Goal: Task Accomplishment & Management: Manage account settings

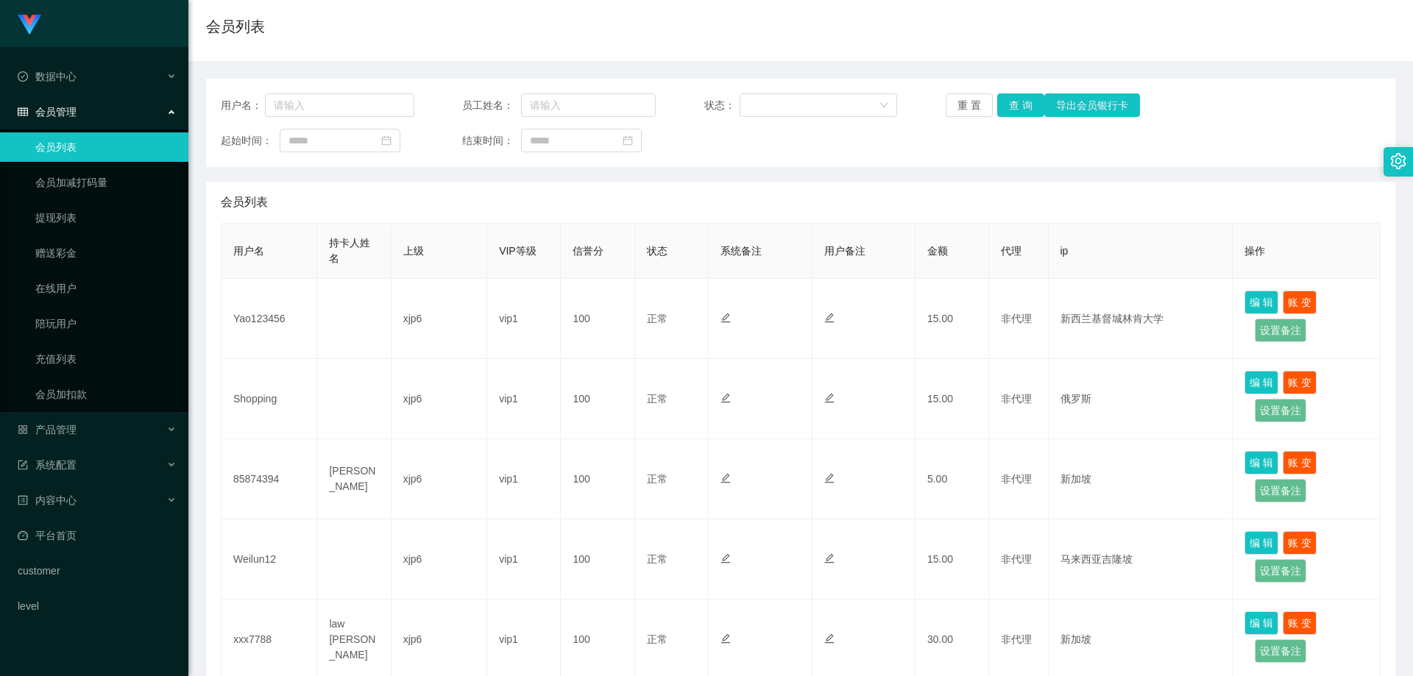
scroll to position [147, 0]
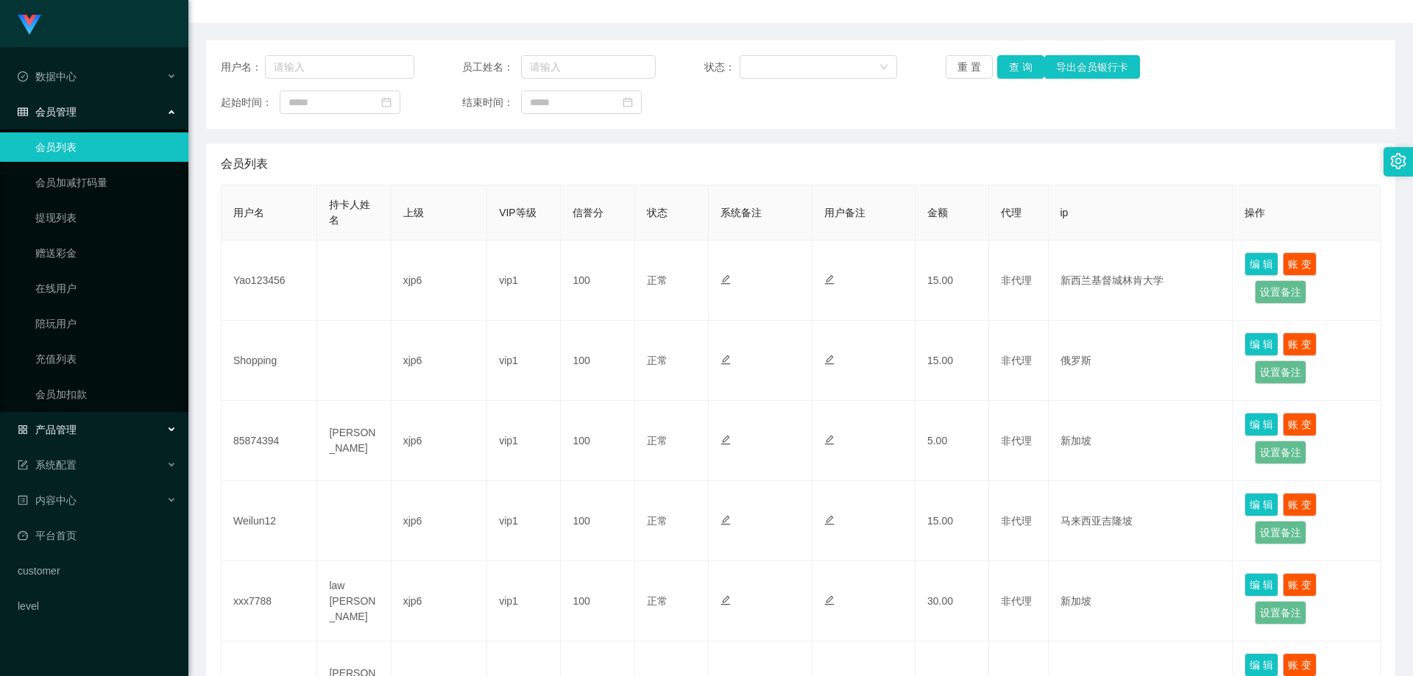
click at [87, 436] on div "产品管理" at bounding box center [94, 429] width 188 height 29
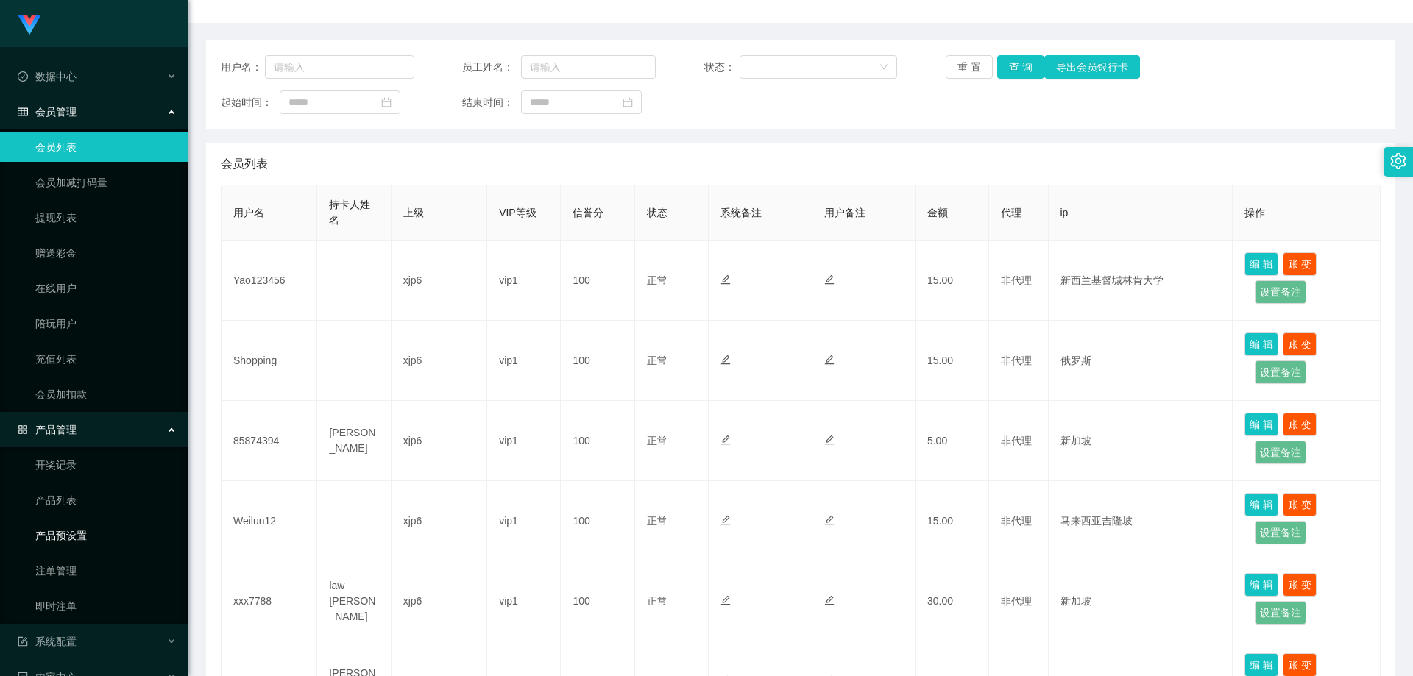
click at [93, 528] on link "产品预设置" at bounding box center [105, 535] width 141 height 29
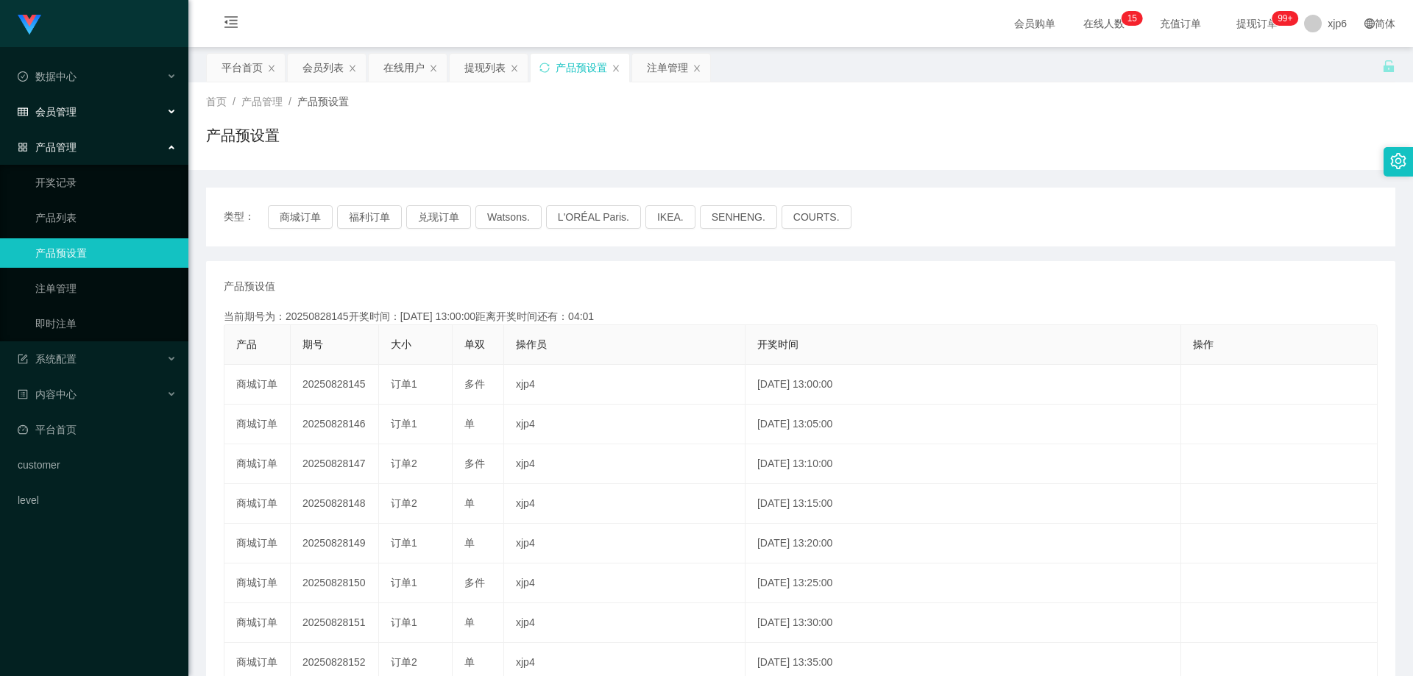
click at [82, 106] on div "会员管理" at bounding box center [94, 111] width 188 height 29
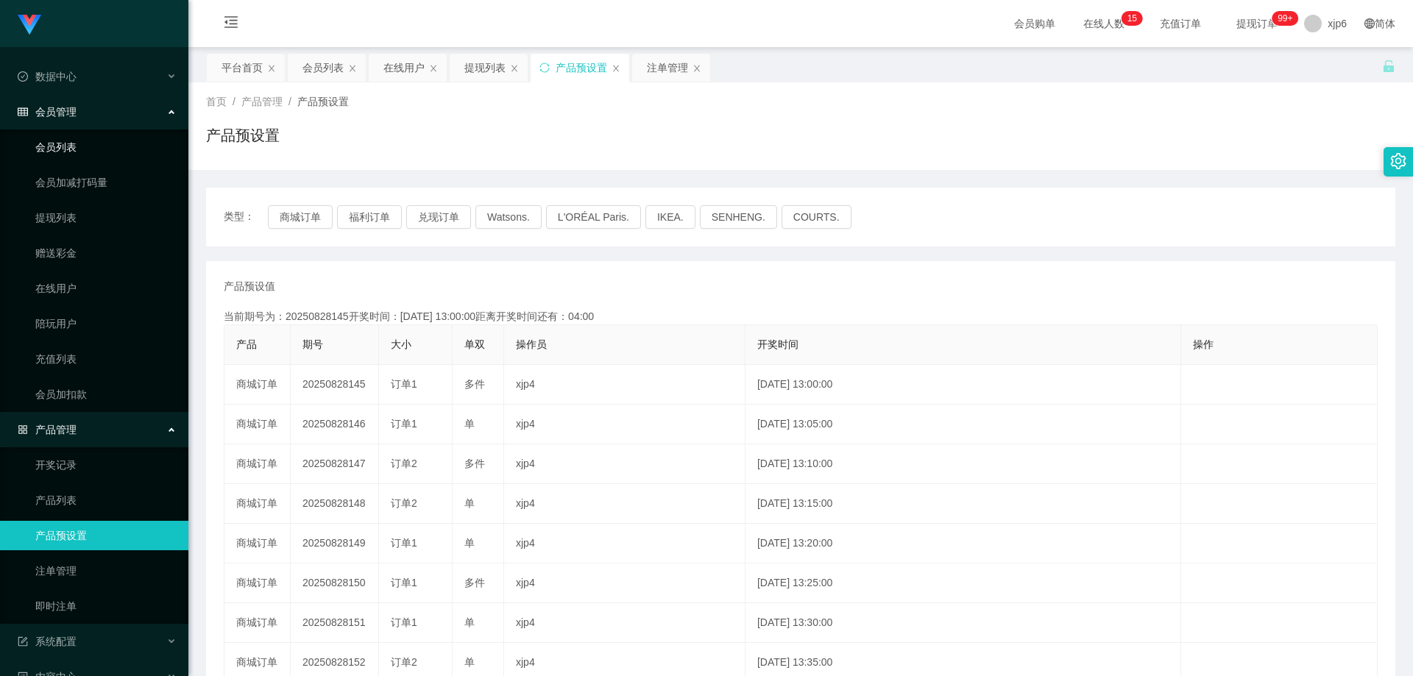
click at [74, 141] on link "会员列表" at bounding box center [105, 146] width 141 height 29
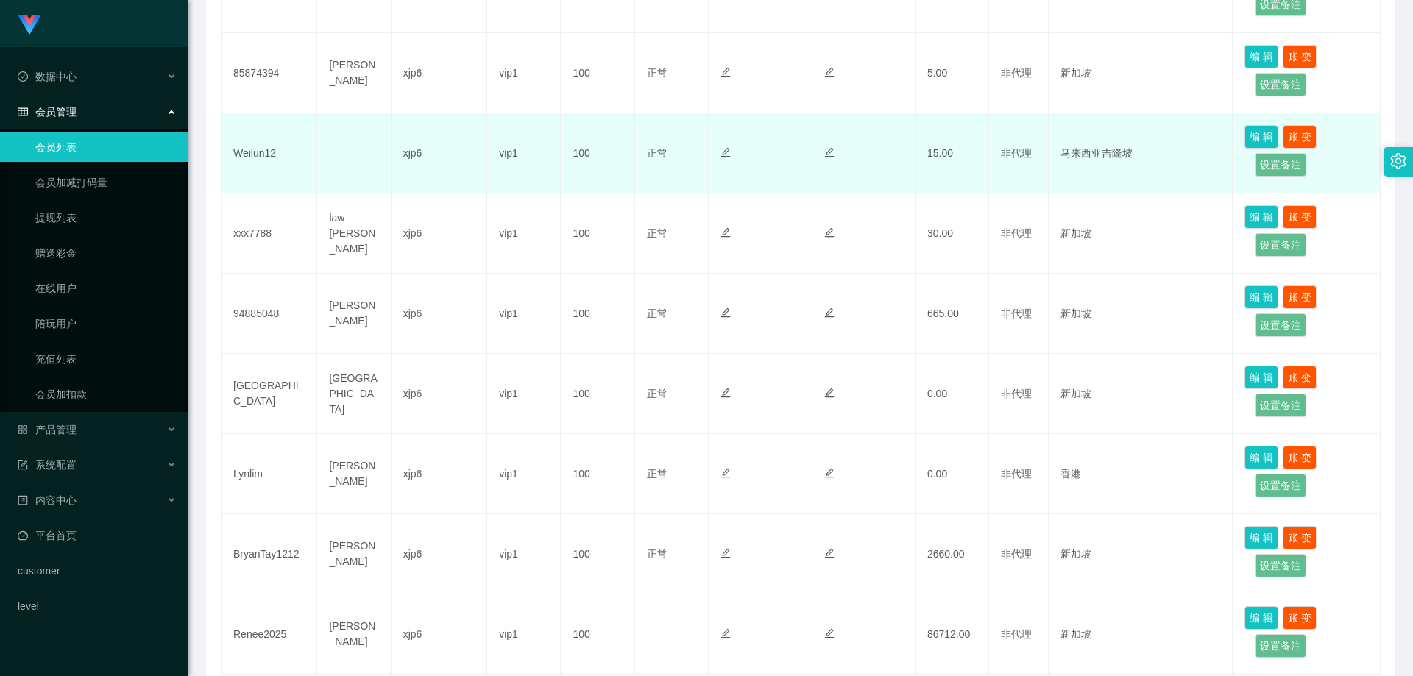
scroll to position [589, 0]
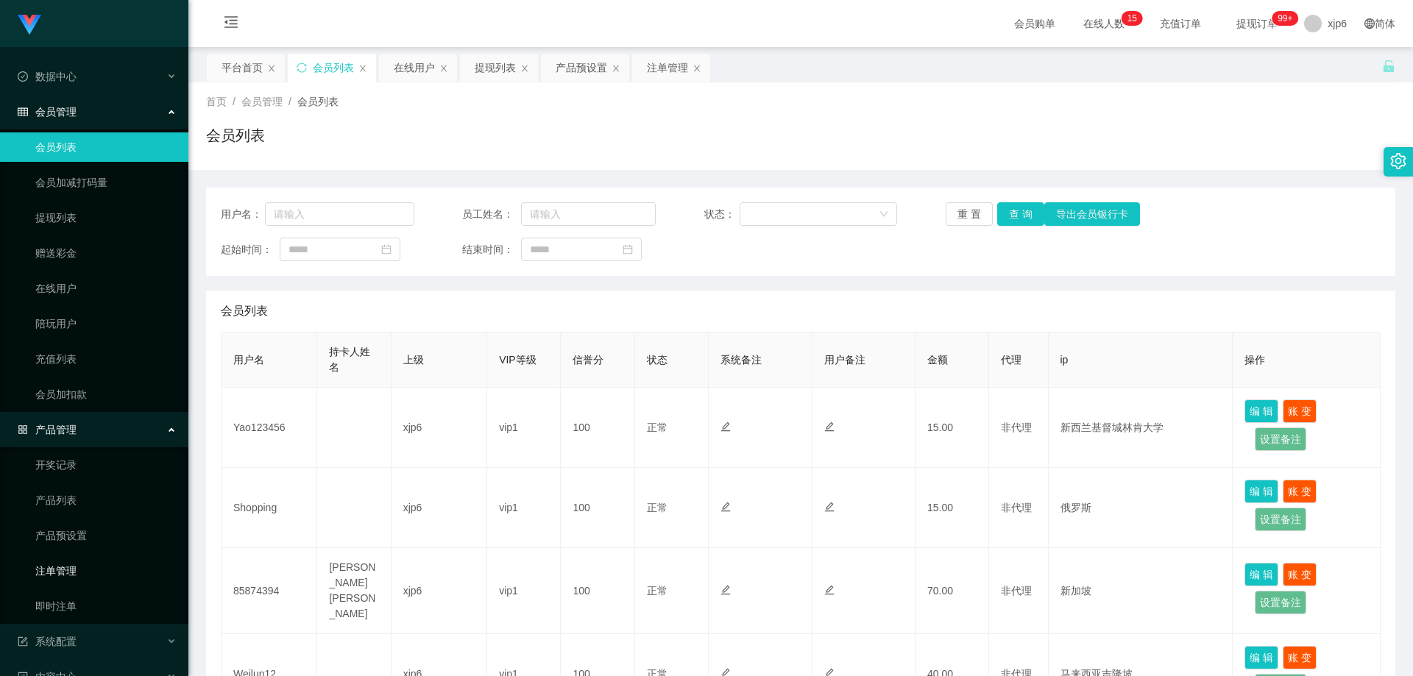
click at [74, 564] on link "注单管理" at bounding box center [105, 570] width 141 height 29
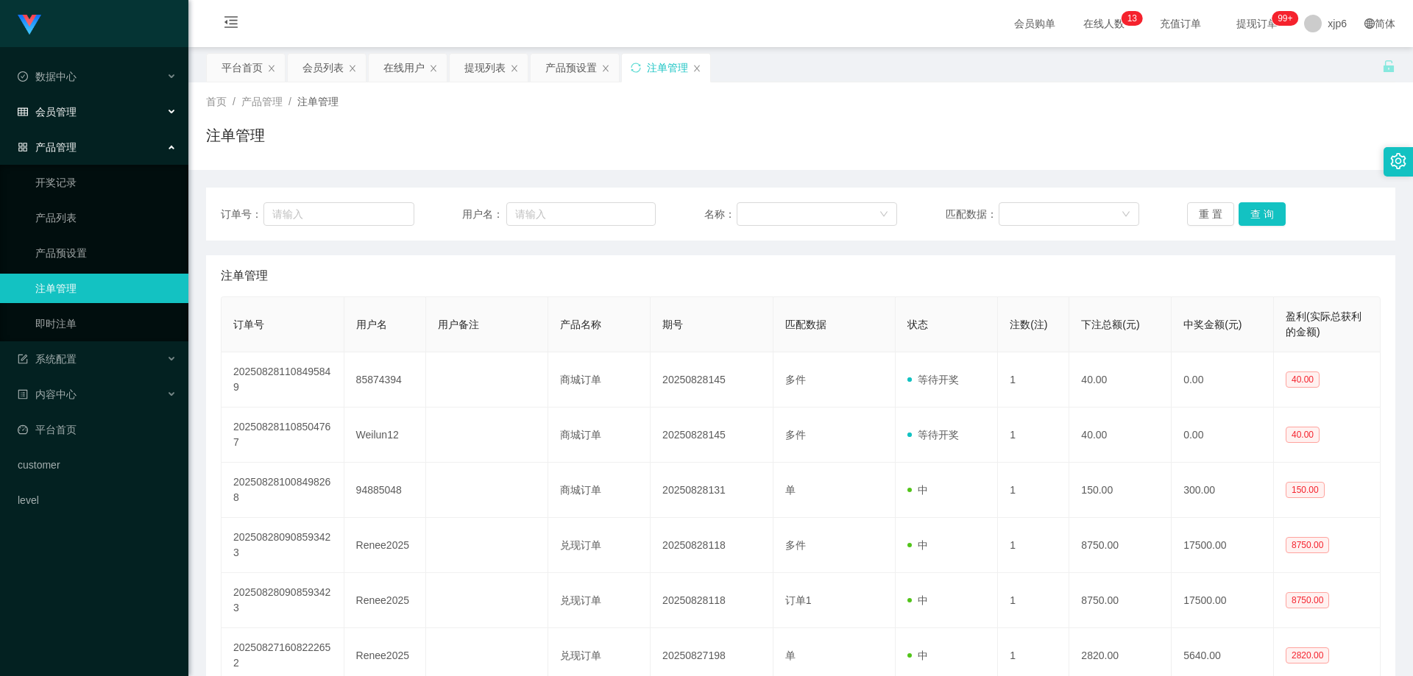
click at [69, 111] on span "会员管理" at bounding box center [47, 112] width 59 height 12
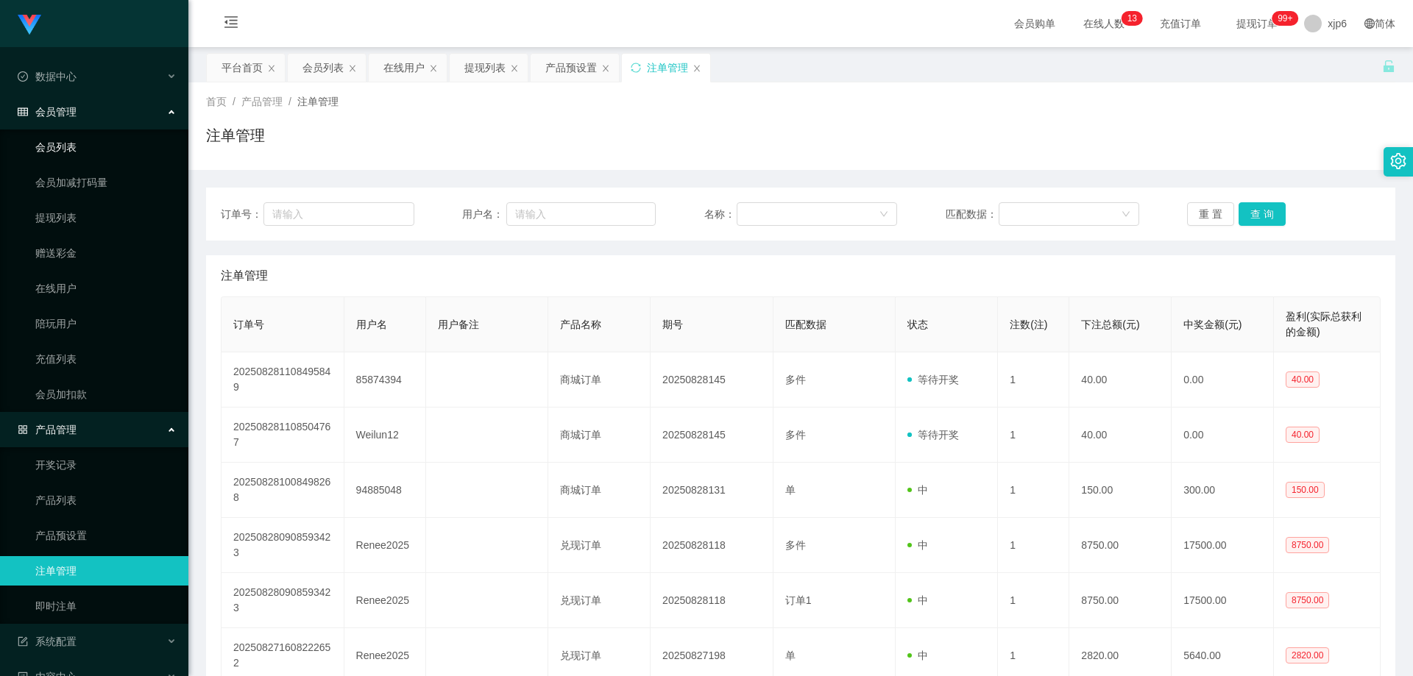
click at [77, 146] on link "会员列表" at bounding box center [105, 146] width 141 height 29
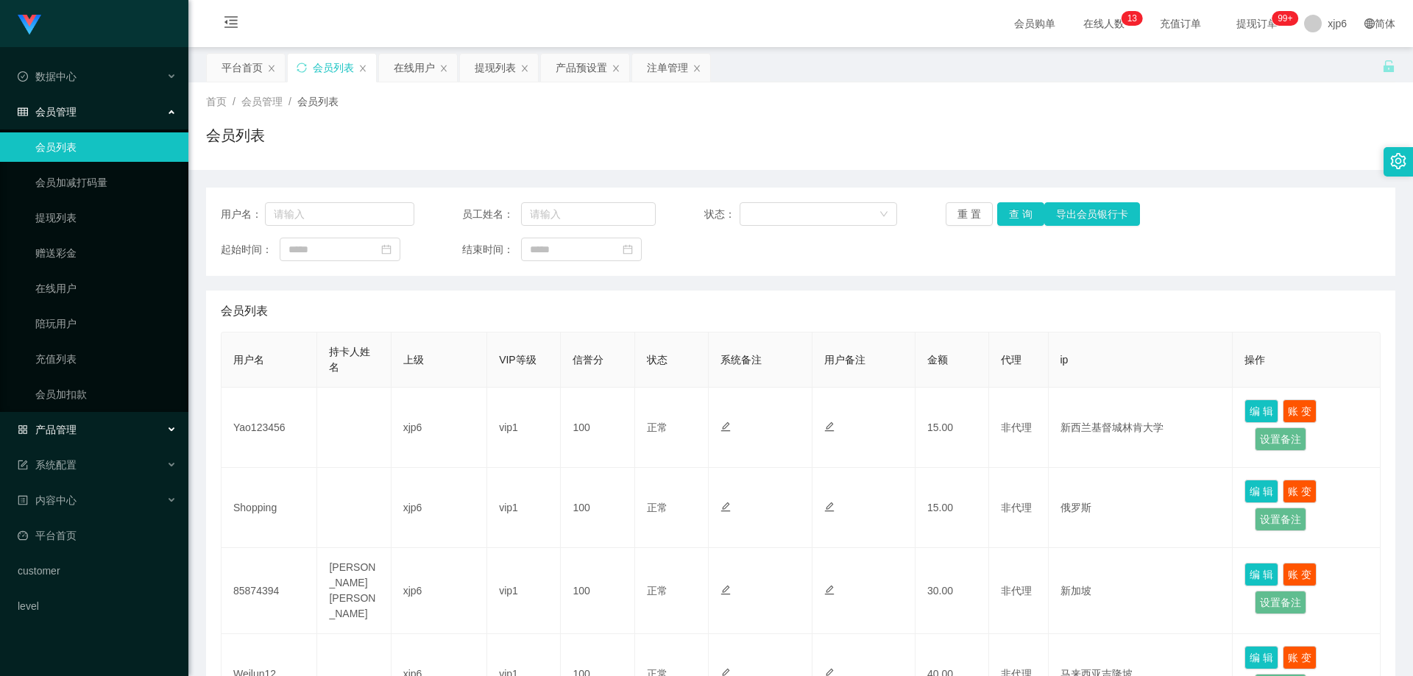
click at [74, 426] on span "产品管理" at bounding box center [47, 430] width 59 height 12
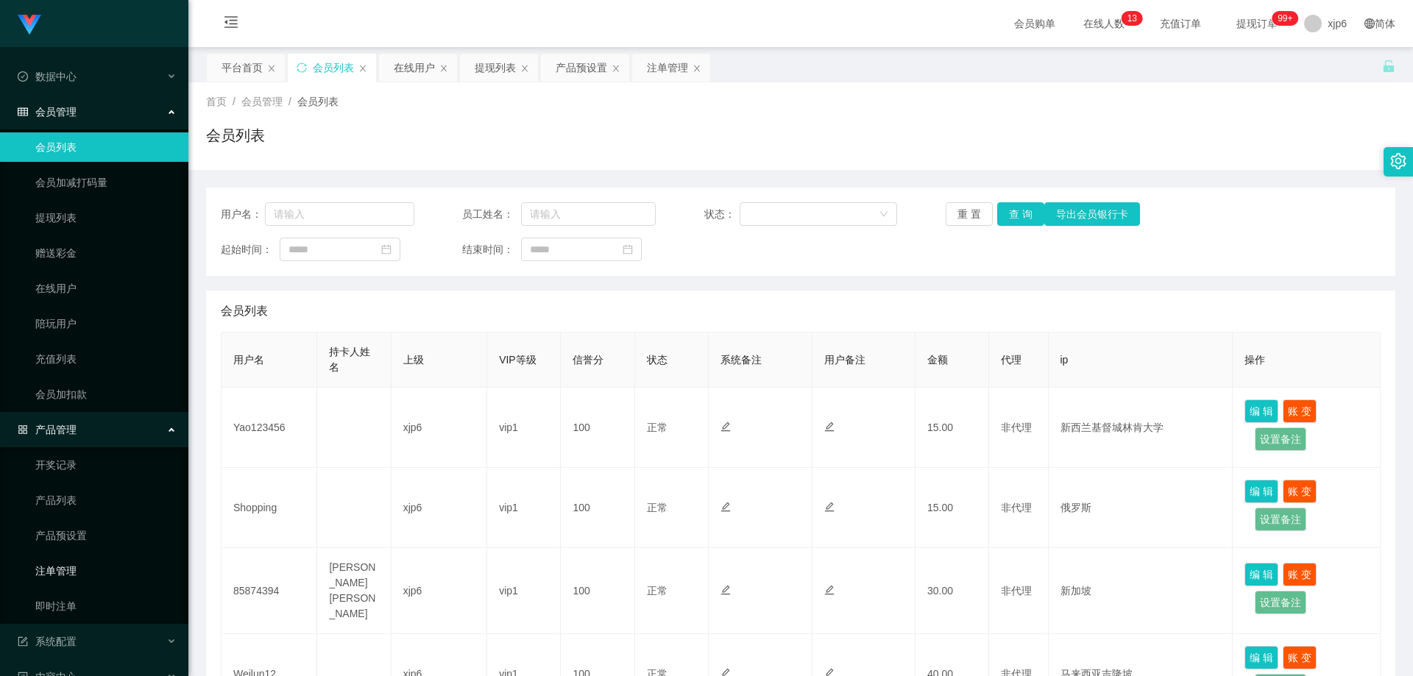
click at [75, 574] on link "注单管理" at bounding box center [105, 570] width 141 height 29
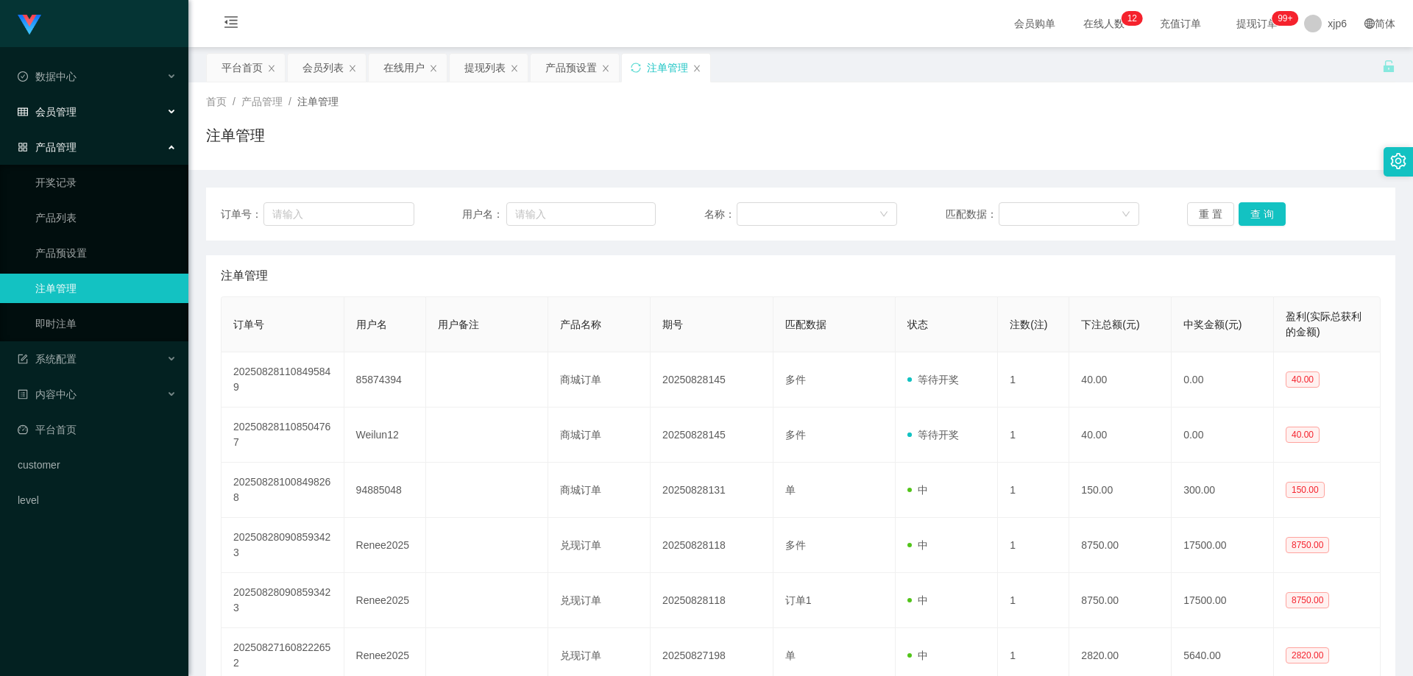
click at [91, 106] on div "会员管理" at bounding box center [94, 111] width 188 height 29
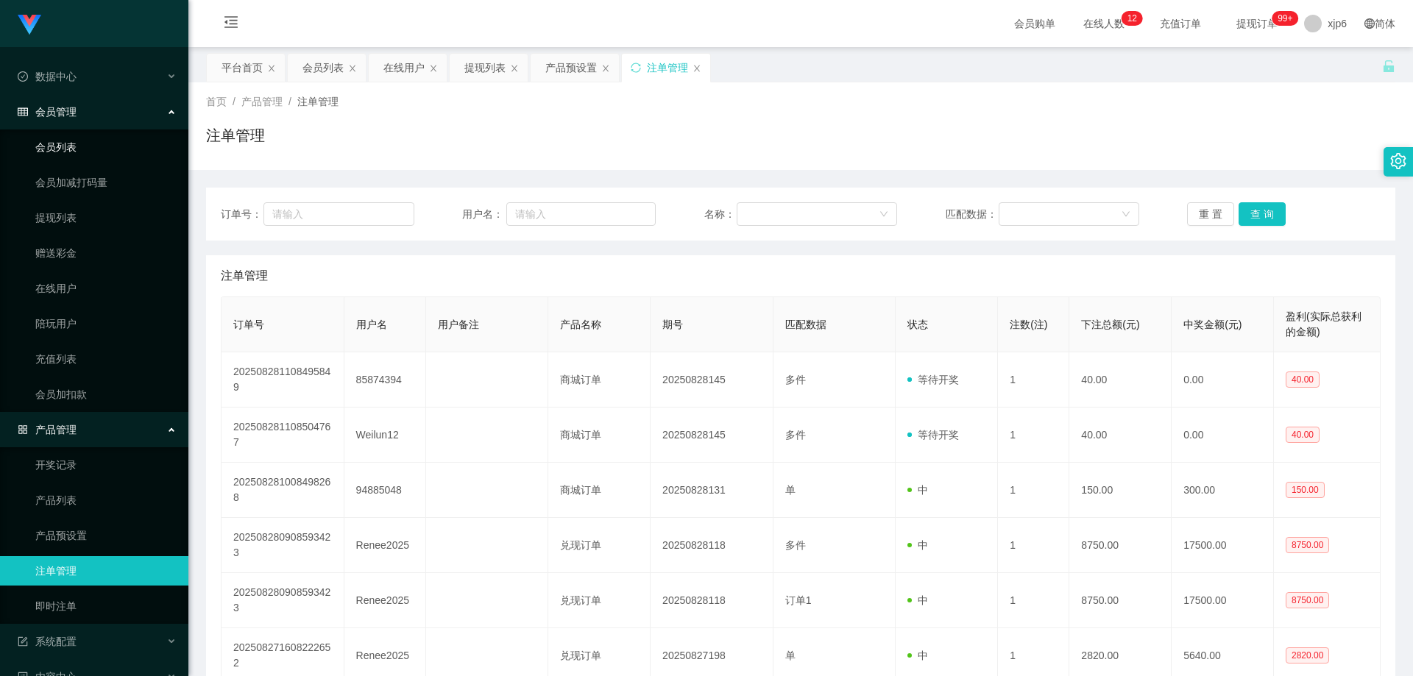
click at [85, 142] on link "会员列表" at bounding box center [105, 146] width 141 height 29
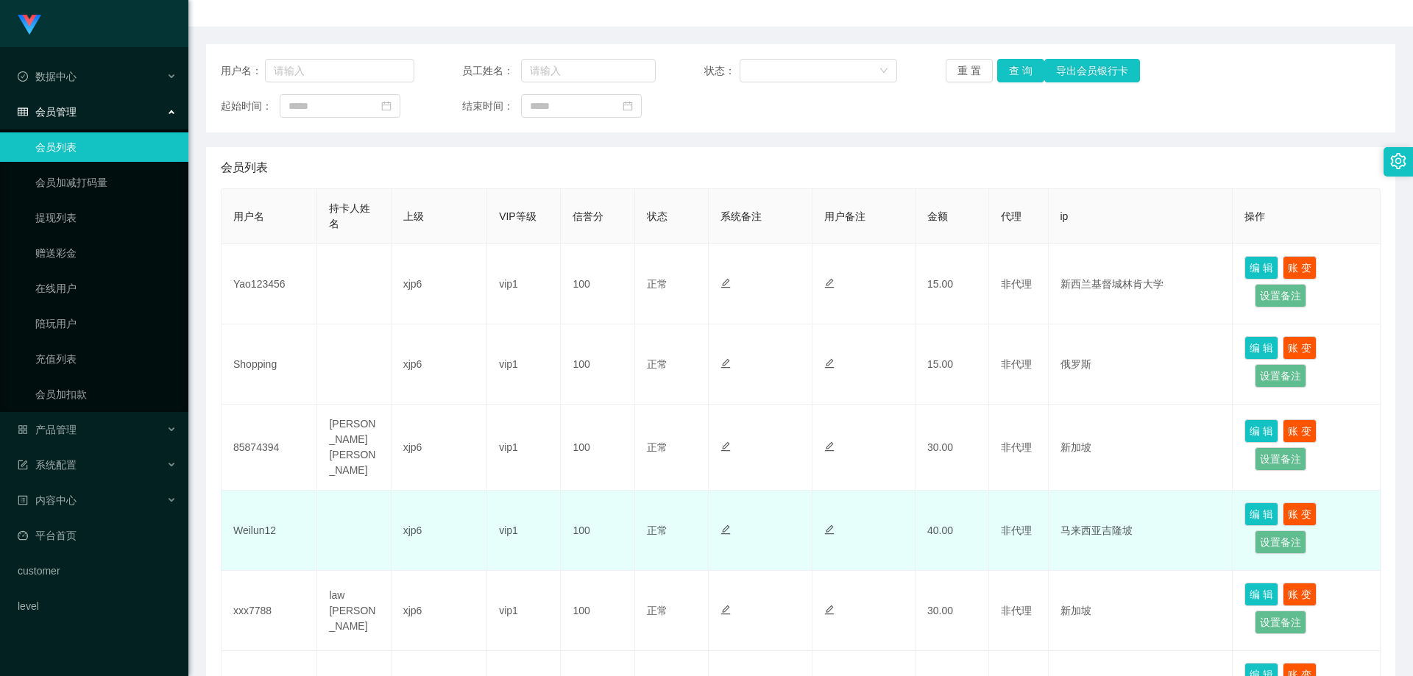
scroll to position [147, 0]
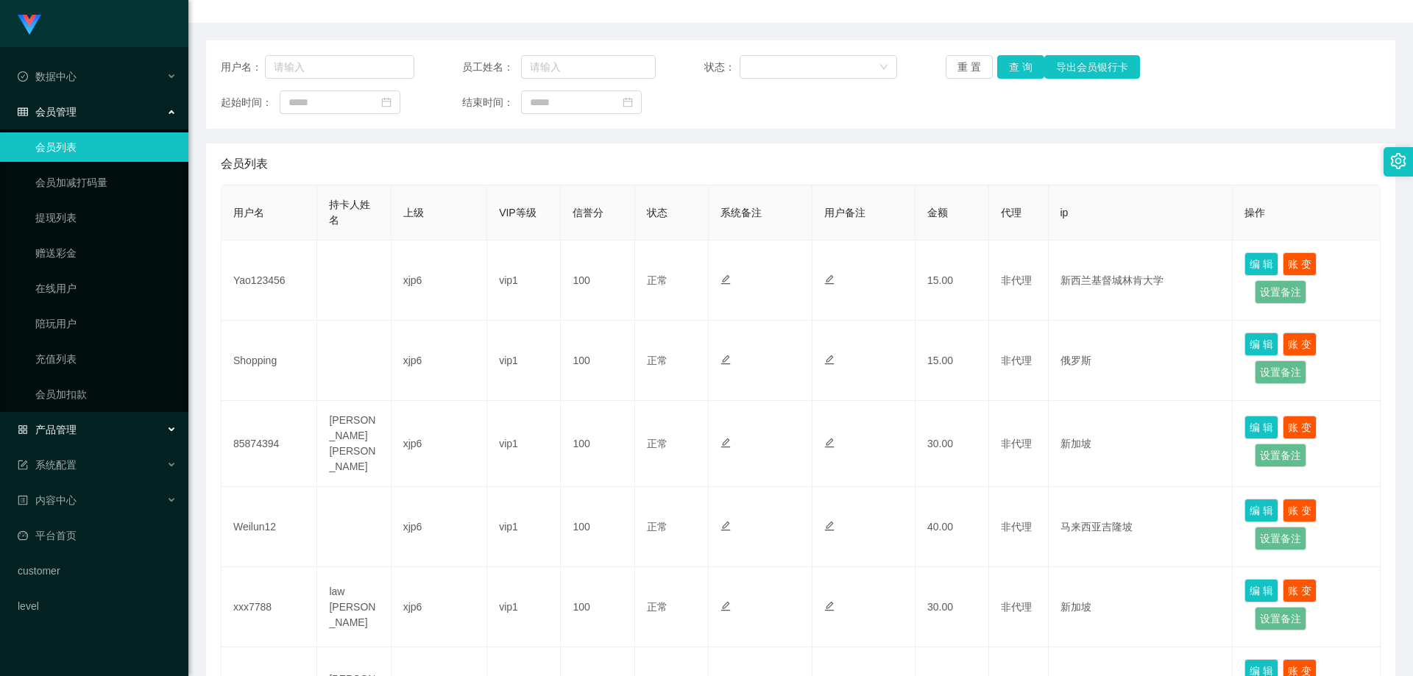
click at [85, 430] on div "产品管理" at bounding box center [94, 429] width 188 height 29
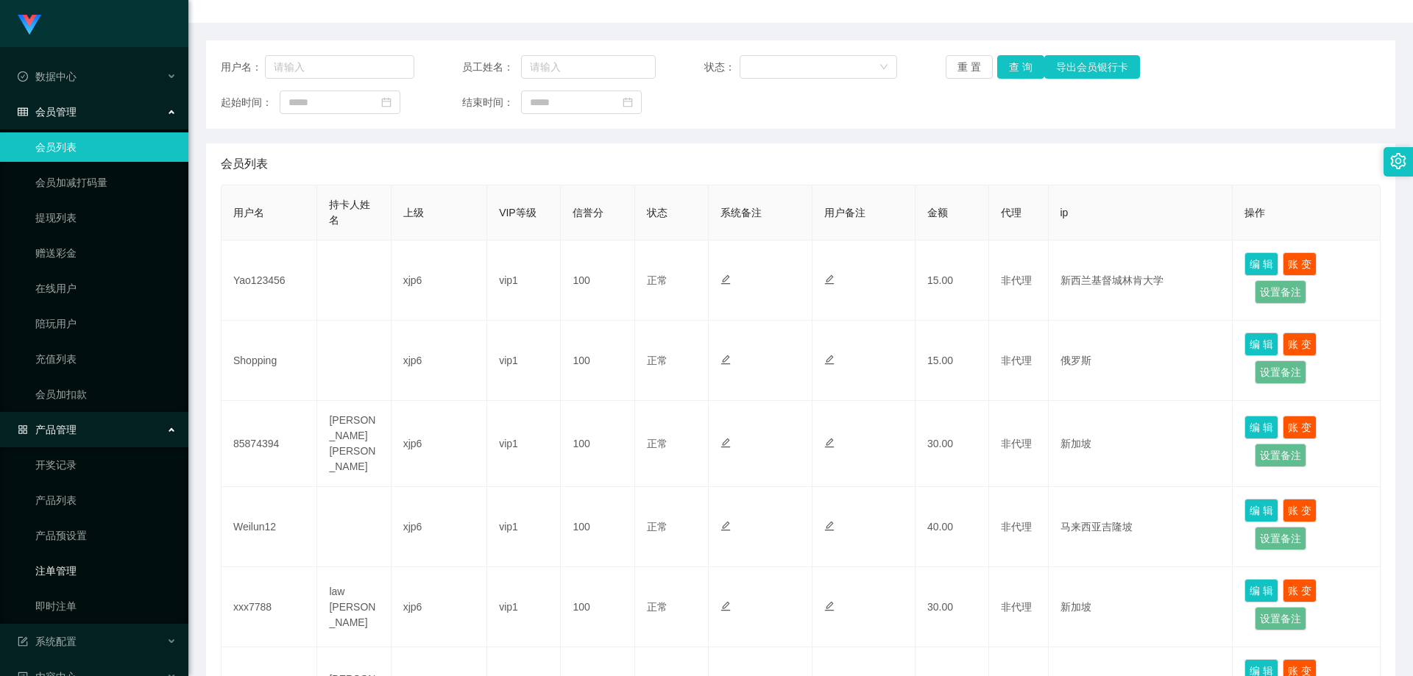
click at [79, 575] on link "注单管理" at bounding box center [105, 570] width 141 height 29
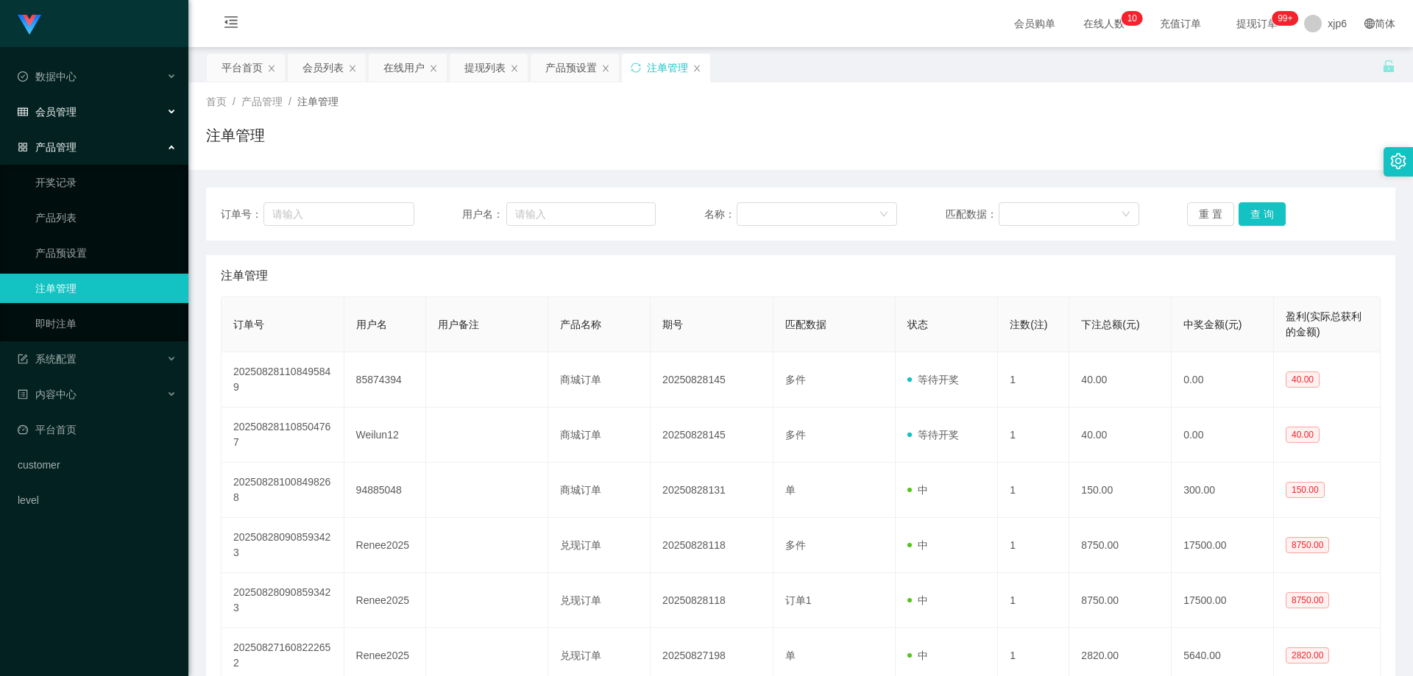
click at [58, 106] on span "会员管理" at bounding box center [47, 112] width 59 height 12
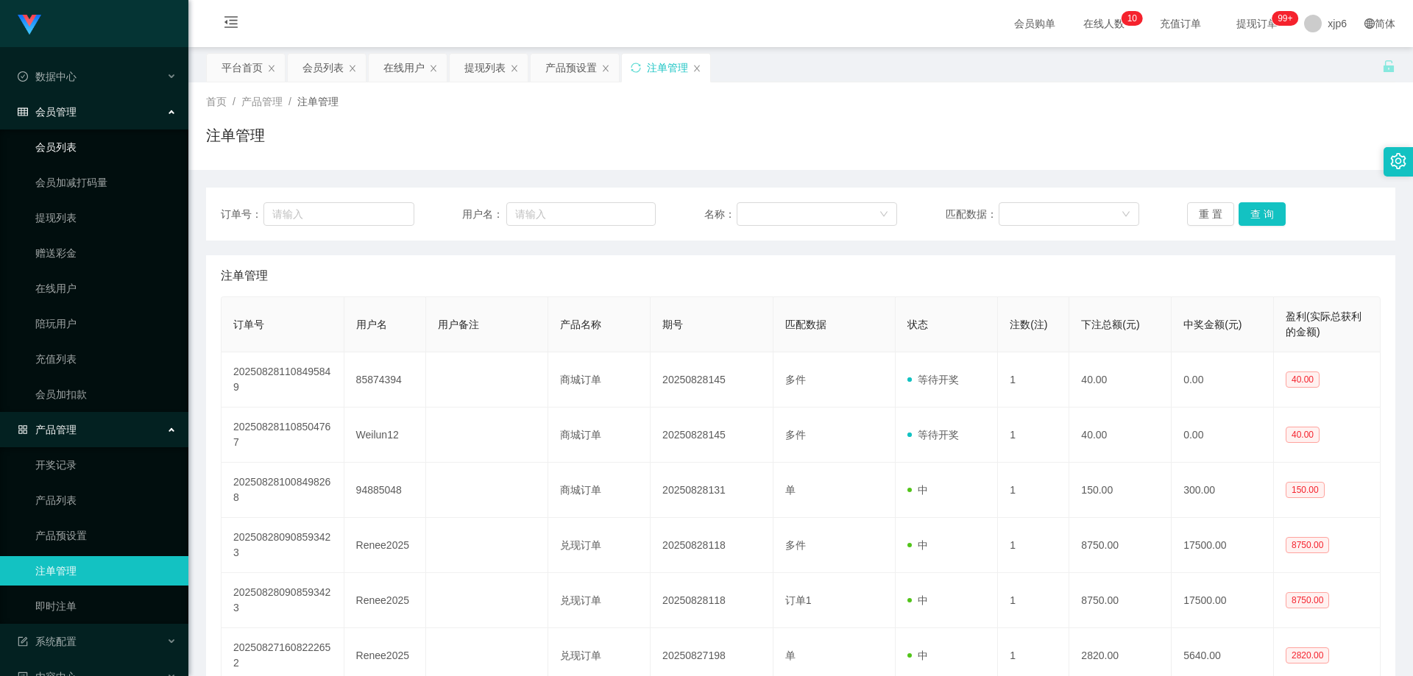
click at [84, 155] on link "会员列表" at bounding box center [105, 146] width 141 height 29
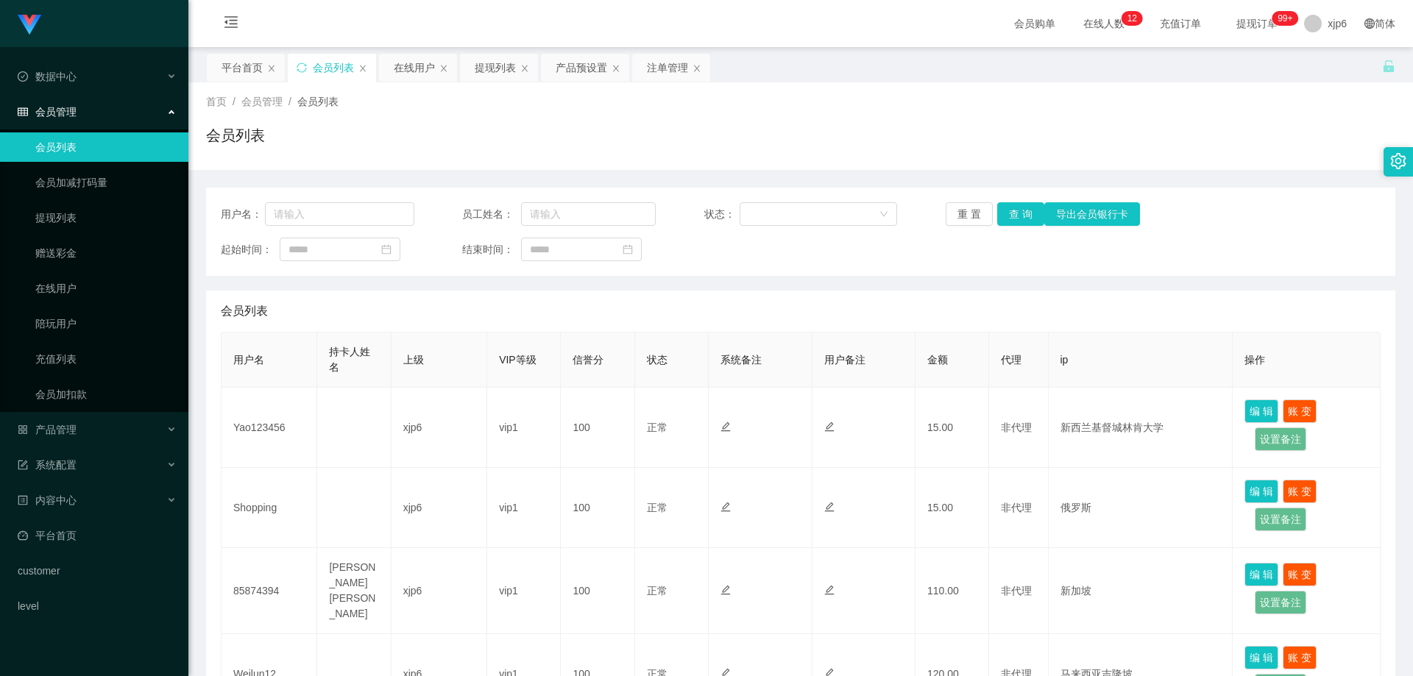
scroll to position [147, 0]
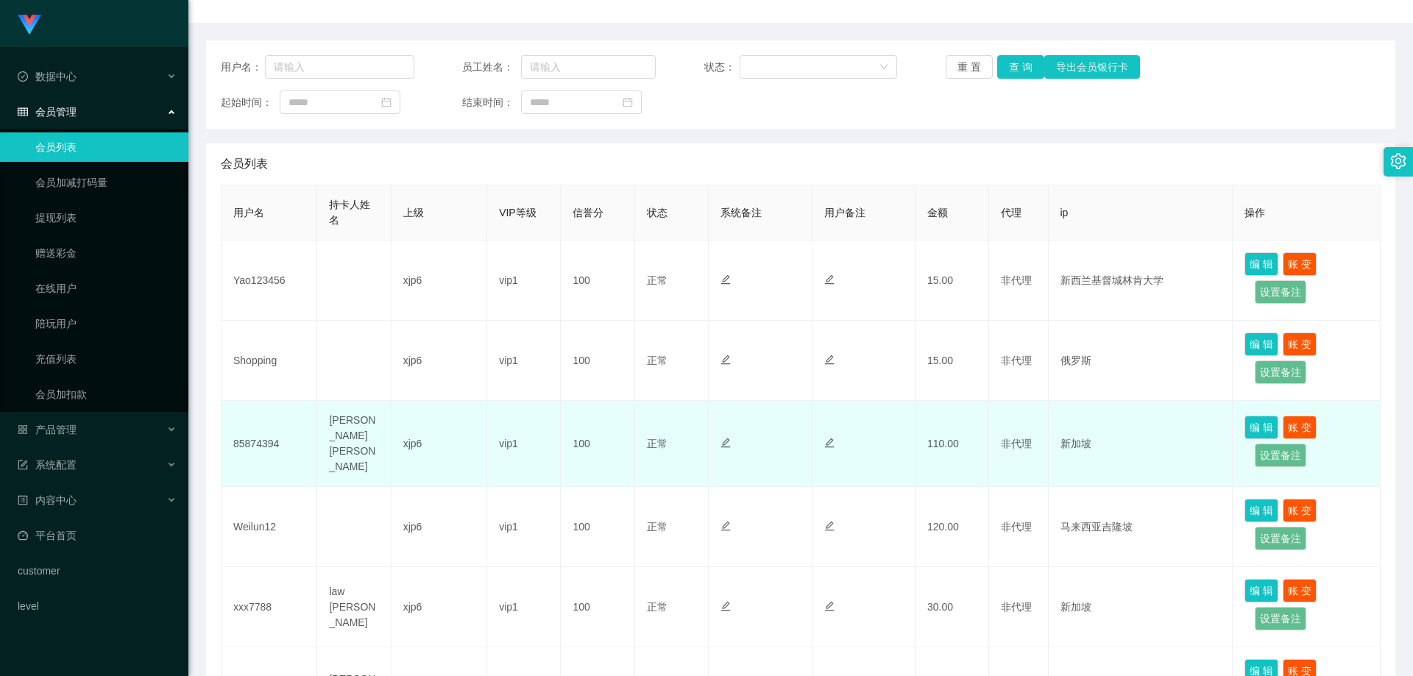
click at [251, 437] on td "85874394" at bounding box center [269, 444] width 96 height 86
copy td "85874394"
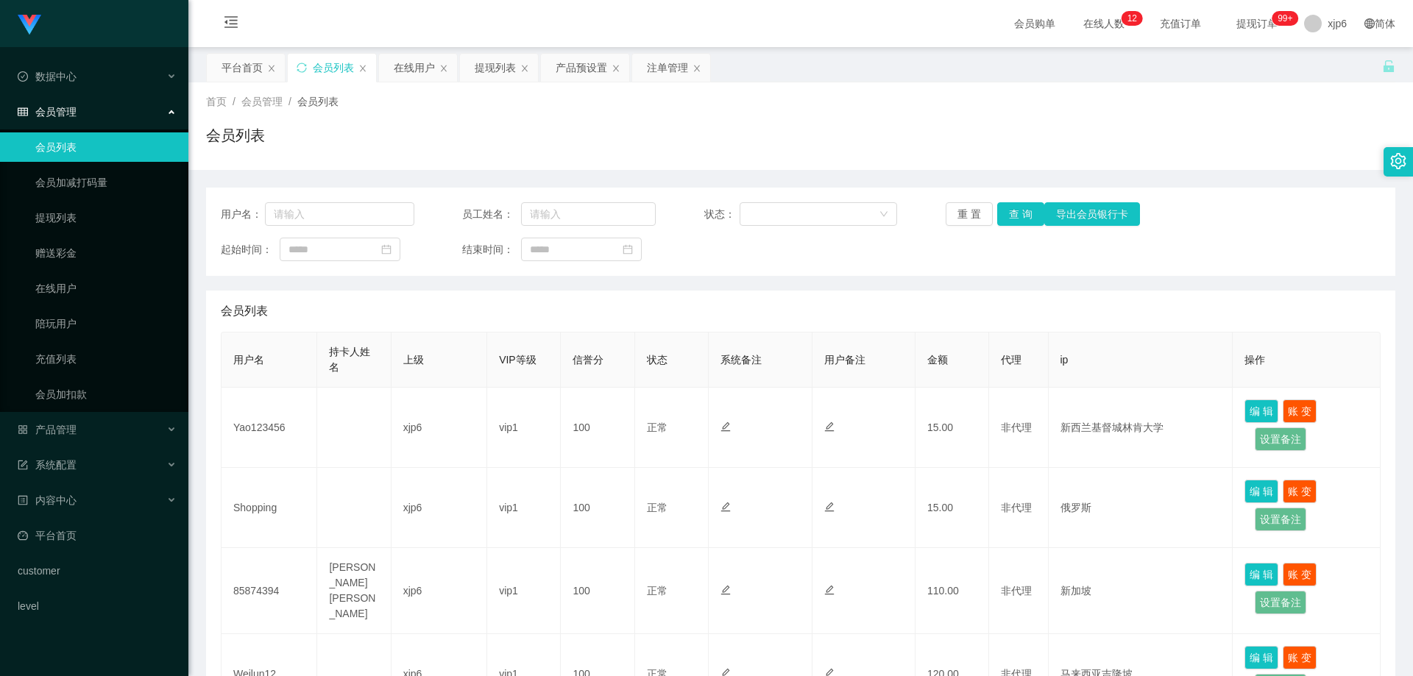
scroll to position [74, 0]
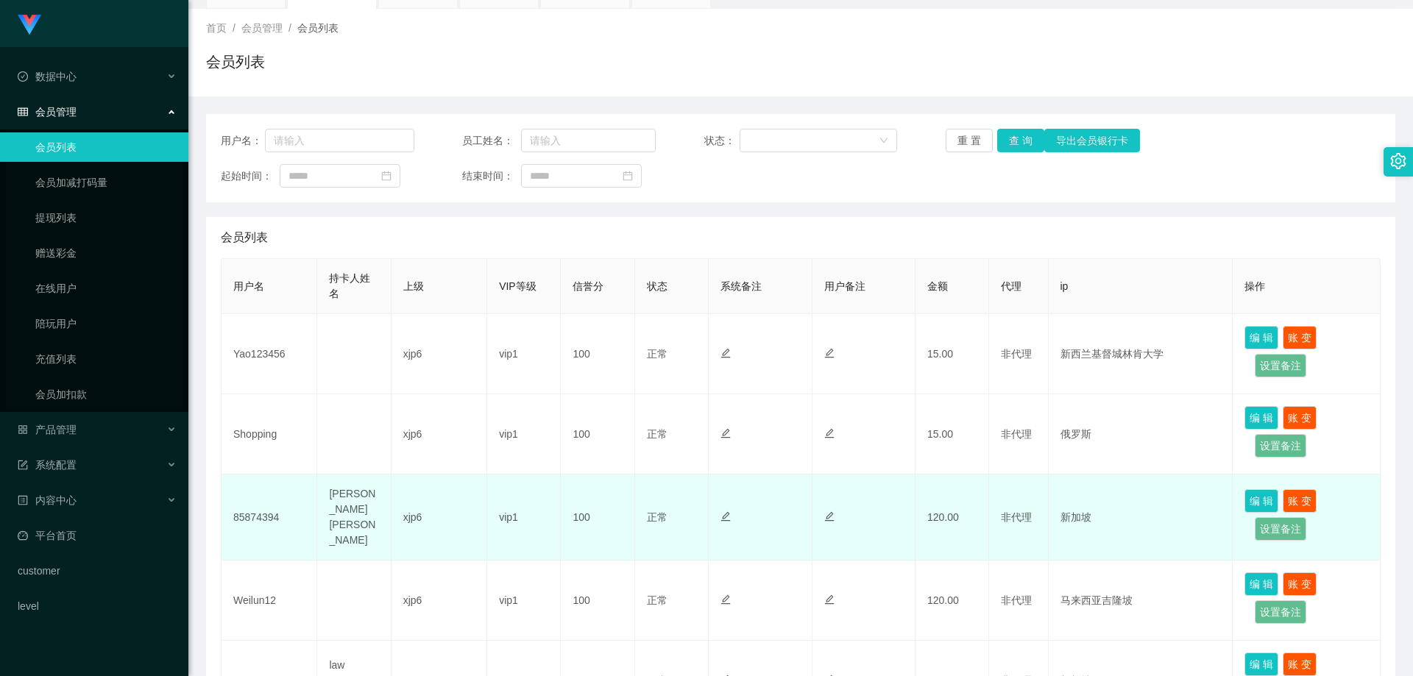
scroll to position [147, 0]
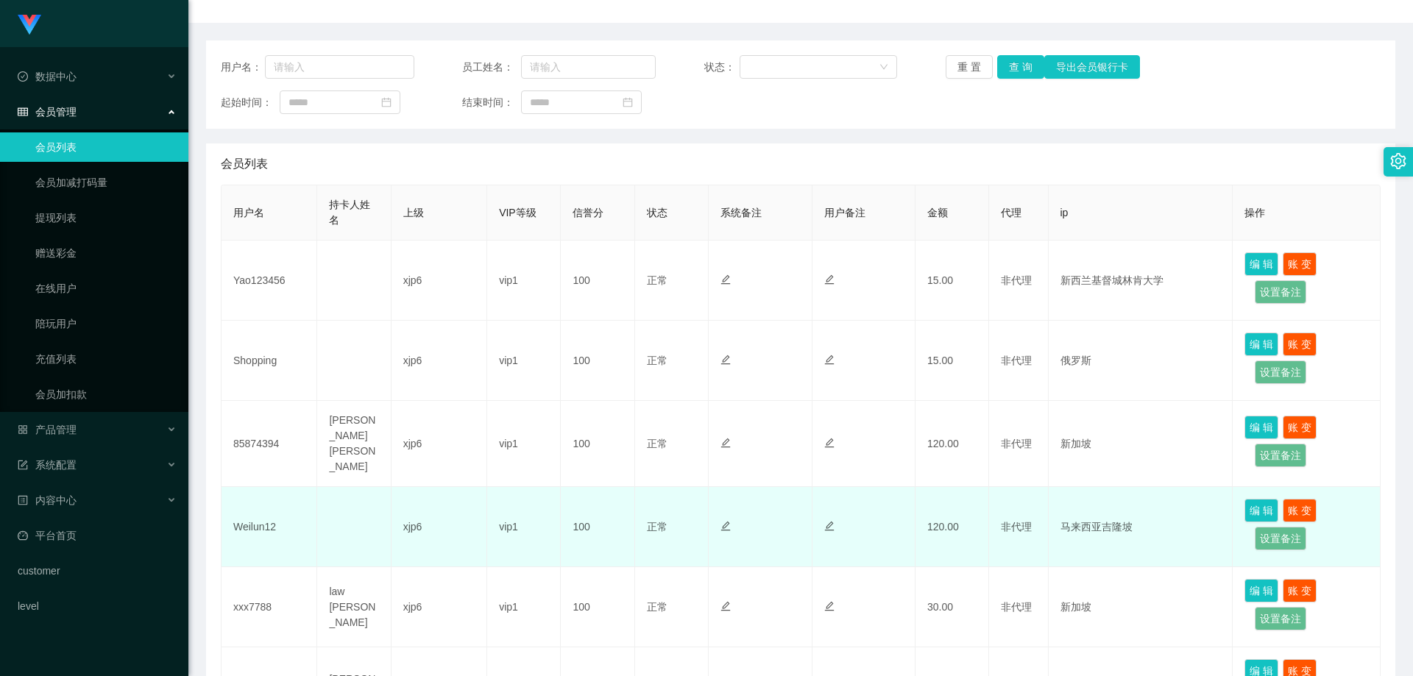
click at [258, 517] on td "Weilun12" at bounding box center [269, 527] width 96 height 80
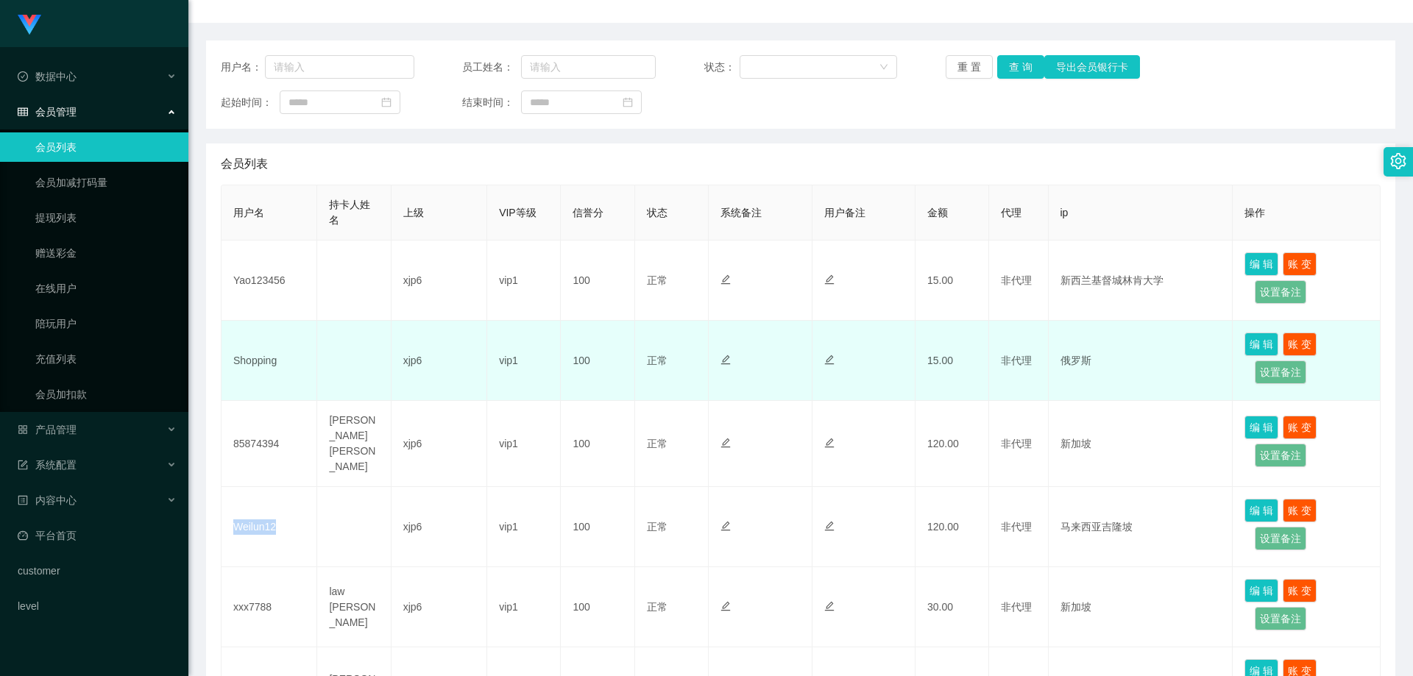
copy td "Weilun12"
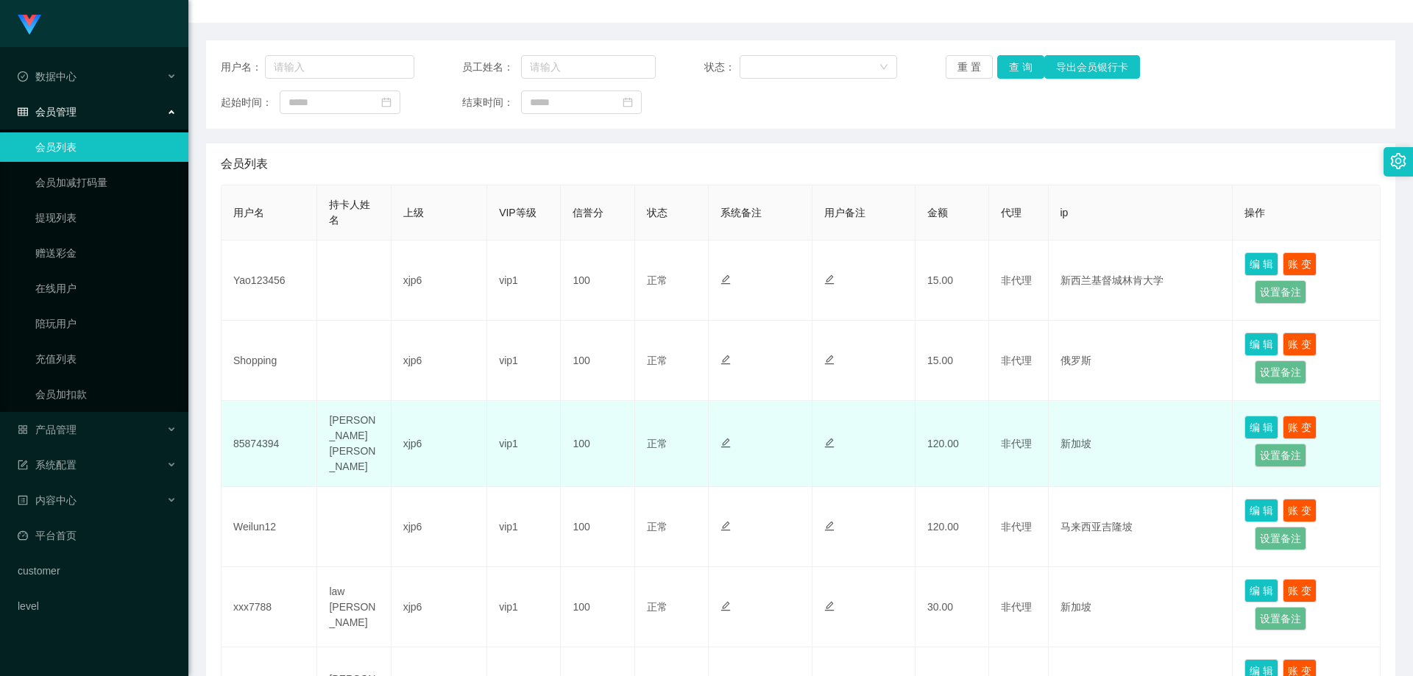
click at [259, 441] on td "85874394" at bounding box center [269, 444] width 96 height 86
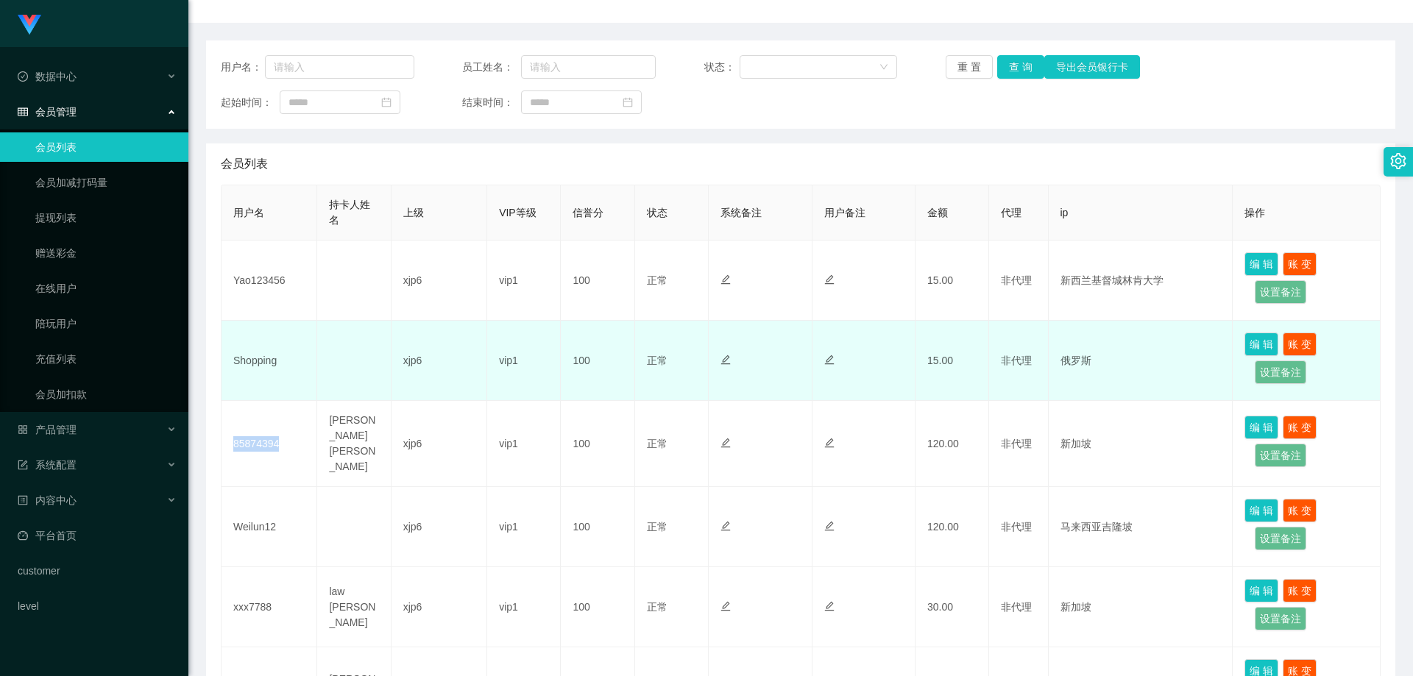
copy td "85874394"
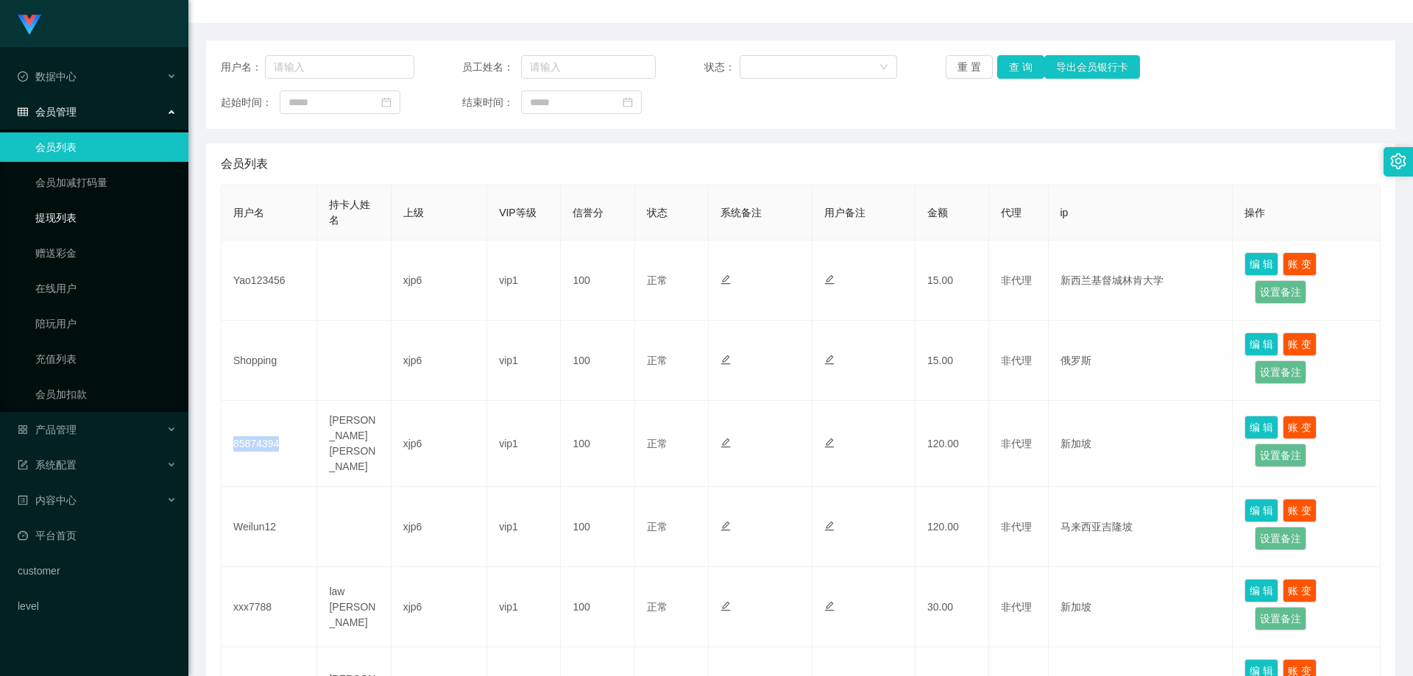
click at [82, 213] on link "提现列表" at bounding box center [105, 217] width 141 height 29
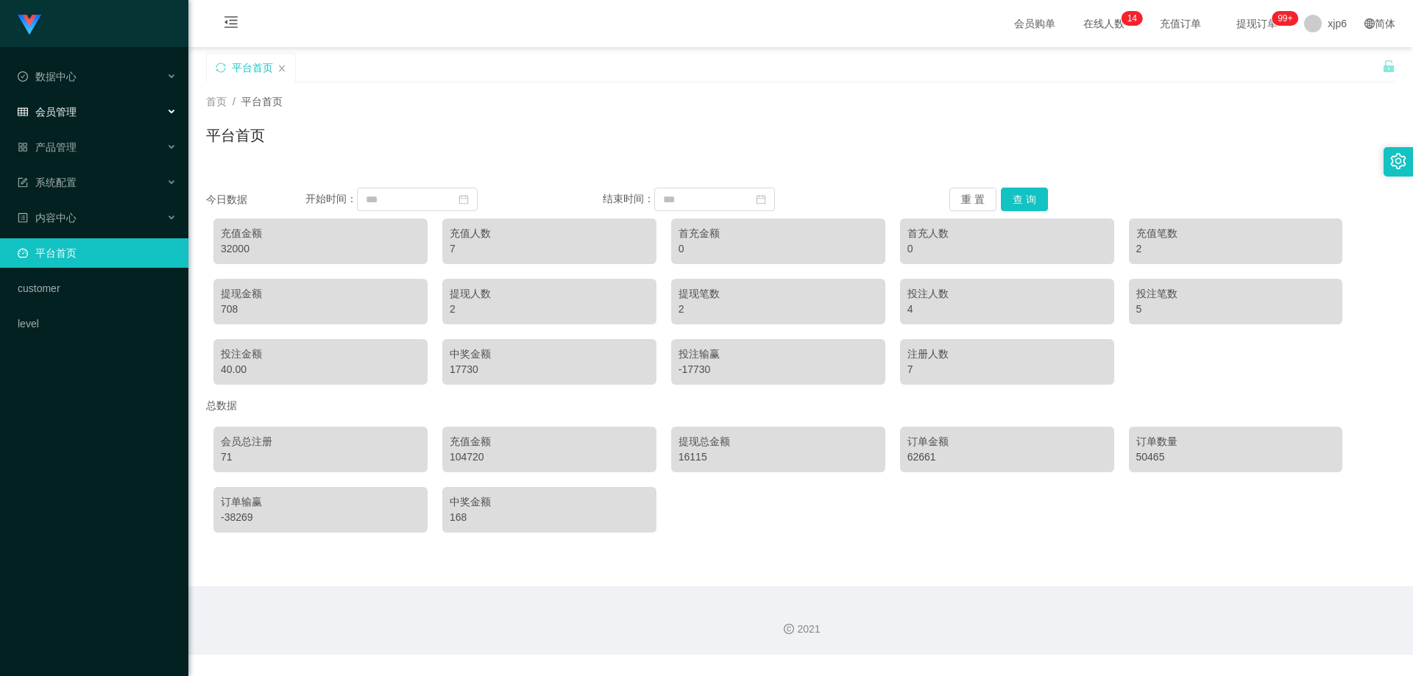
click at [82, 117] on div "会员管理" at bounding box center [94, 111] width 188 height 29
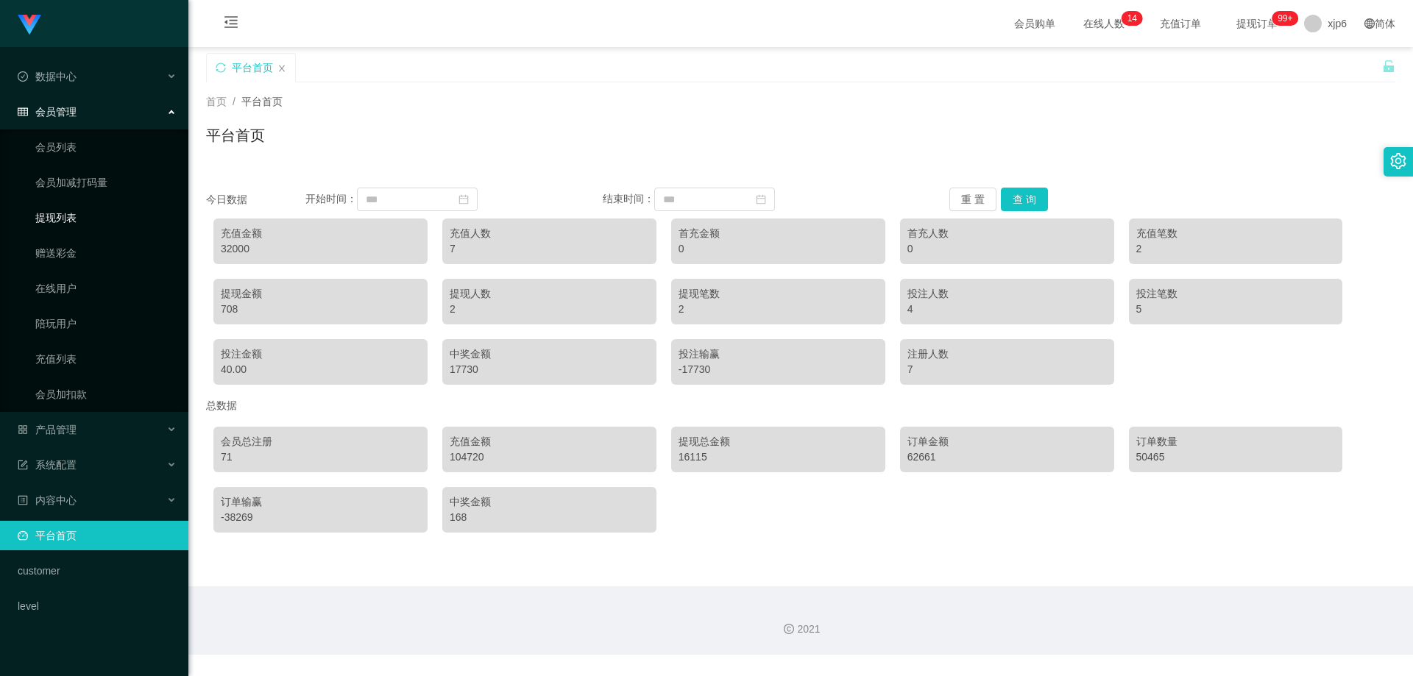
click at [77, 216] on link "提现列表" at bounding box center [105, 217] width 141 height 29
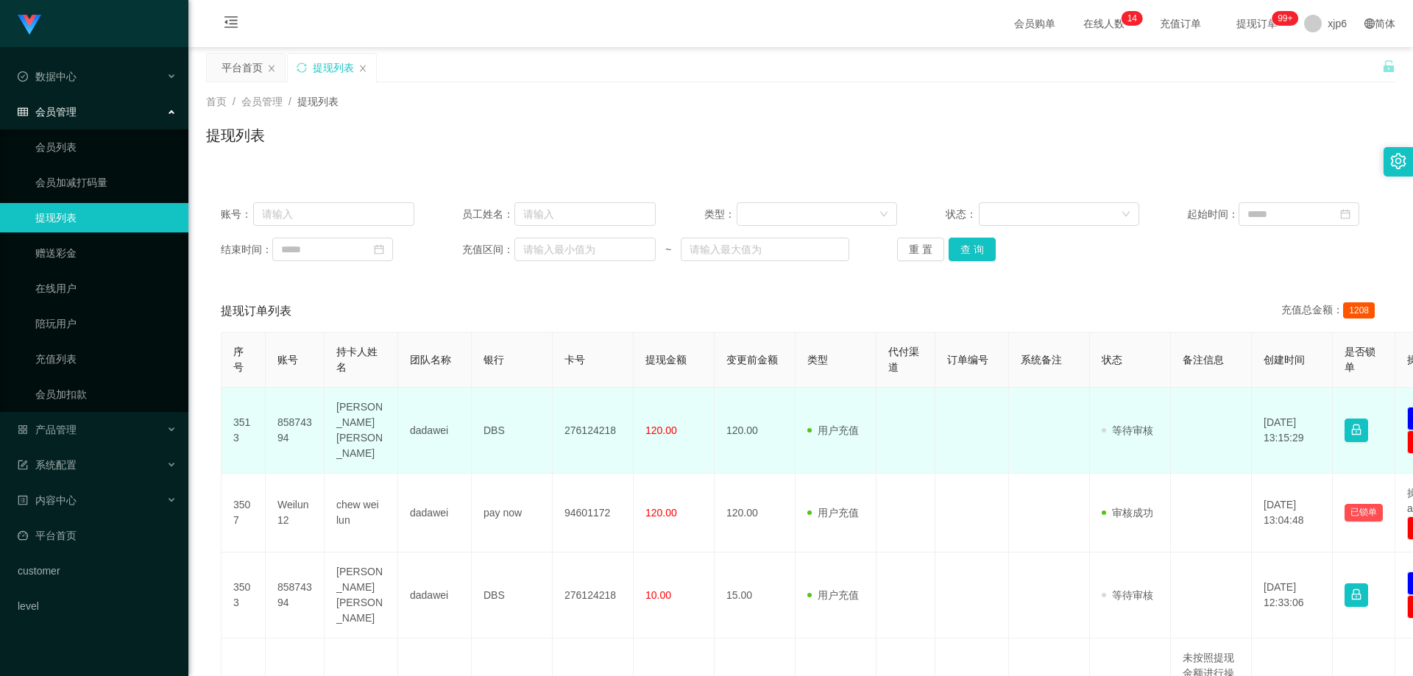
click at [294, 418] on td "85874394" at bounding box center [295, 431] width 59 height 86
copy td "85874394"
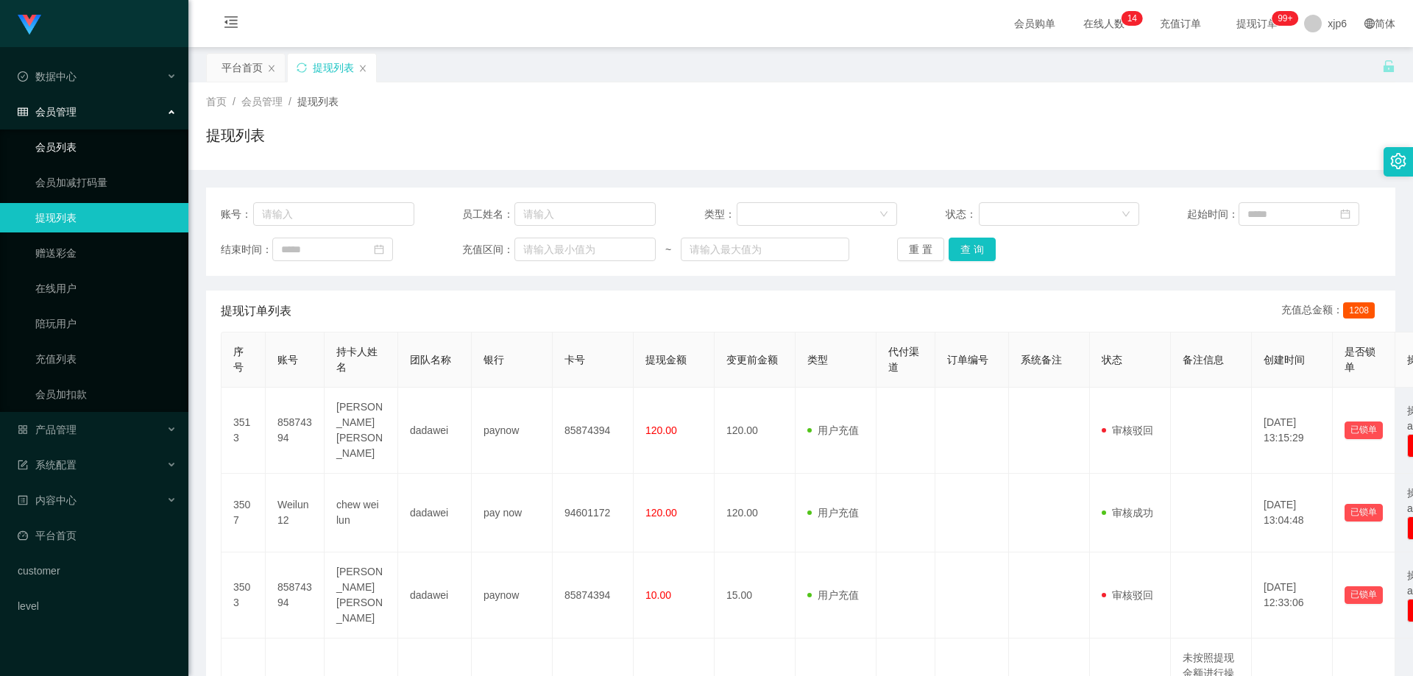
click at [72, 143] on link "会员列表" at bounding box center [105, 146] width 141 height 29
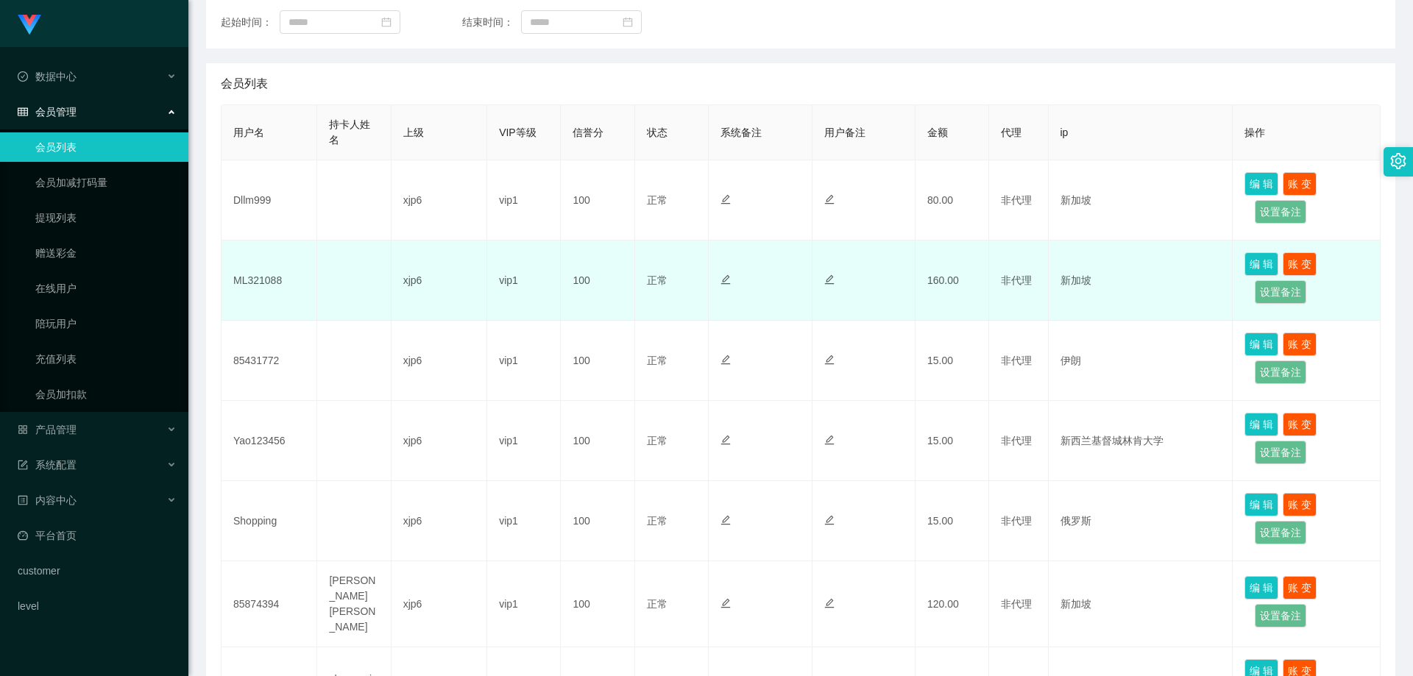
scroll to position [294, 0]
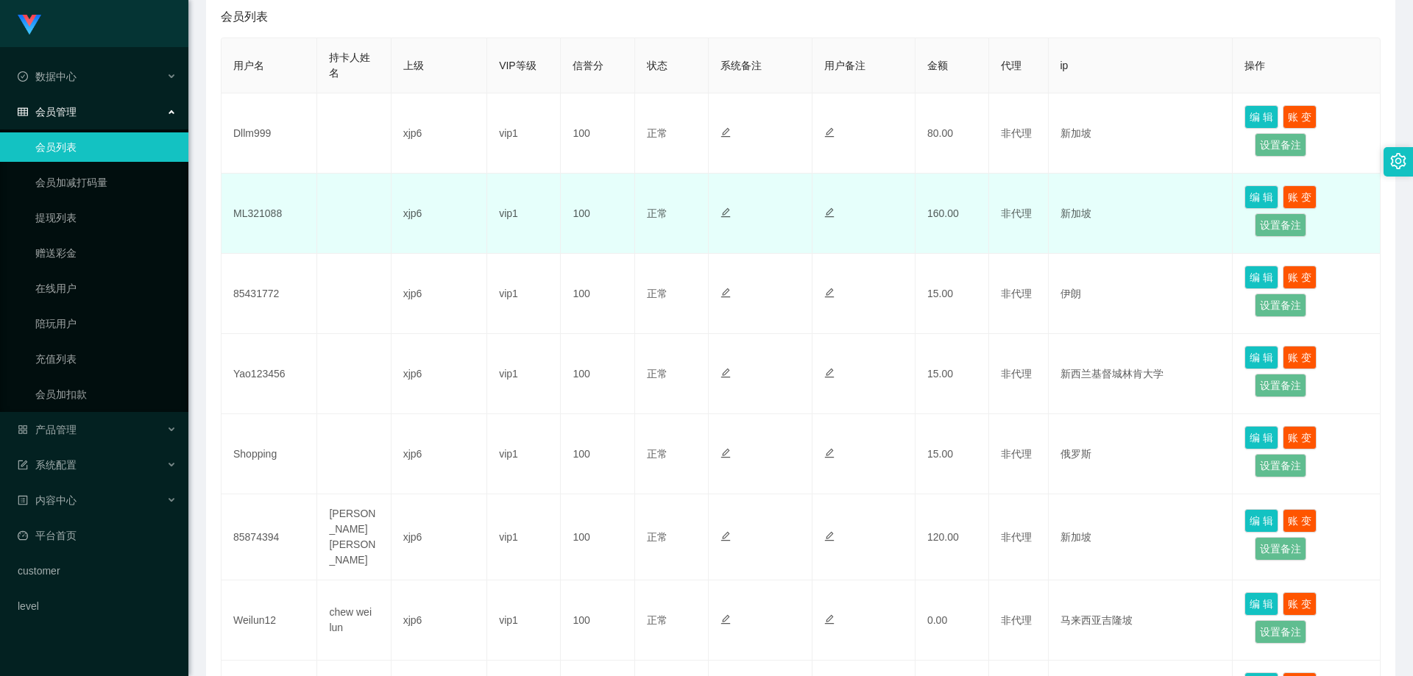
click at [260, 208] on td "ML321088" at bounding box center [269, 214] width 96 height 80
copy td "ML321088"
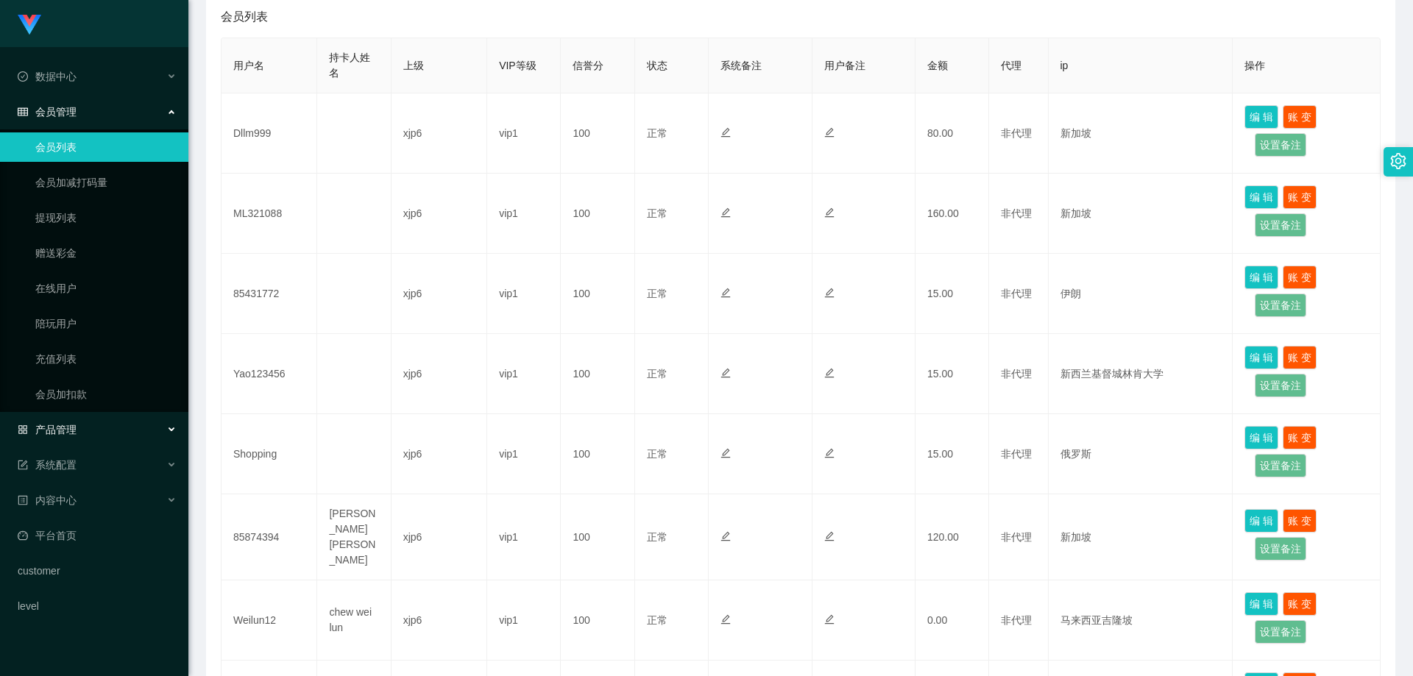
click at [71, 424] on span "产品管理" at bounding box center [47, 430] width 59 height 12
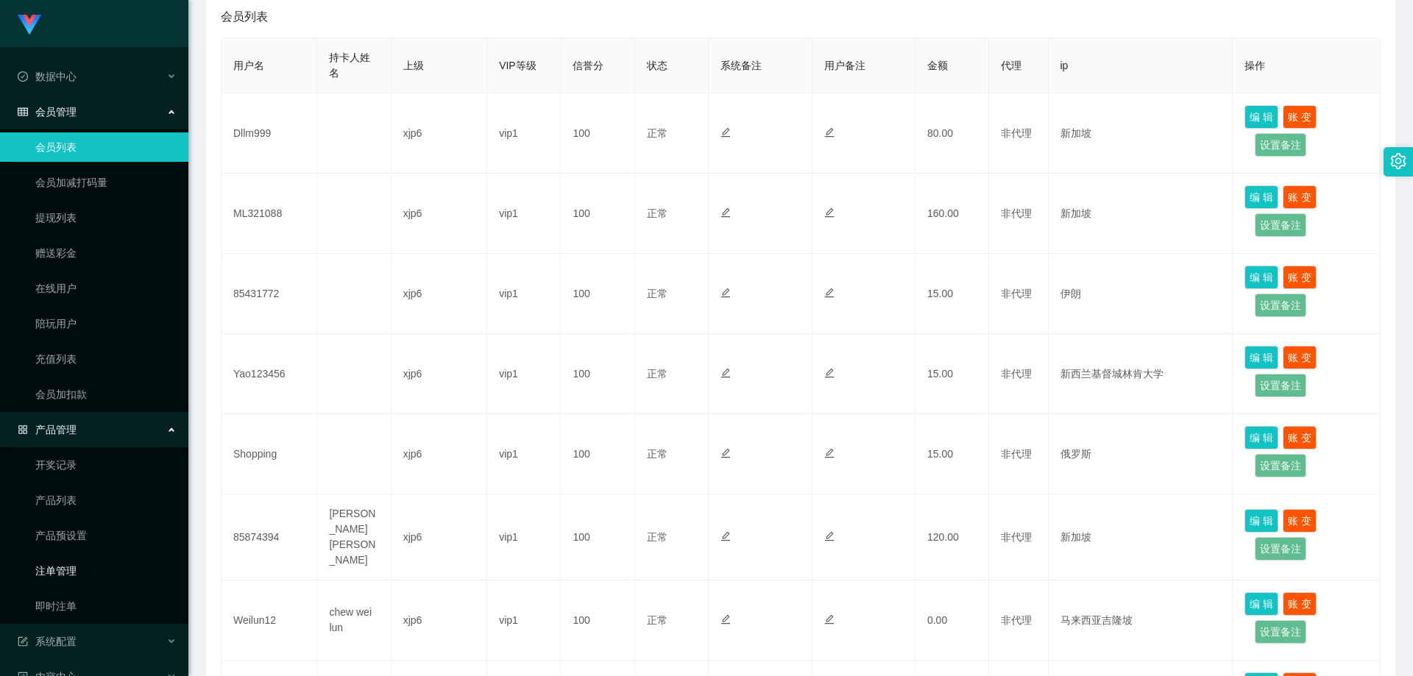
click at [91, 563] on link "注单管理" at bounding box center [105, 570] width 141 height 29
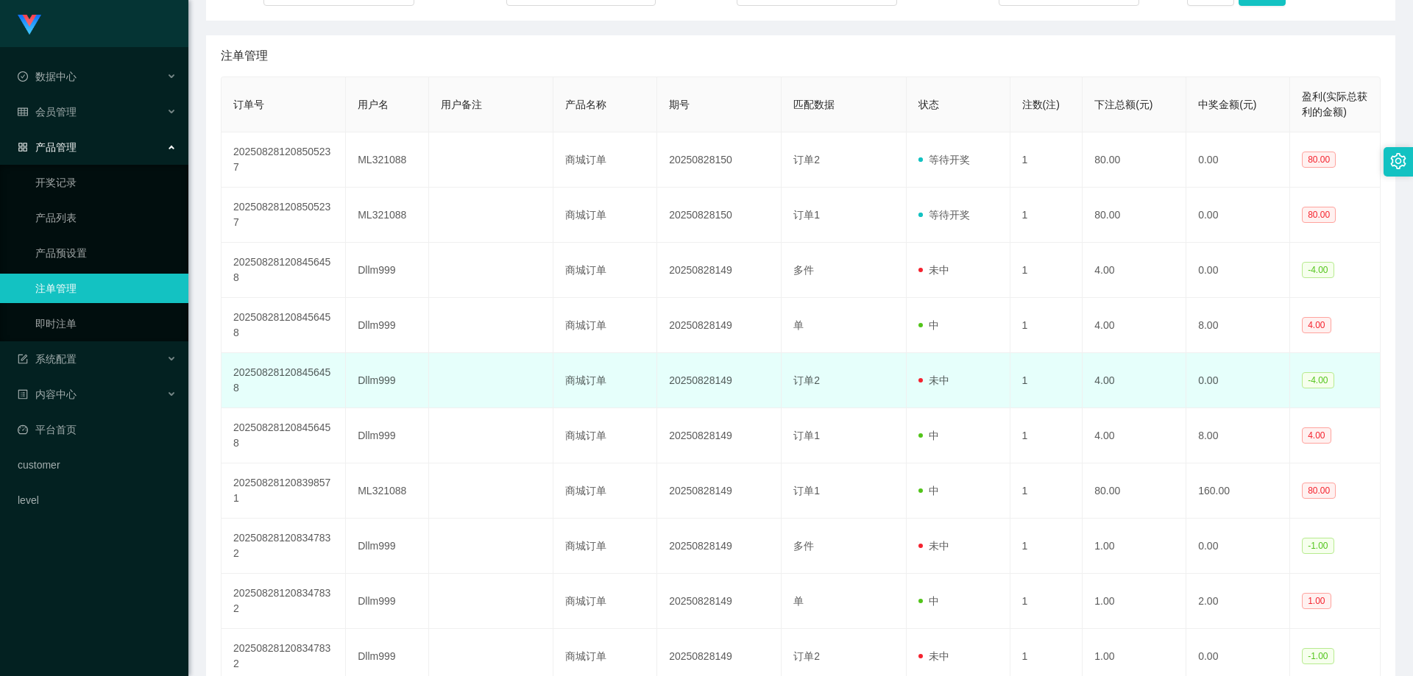
scroll to position [221, 0]
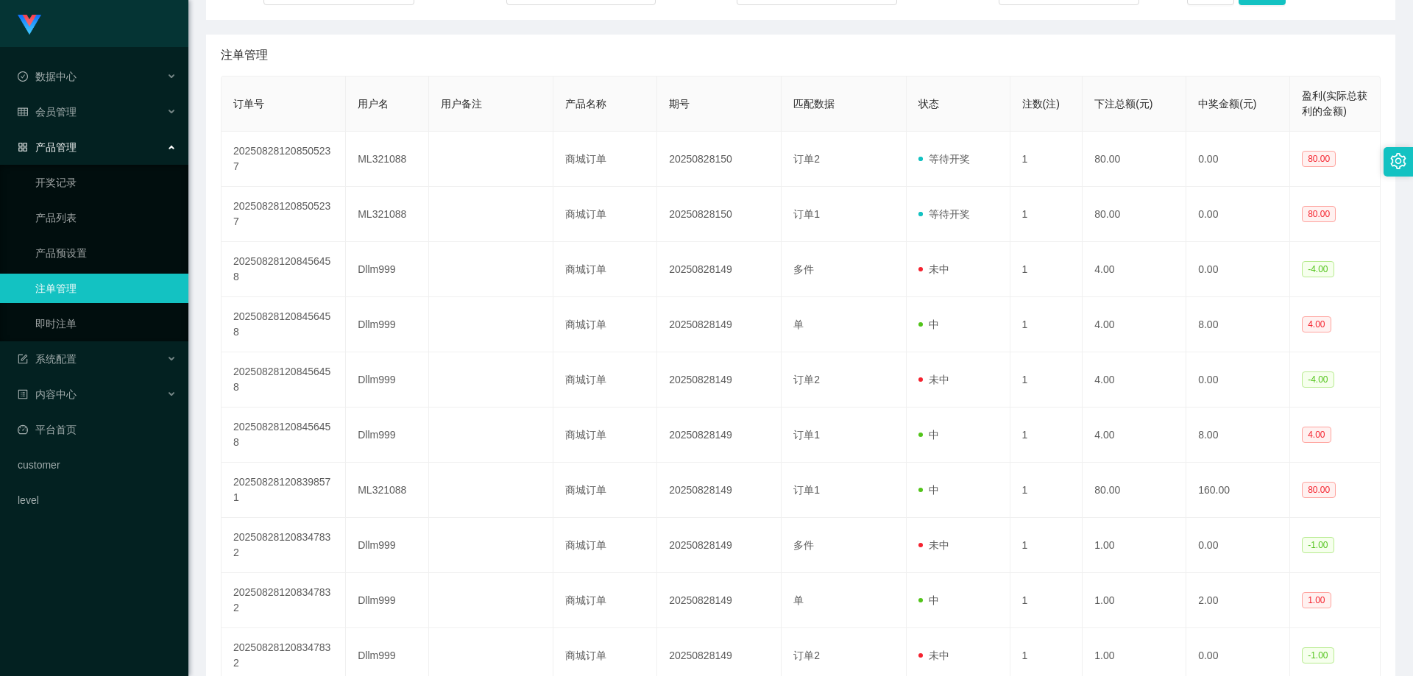
click at [87, 145] on div "产品管理" at bounding box center [94, 146] width 188 height 29
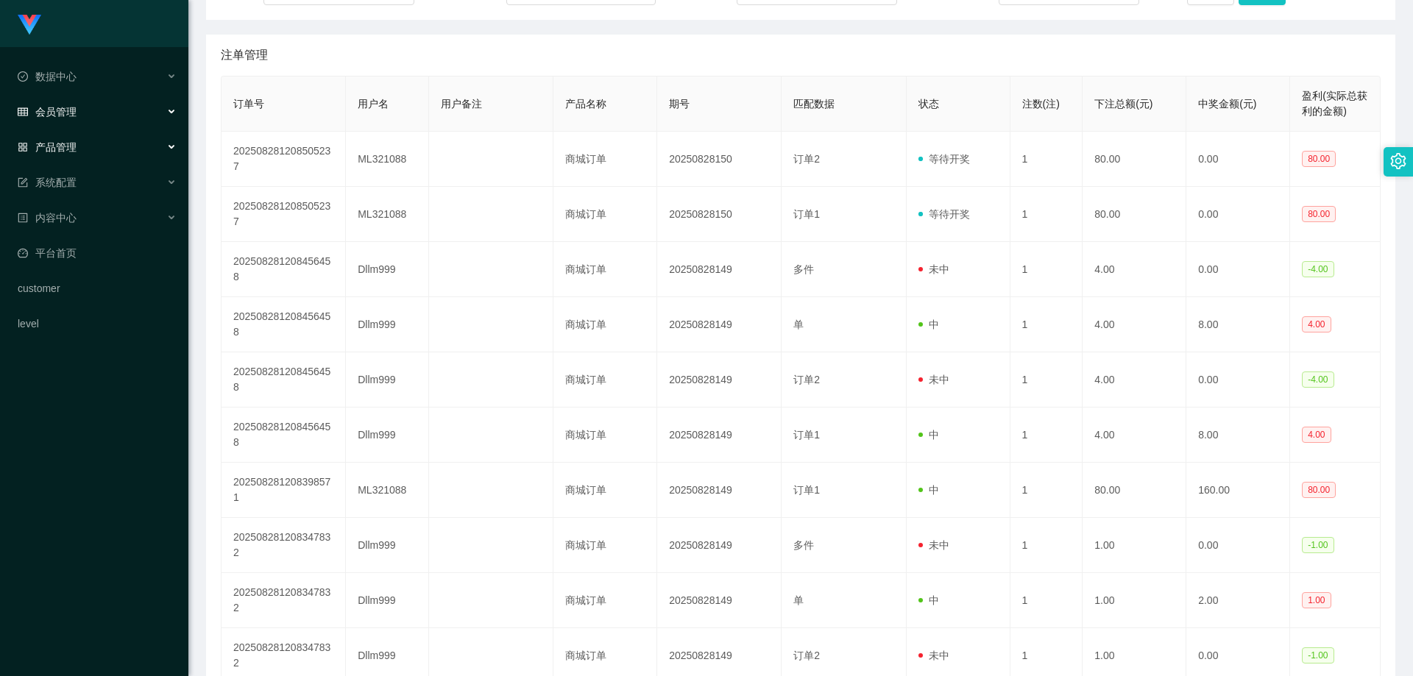
click at [83, 116] on div "会员管理" at bounding box center [94, 111] width 188 height 29
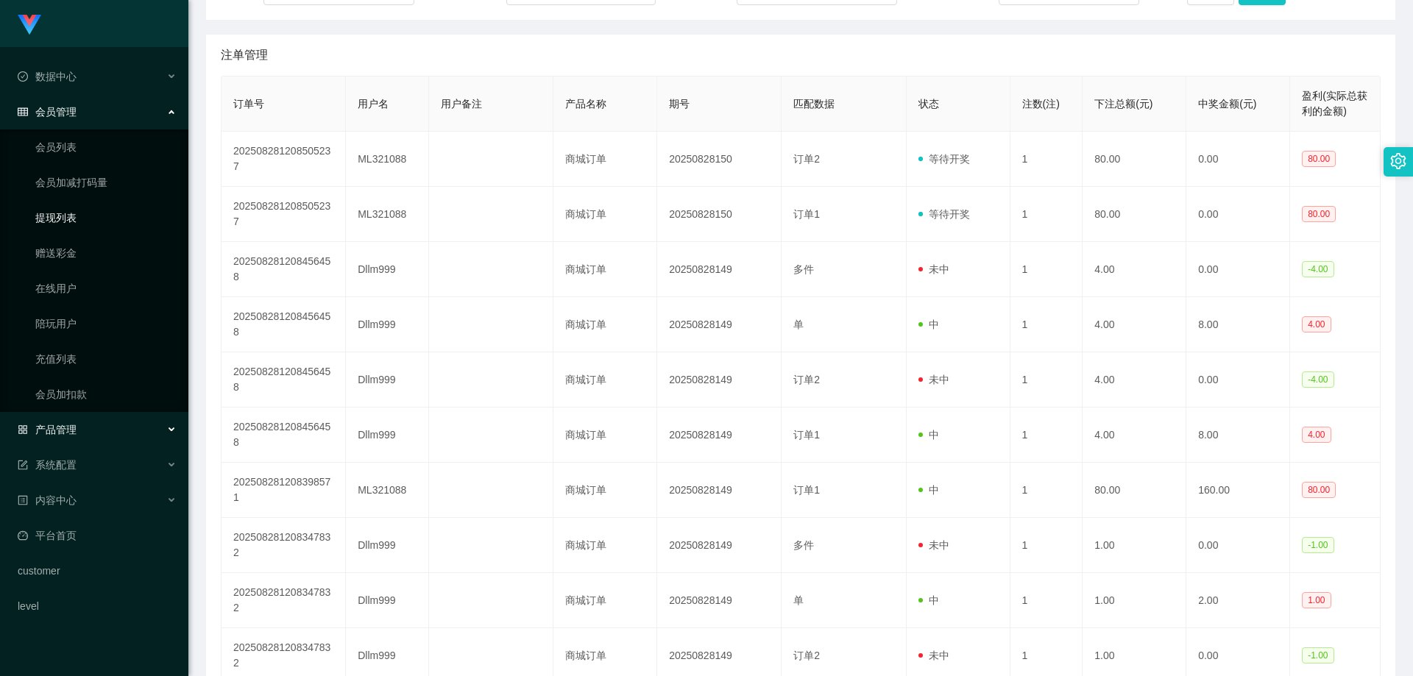
click at [77, 213] on link "提现列表" at bounding box center [105, 217] width 141 height 29
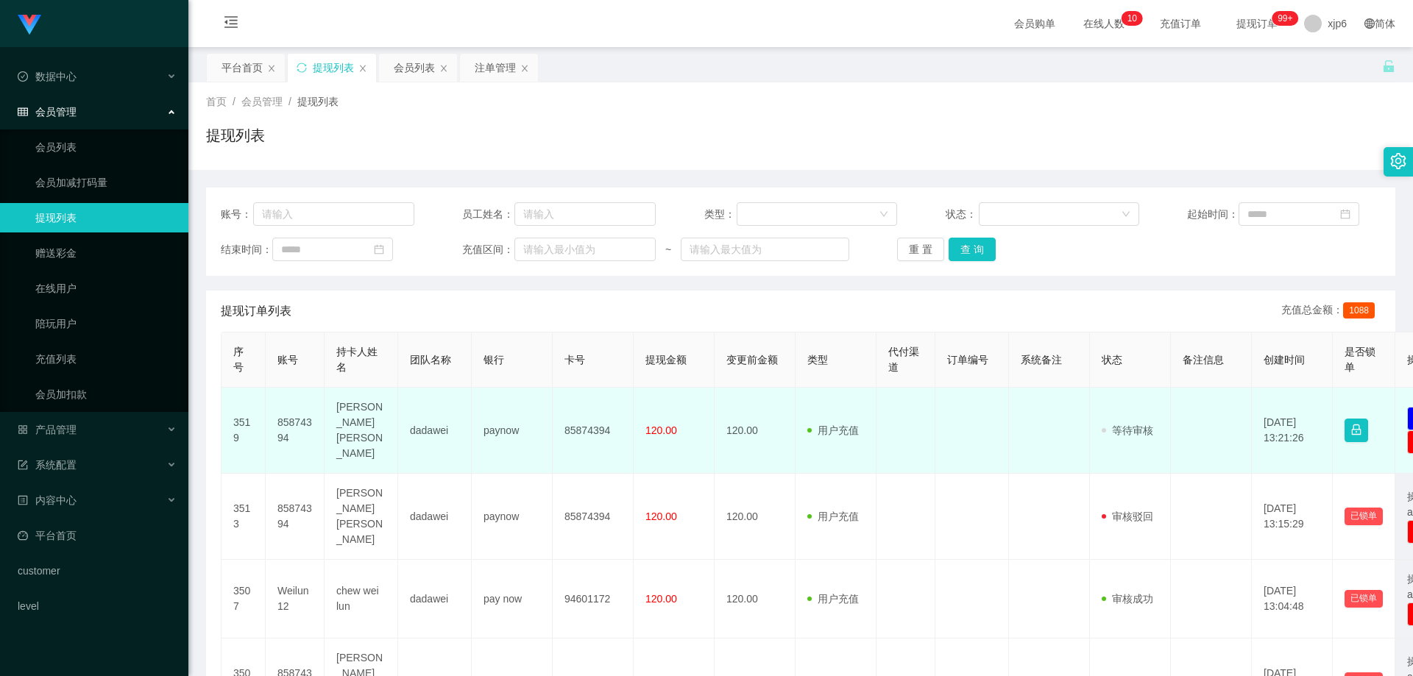
click at [303, 422] on td "85874394" at bounding box center [295, 431] width 59 height 86
click at [296, 415] on td "85874394" at bounding box center [295, 431] width 59 height 86
copy td "85874394"
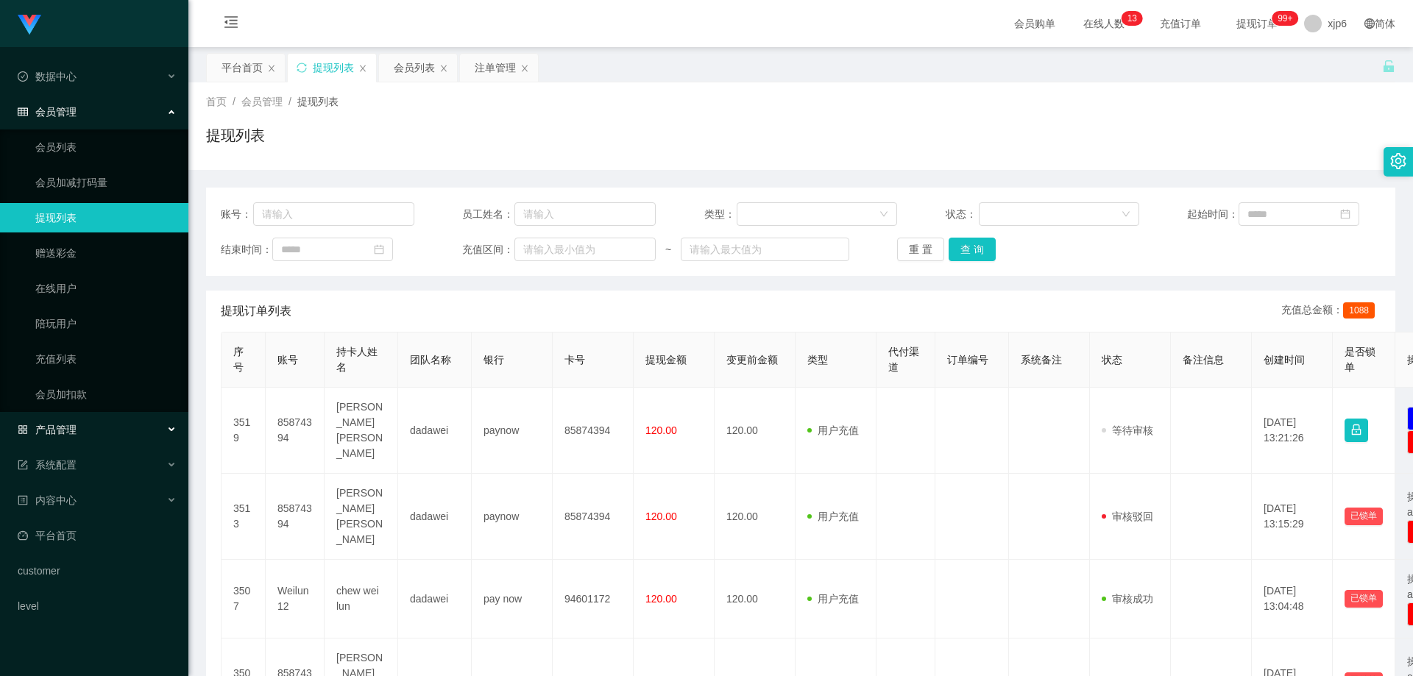
click at [85, 425] on div "产品管理" at bounding box center [94, 429] width 188 height 29
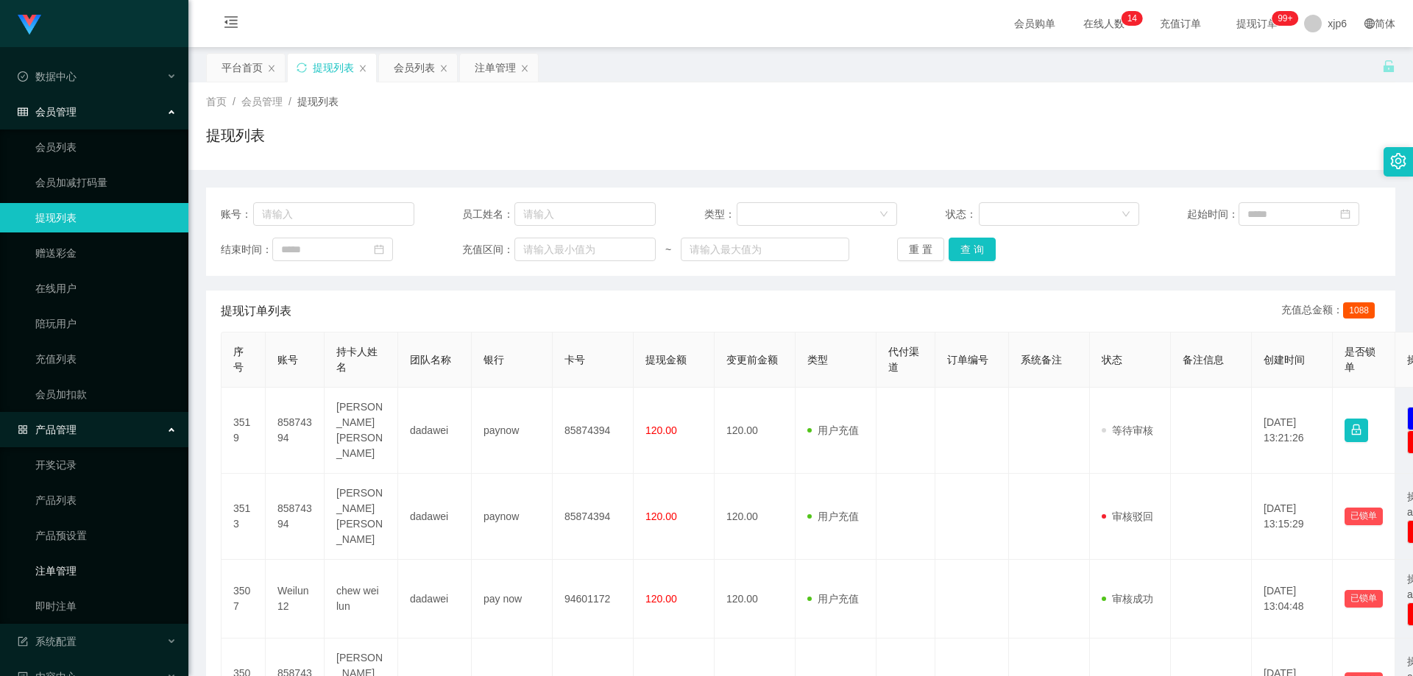
click at [79, 568] on link "注单管理" at bounding box center [105, 570] width 141 height 29
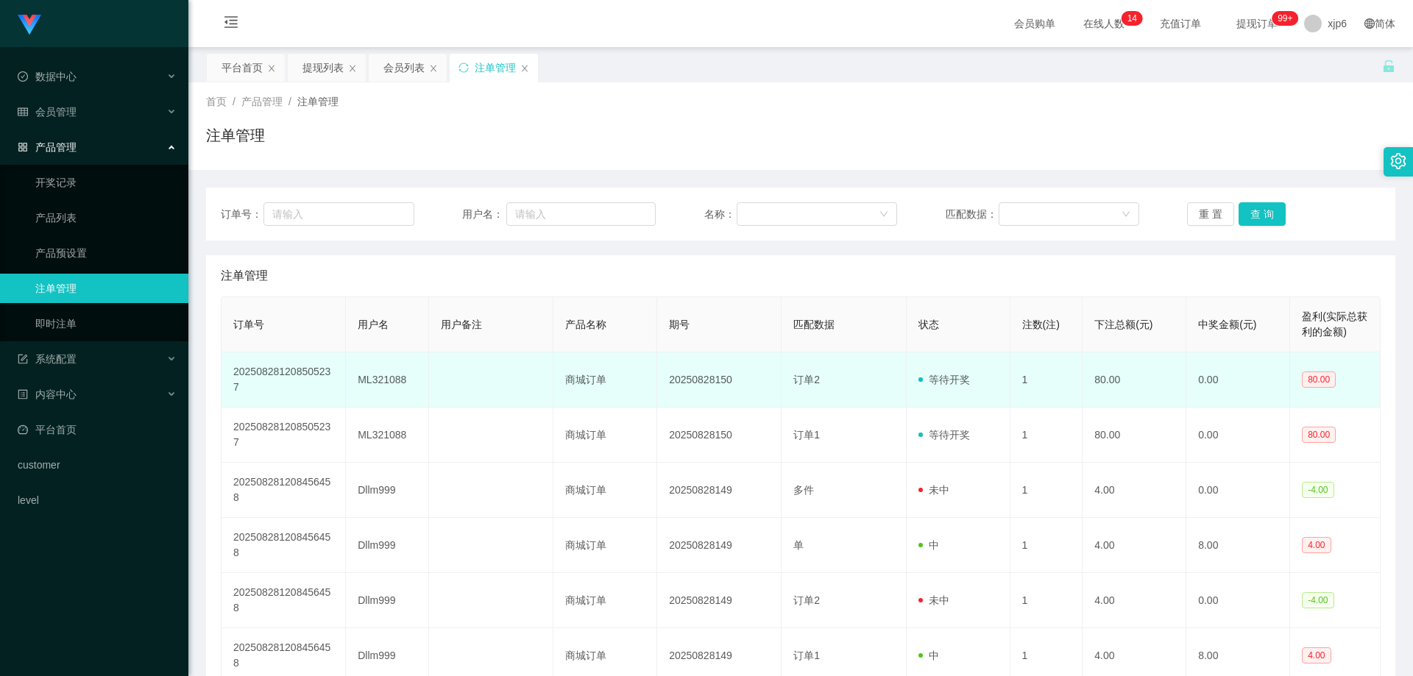
click at [379, 383] on td "ML321088" at bounding box center [387, 379] width 83 height 55
copy td "ML321088"
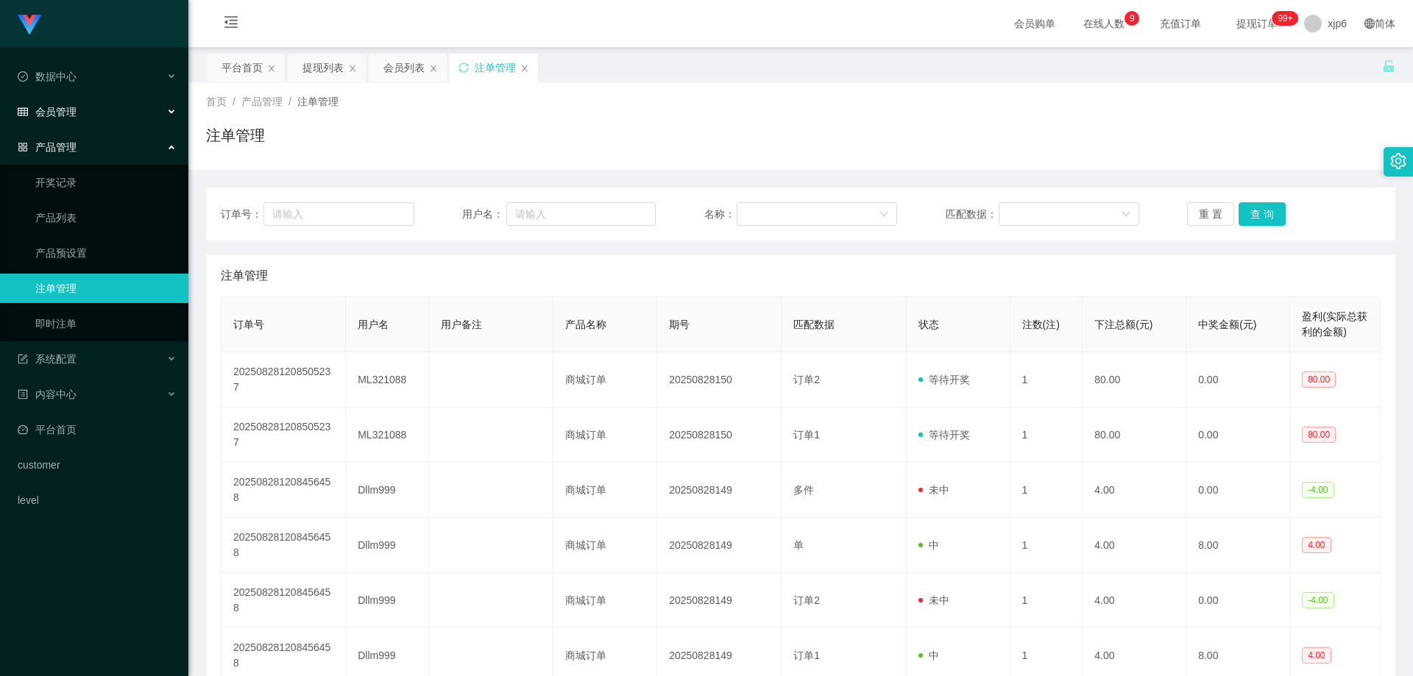
click at [83, 114] on div "会员管理" at bounding box center [94, 111] width 188 height 29
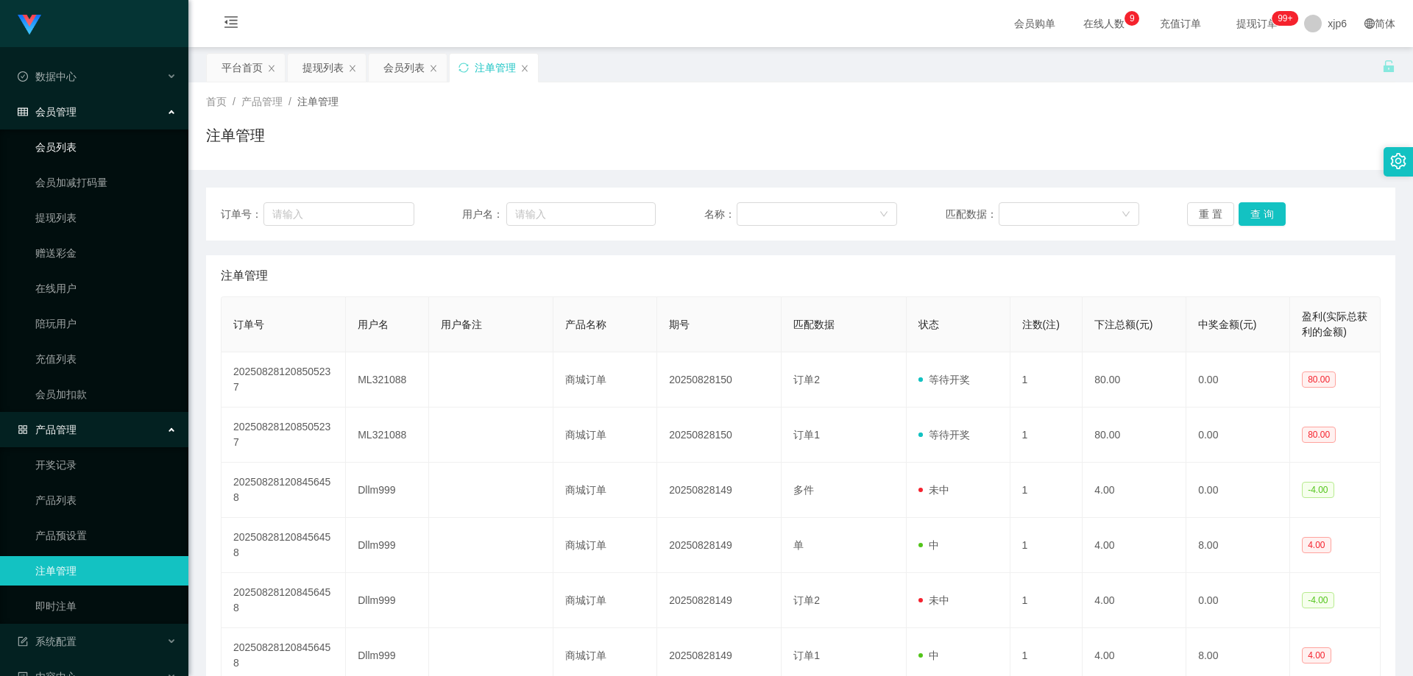
click at [81, 145] on link "会员列表" at bounding box center [105, 146] width 141 height 29
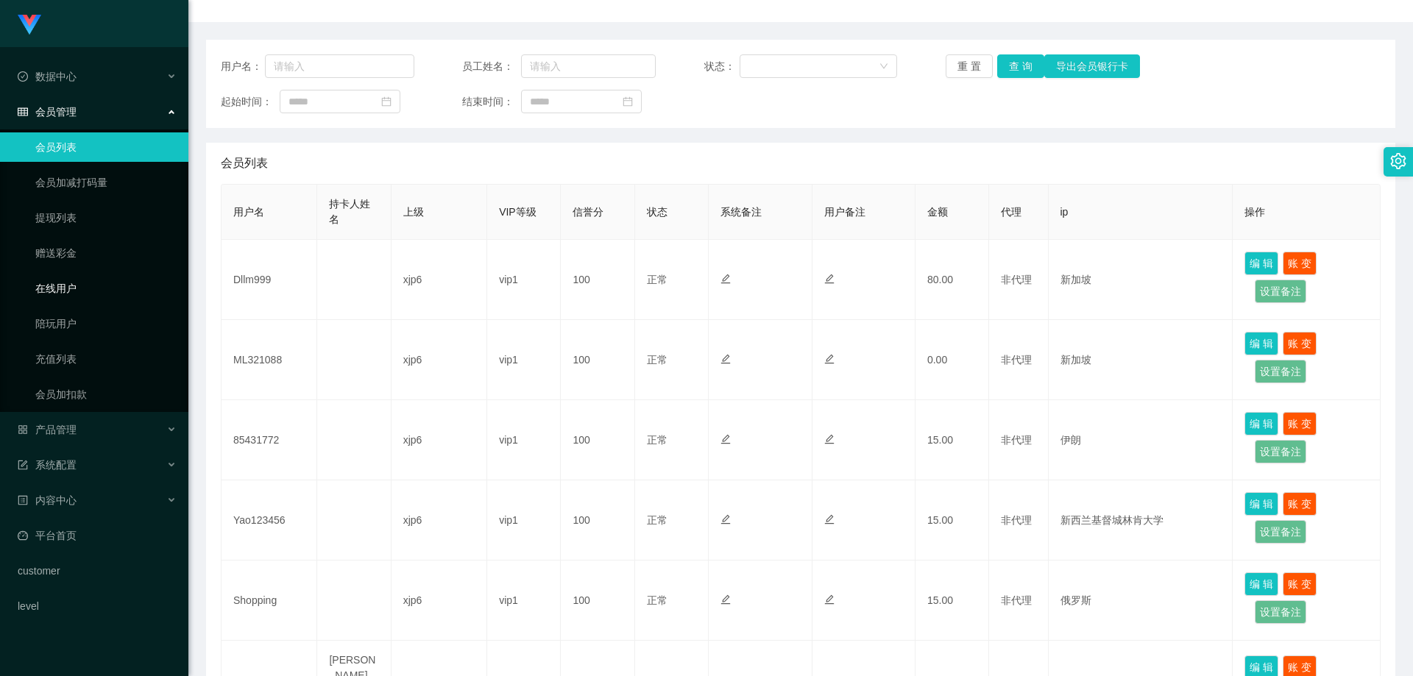
scroll to position [147, 0]
click at [69, 210] on link "提现列表" at bounding box center [105, 217] width 141 height 29
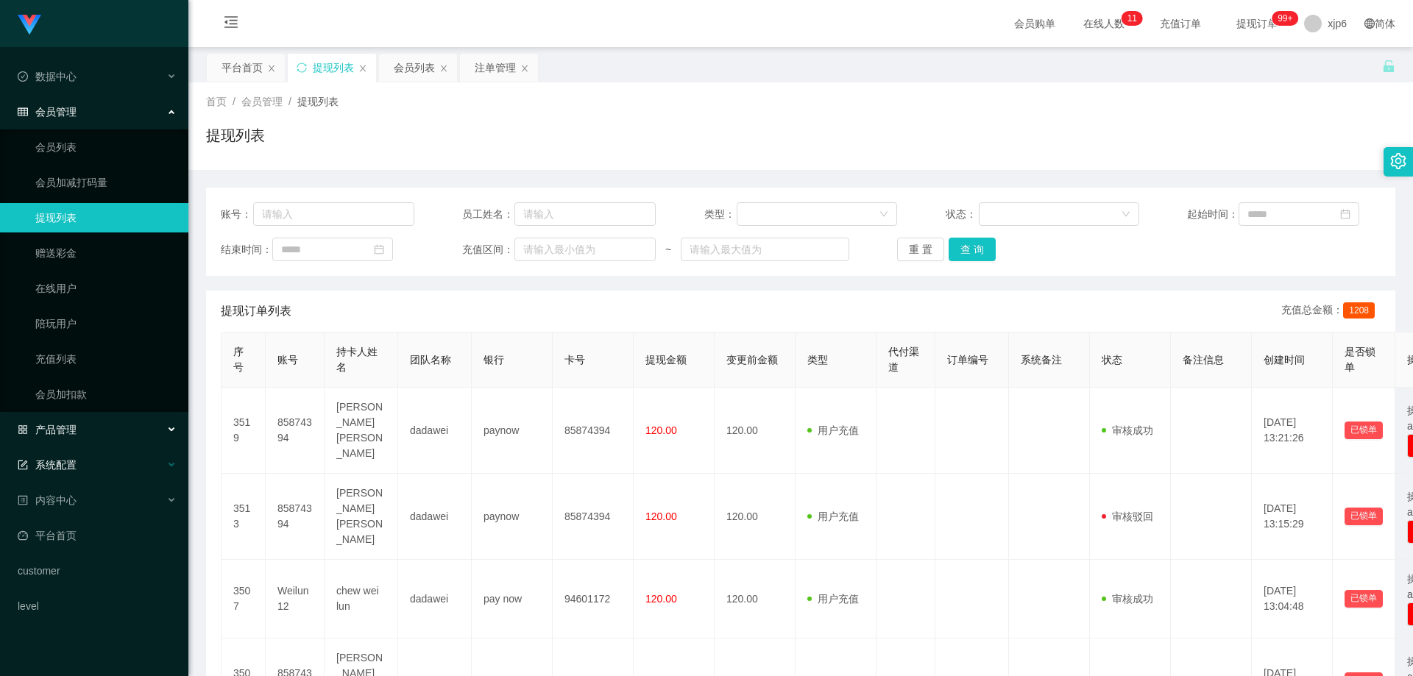
drag, startPoint x: 86, startPoint y: 431, endPoint x: 82, endPoint y: 464, distance: 32.6
click at [86, 431] on div "产品管理" at bounding box center [94, 429] width 188 height 29
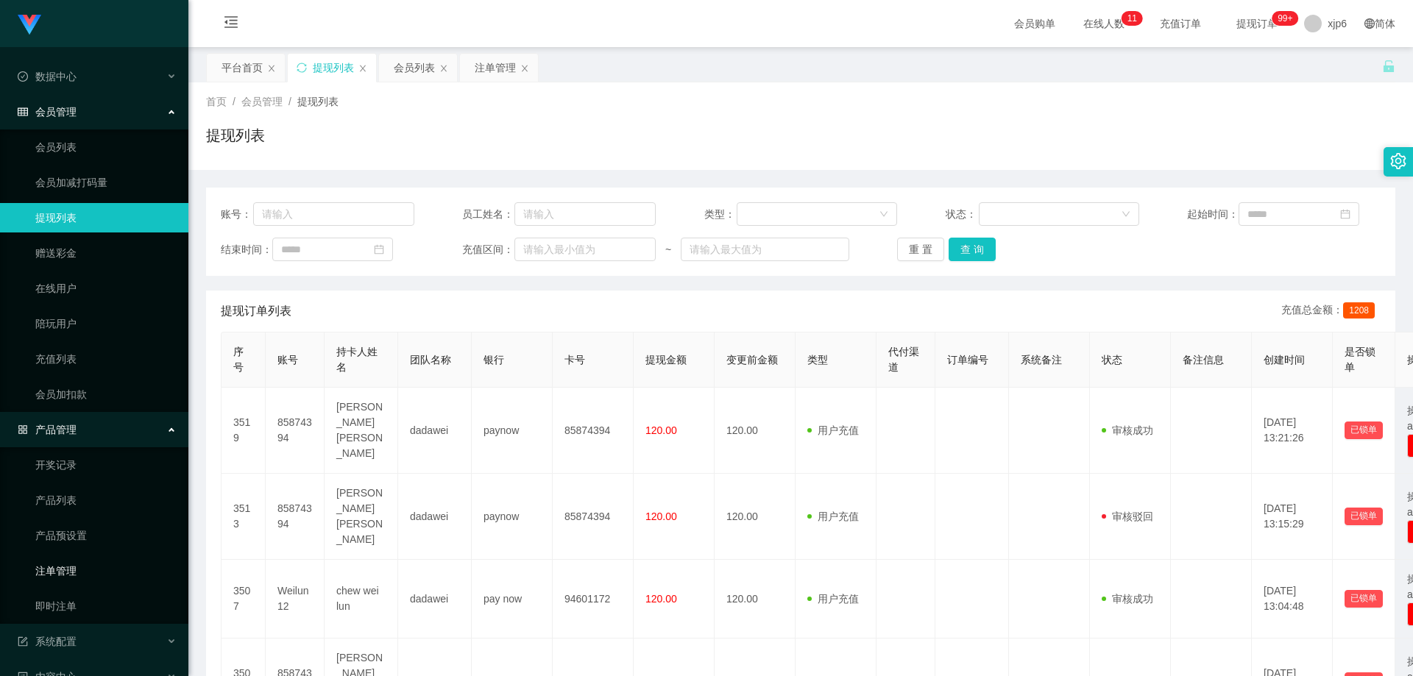
click at [83, 575] on link "注单管理" at bounding box center [105, 570] width 141 height 29
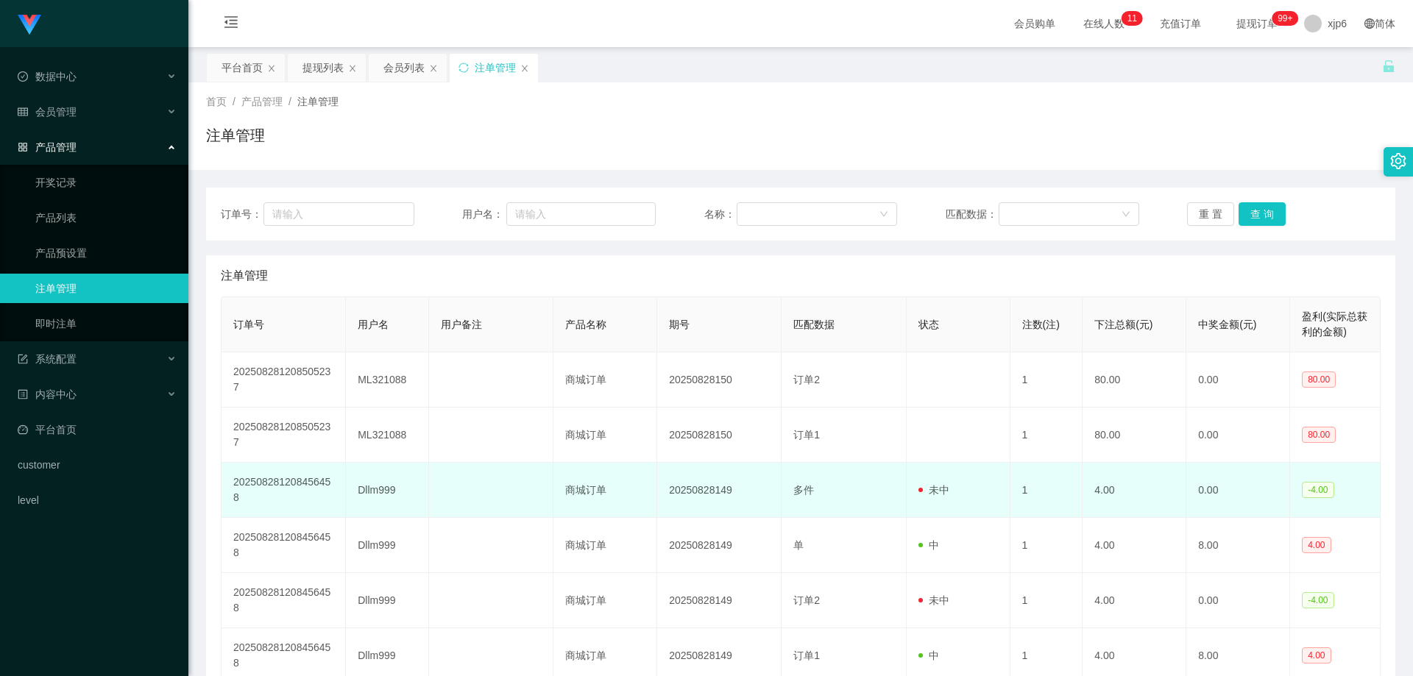
click at [375, 490] on td "Dllm999" at bounding box center [387, 490] width 83 height 55
click at [375, 489] on td "Dllm999" at bounding box center [387, 490] width 83 height 55
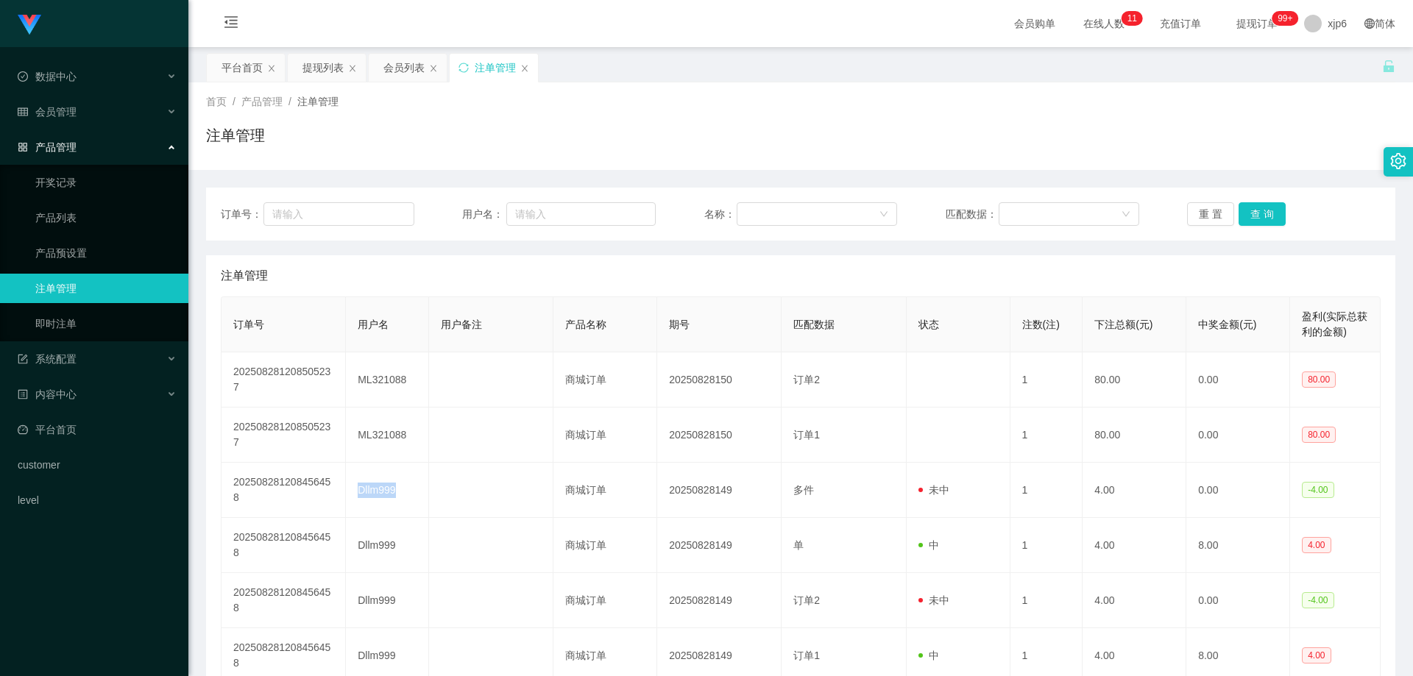
copy td "Dllm999"
click at [92, 122] on div "会员管理" at bounding box center [94, 111] width 188 height 29
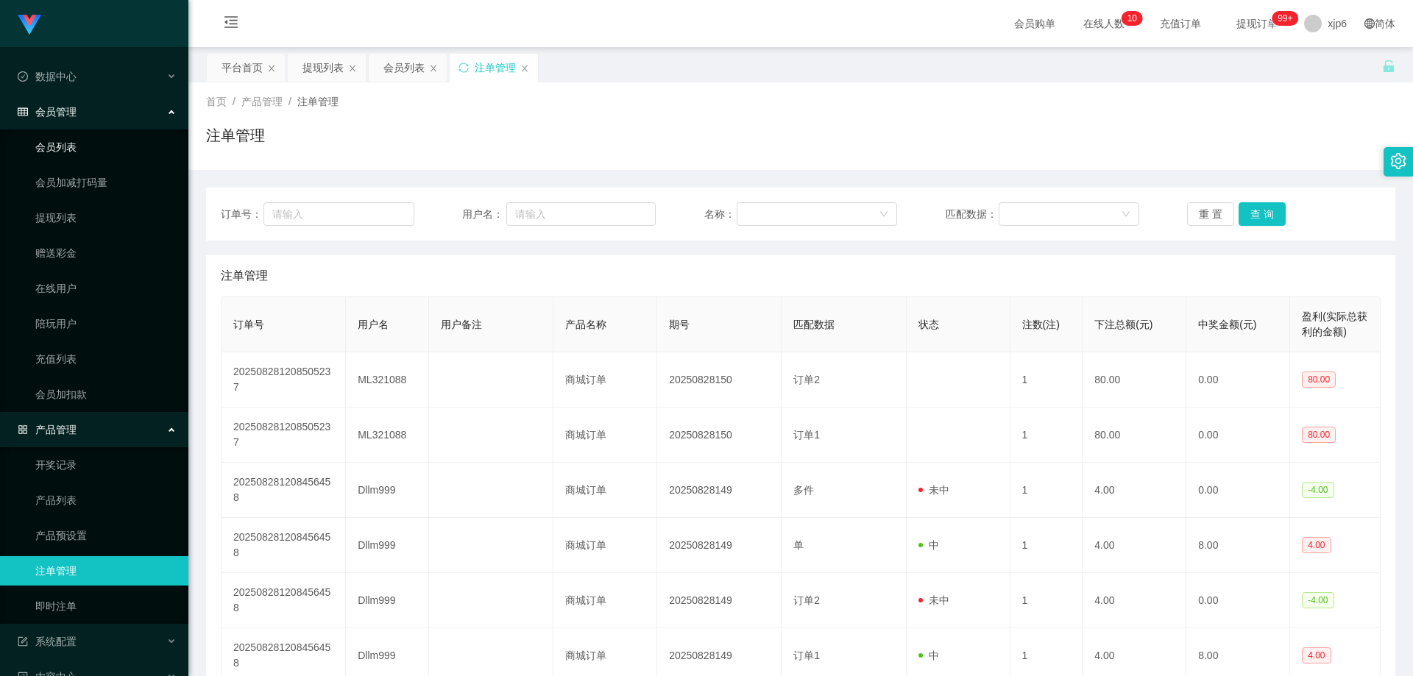
click at [83, 156] on link "会员列表" at bounding box center [105, 146] width 141 height 29
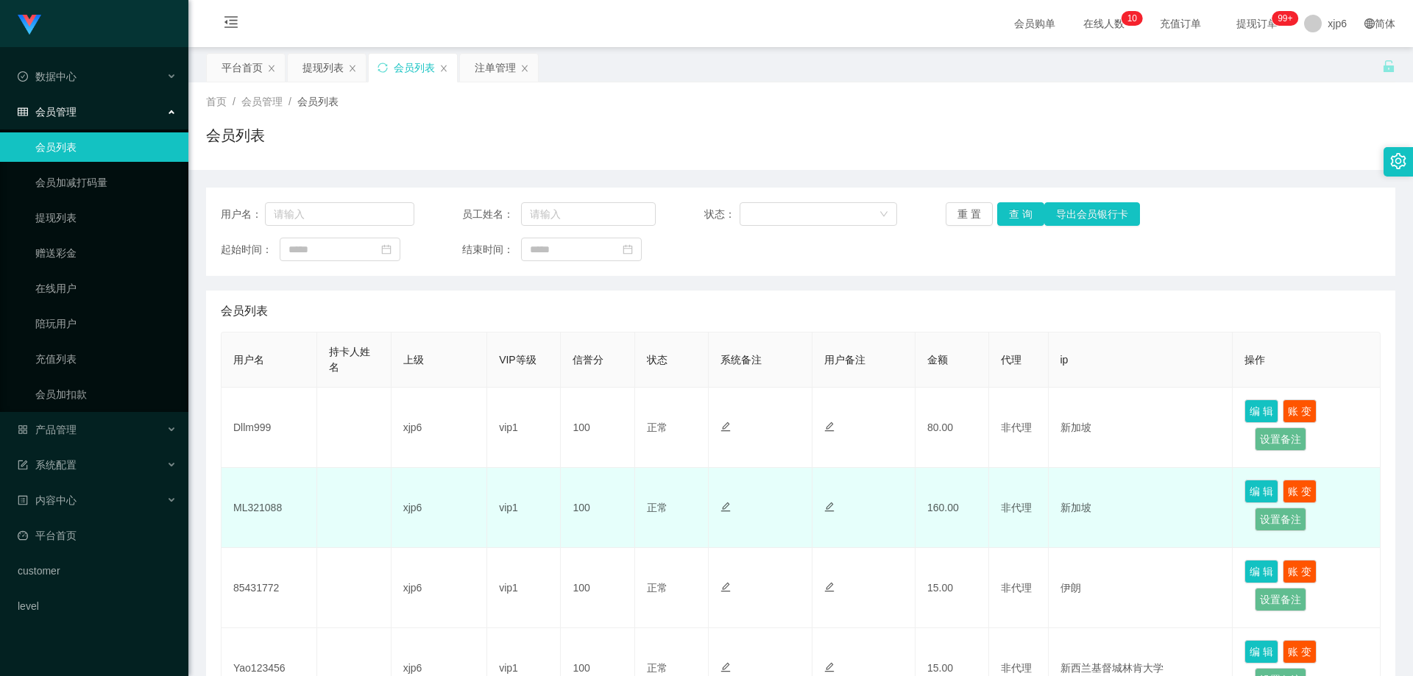
click at [265, 511] on td "ML321088" at bounding box center [269, 508] width 96 height 80
copy td "ML321088"
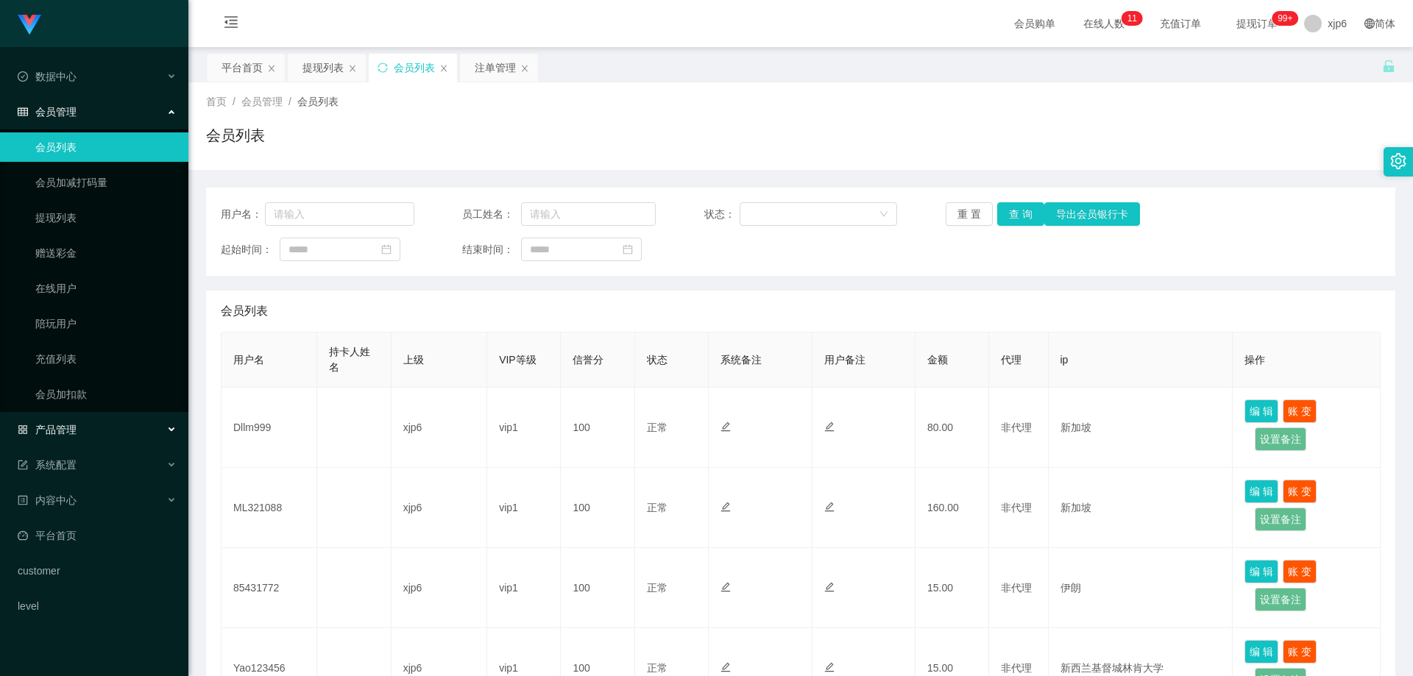
click at [82, 432] on div "产品管理" at bounding box center [94, 429] width 188 height 29
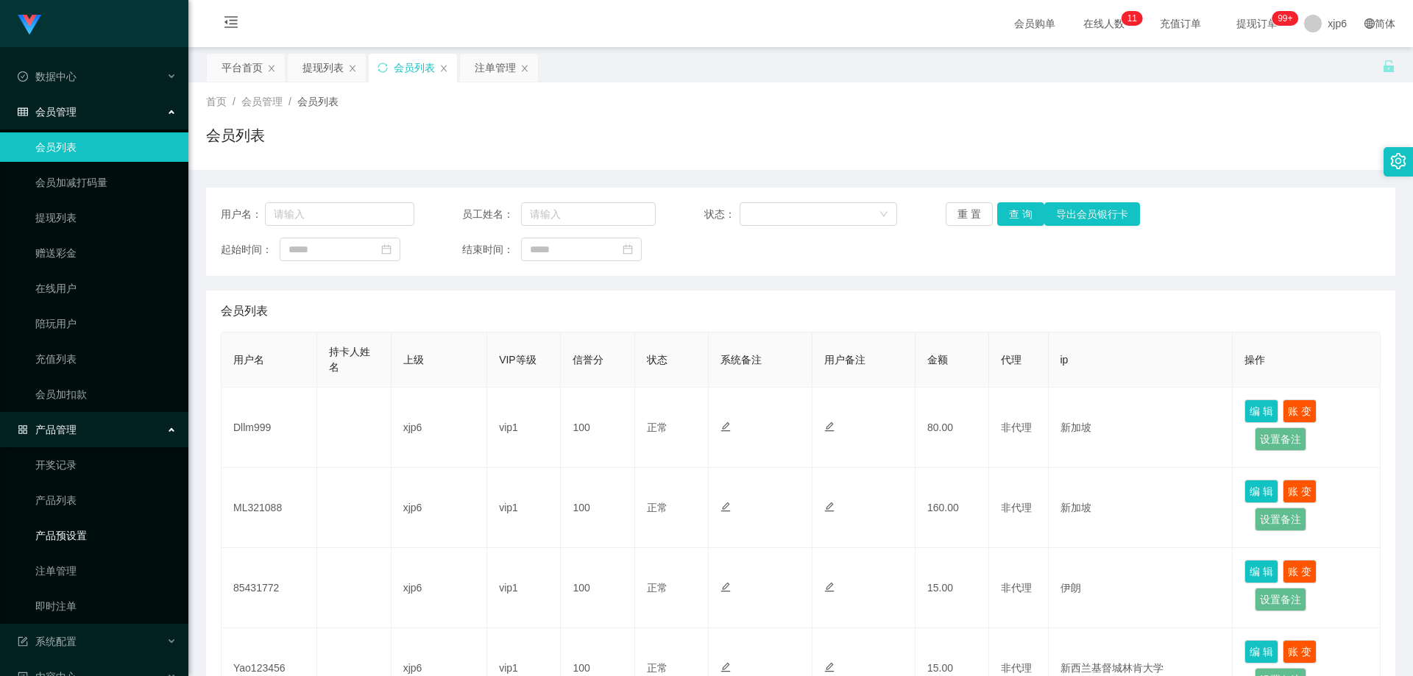
click at [85, 543] on link "产品预设置" at bounding box center [105, 535] width 141 height 29
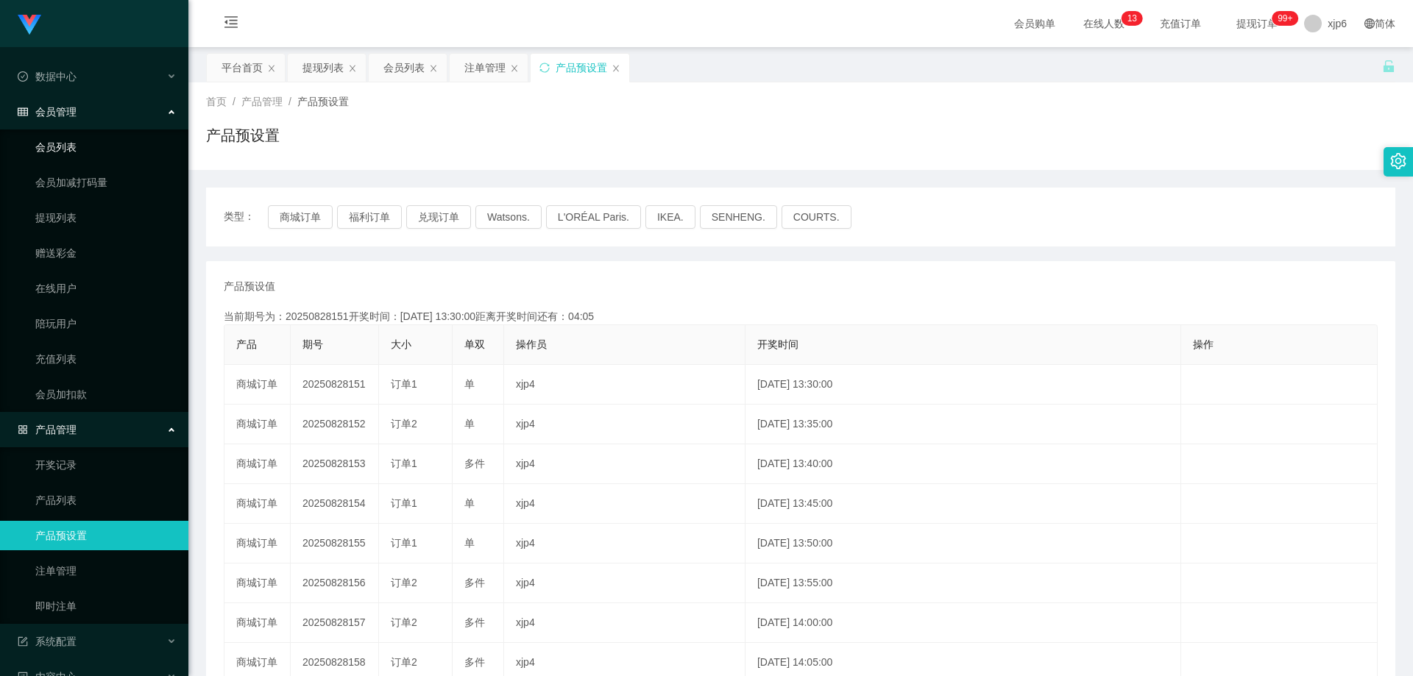
click at [74, 152] on link "会员列表" at bounding box center [105, 146] width 141 height 29
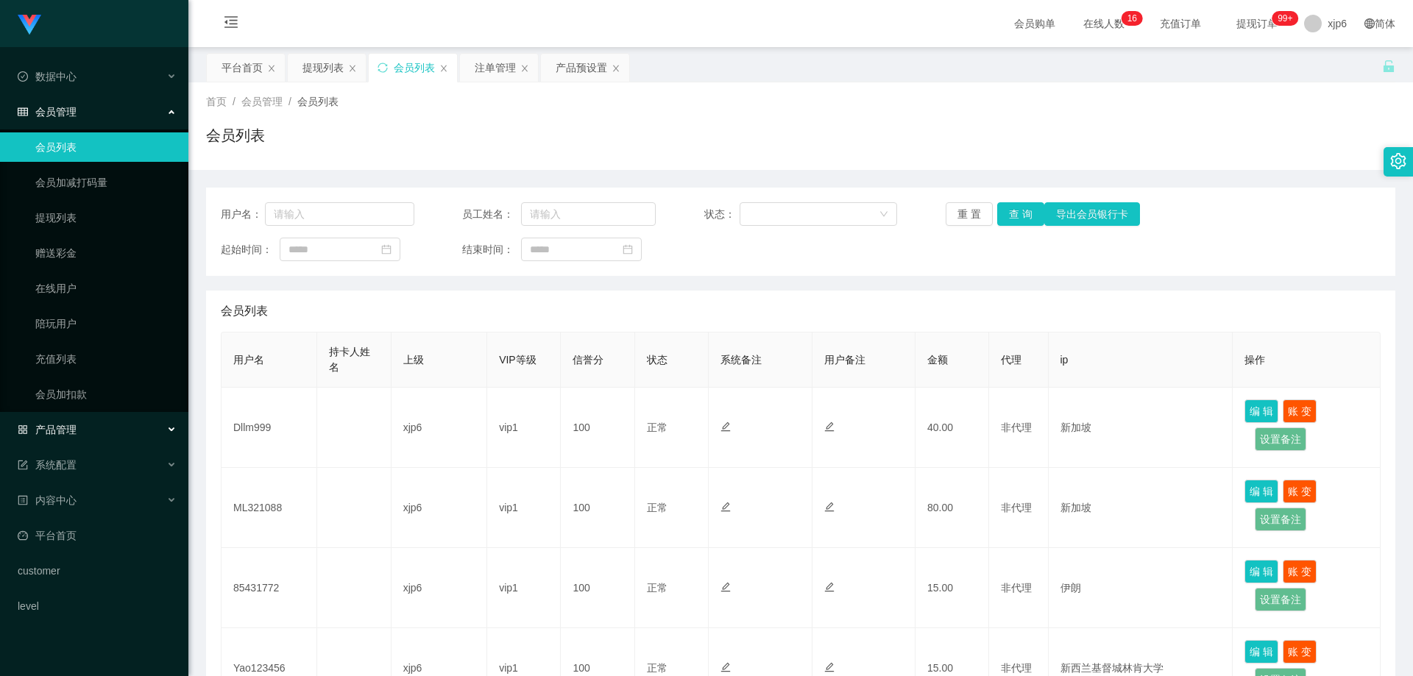
click at [93, 434] on div "产品管理" at bounding box center [94, 429] width 188 height 29
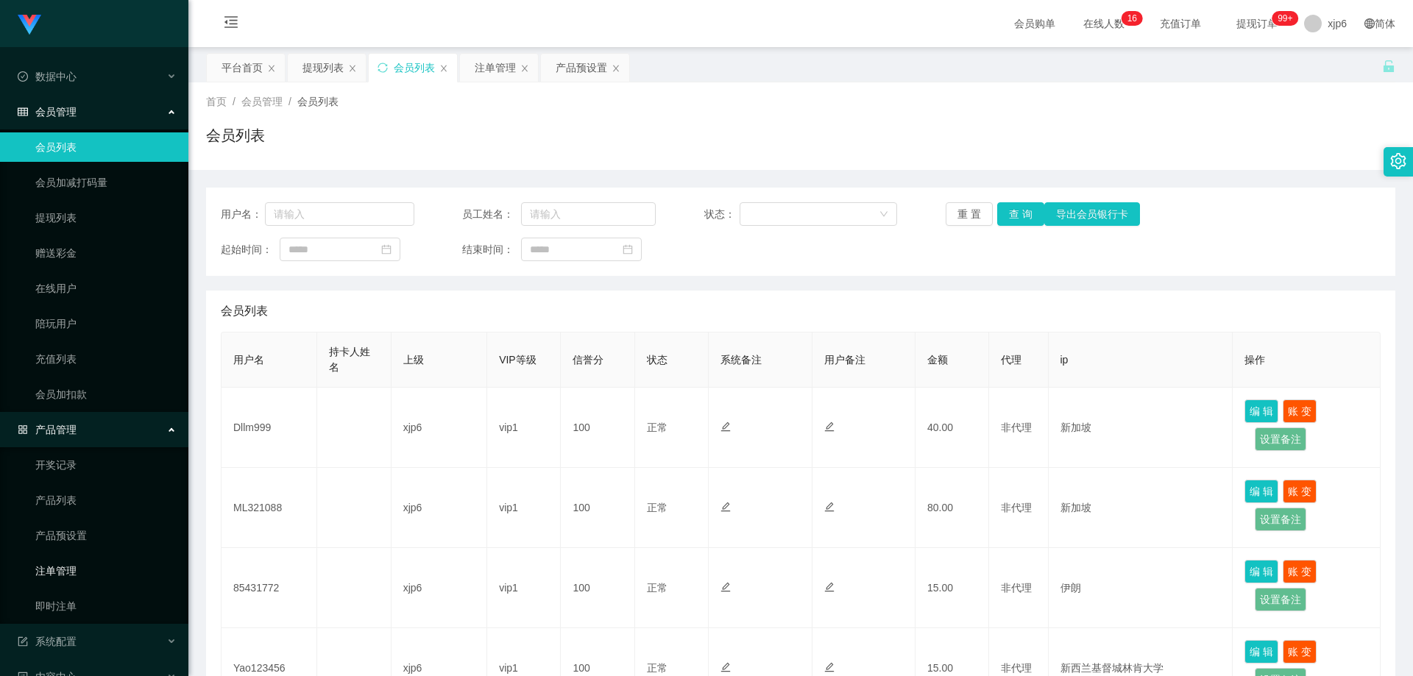
click at [68, 575] on link "注单管理" at bounding box center [105, 570] width 141 height 29
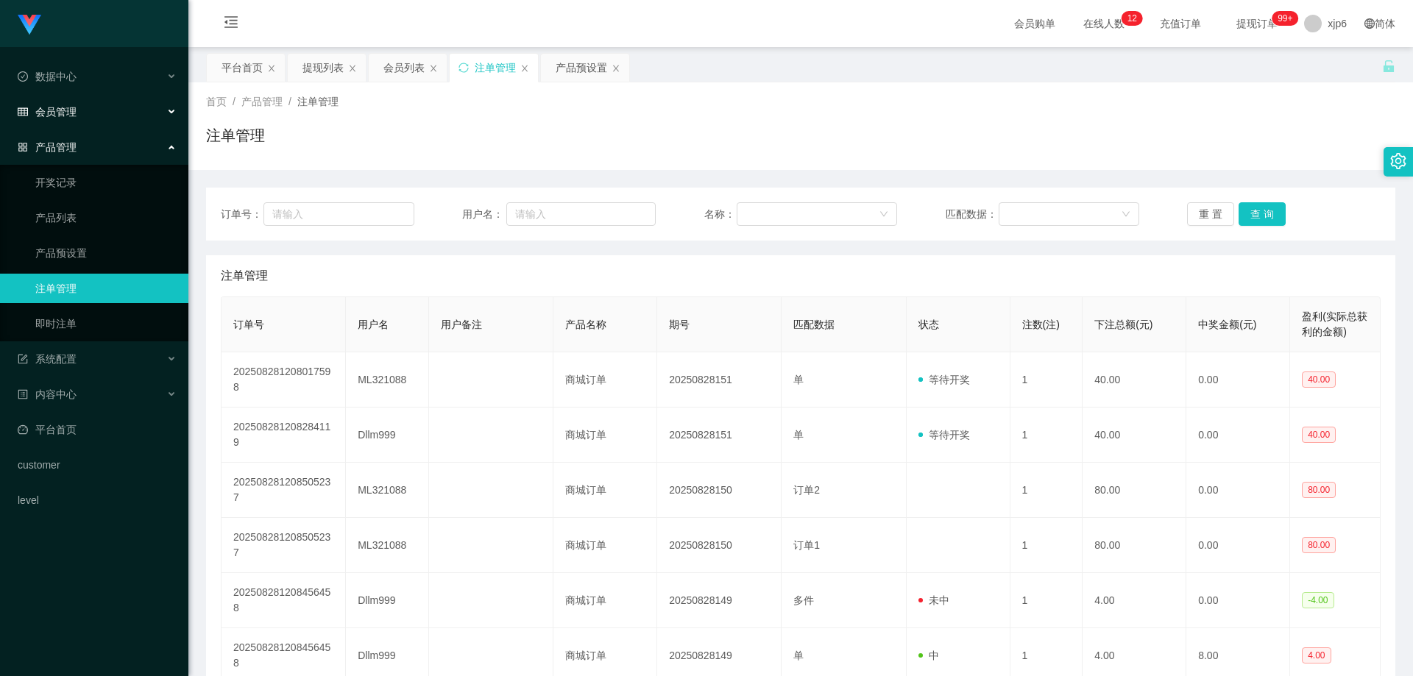
click at [66, 101] on div "会员管理" at bounding box center [94, 111] width 188 height 29
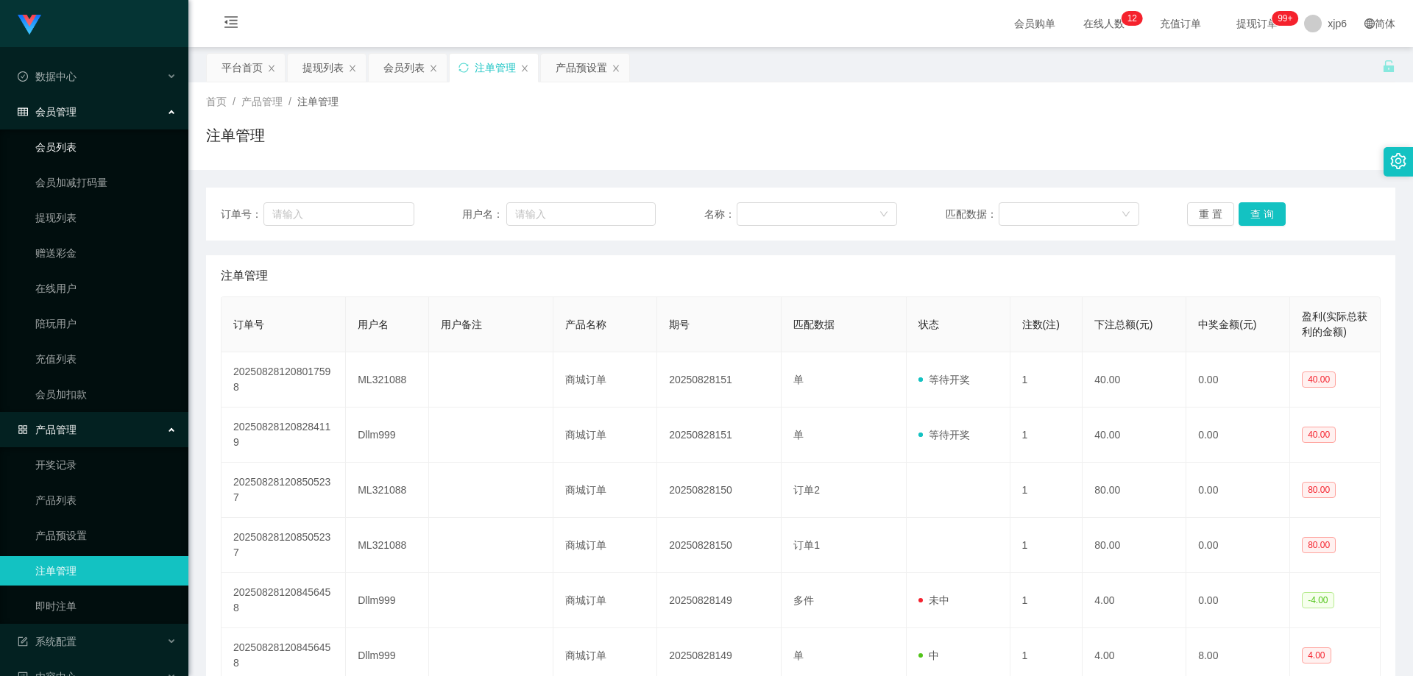
click at [73, 149] on link "会员列表" at bounding box center [105, 146] width 141 height 29
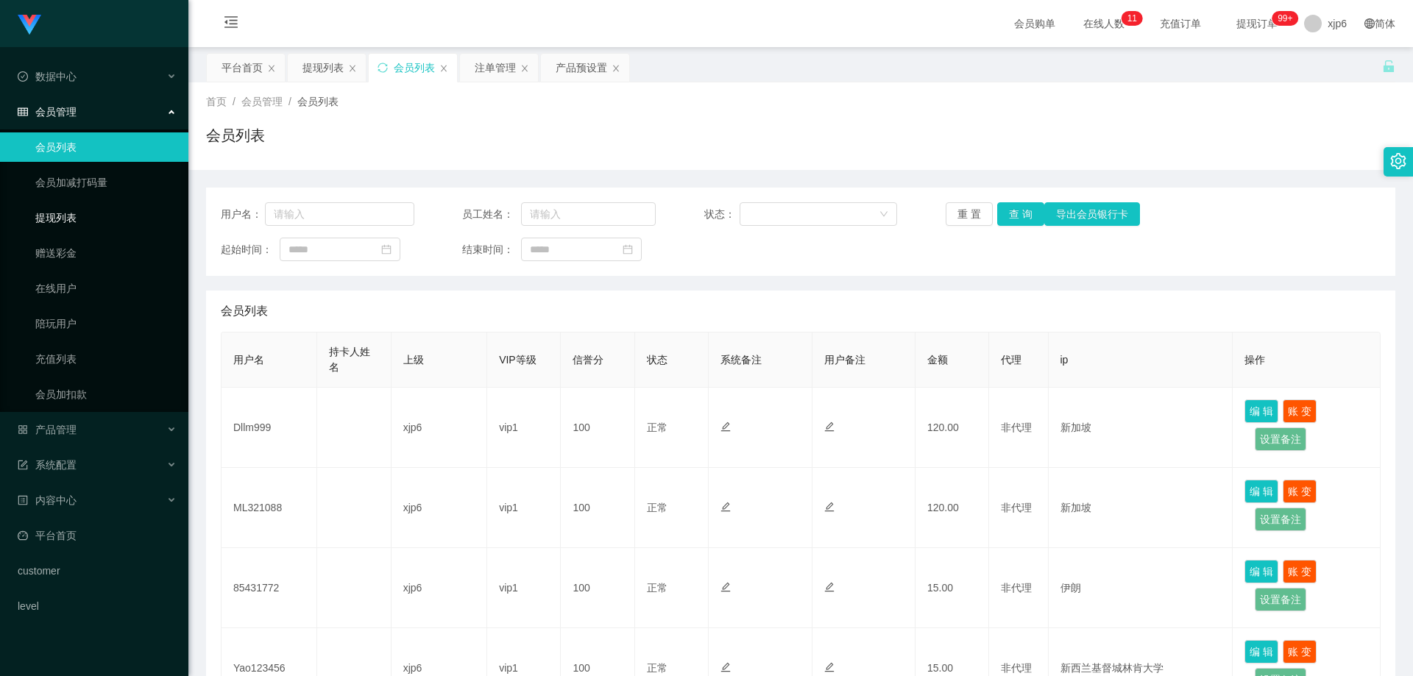
click at [68, 213] on link "提现列表" at bounding box center [105, 217] width 141 height 29
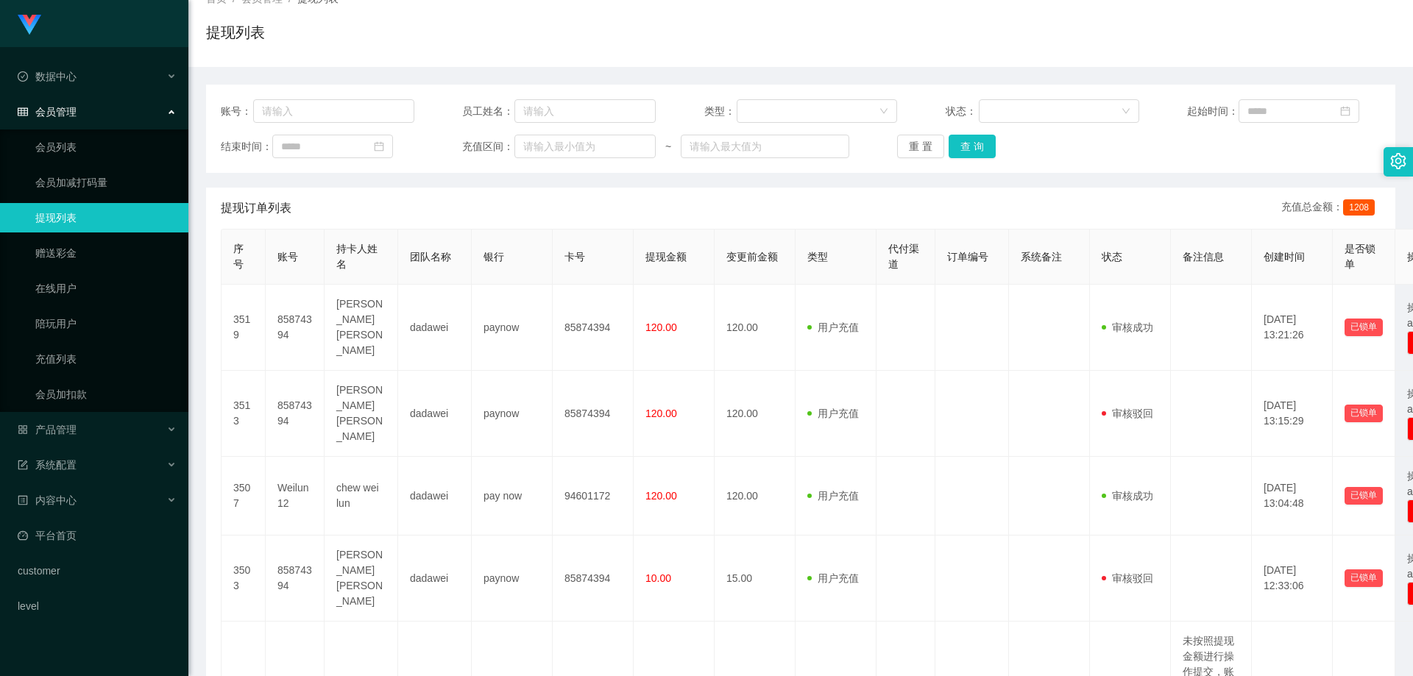
scroll to position [147, 0]
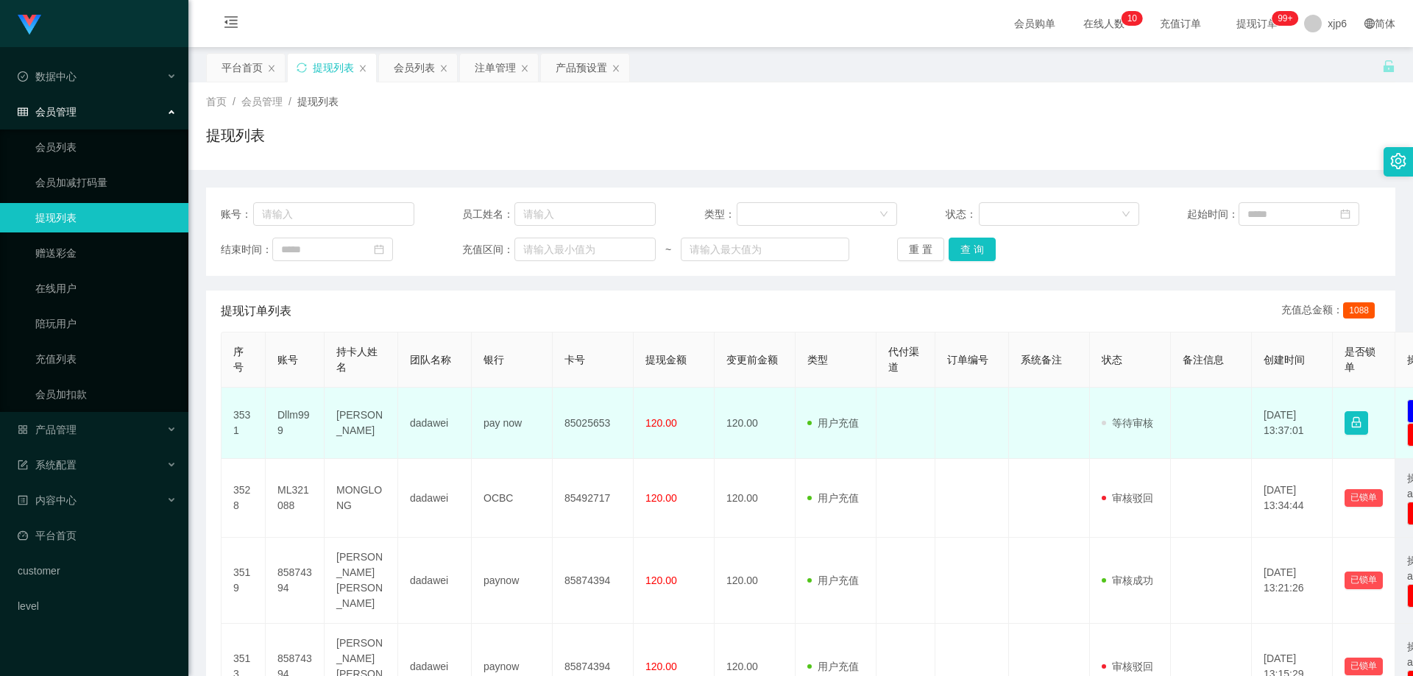
click at [297, 416] on td "Dllm999" at bounding box center [295, 423] width 59 height 71
copy td "Dllm999"
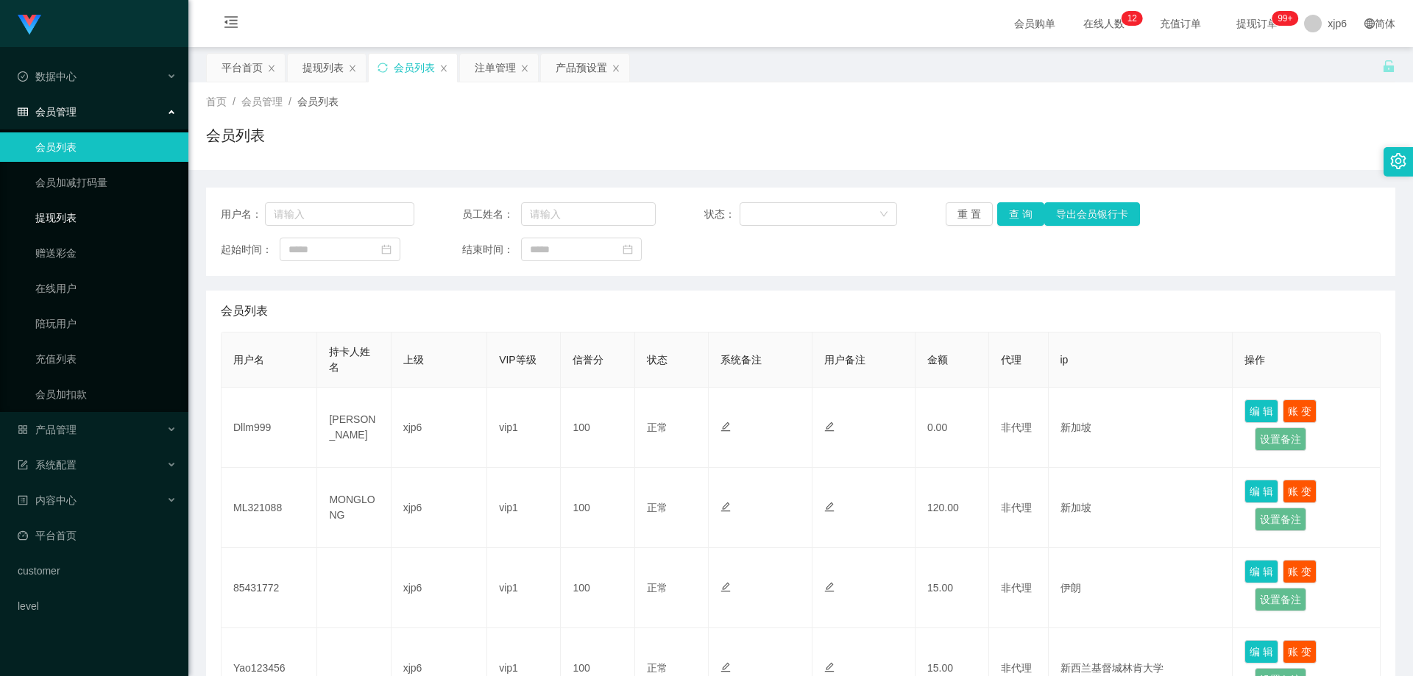
click at [99, 220] on link "提现列表" at bounding box center [105, 217] width 141 height 29
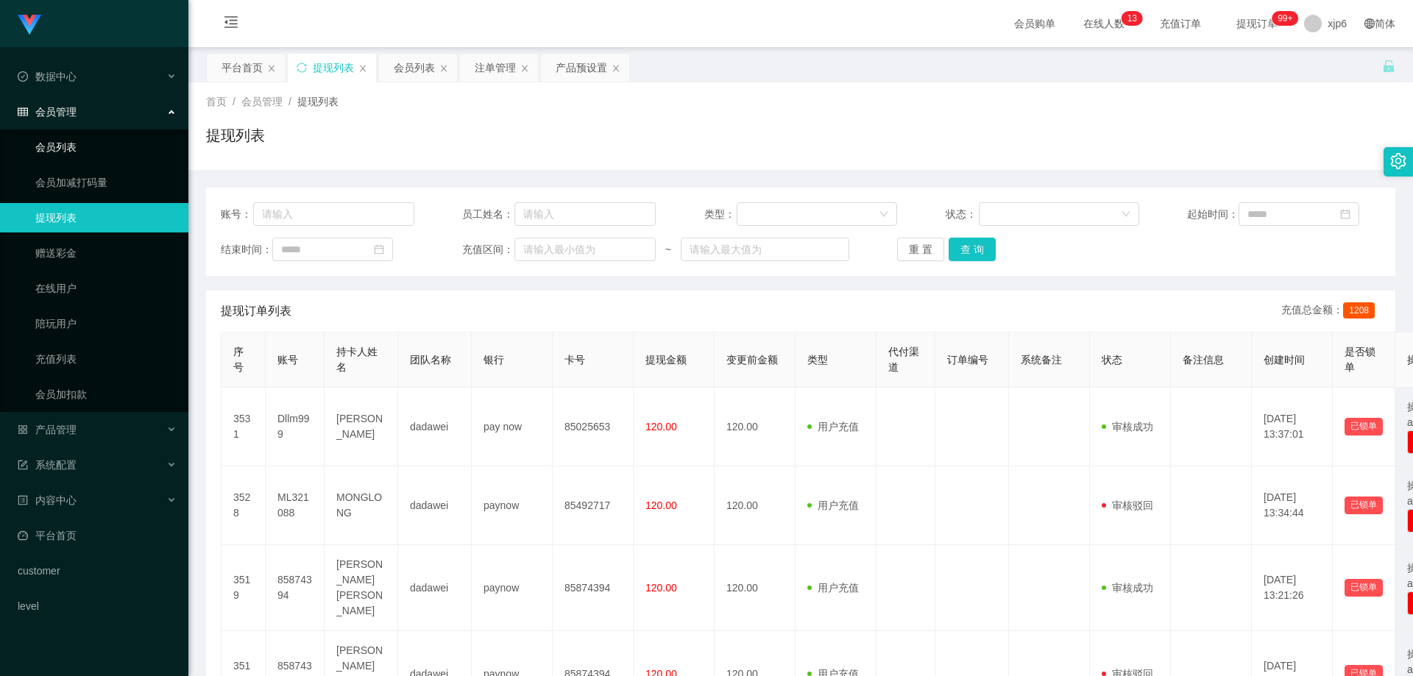
drag, startPoint x: 90, startPoint y: 164, endPoint x: 85, endPoint y: 149, distance: 16.1
click at [90, 164] on ul "会员列表 会员加减打码量 提现列表 赠送彩金 在线用户 陪玩用户 充值列表 会员加扣款" at bounding box center [94, 270] width 188 height 283
click at [83, 141] on link "会员列表" at bounding box center [105, 146] width 141 height 29
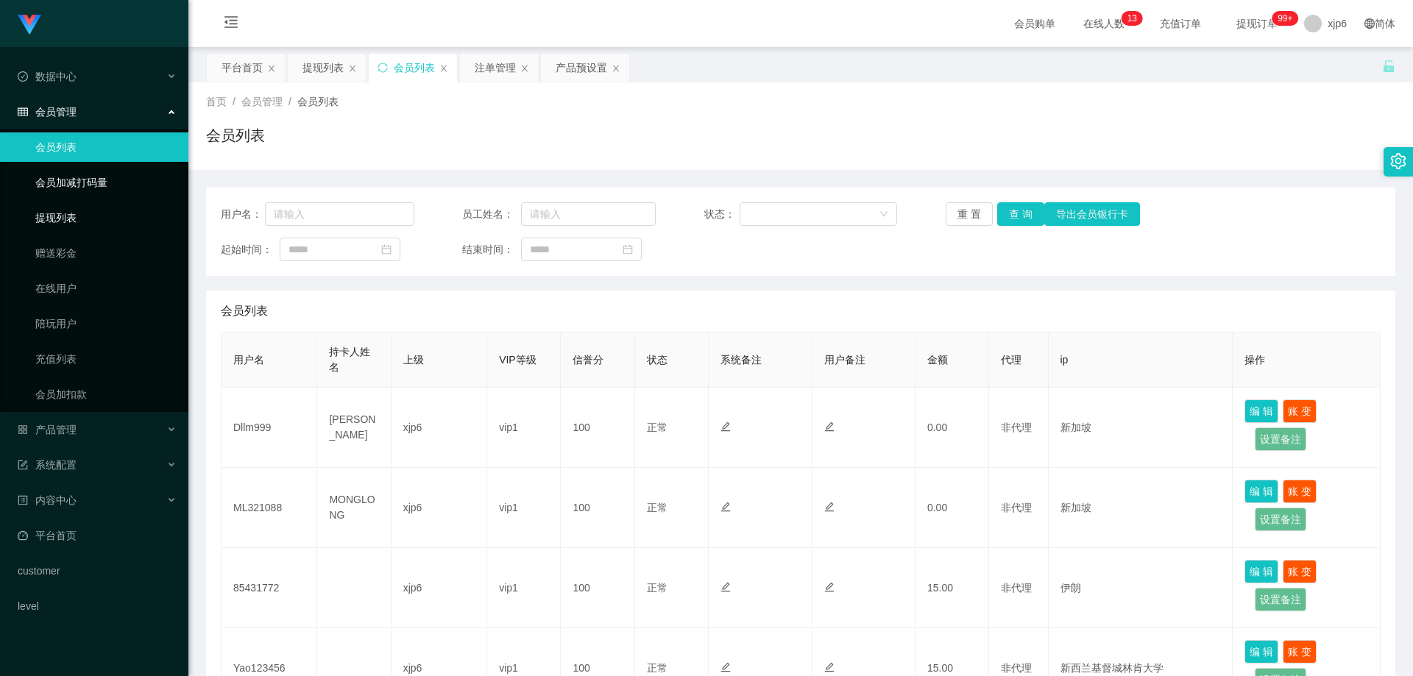
drag, startPoint x: 70, startPoint y: 214, endPoint x: 87, endPoint y: 196, distance: 24.5
click at [70, 216] on link "提现列表" at bounding box center [105, 217] width 141 height 29
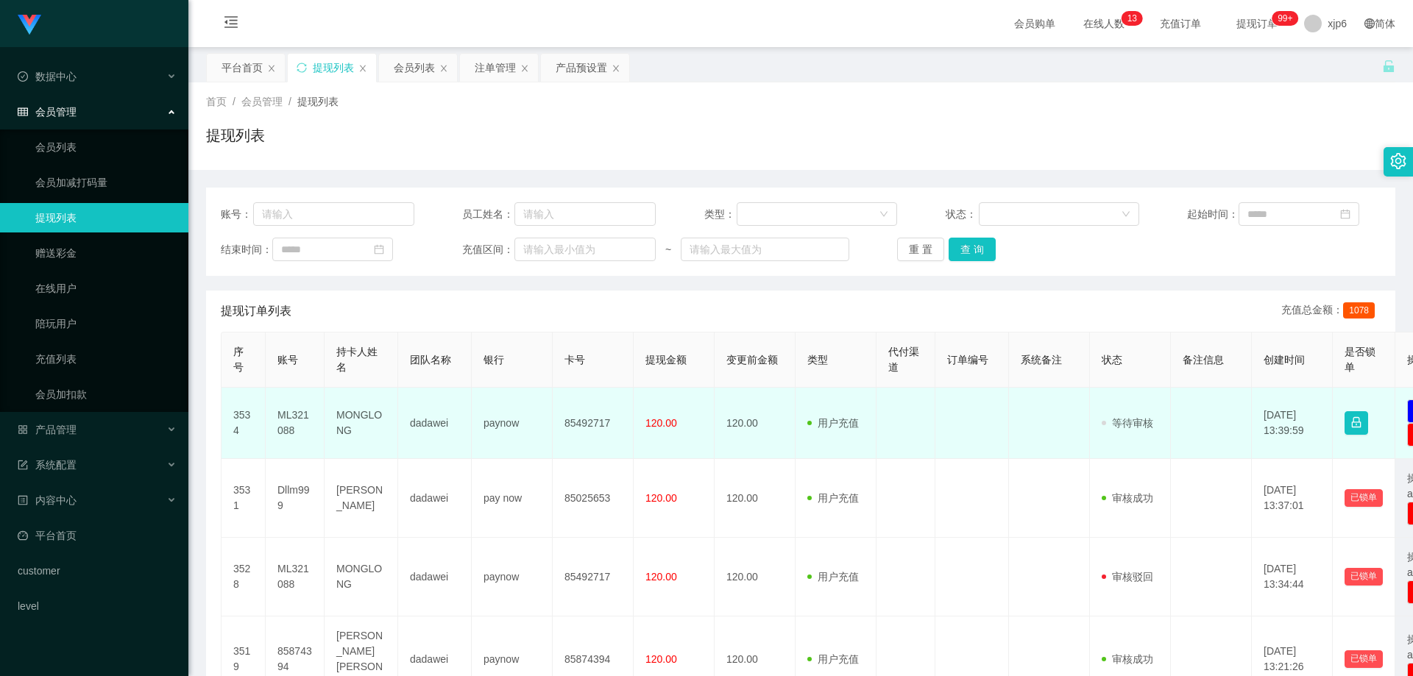
click at [288, 417] on td "ML321088" at bounding box center [295, 423] width 59 height 71
copy td "ML321088"
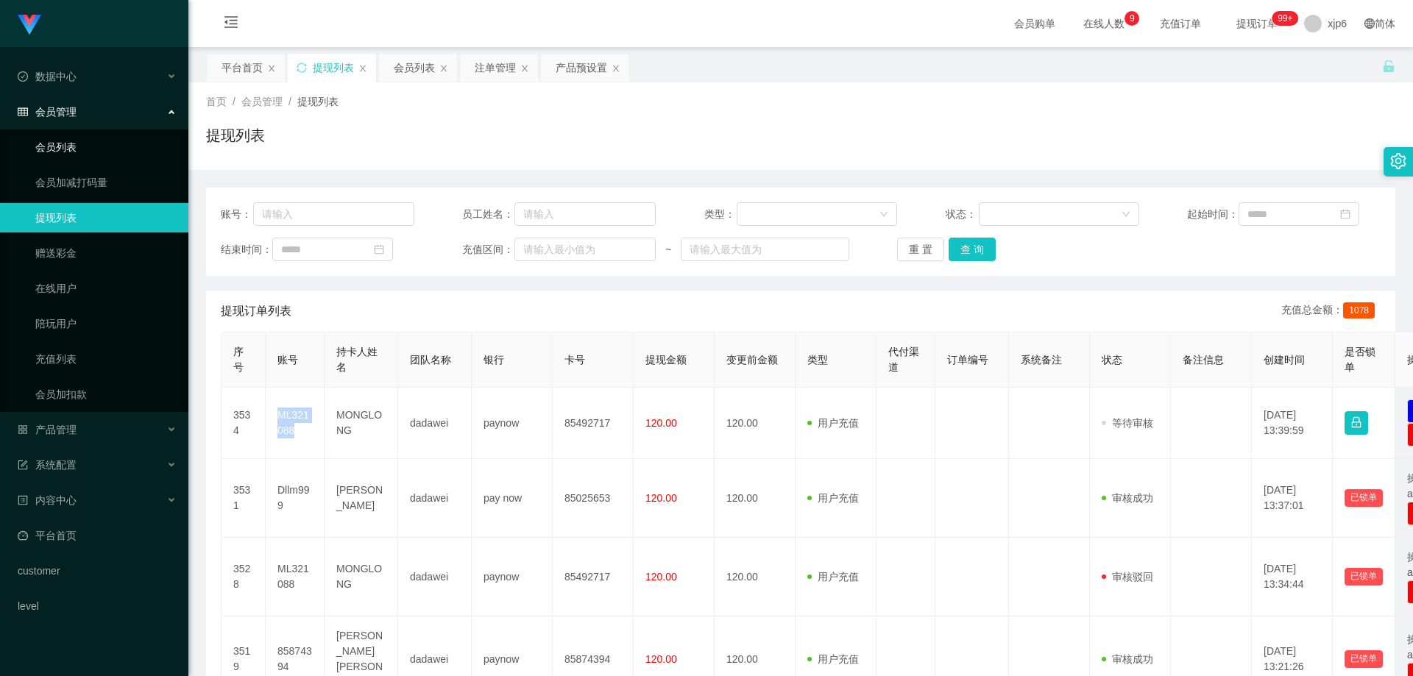
click at [77, 151] on link "会员列表" at bounding box center [105, 146] width 141 height 29
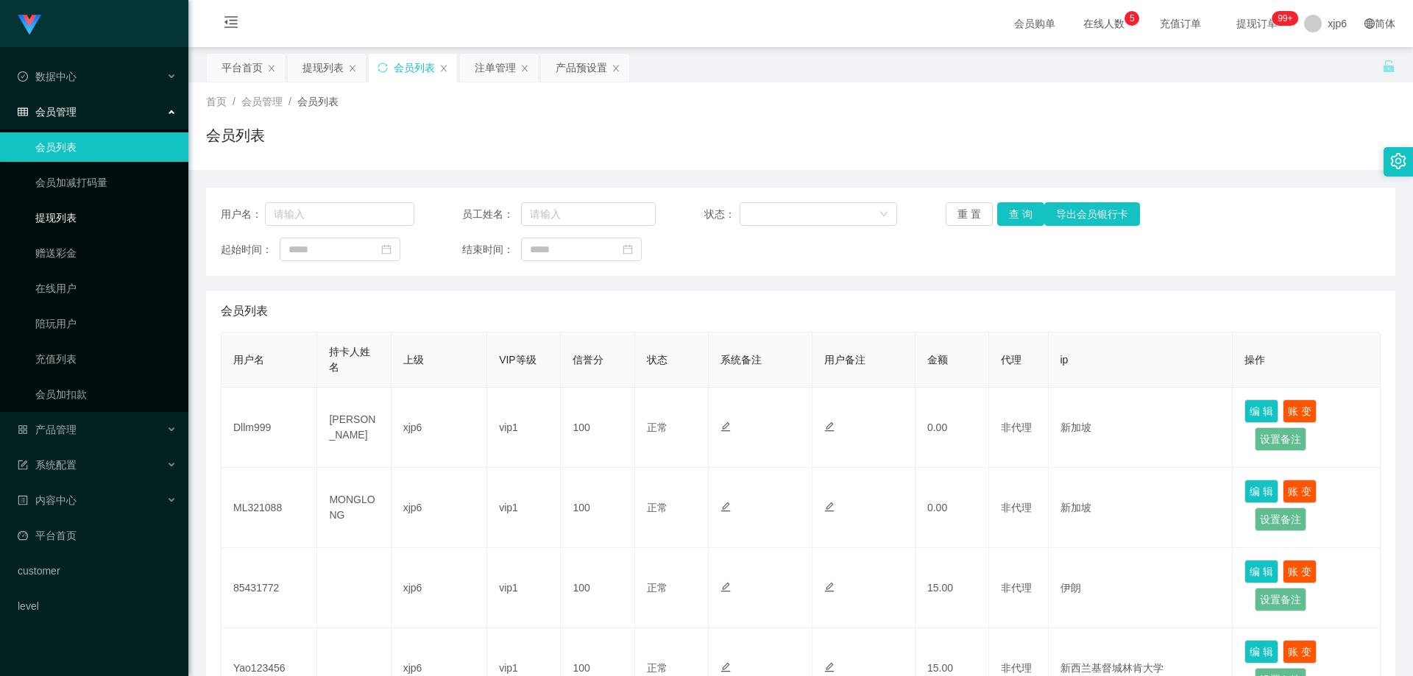
click at [53, 218] on link "提现列表" at bounding box center [105, 217] width 141 height 29
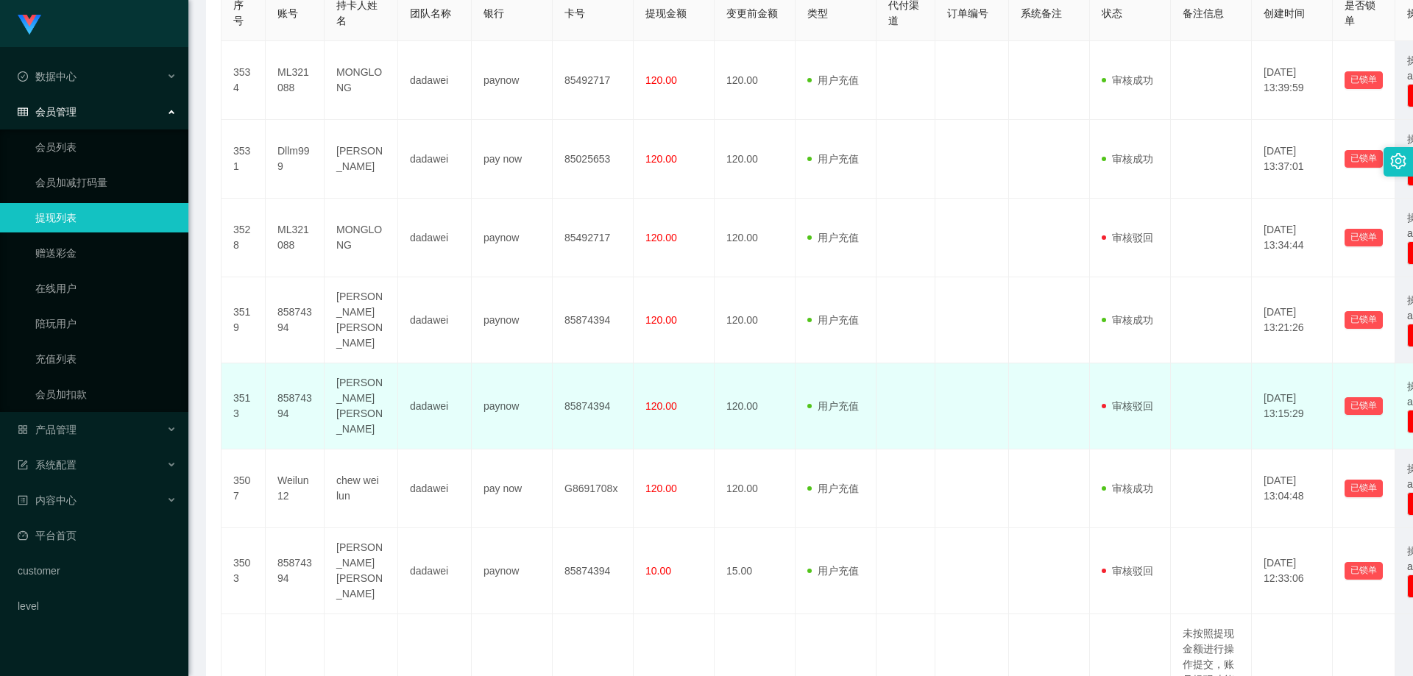
scroll to position [368, 0]
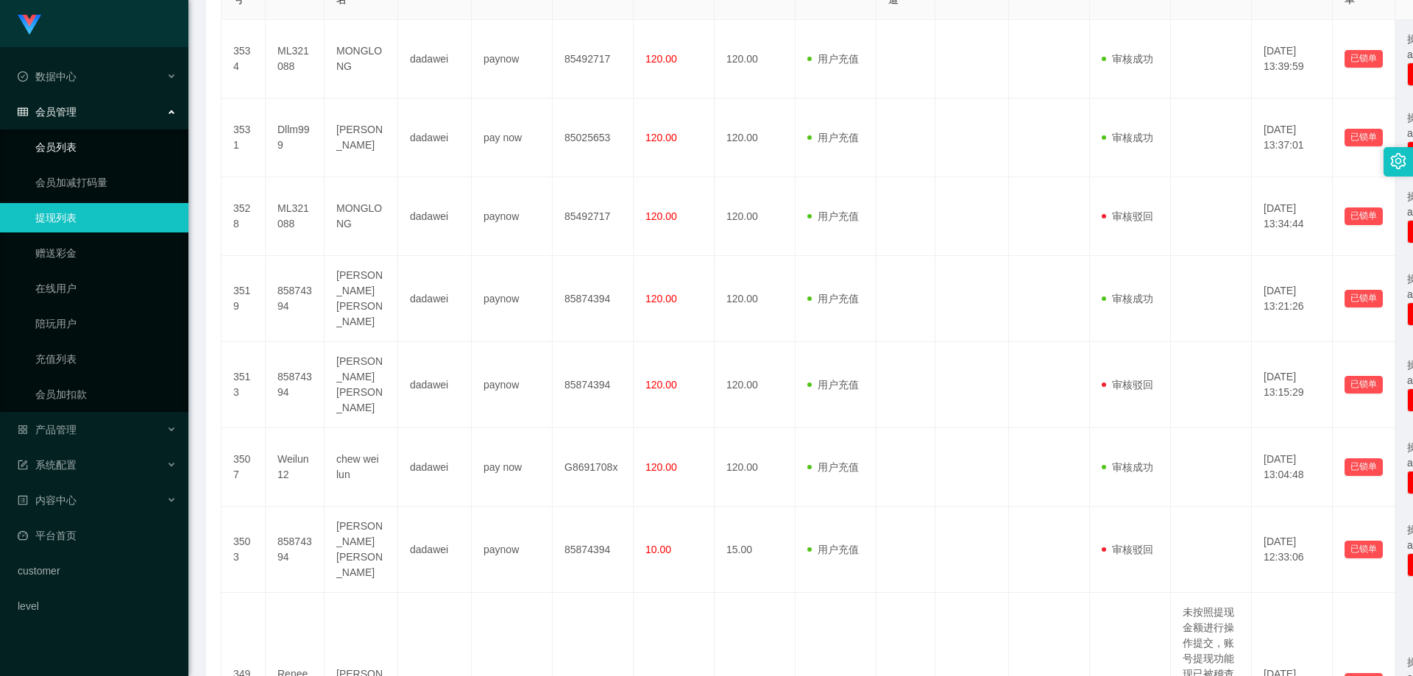
click at [77, 156] on link "会员列表" at bounding box center [105, 146] width 141 height 29
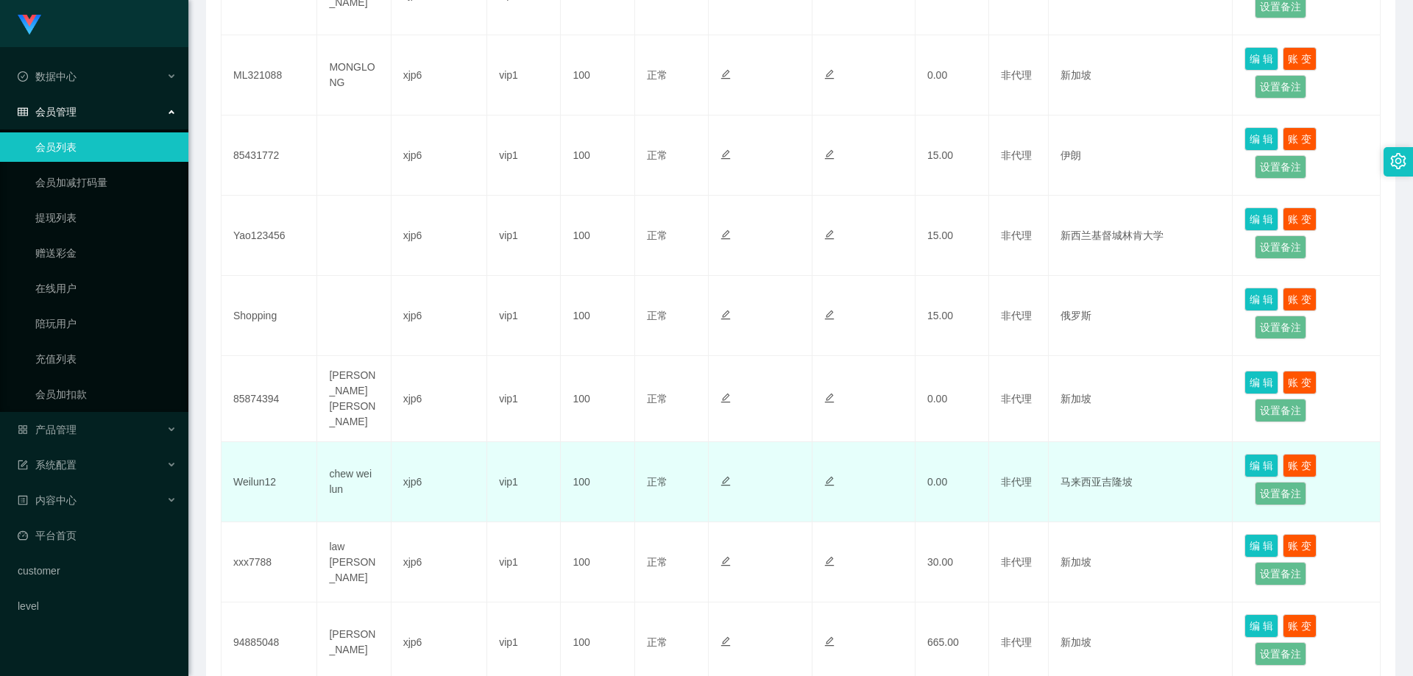
scroll to position [629, 0]
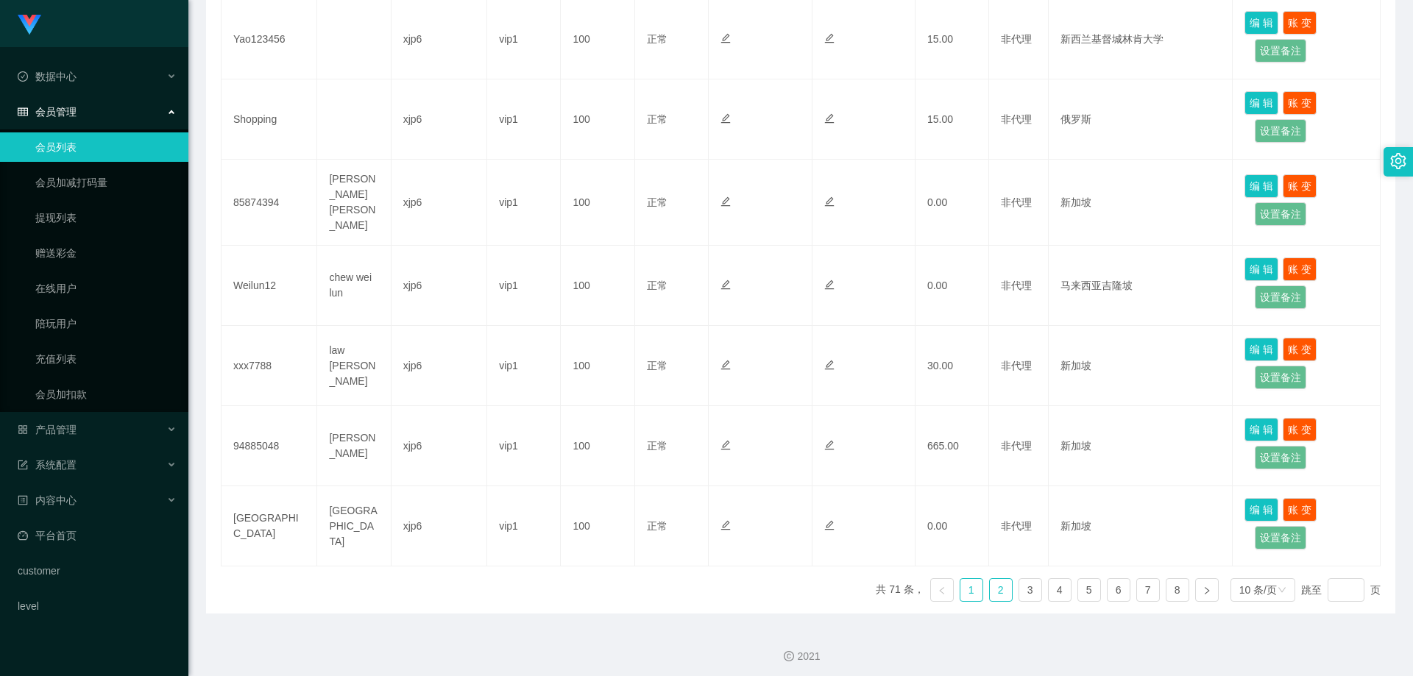
click at [993, 582] on link "2" at bounding box center [1001, 590] width 22 height 22
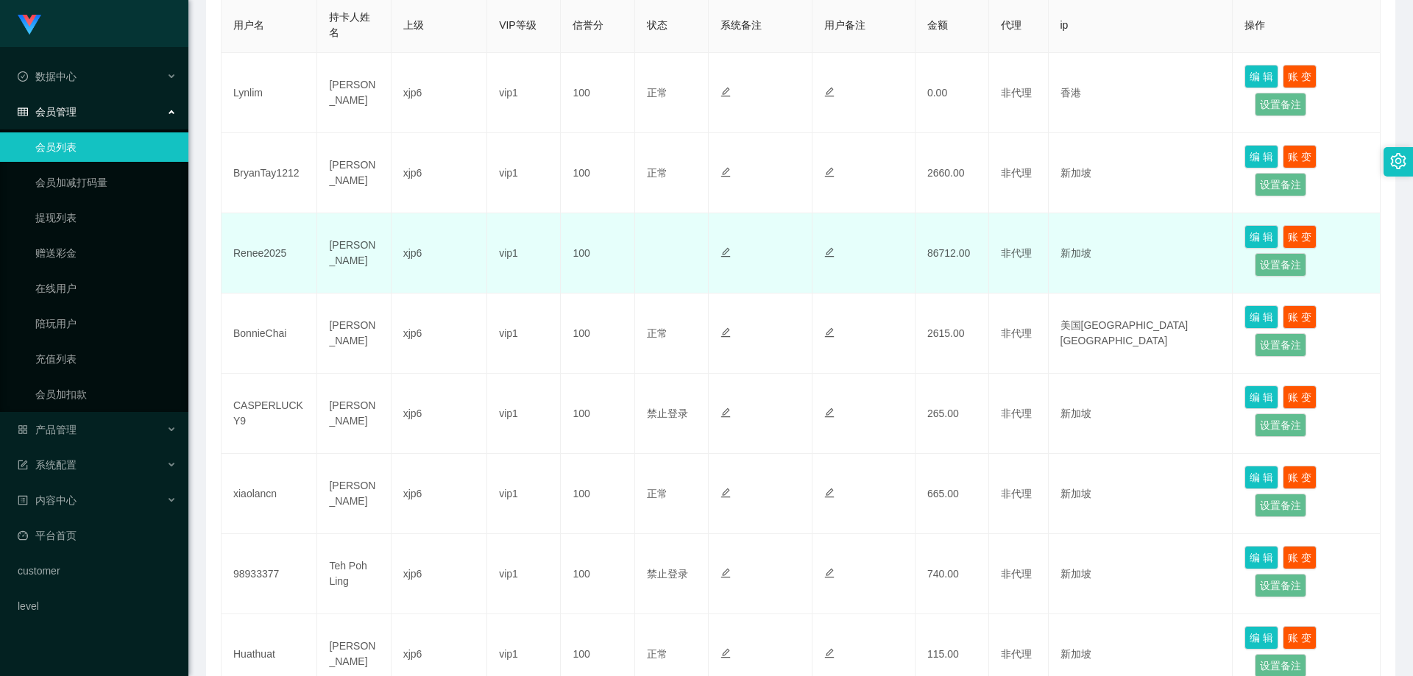
scroll to position [0, 0]
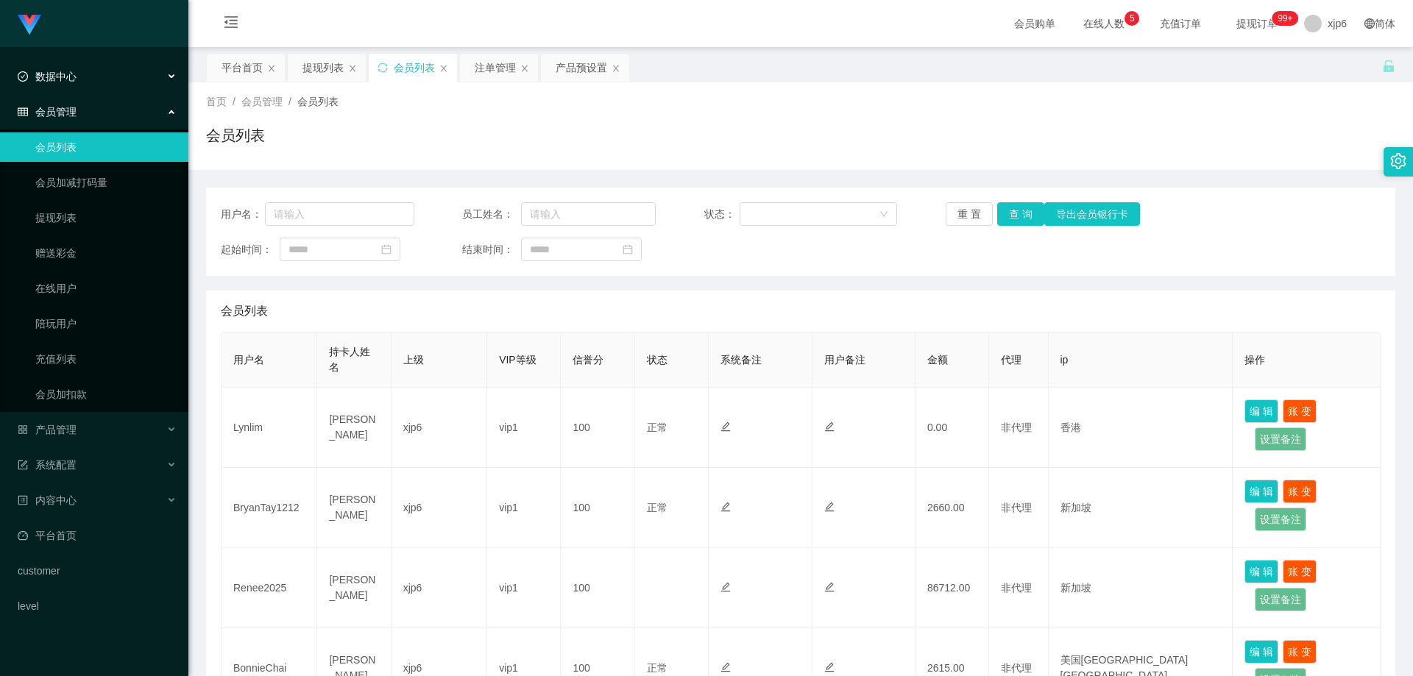
click at [93, 70] on div "数据中心" at bounding box center [94, 76] width 188 height 29
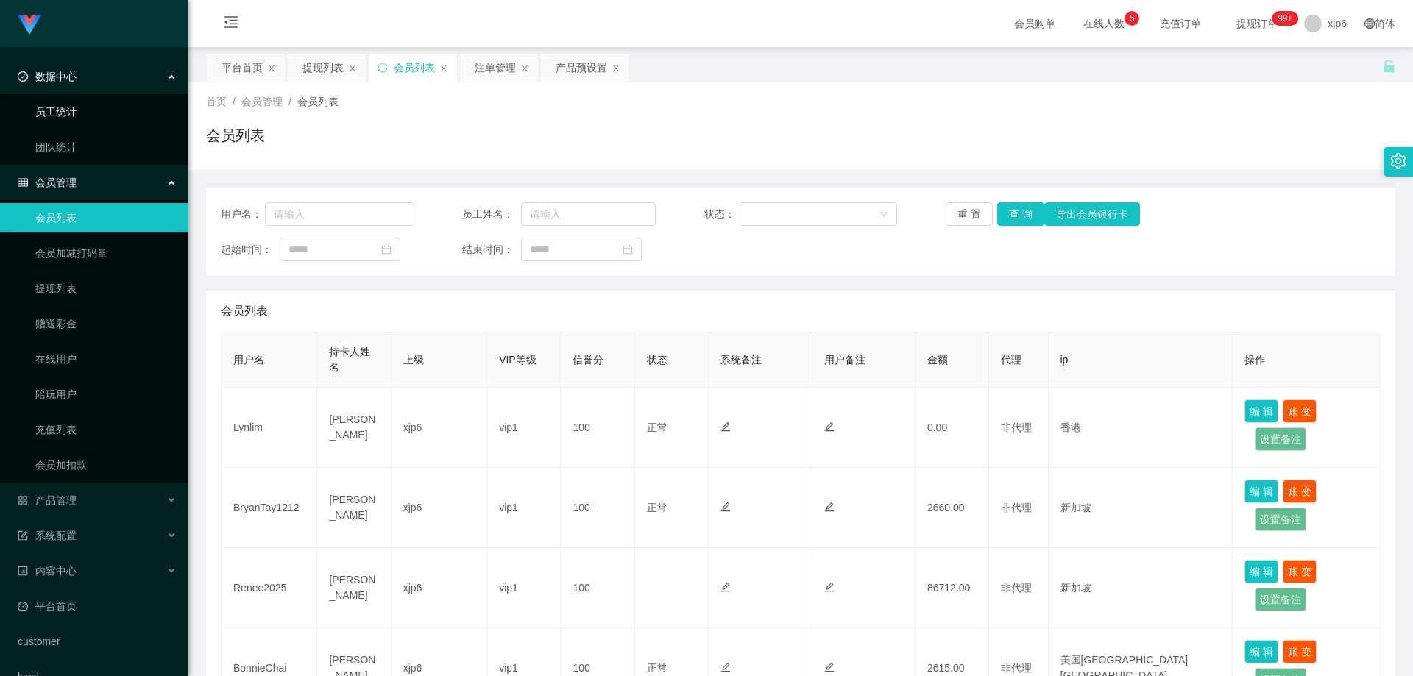
click at [79, 118] on link "员工统计" at bounding box center [105, 111] width 141 height 29
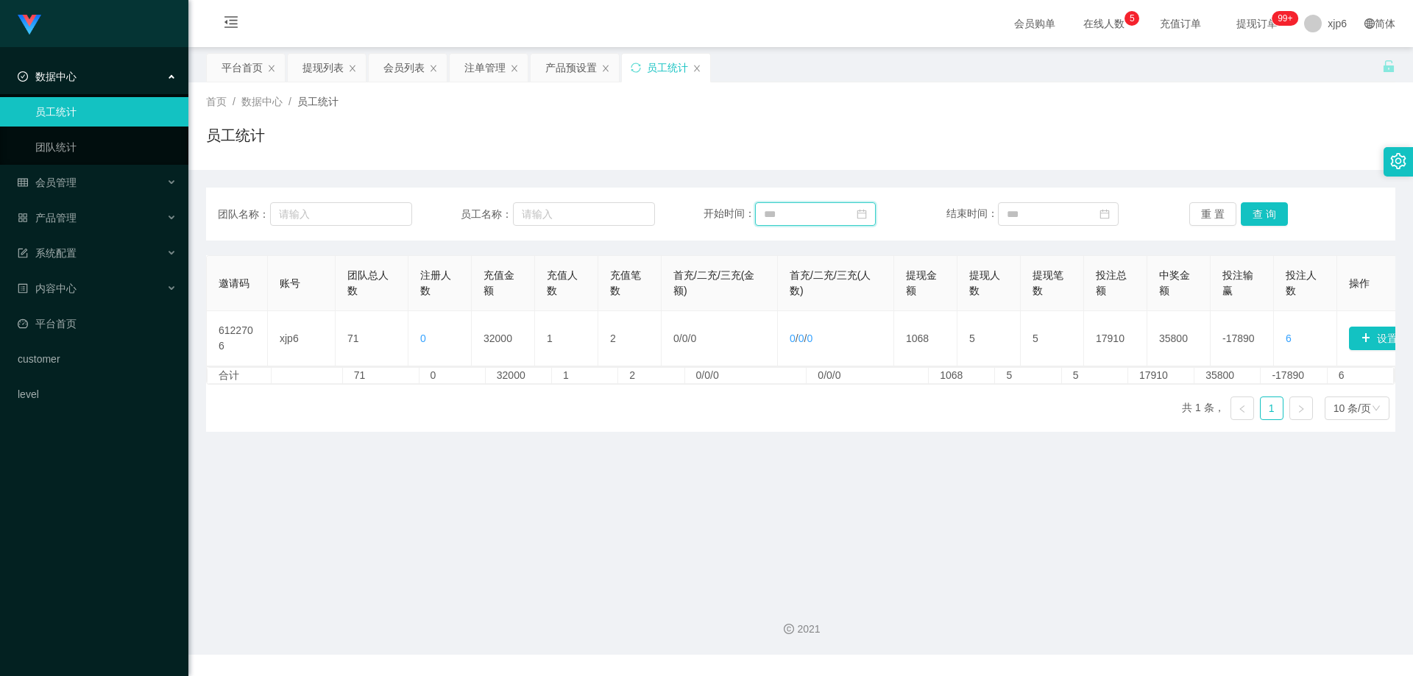
click at [806, 219] on input at bounding box center [815, 214] width 121 height 24
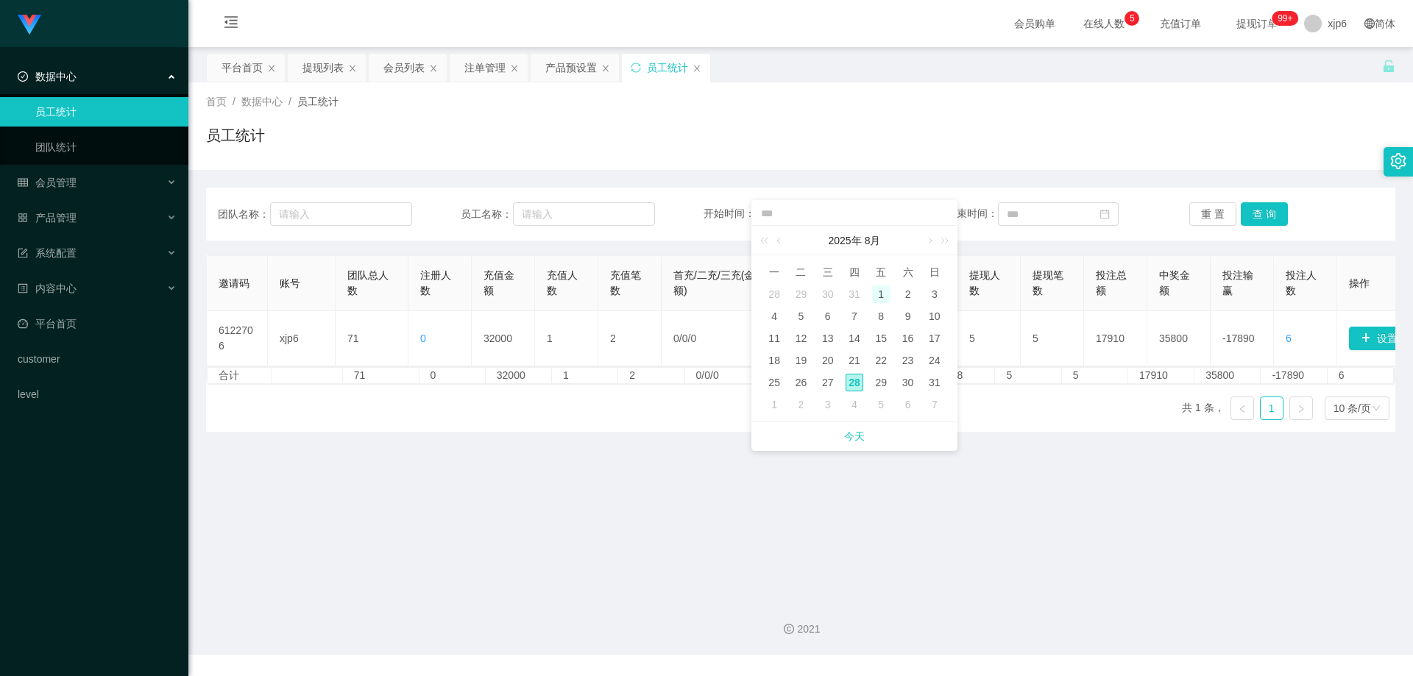
click at [884, 291] on div "1" at bounding box center [881, 294] width 18 height 18
type input "**********"
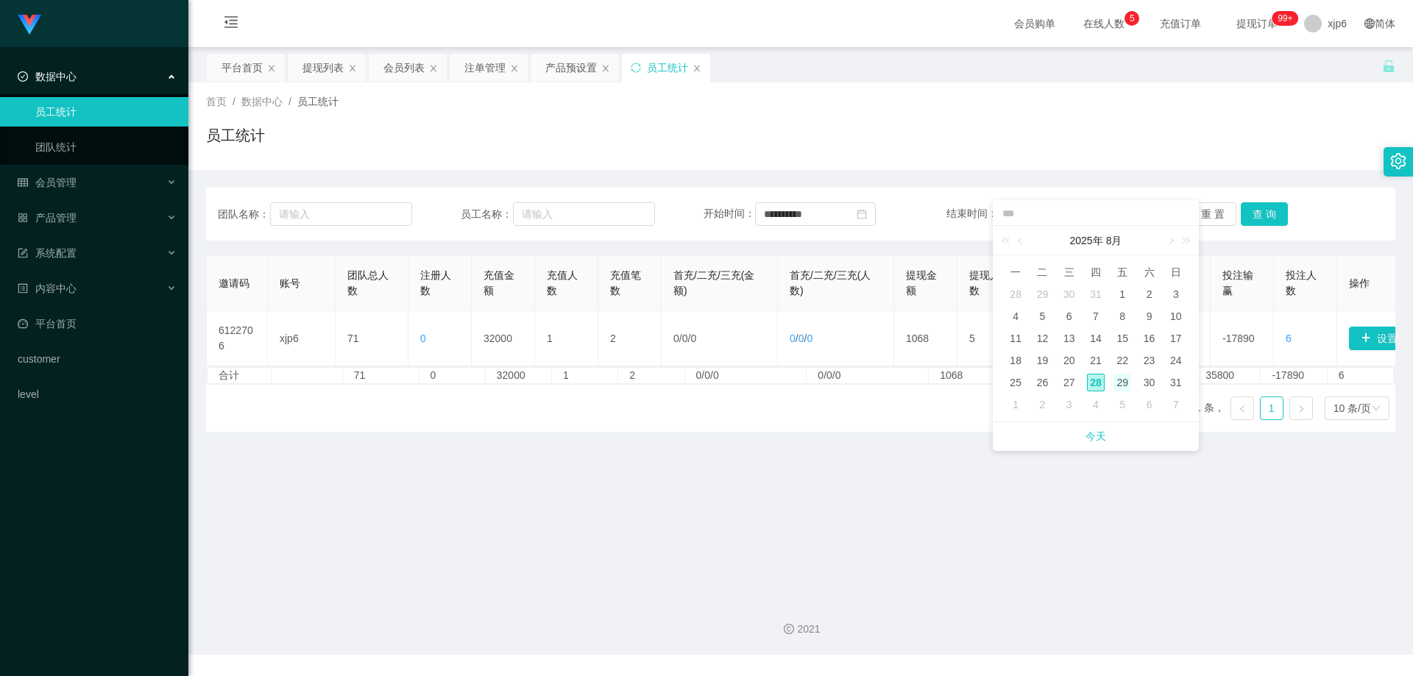
click at [1117, 382] on div "29" at bounding box center [1122, 383] width 18 height 18
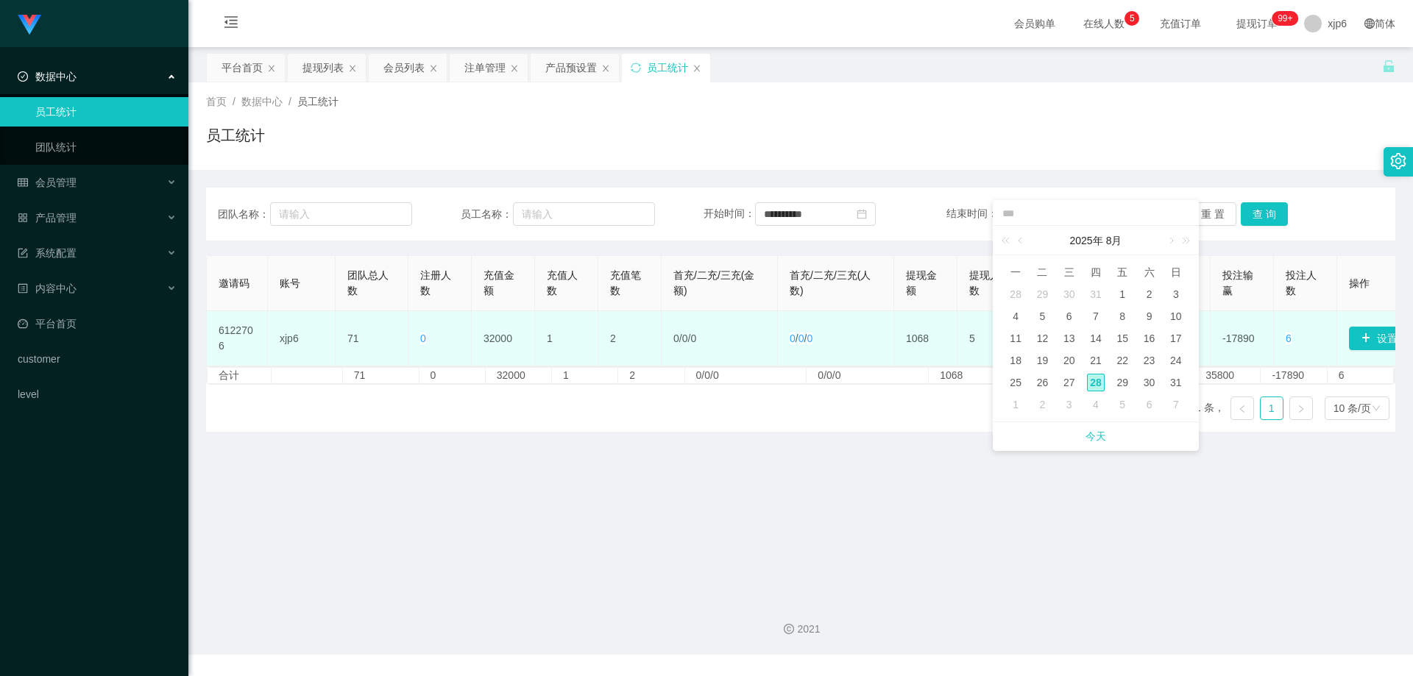
type input "**********"
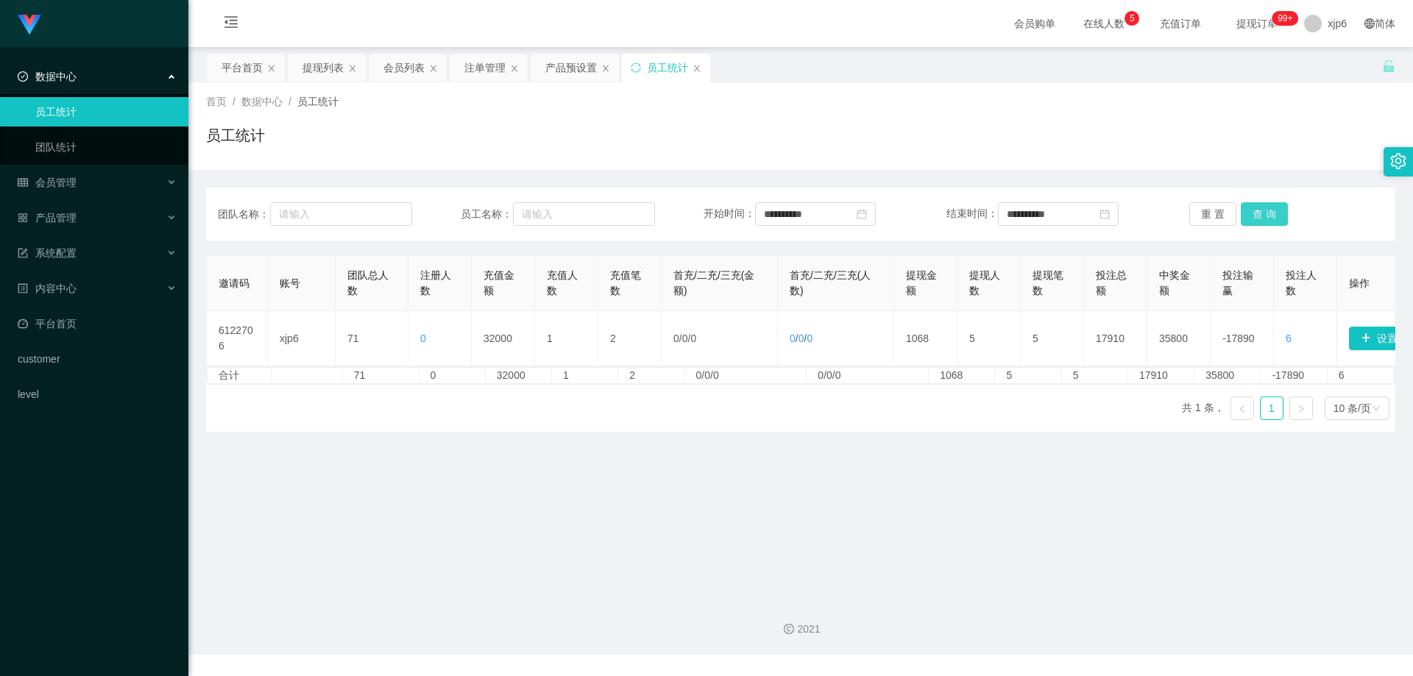
click at [1251, 212] on button "查 询" at bounding box center [1264, 214] width 47 height 24
click at [74, 182] on span "会员管理" at bounding box center [47, 183] width 59 height 12
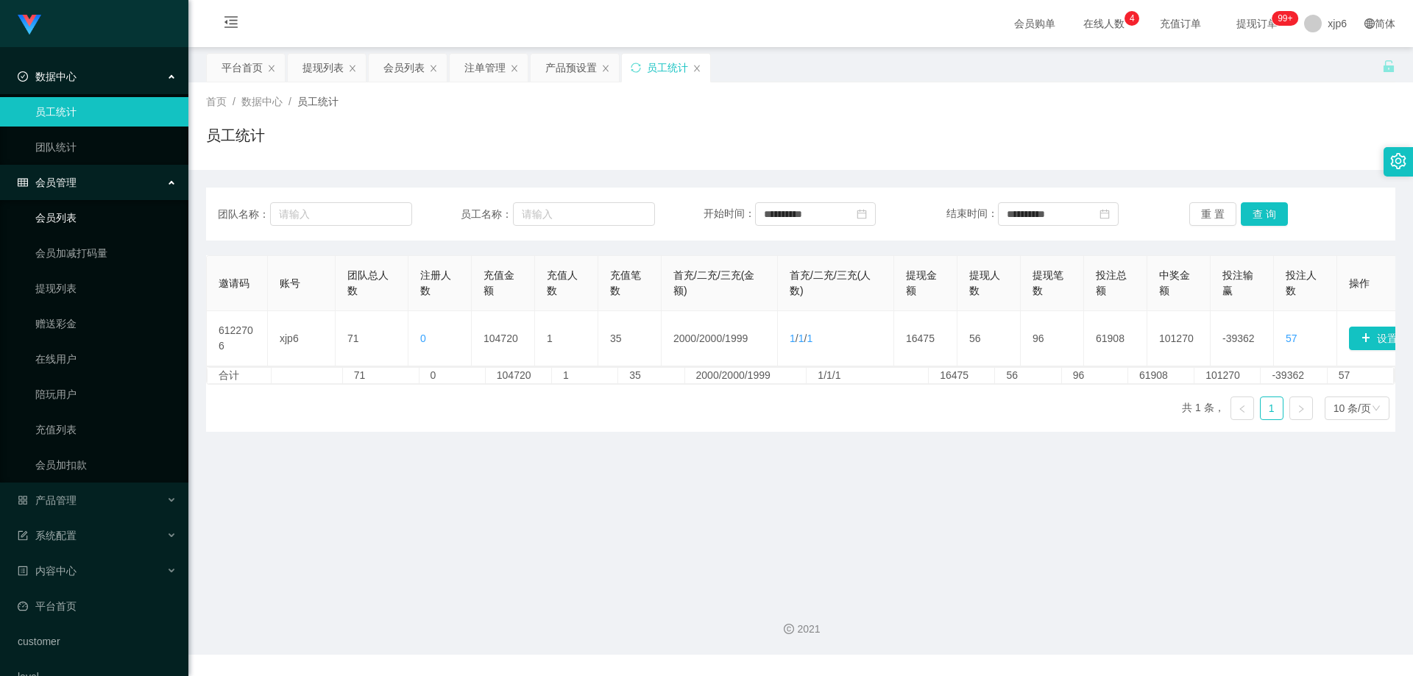
click at [68, 222] on link "会员列表" at bounding box center [105, 217] width 141 height 29
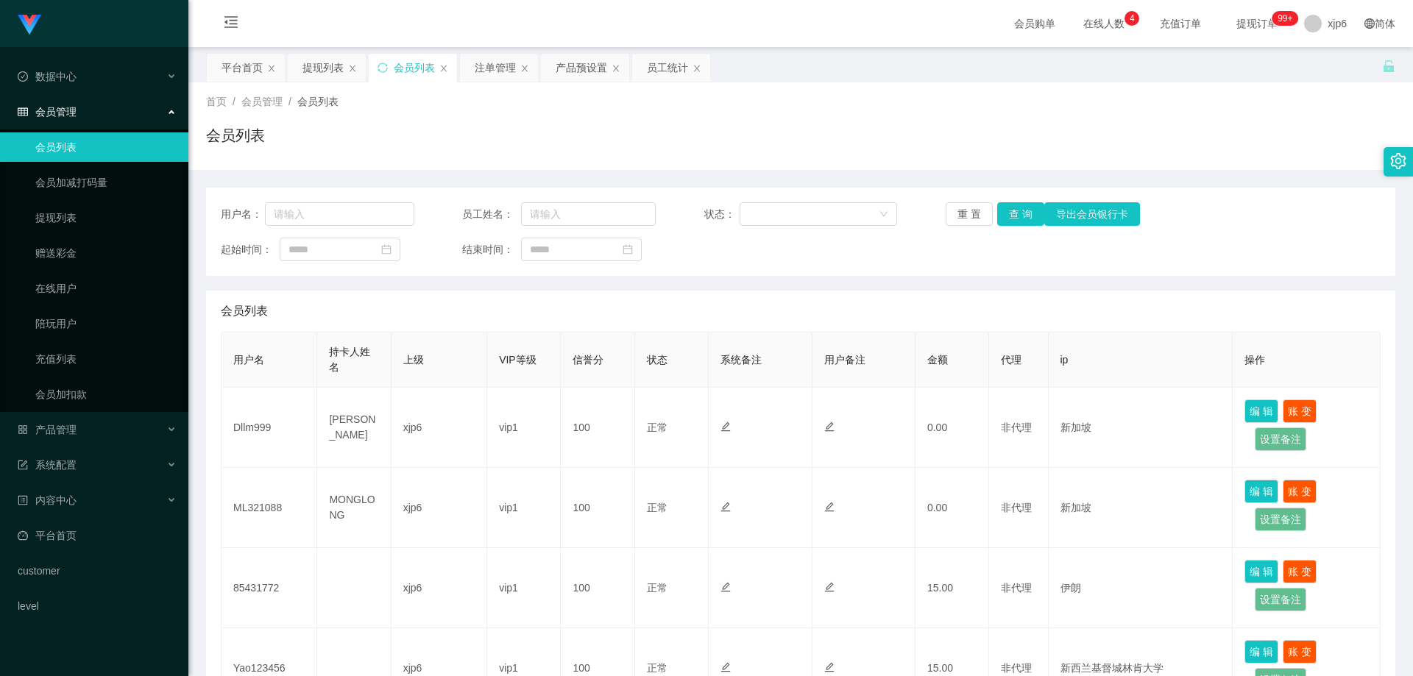
scroll to position [74, 0]
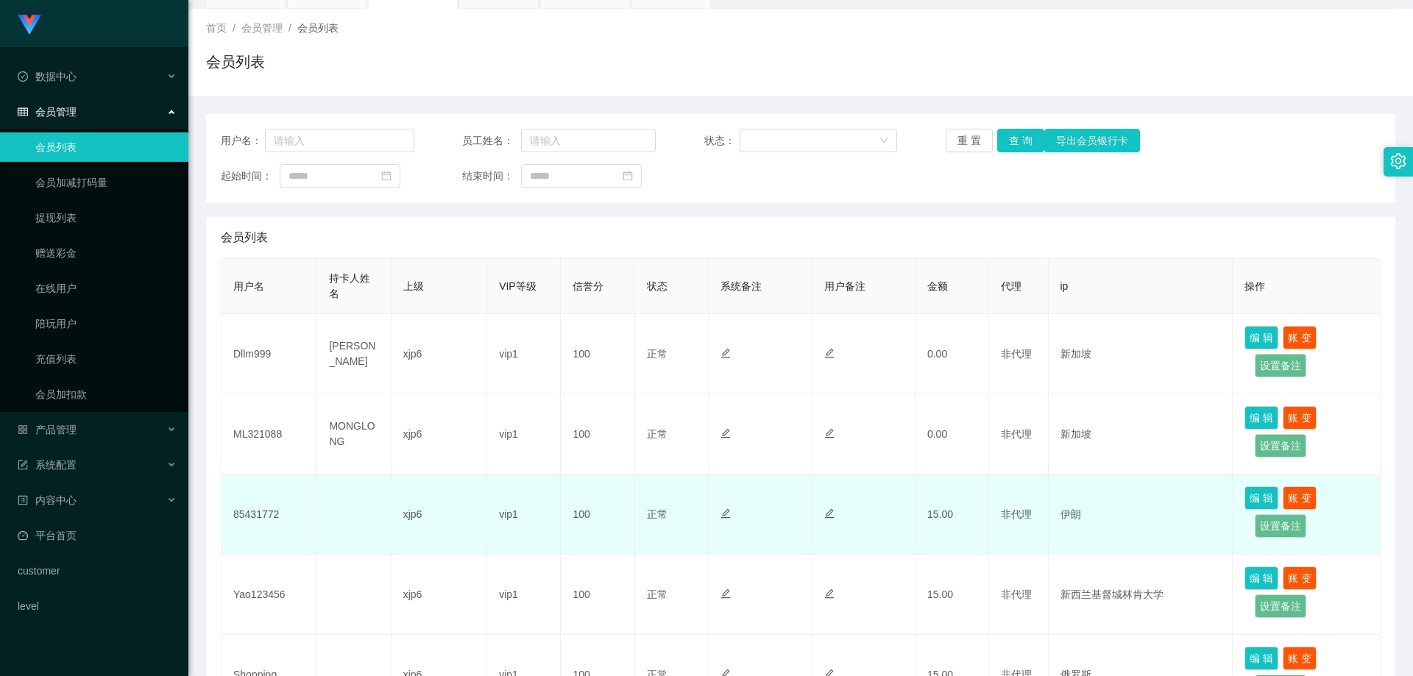
click at [252, 517] on td "85431772" at bounding box center [269, 515] width 96 height 80
copy td "85431772"
click at [265, 515] on td "85431772" at bounding box center [269, 515] width 96 height 80
click at [258, 511] on td "85431772" at bounding box center [269, 515] width 96 height 80
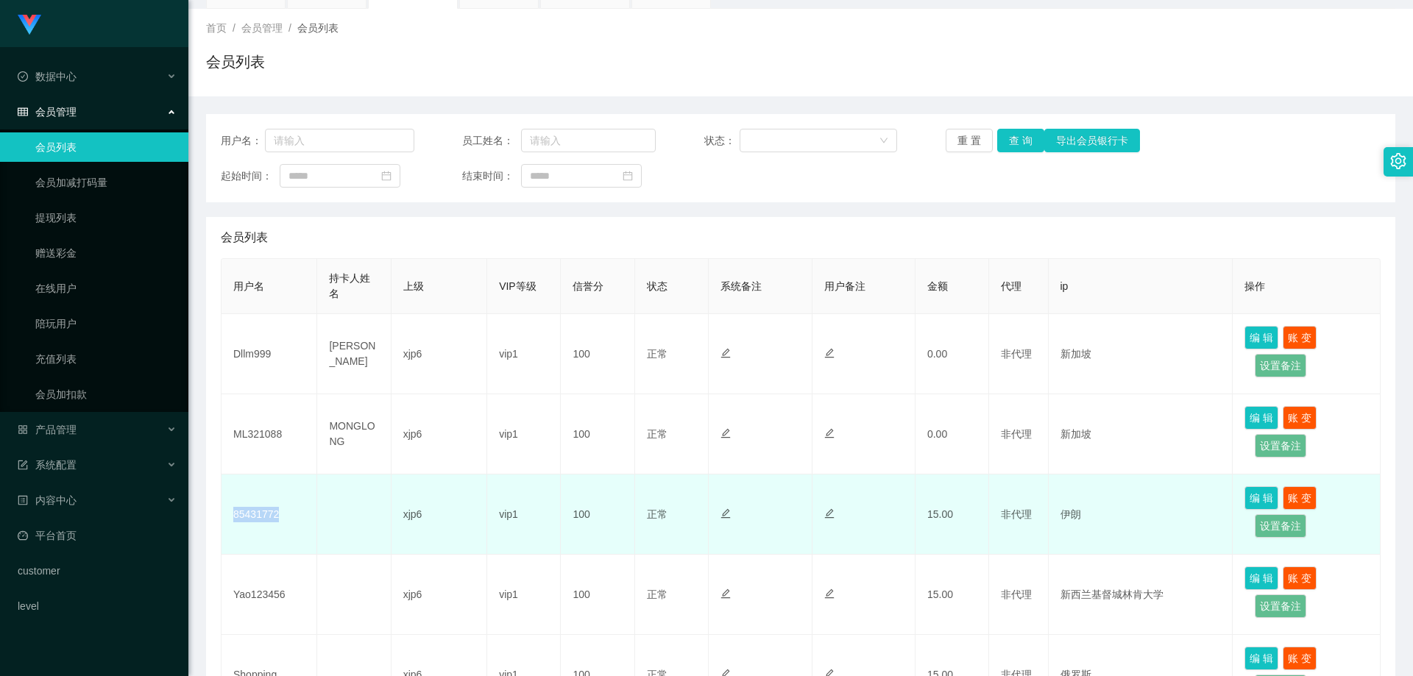
click at [258, 511] on td "85431772" at bounding box center [269, 515] width 96 height 80
copy td "85431772"
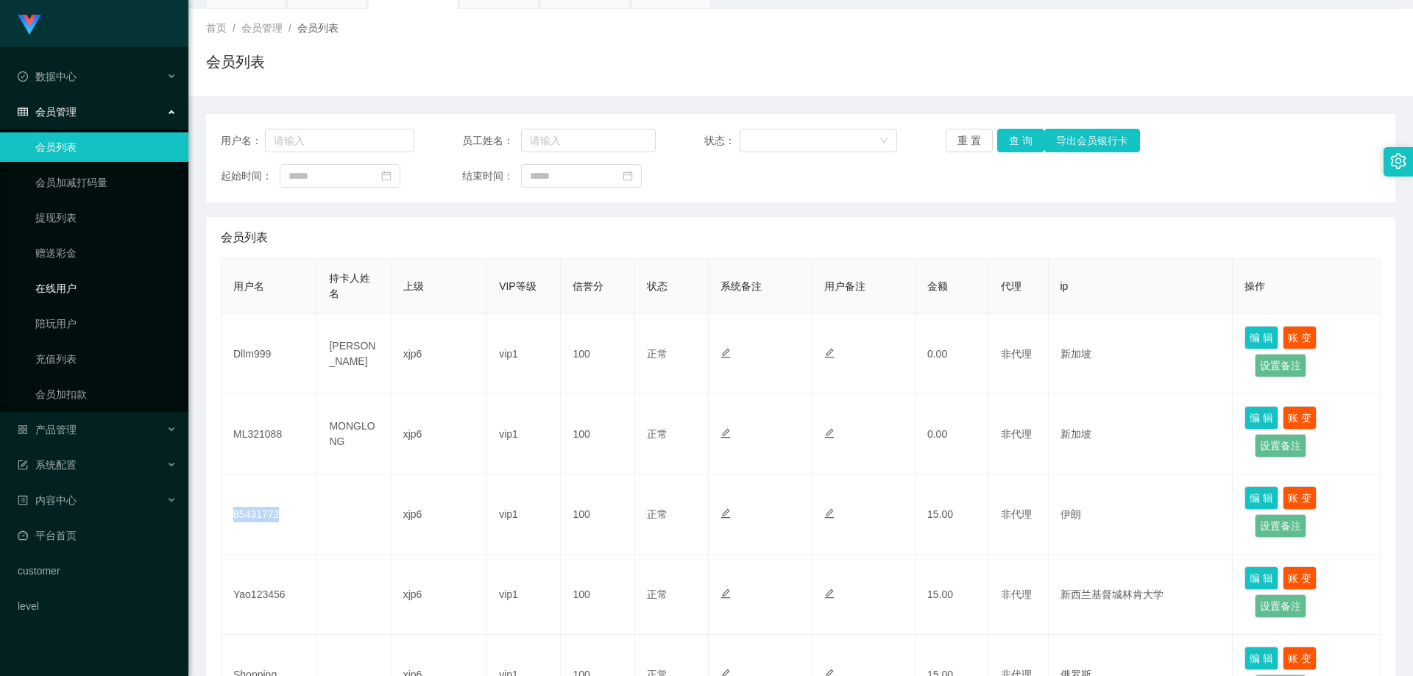
click at [70, 291] on link "在线用户" at bounding box center [105, 288] width 141 height 29
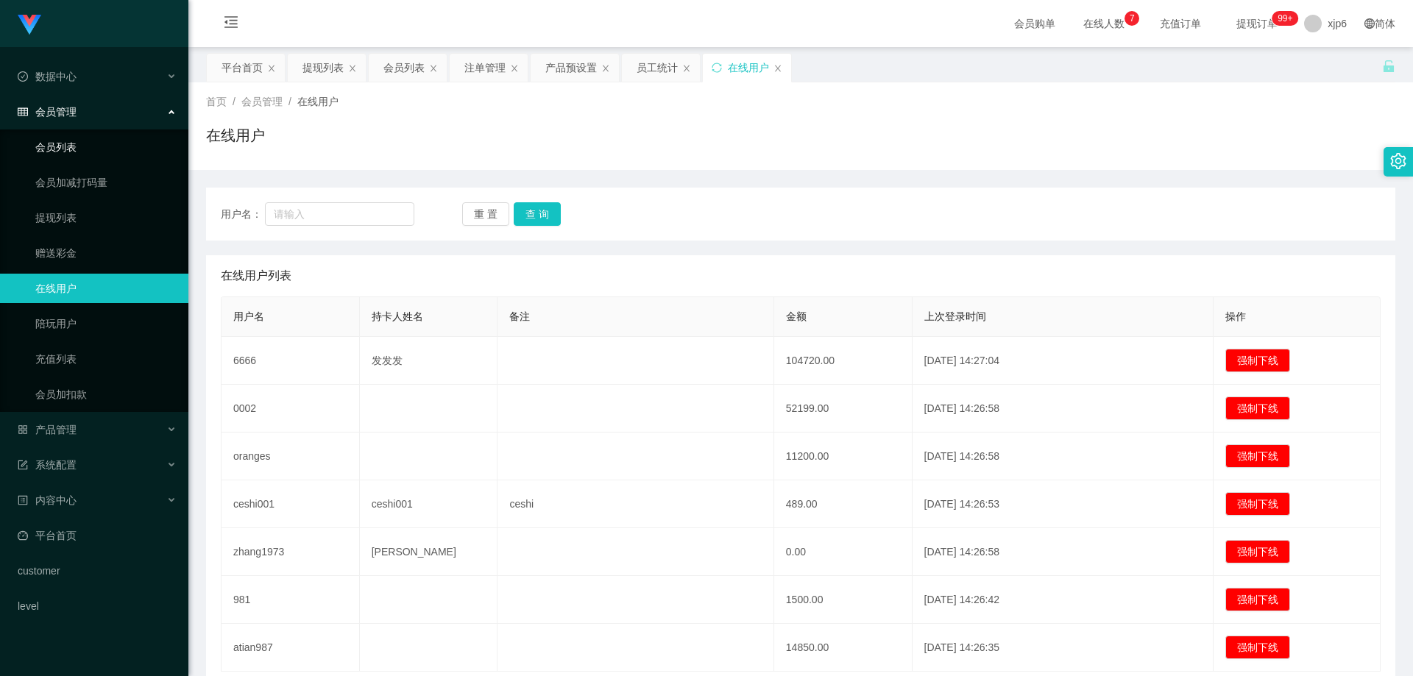
click at [92, 142] on link "会员列表" at bounding box center [105, 146] width 141 height 29
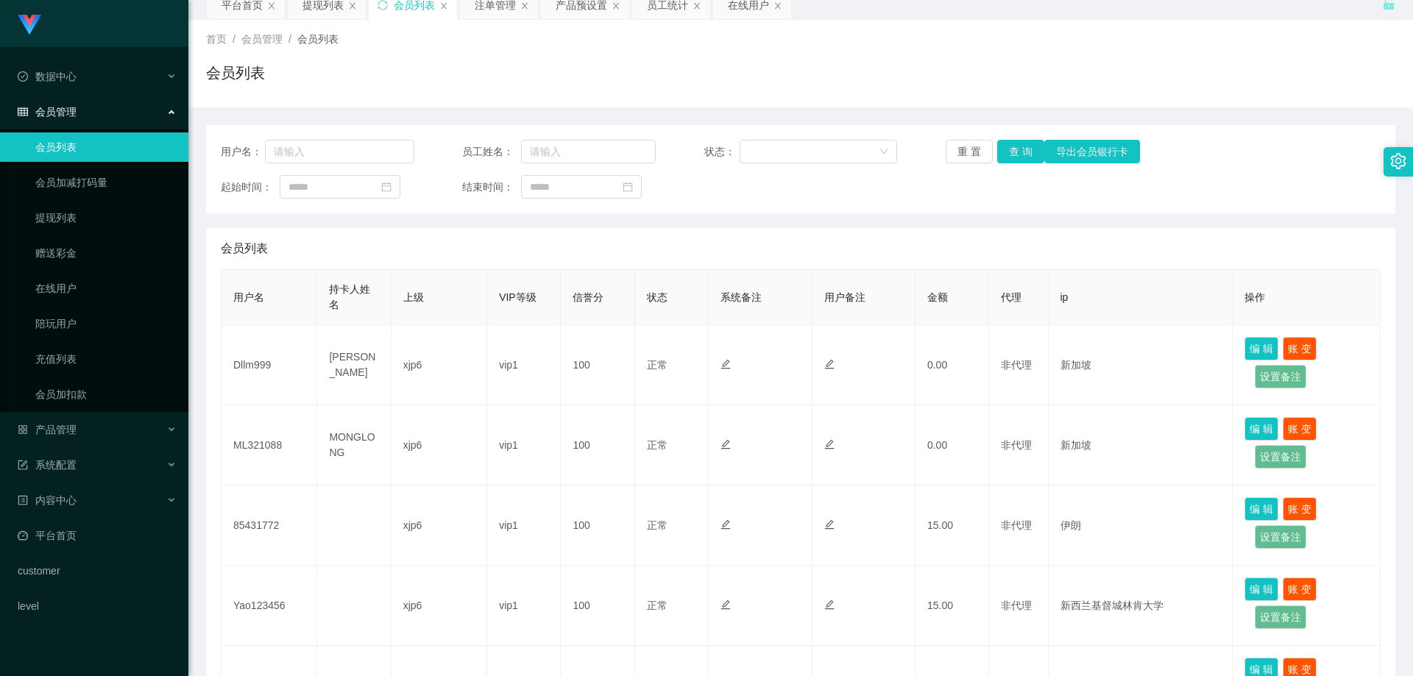
scroll to position [221, 0]
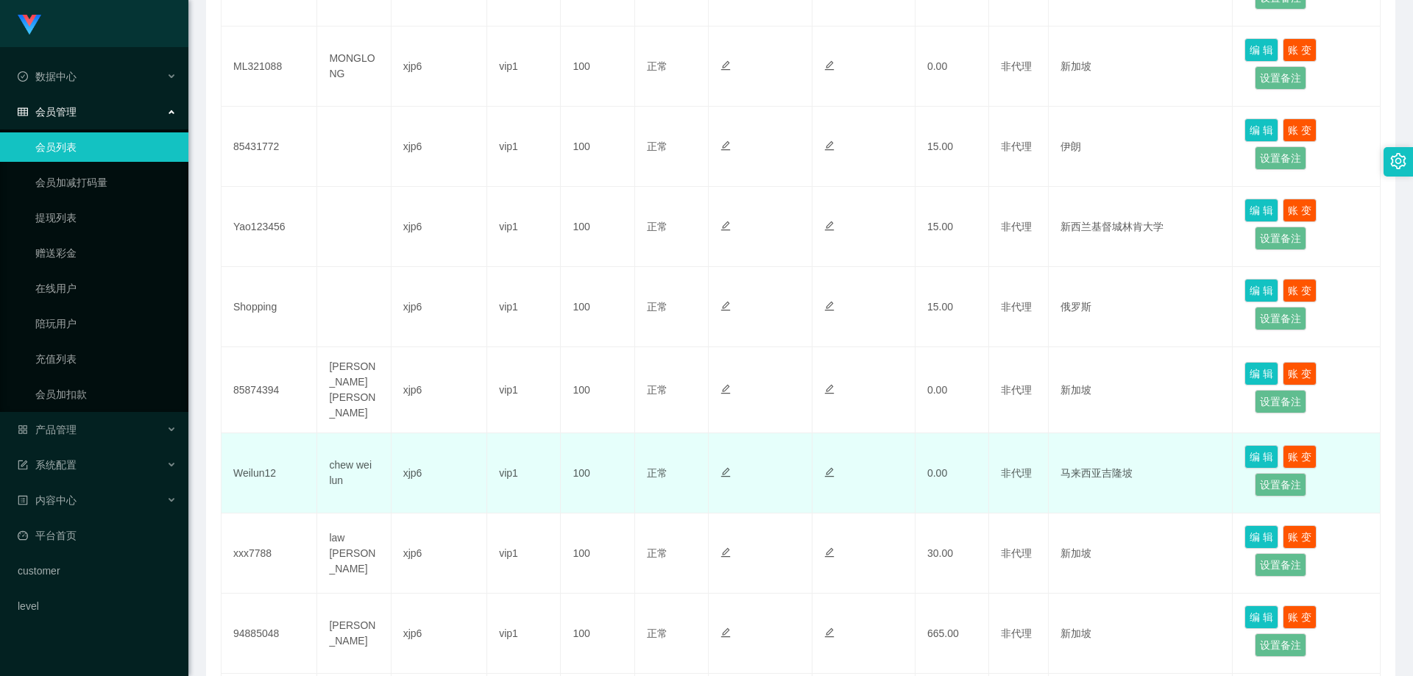
scroll to position [515, 0]
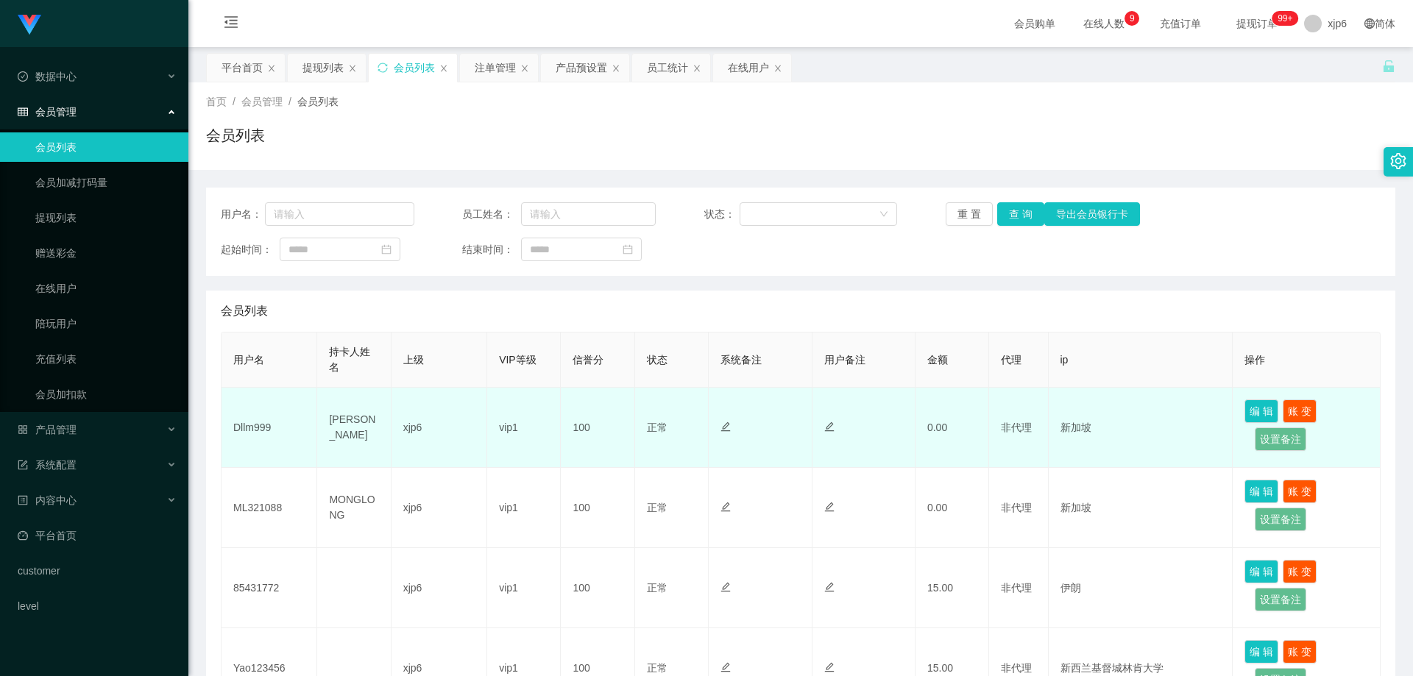
scroll to position [74, 0]
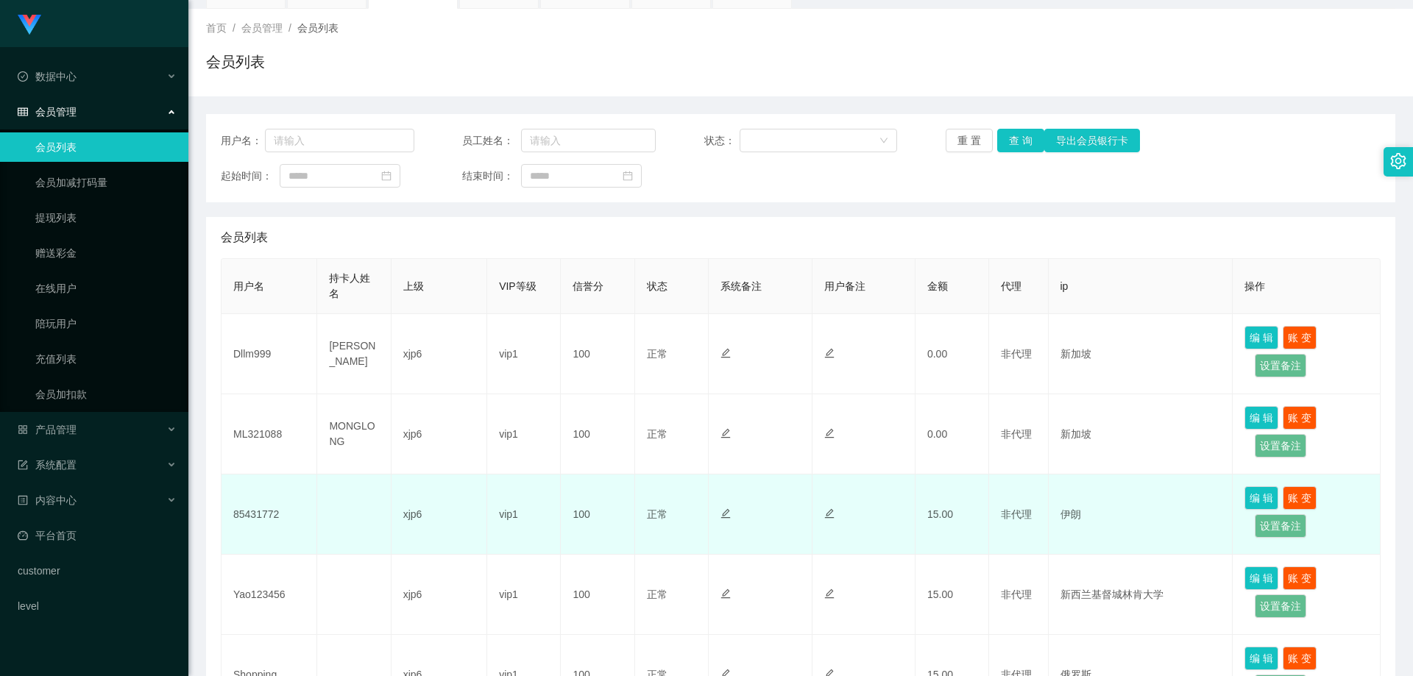
click at [261, 517] on td "85431772" at bounding box center [269, 515] width 96 height 80
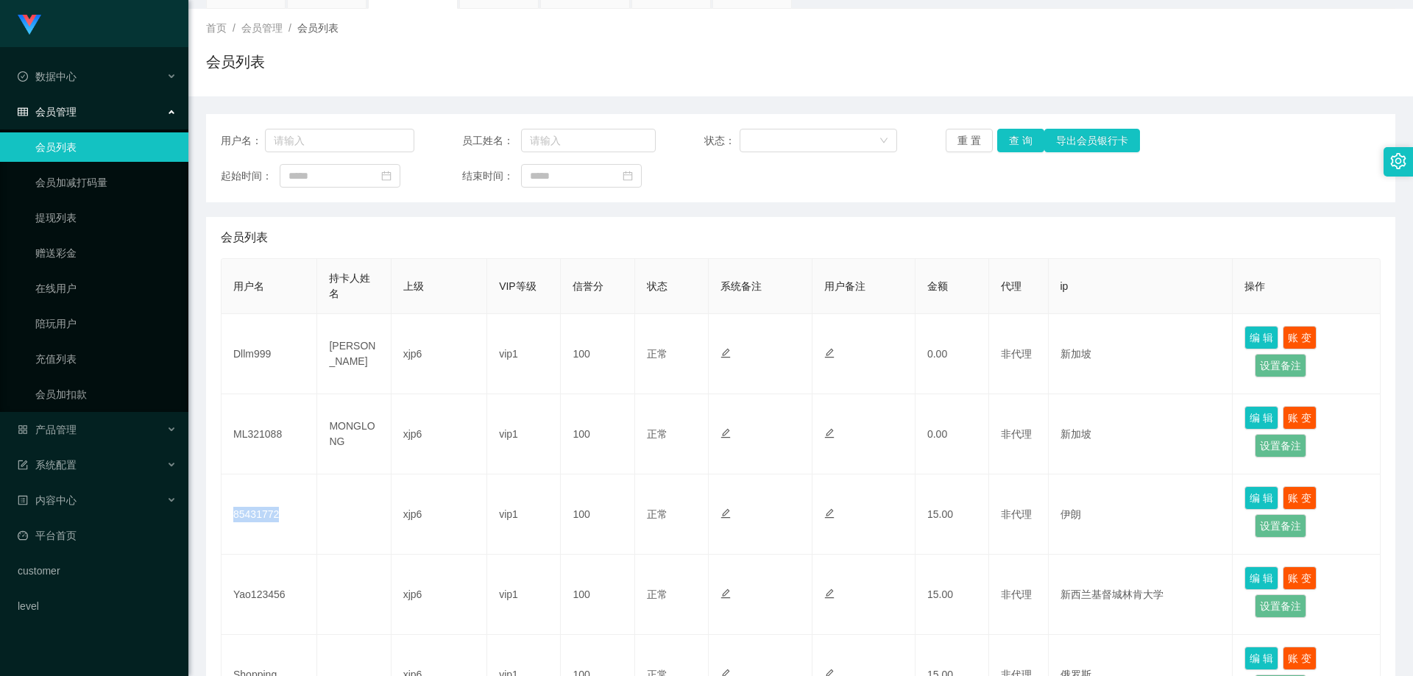
copy td "85431772"
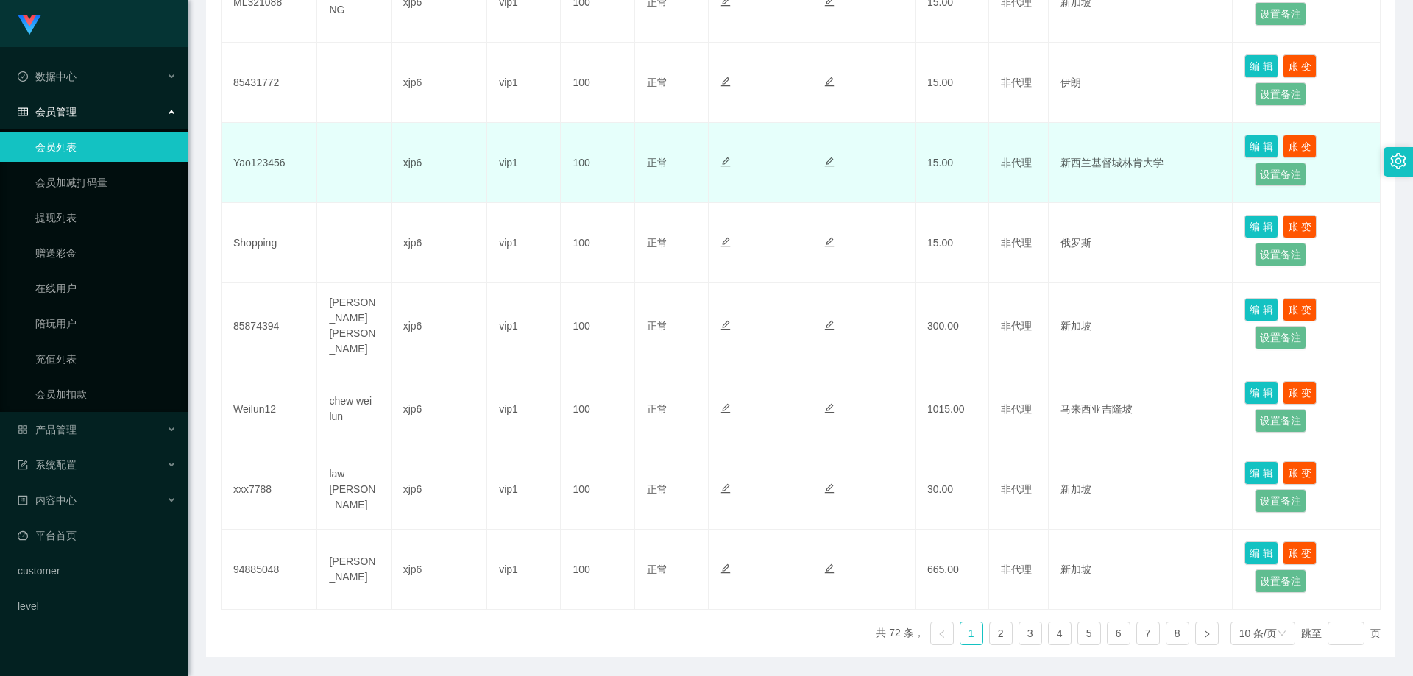
scroll to position [589, 0]
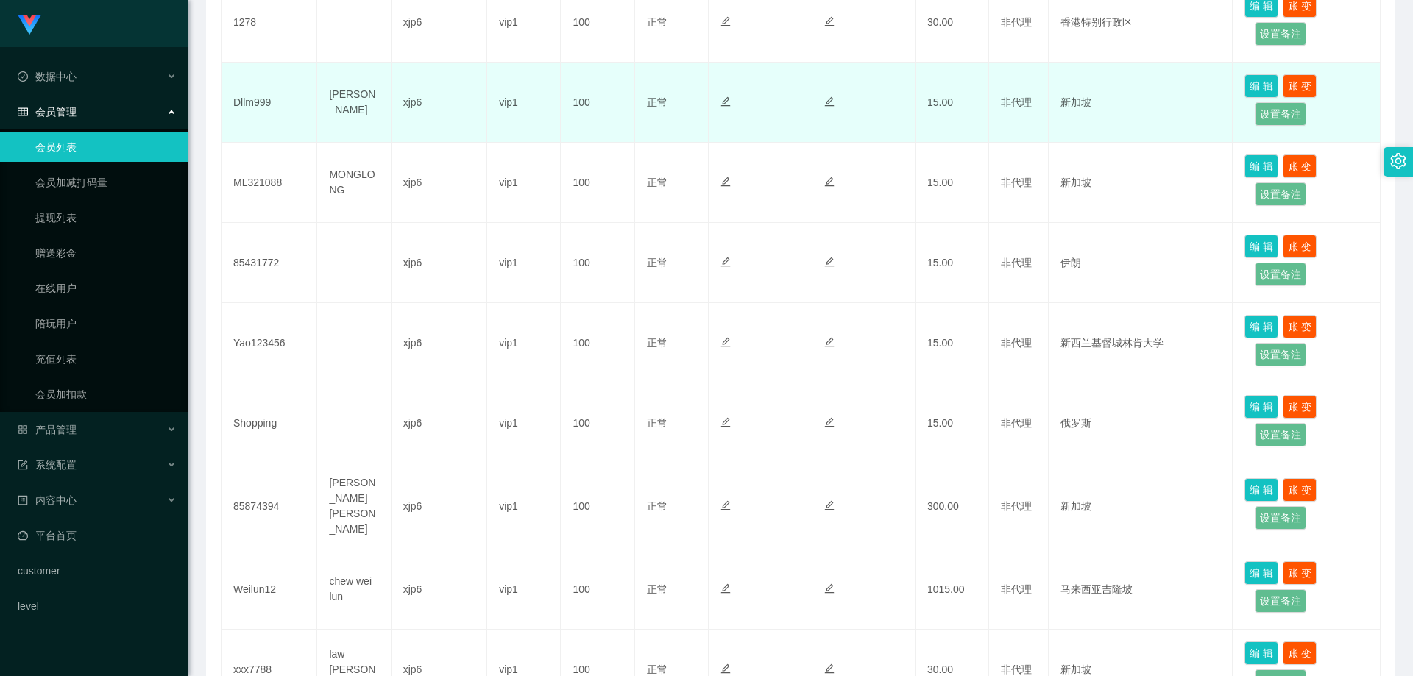
scroll to position [441, 0]
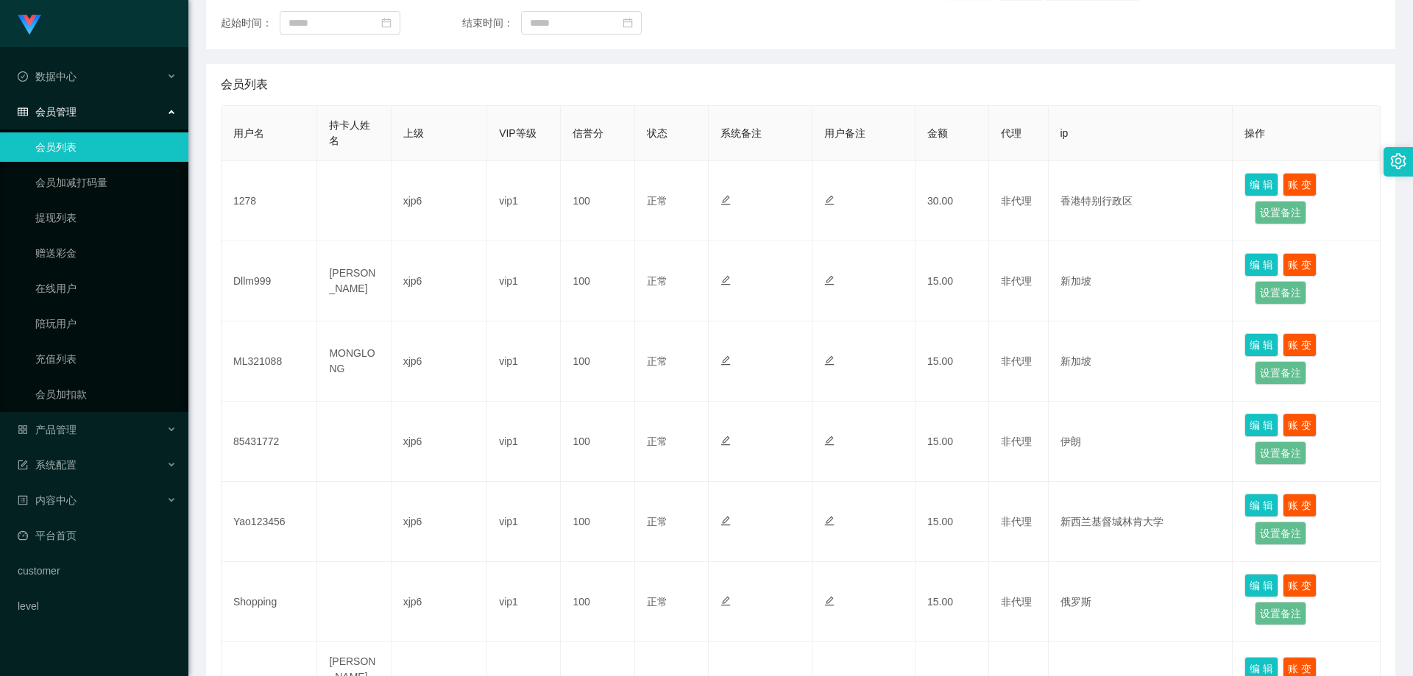
scroll to position [294, 0]
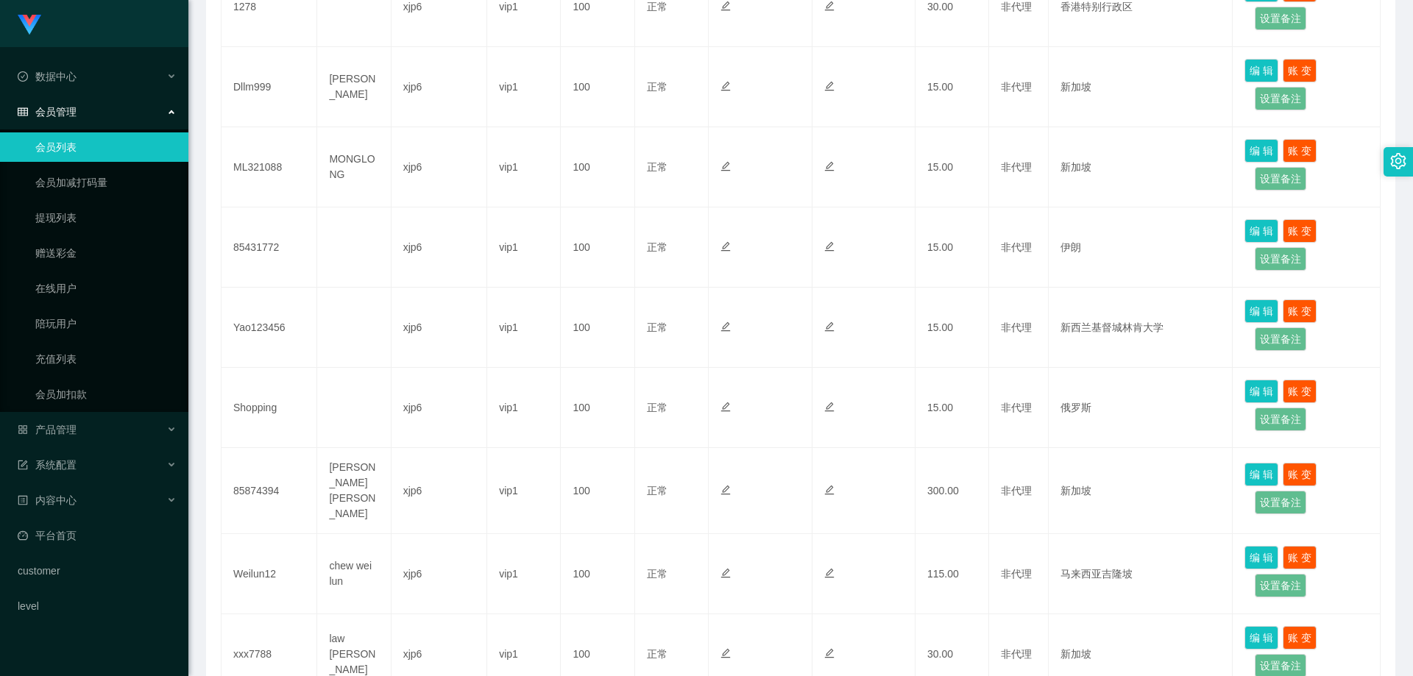
scroll to position [515, 0]
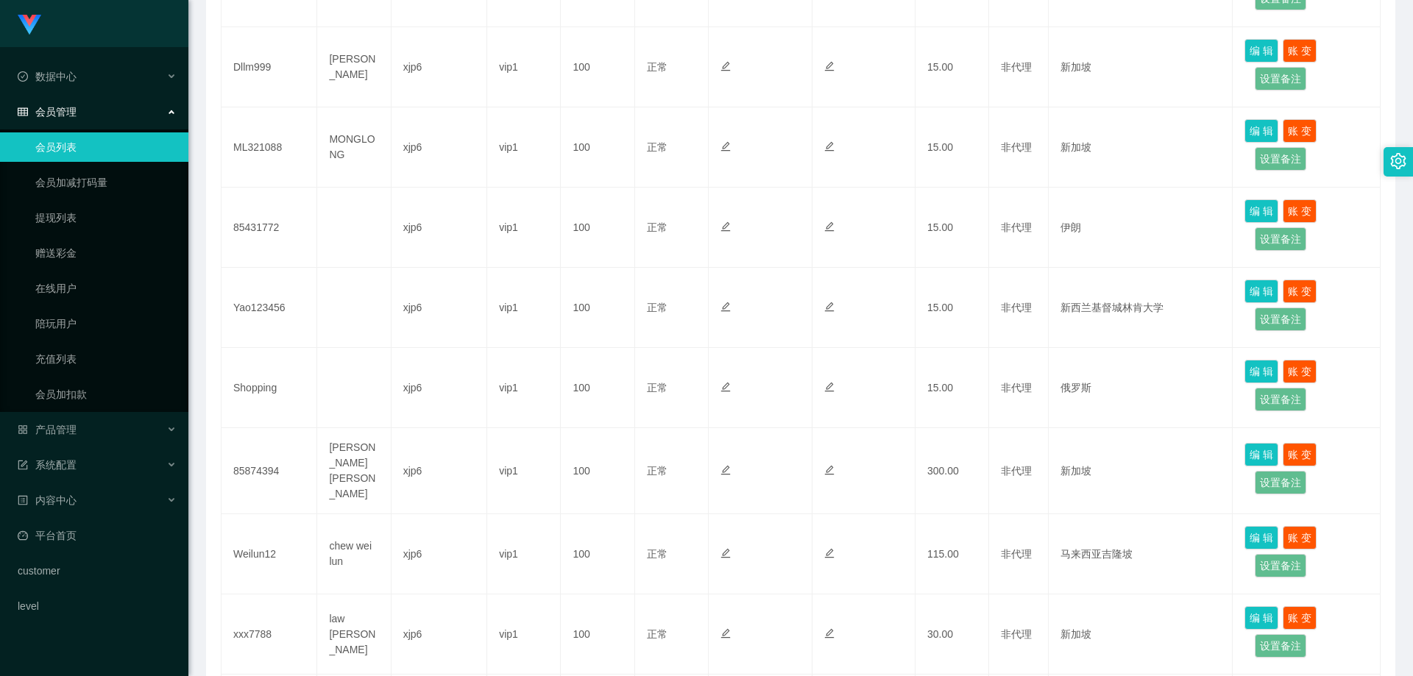
scroll to position [441, 0]
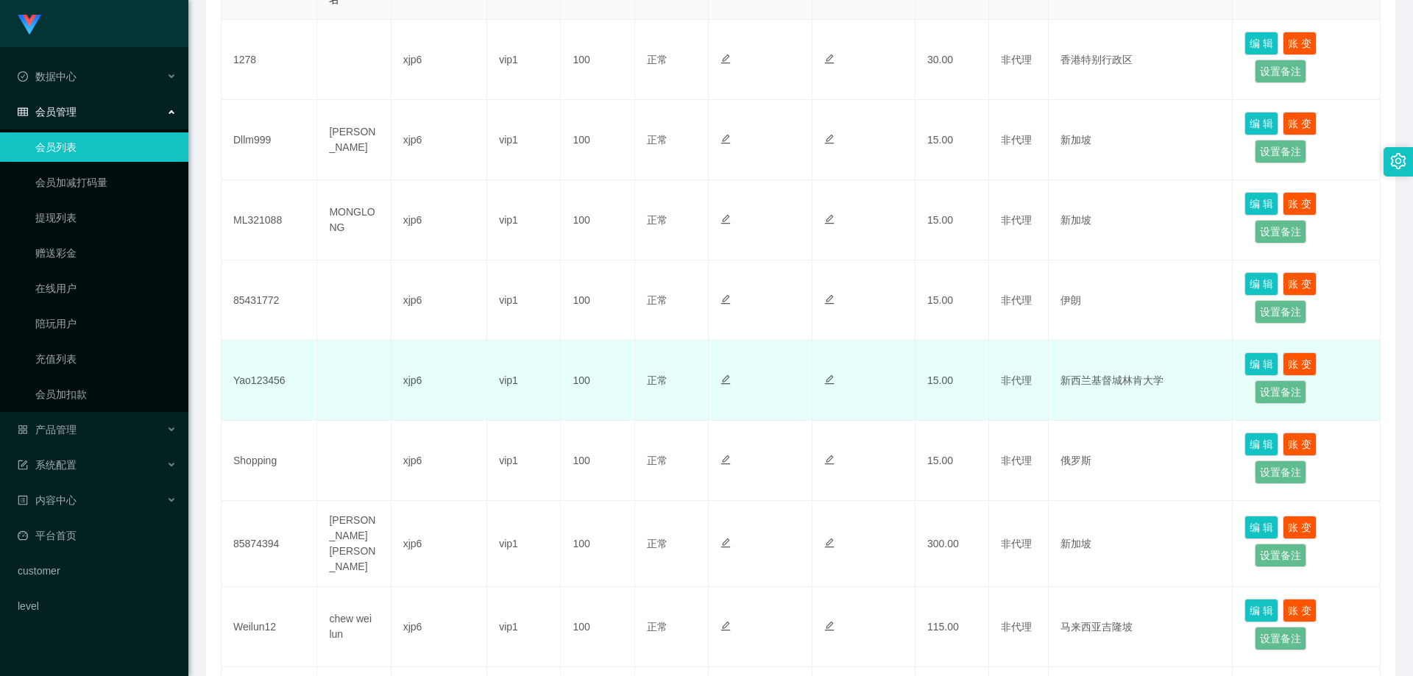
scroll to position [221, 0]
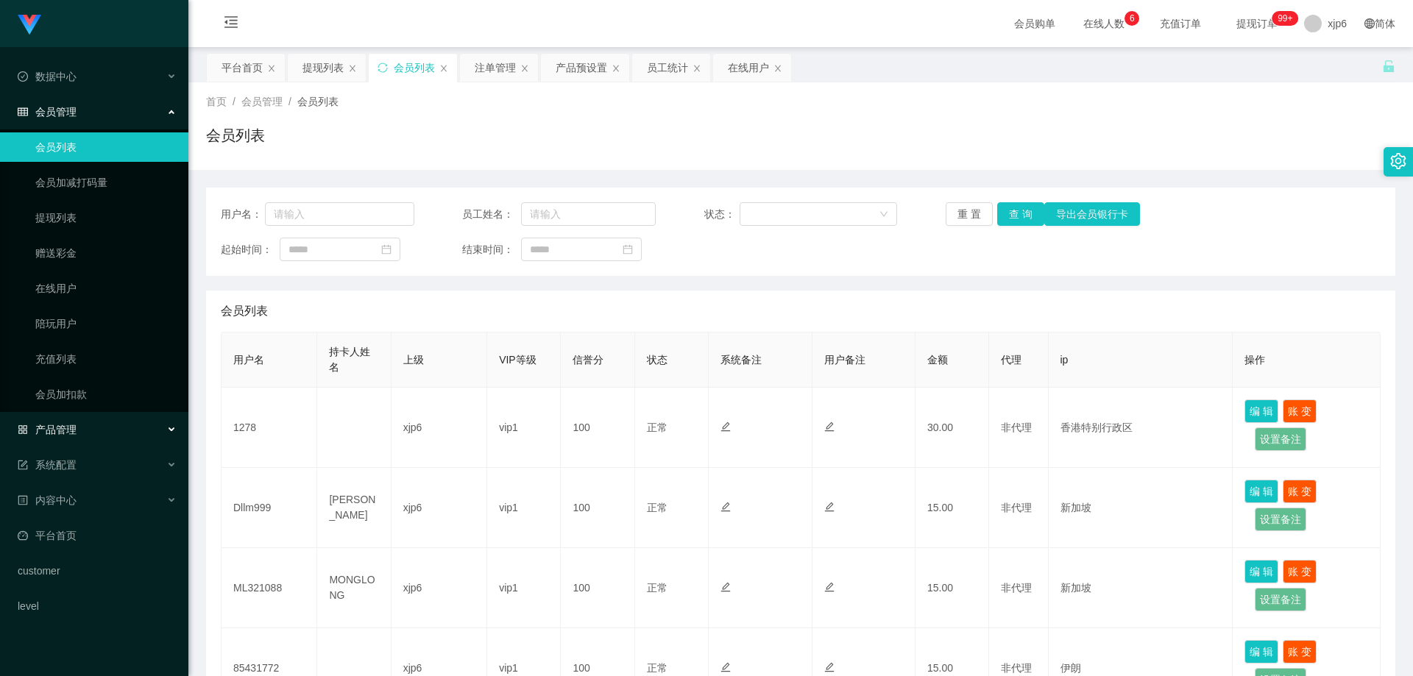
click at [83, 432] on div "产品管理" at bounding box center [94, 429] width 188 height 29
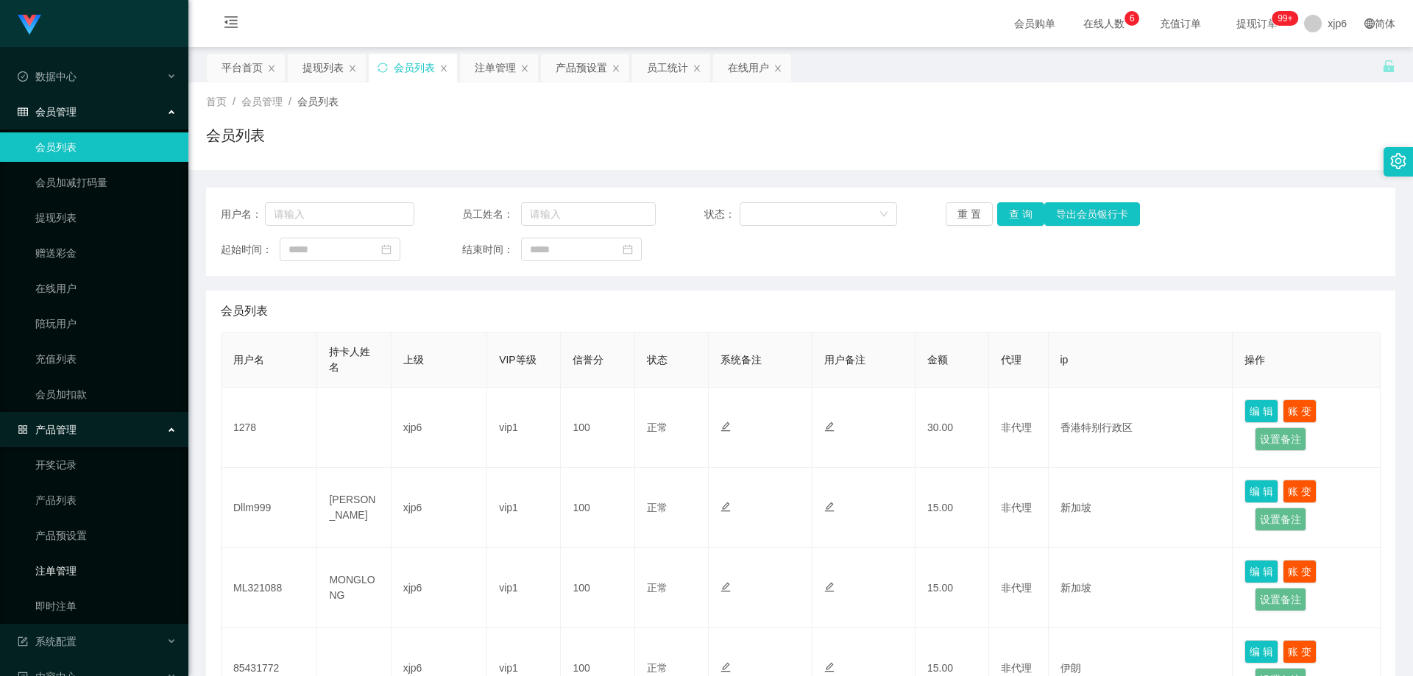
click at [82, 569] on link "注单管理" at bounding box center [105, 570] width 141 height 29
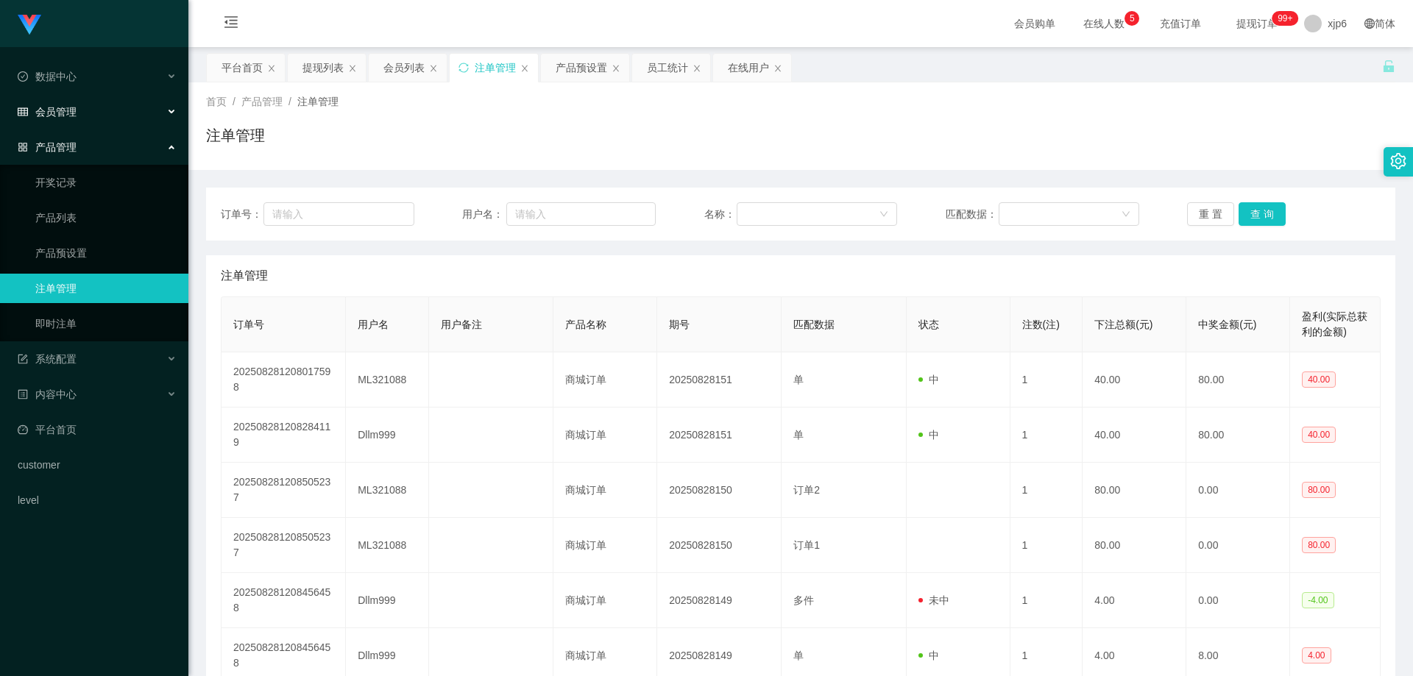
click at [74, 109] on span "会员管理" at bounding box center [47, 112] width 59 height 12
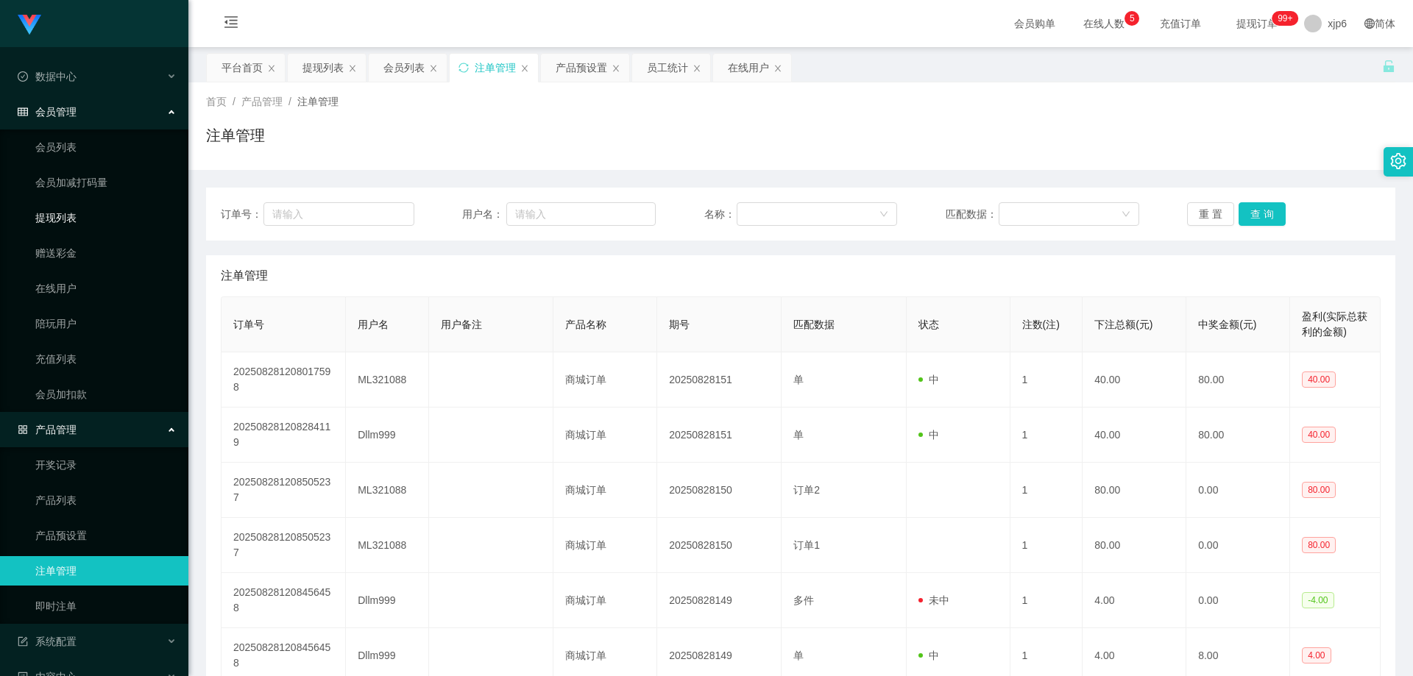
click at [75, 208] on link "提现列表" at bounding box center [105, 217] width 141 height 29
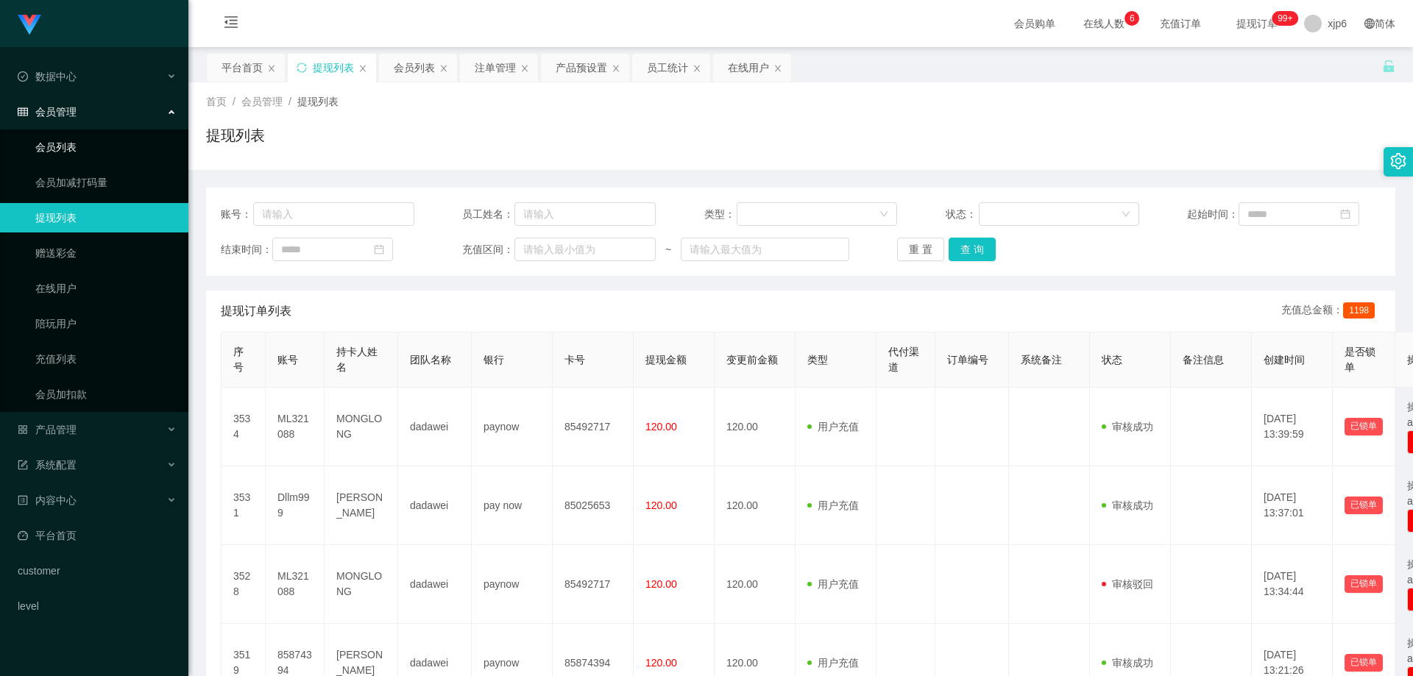
click at [64, 152] on link "会员列表" at bounding box center [105, 146] width 141 height 29
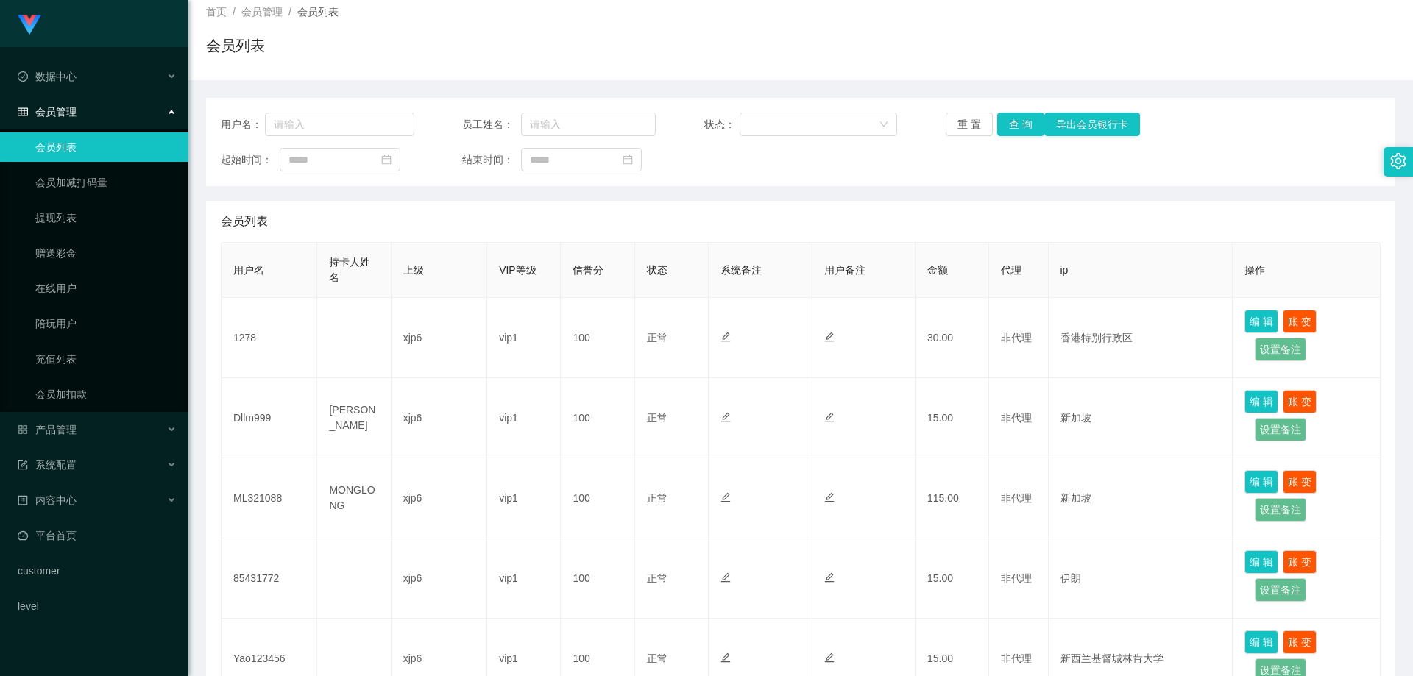
scroll to position [74, 0]
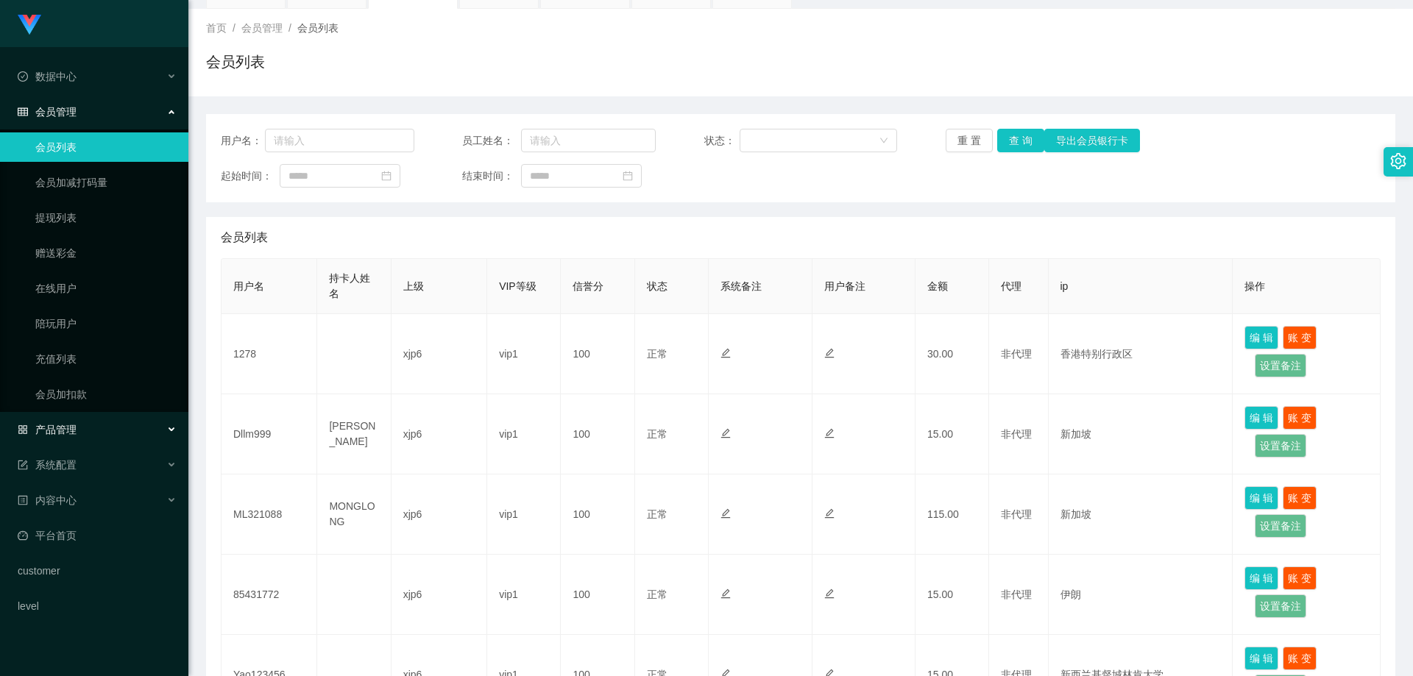
drag, startPoint x: 91, startPoint y: 425, endPoint x: 85, endPoint y: 462, distance: 37.3
click at [91, 425] on div "产品管理" at bounding box center [94, 429] width 188 height 29
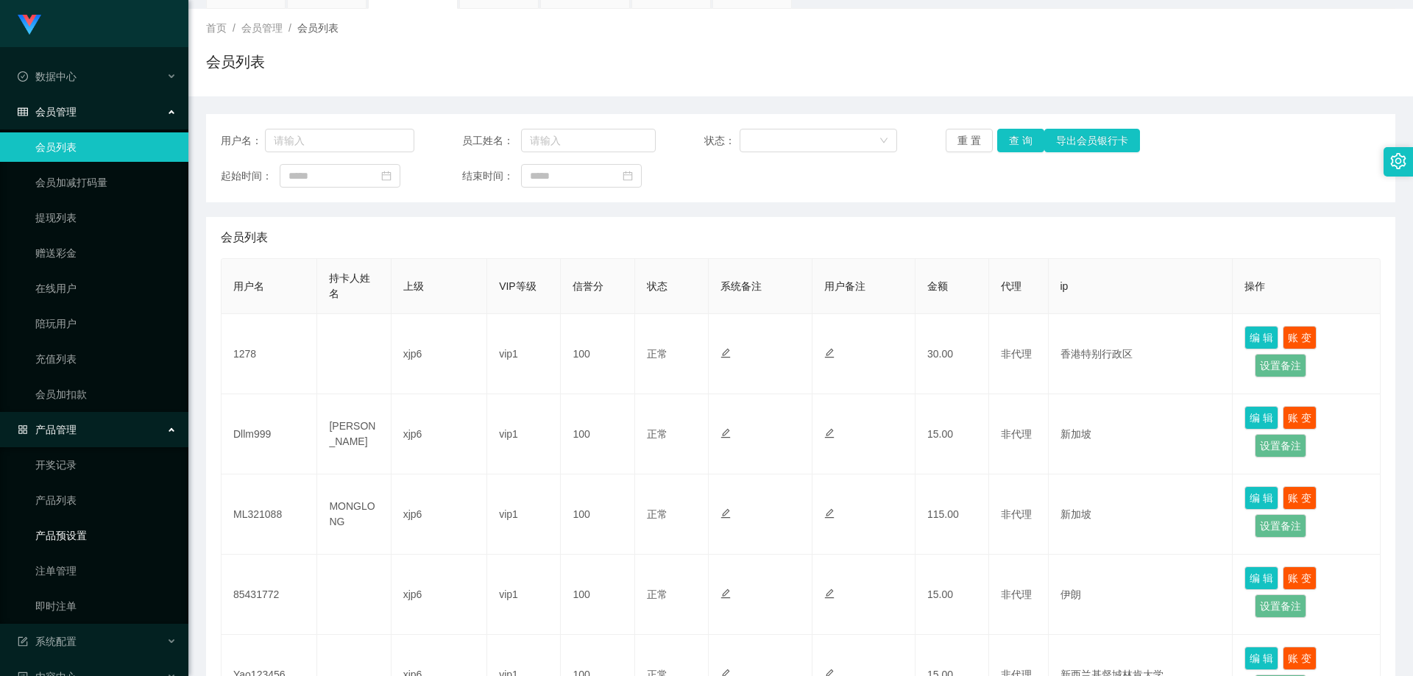
click at [95, 539] on link "产品预设置" at bounding box center [105, 535] width 141 height 29
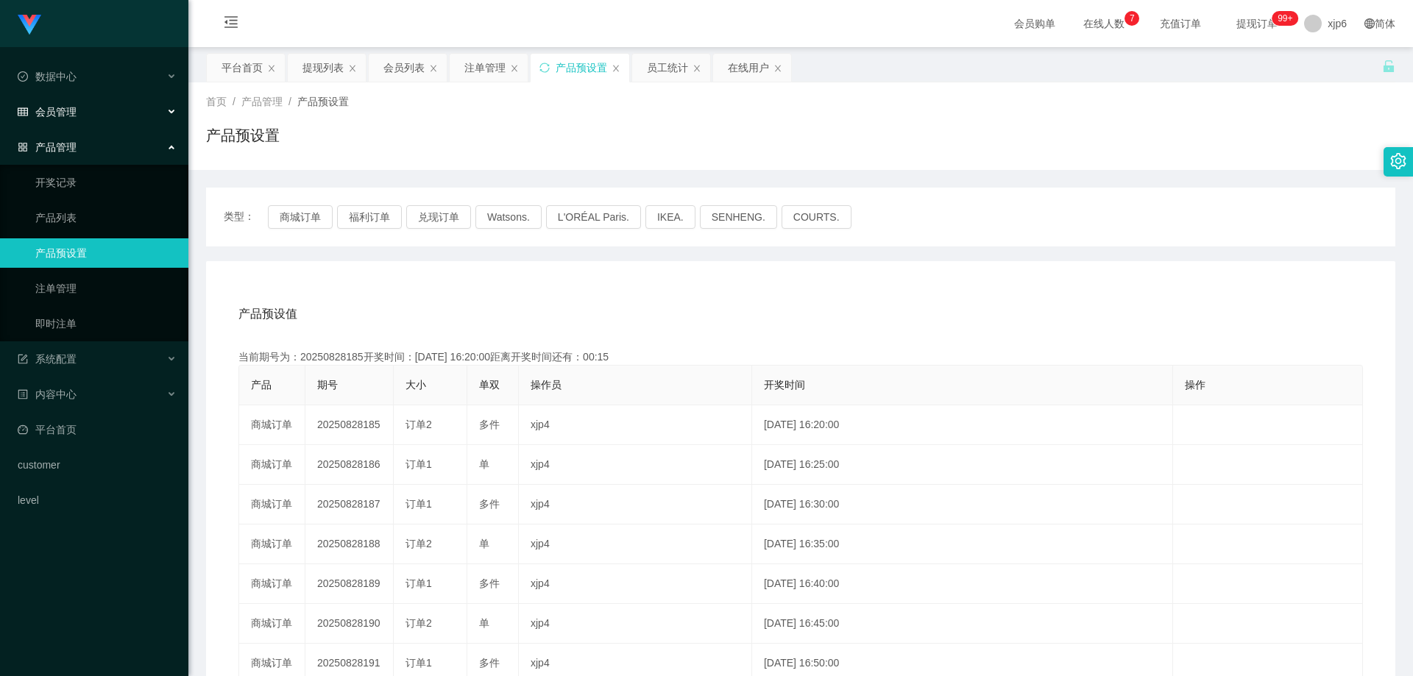
click at [85, 100] on div "会员管理" at bounding box center [94, 111] width 188 height 29
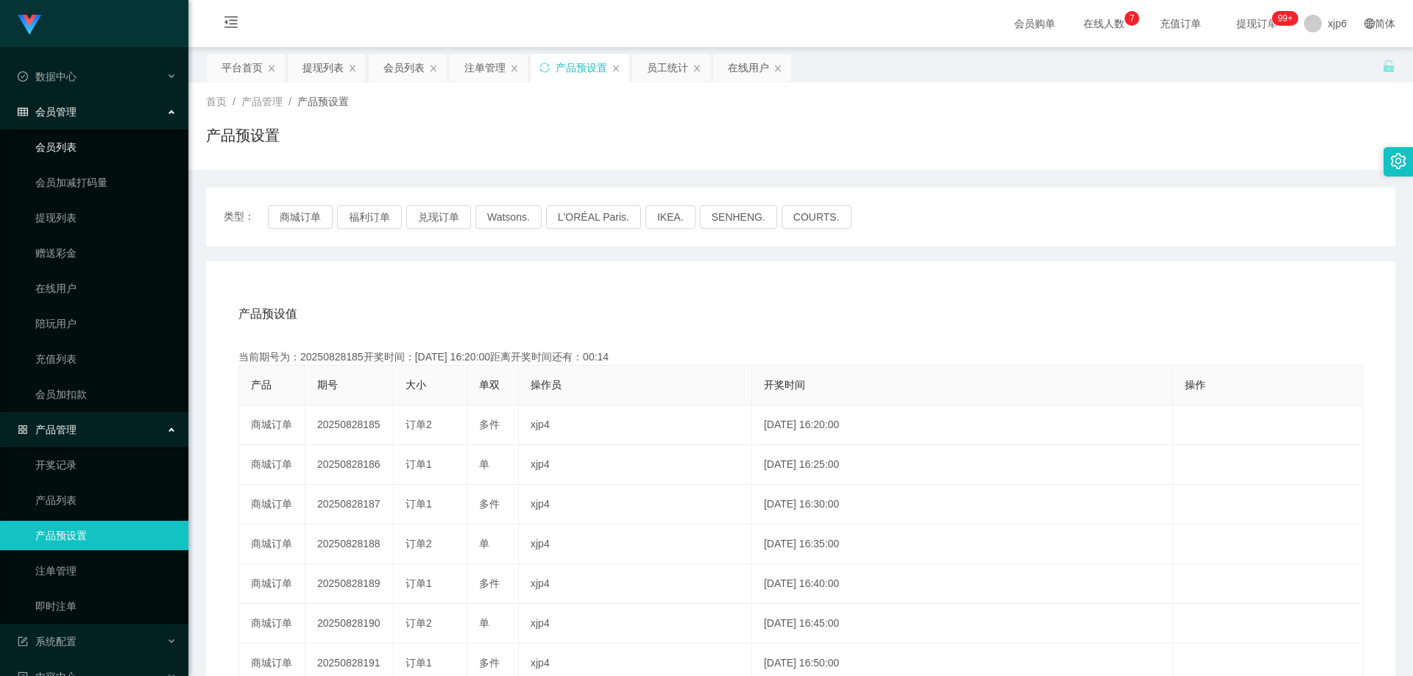
click at [82, 141] on link "会员列表" at bounding box center [105, 146] width 141 height 29
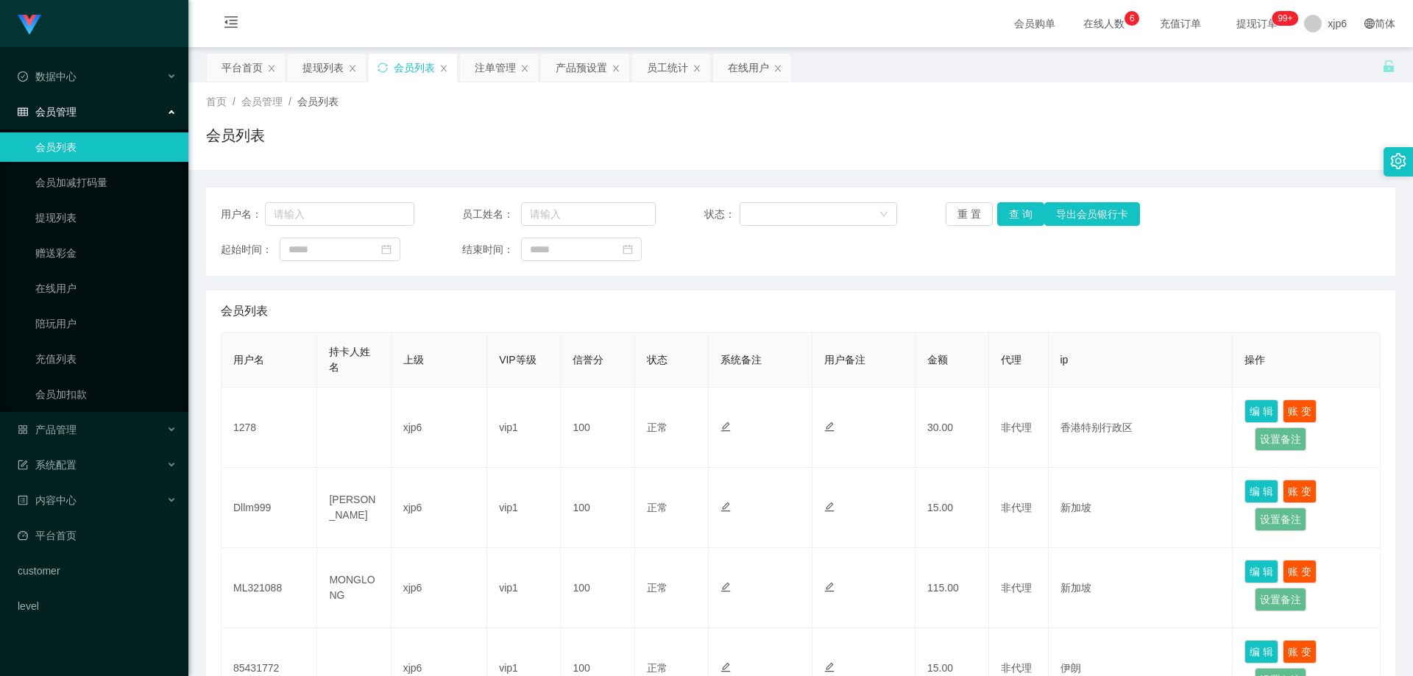
click at [75, 113] on span "会员管理" at bounding box center [47, 112] width 59 height 12
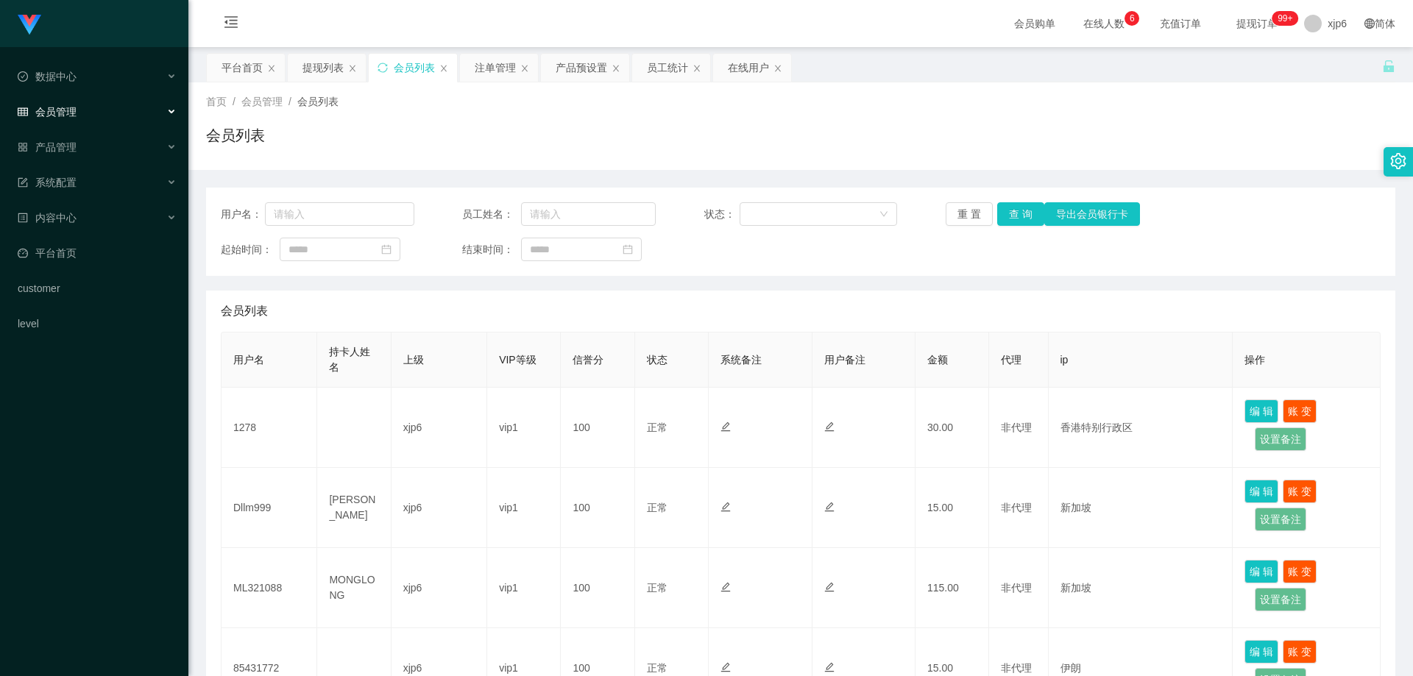
click at [64, 116] on span "会员管理" at bounding box center [47, 112] width 59 height 12
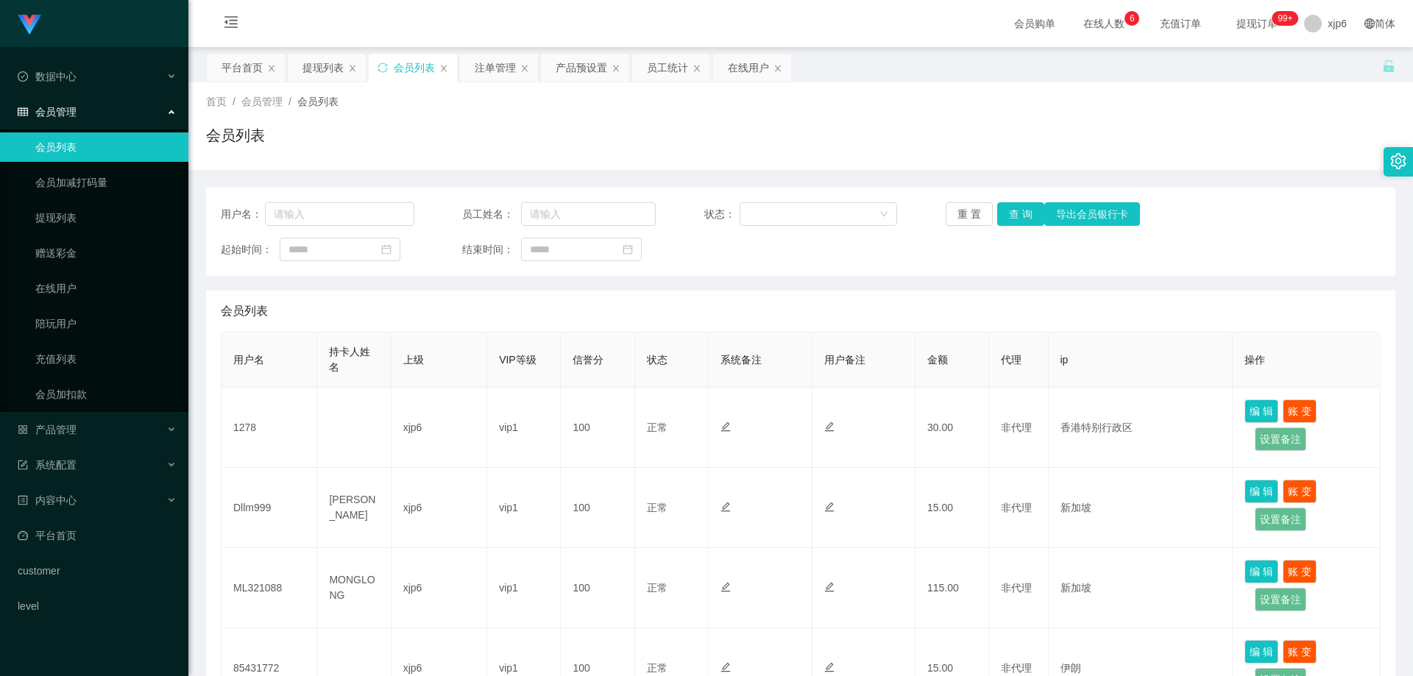
click at [80, 153] on link "会员列表" at bounding box center [105, 146] width 141 height 29
click at [86, 433] on div "产品管理" at bounding box center [94, 429] width 188 height 29
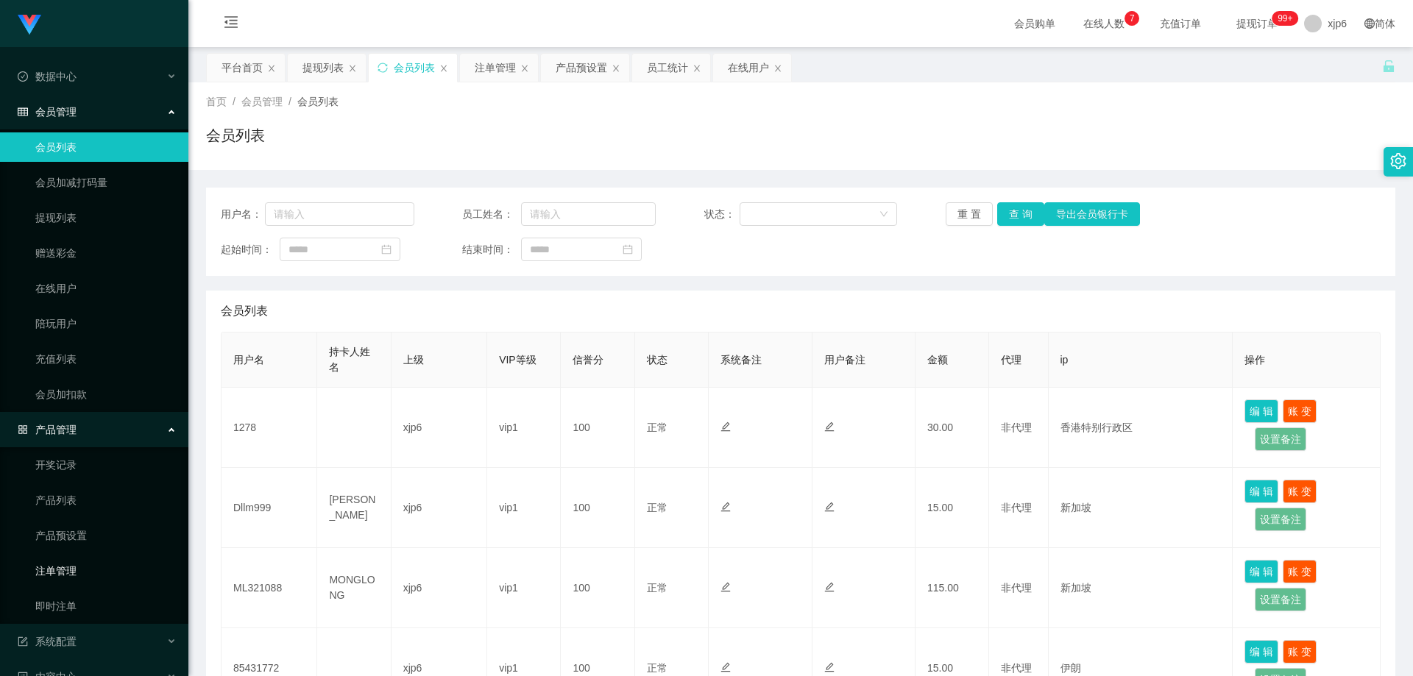
click at [75, 570] on link "注单管理" at bounding box center [105, 570] width 141 height 29
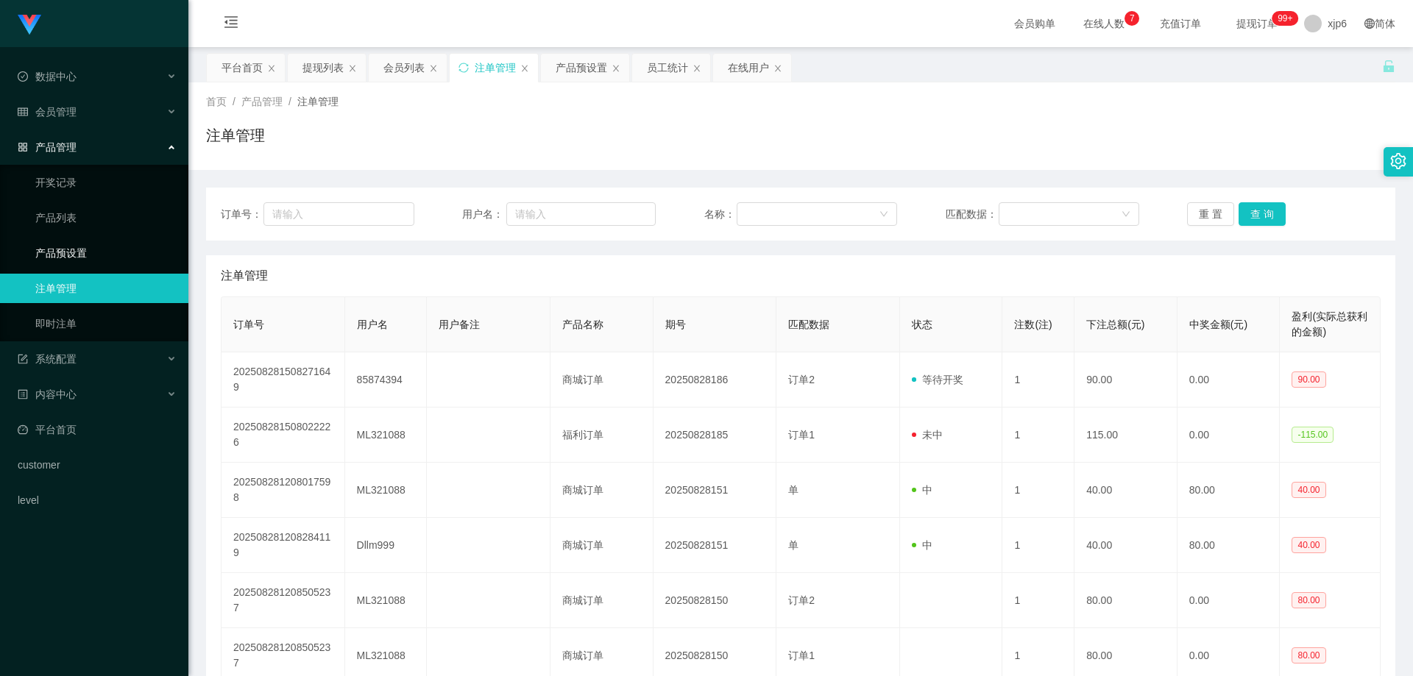
click at [92, 254] on link "产品预设置" at bounding box center [105, 252] width 141 height 29
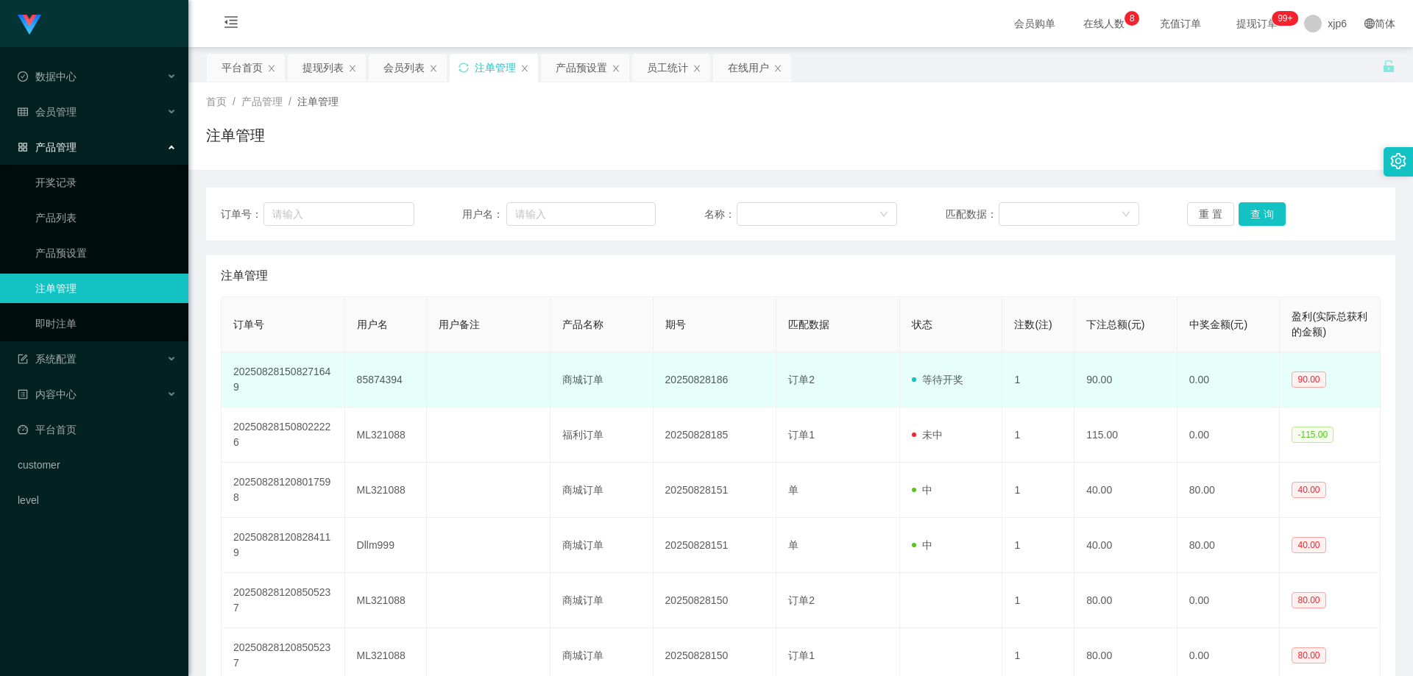
click at [363, 380] on td "85874394" at bounding box center [386, 379] width 82 height 55
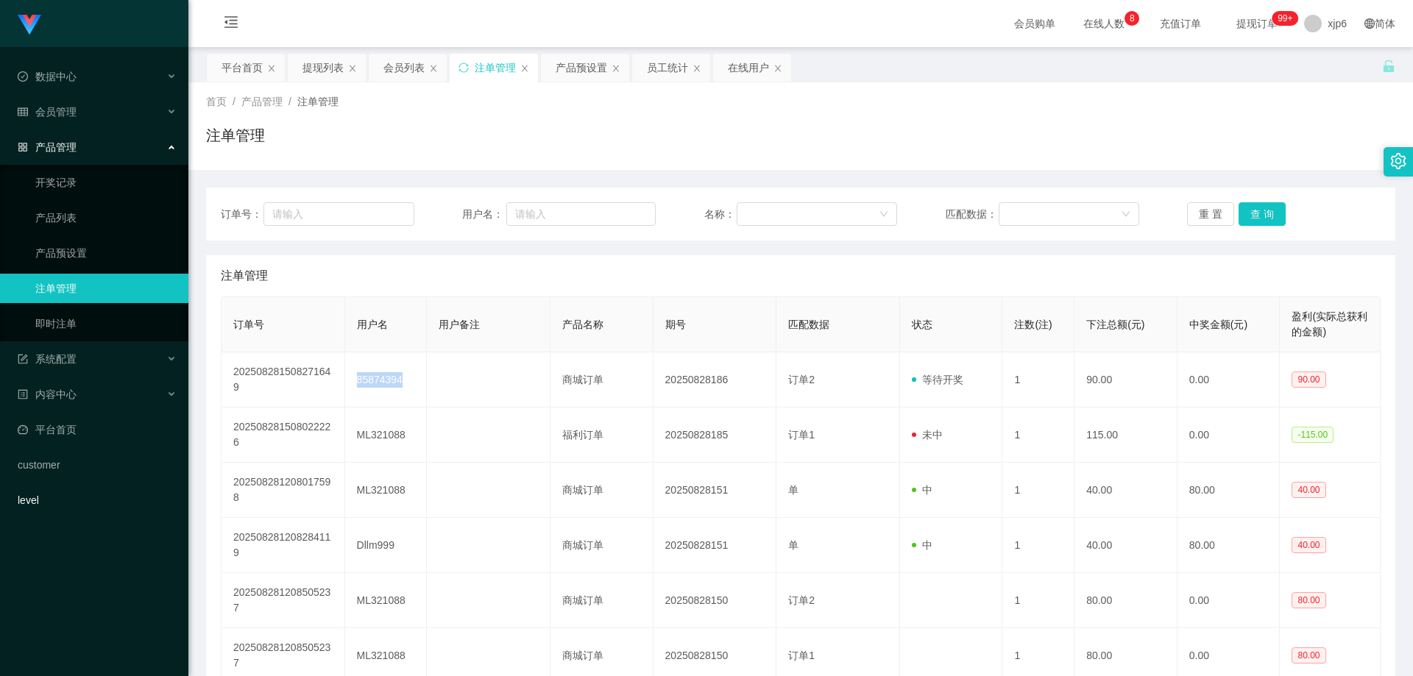
copy td "85874394"
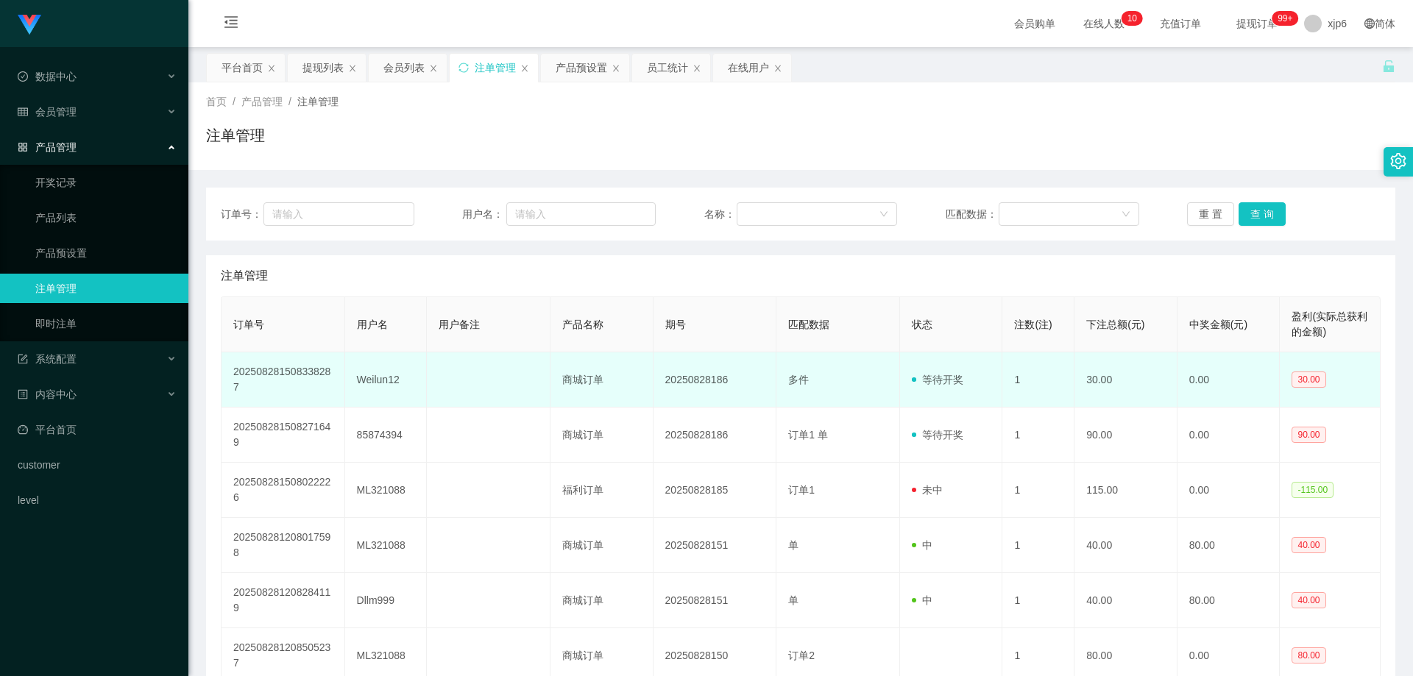
click at [375, 379] on td "Weilun12" at bounding box center [386, 379] width 82 height 55
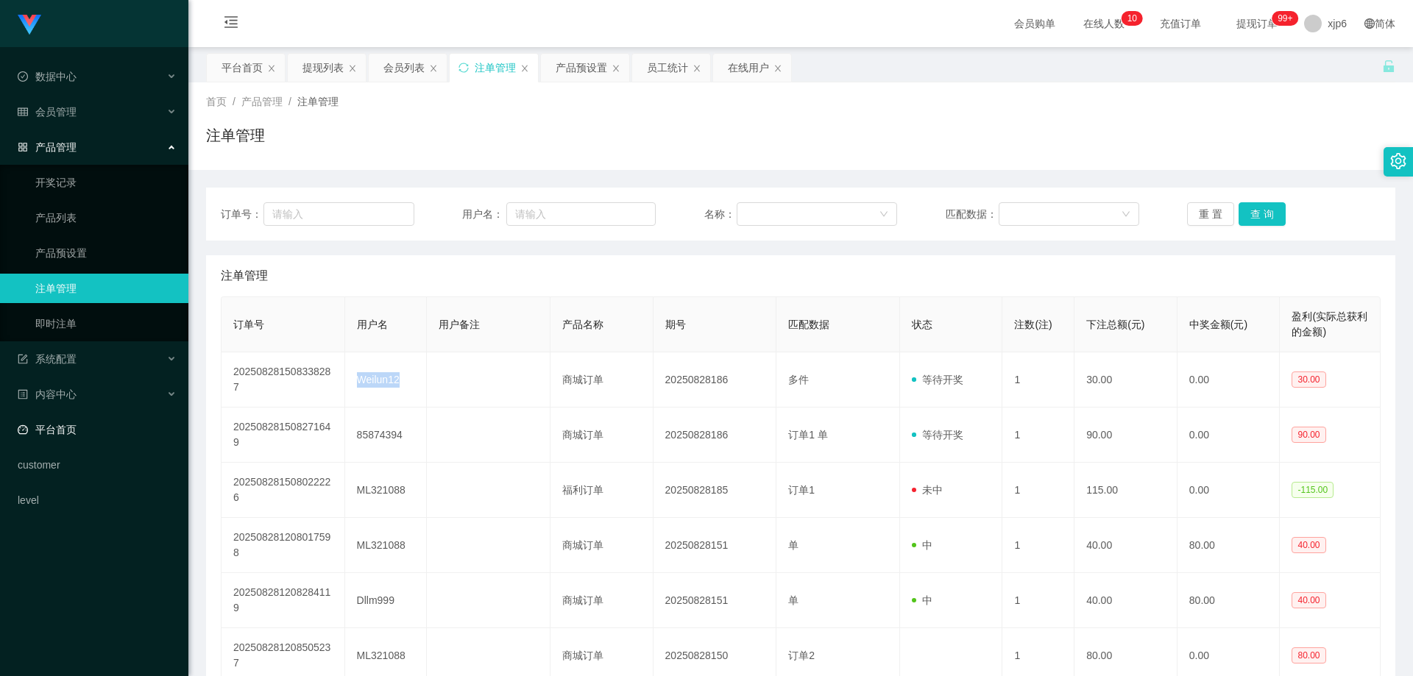
copy td "Weilun12"
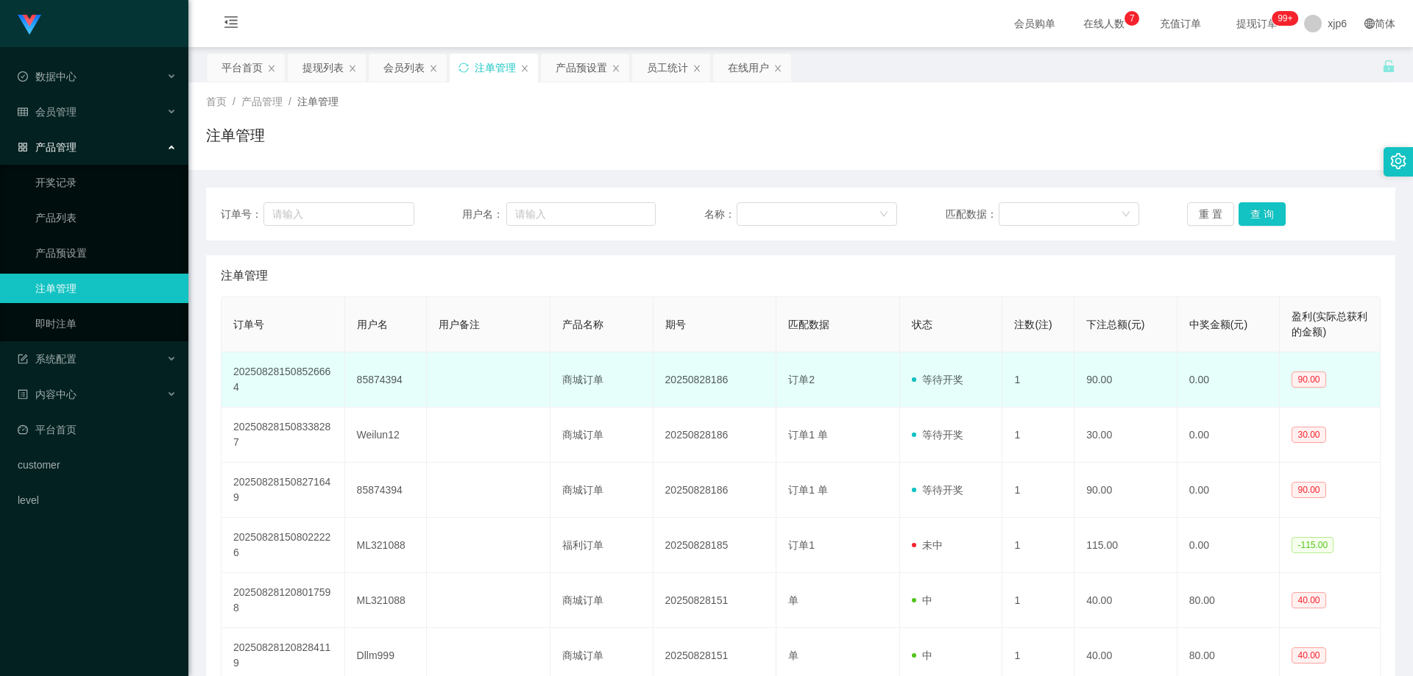
click at [386, 383] on td "85874394" at bounding box center [386, 379] width 82 height 55
copy td "85874394"
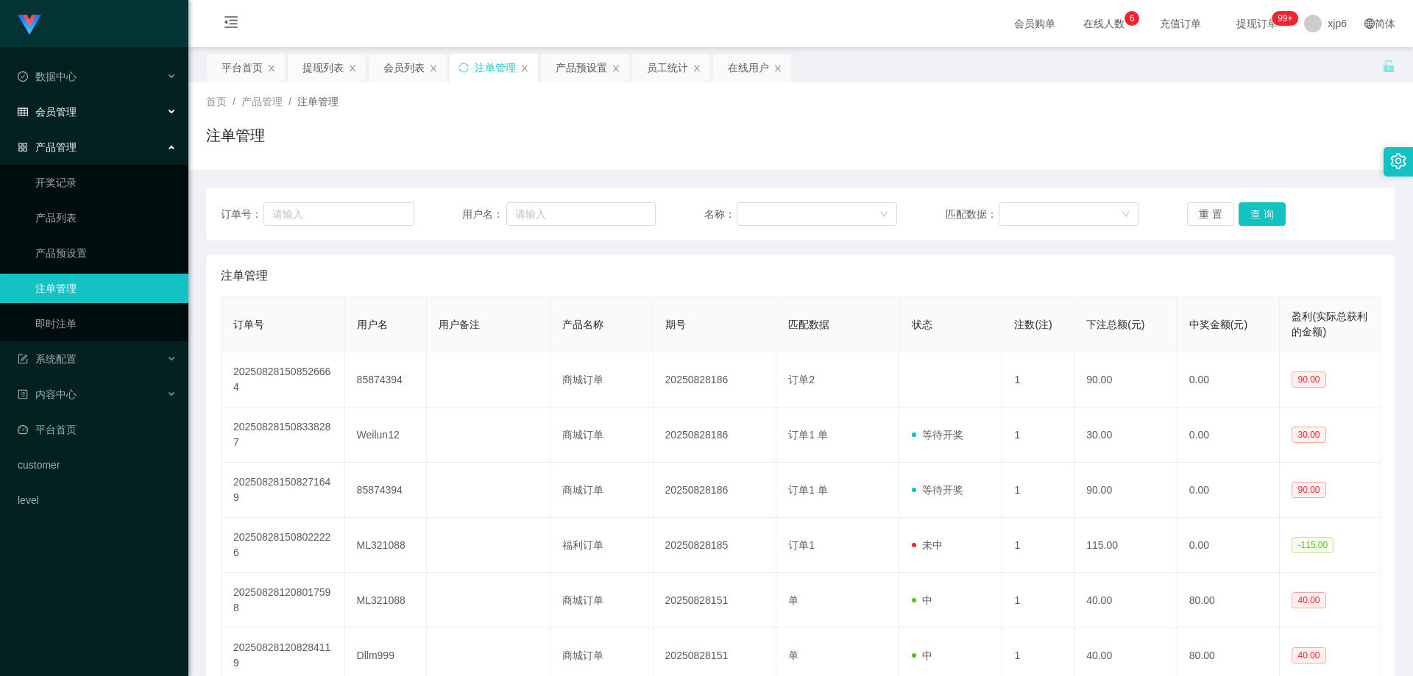
click at [104, 99] on div "会员管理" at bounding box center [94, 111] width 188 height 29
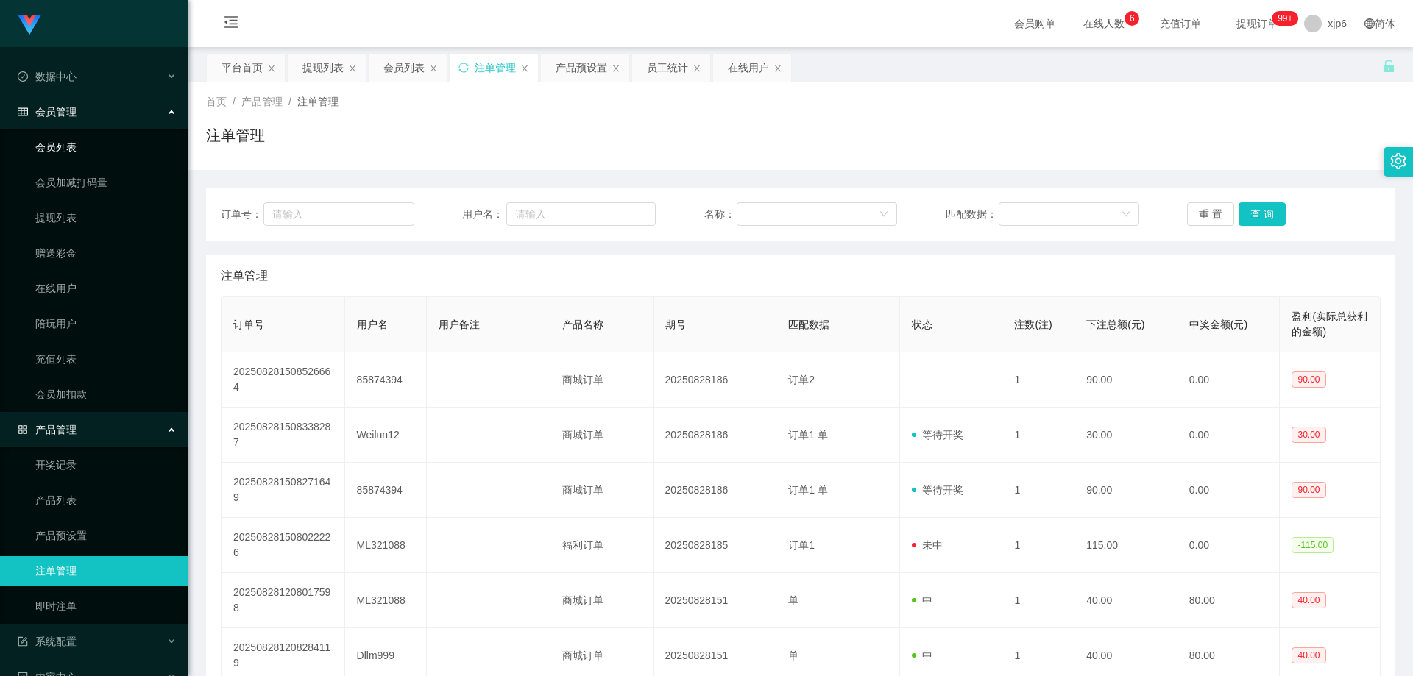
click at [85, 145] on link "会员列表" at bounding box center [105, 146] width 141 height 29
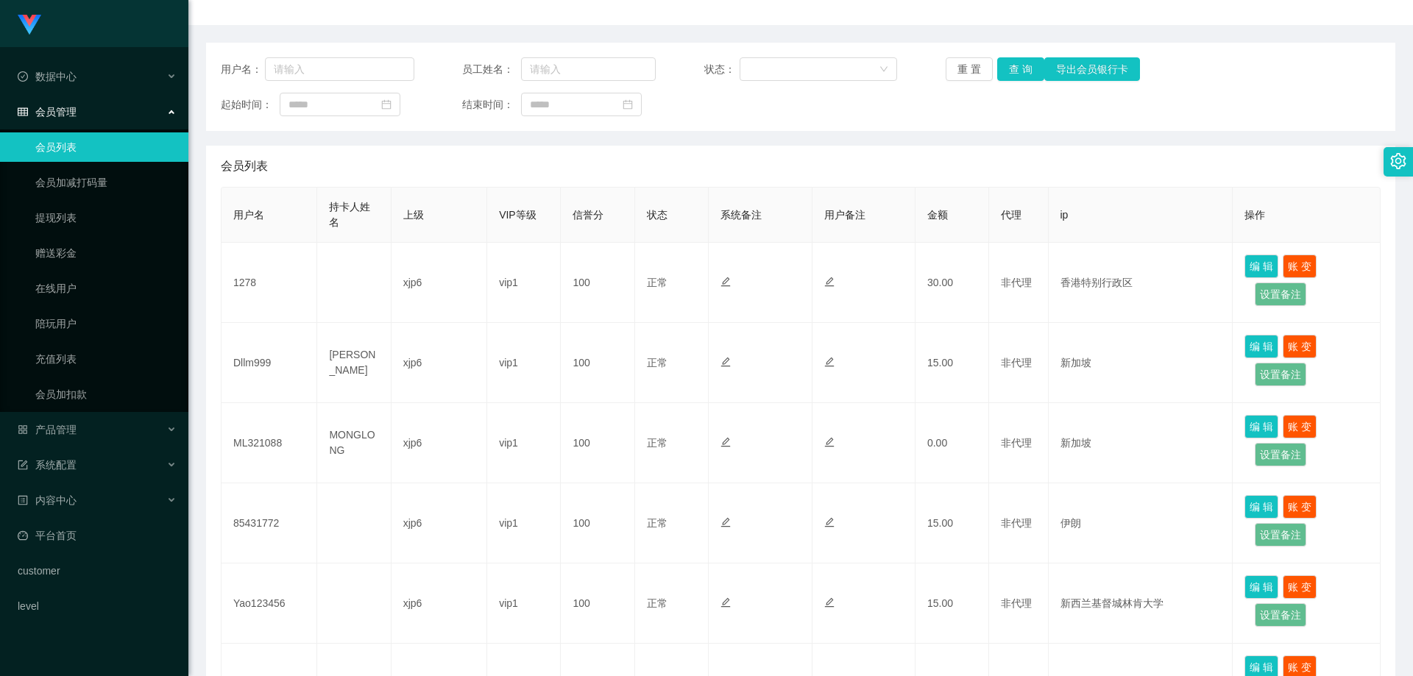
scroll to position [221, 0]
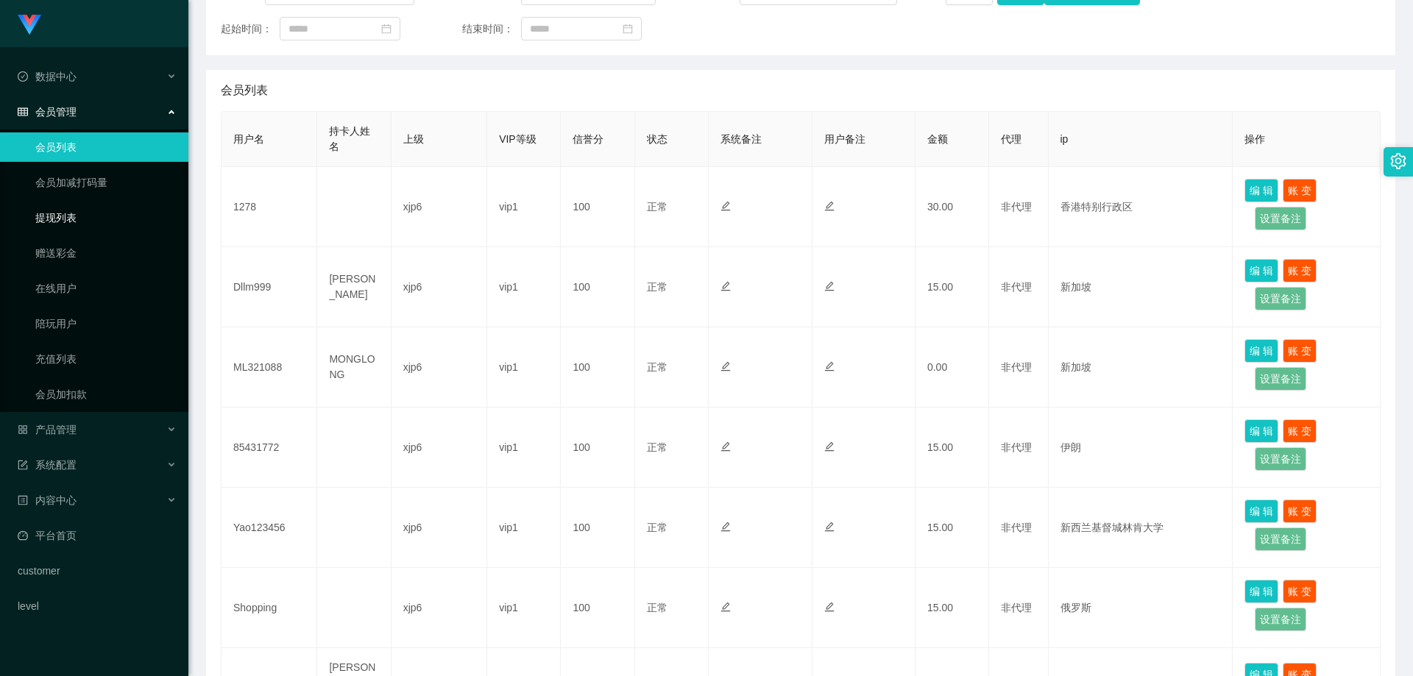
click at [68, 220] on link "提现列表" at bounding box center [105, 217] width 141 height 29
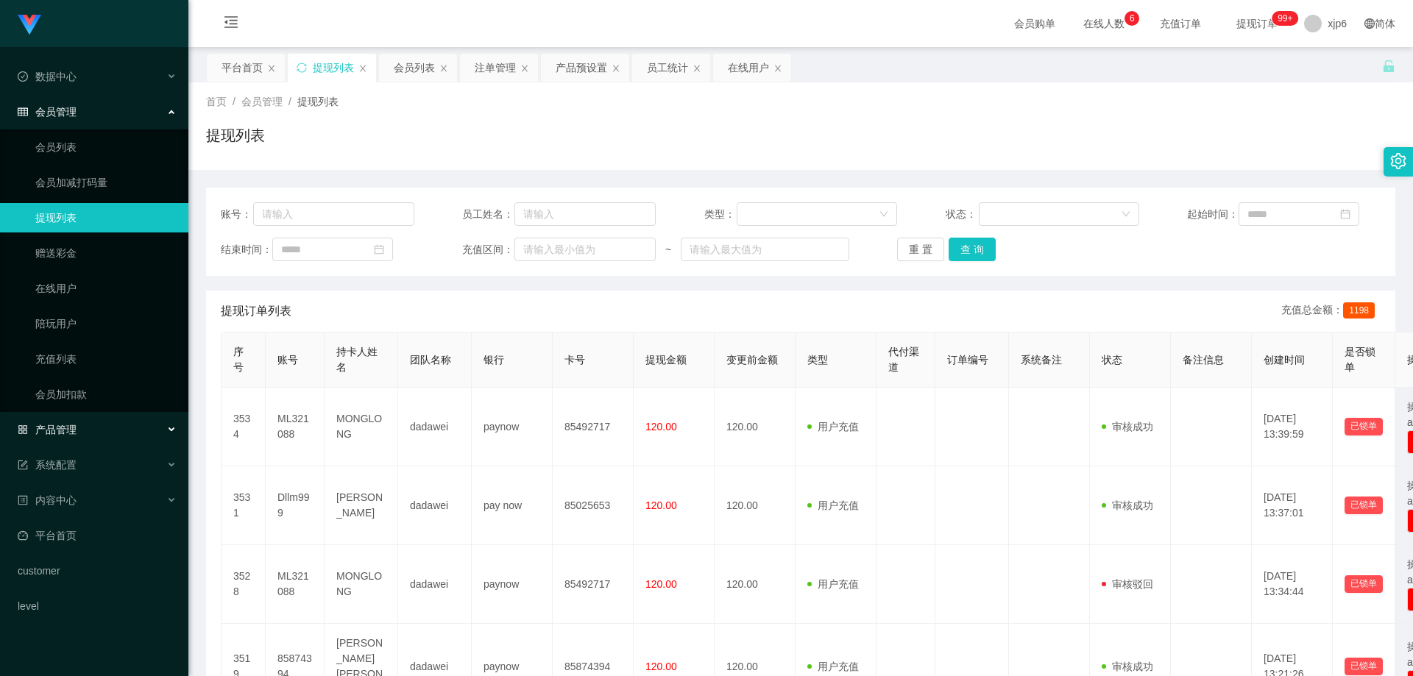
click at [93, 439] on div "产品管理" at bounding box center [94, 429] width 188 height 29
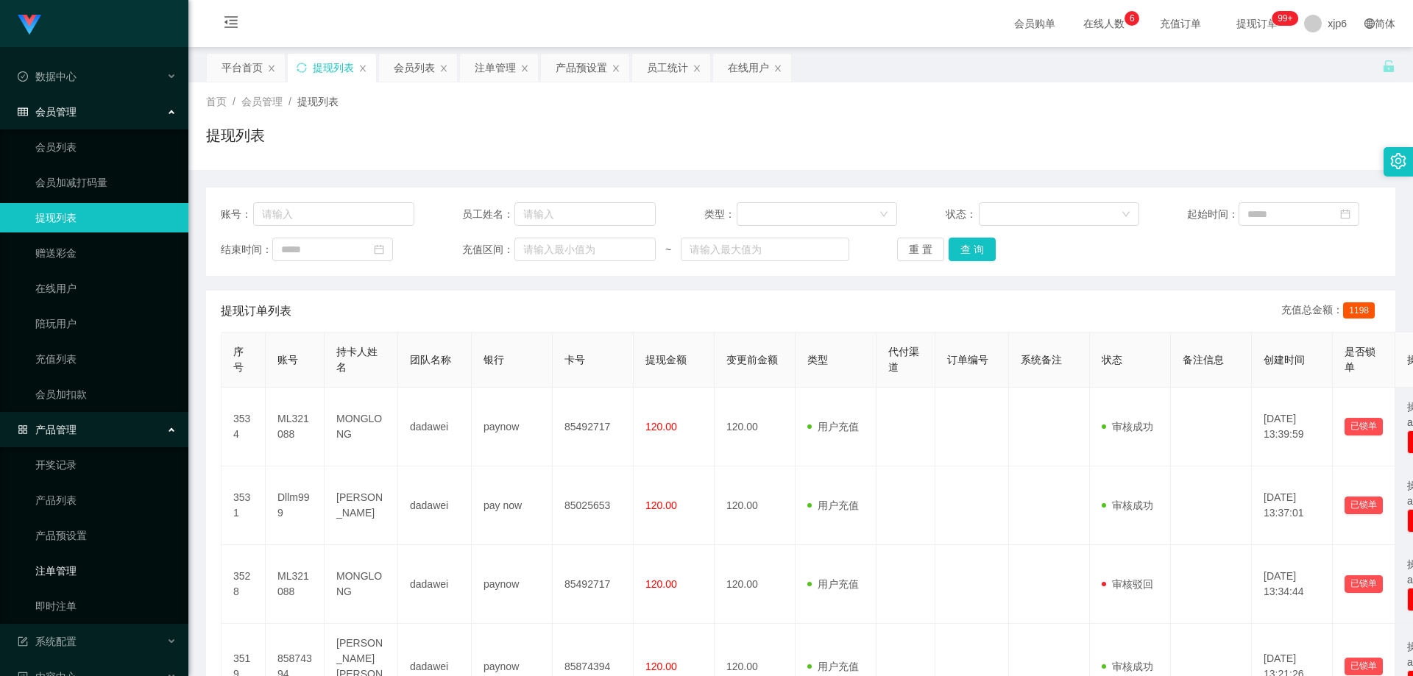
click at [81, 562] on link "注单管理" at bounding box center [105, 570] width 141 height 29
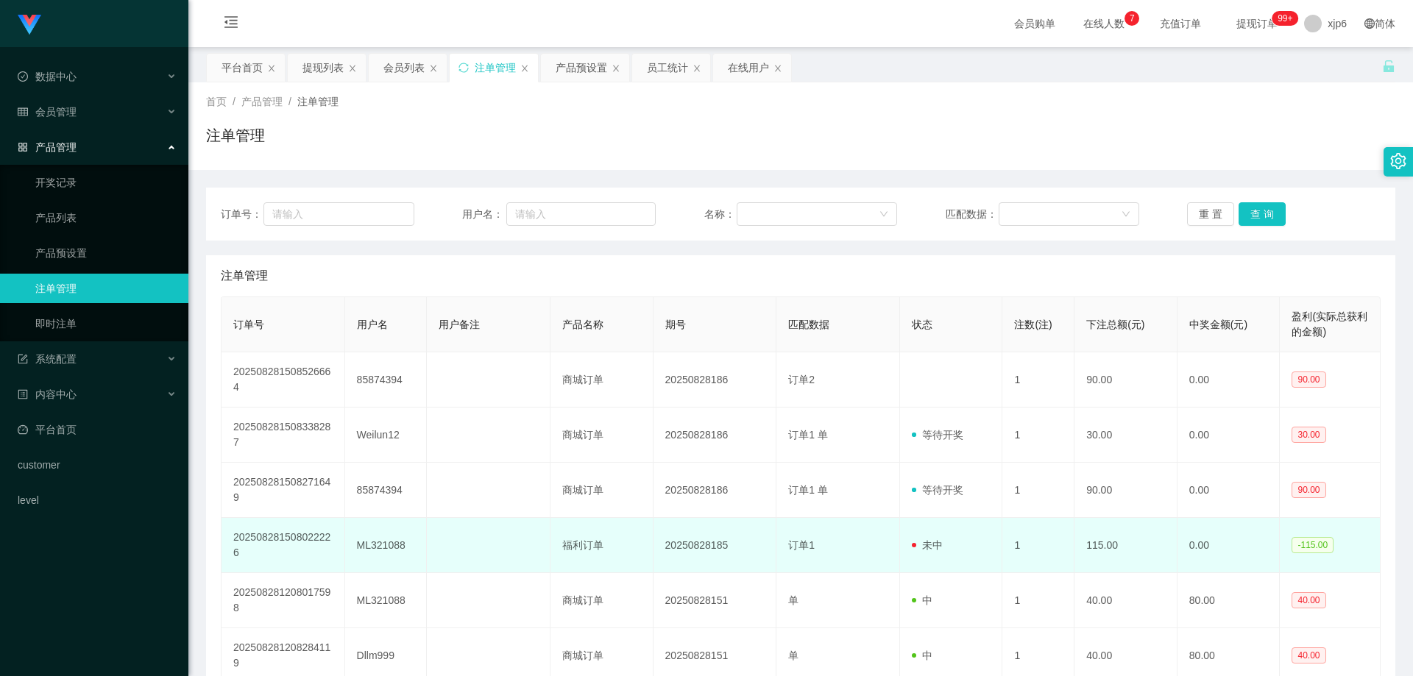
click at [382, 552] on td "ML321088" at bounding box center [386, 545] width 82 height 55
copy td "ML321088"
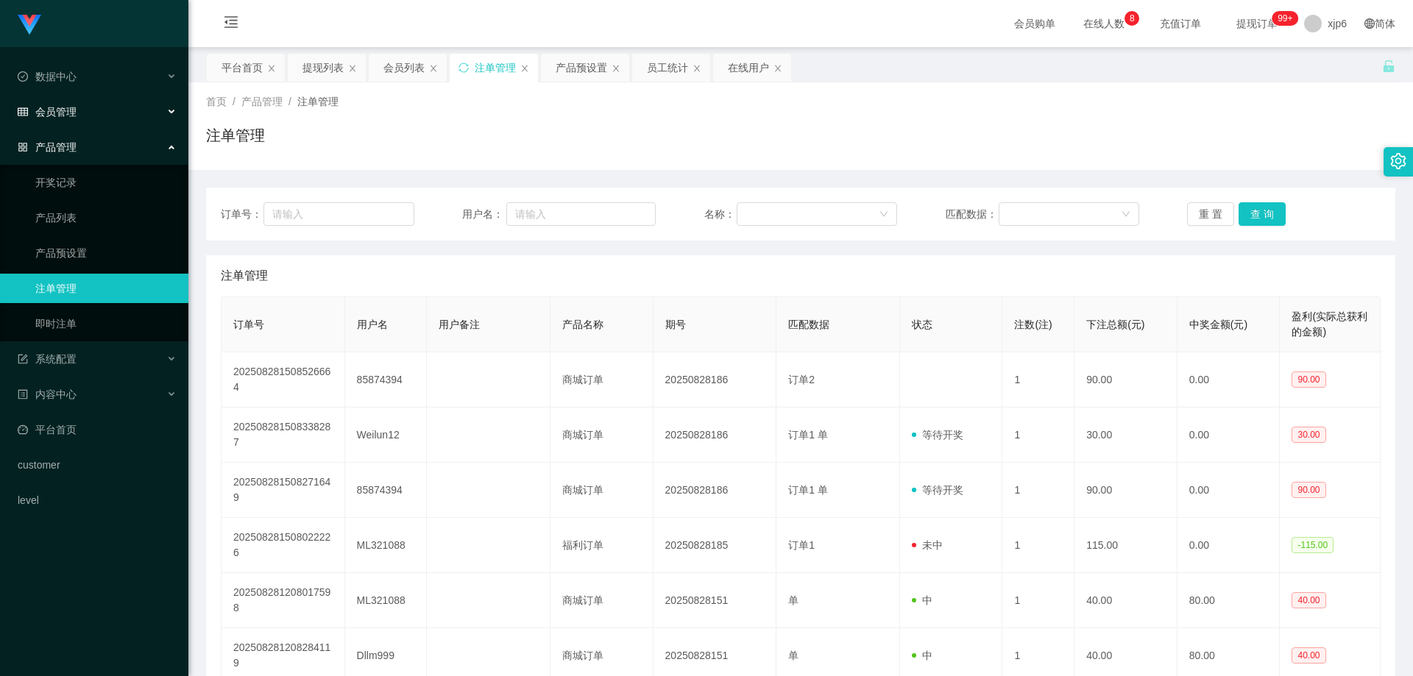
click at [55, 116] on span "会员管理" at bounding box center [47, 112] width 59 height 12
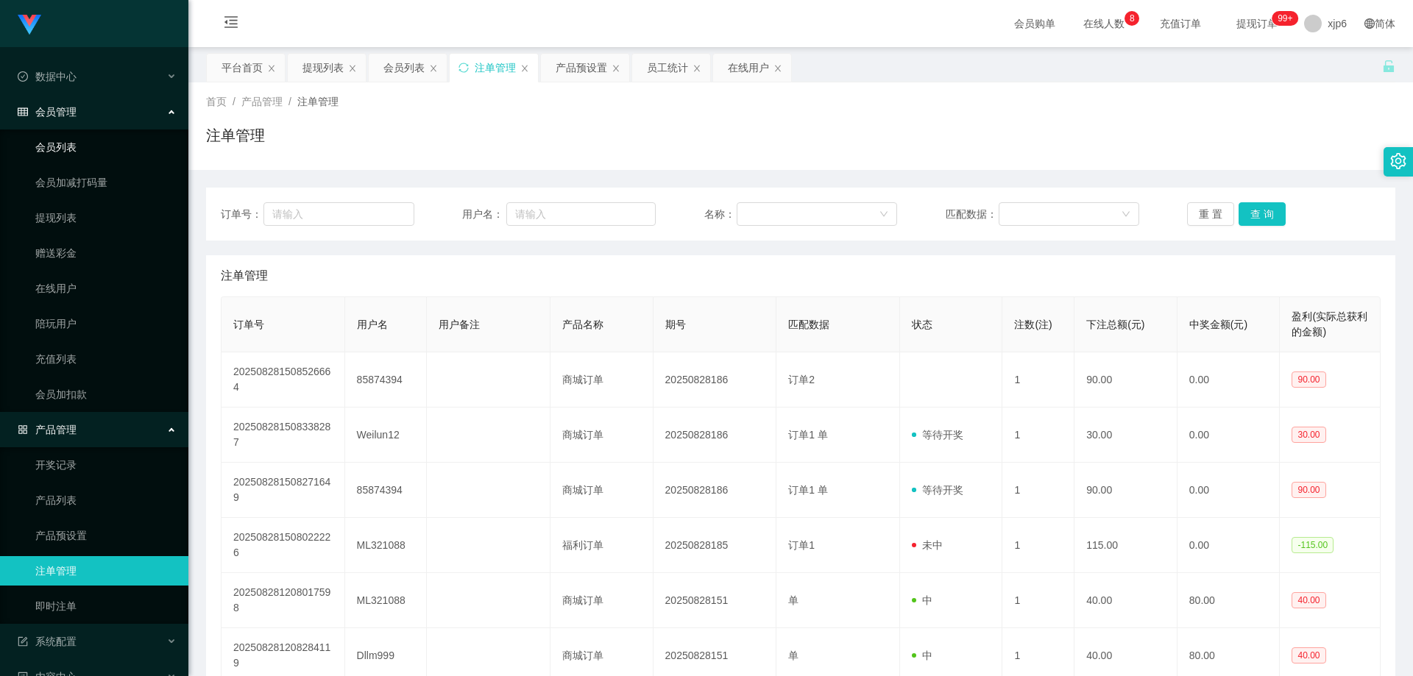
drag, startPoint x: 71, startPoint y: 145, endPoint x: 101, endPoint y: 132, distance: 32.7
click at [71, 145] on link "会员列表" at bounding box center [105, 146] width 141 height 29
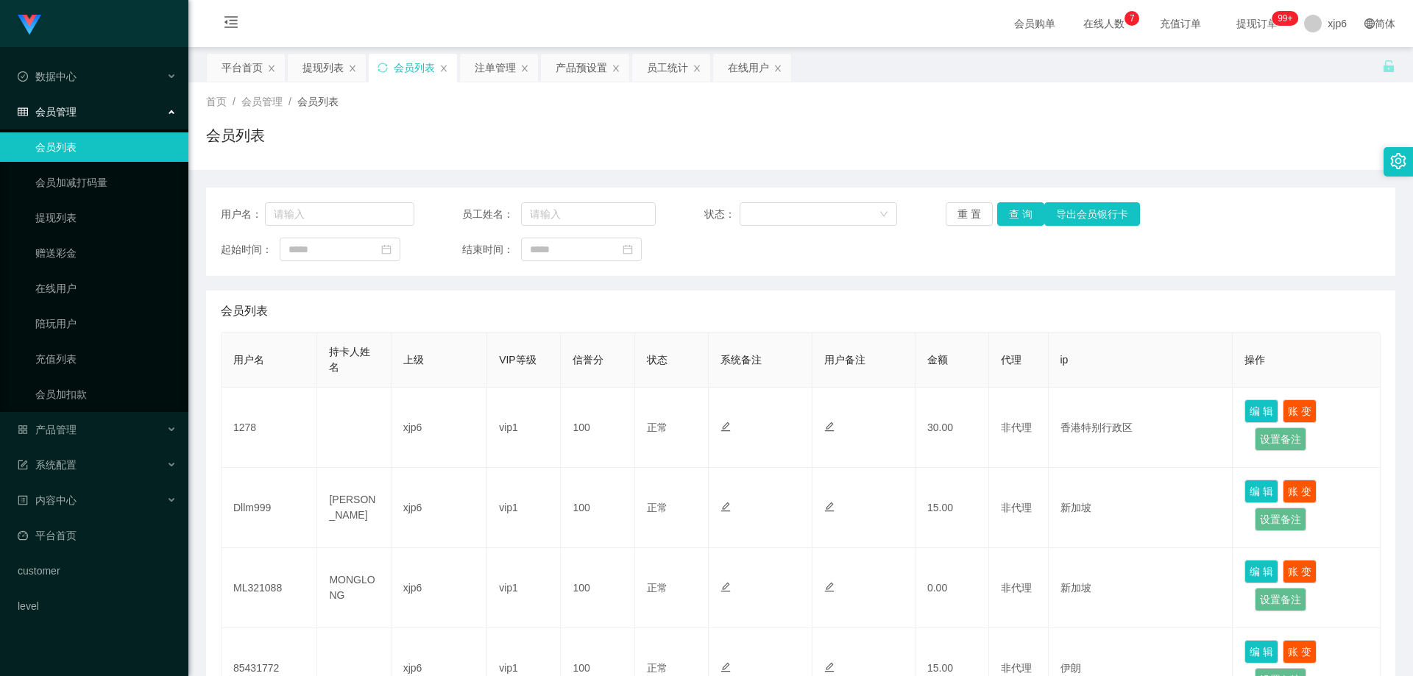
click at [78, 155] on link "会员列表" at bounding box center [105, 146] width 141 height 29
click at [82, 210] on link "提现列表" at bounding box center [105, 217] width 141 height 29
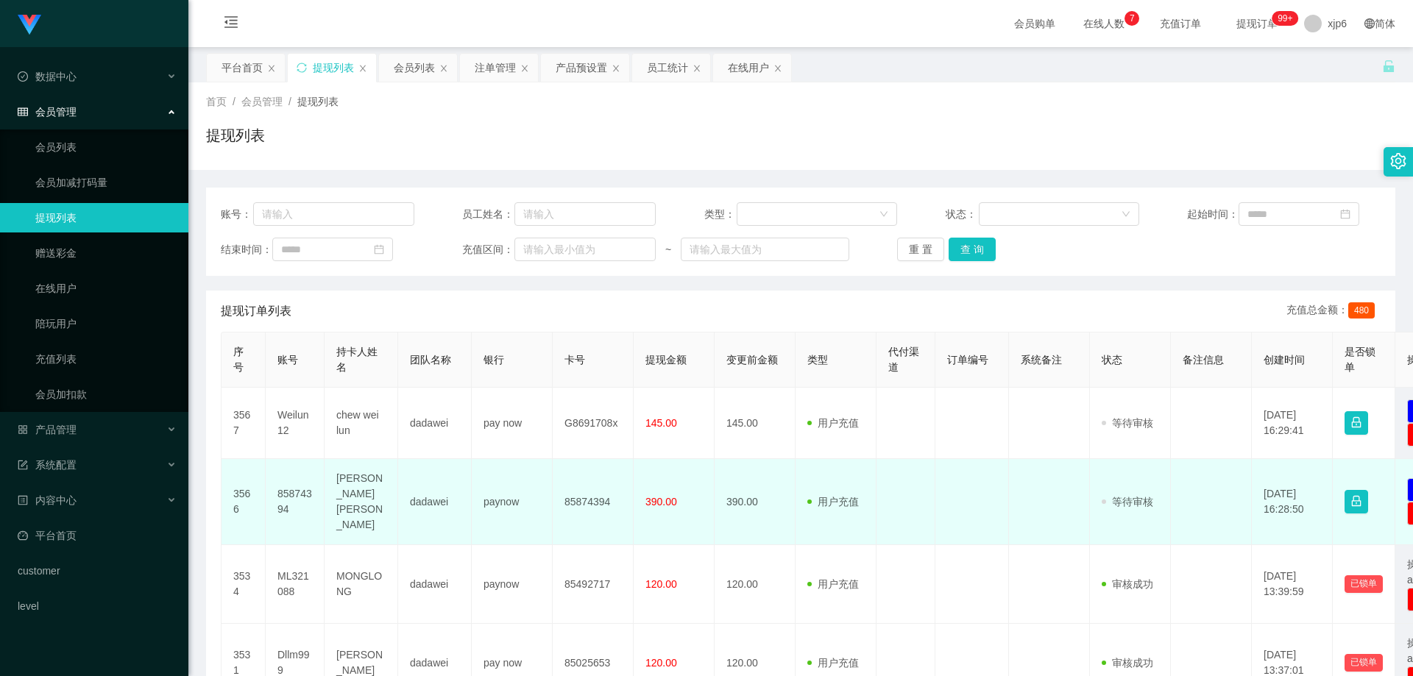
click at [288, 481] on td "85874394" at bounding box center [295, 502] width 59 height 86
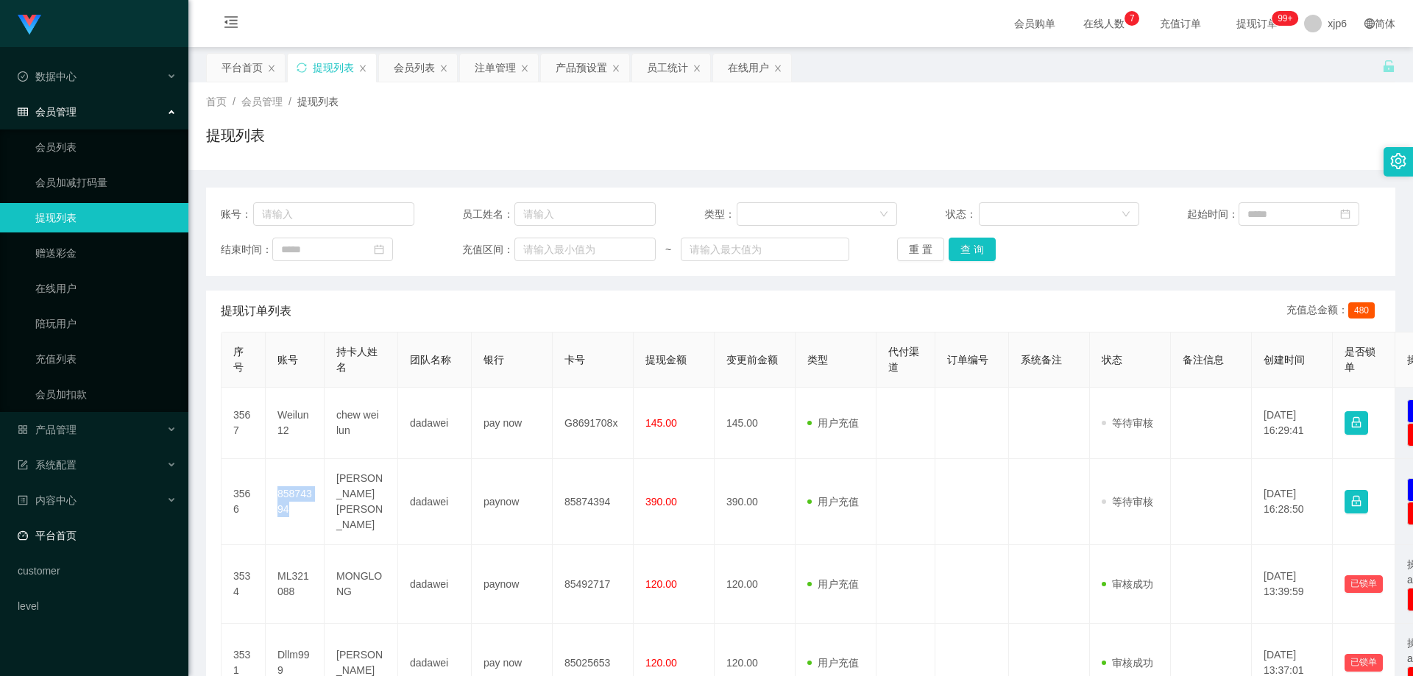
copy td "85874394"
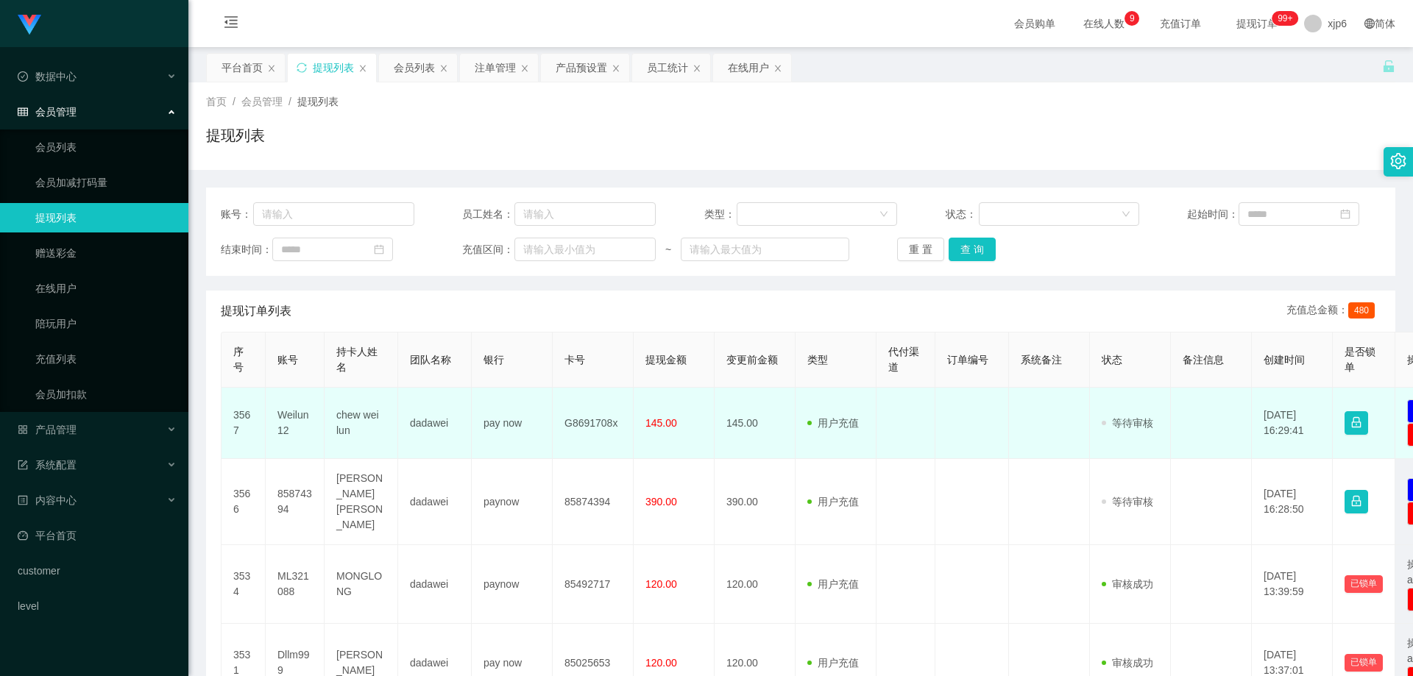
click at [296, 416] on td "Weilun12" at bounding box center [295, 423] width 59 height 71
copy td "Weilun12"
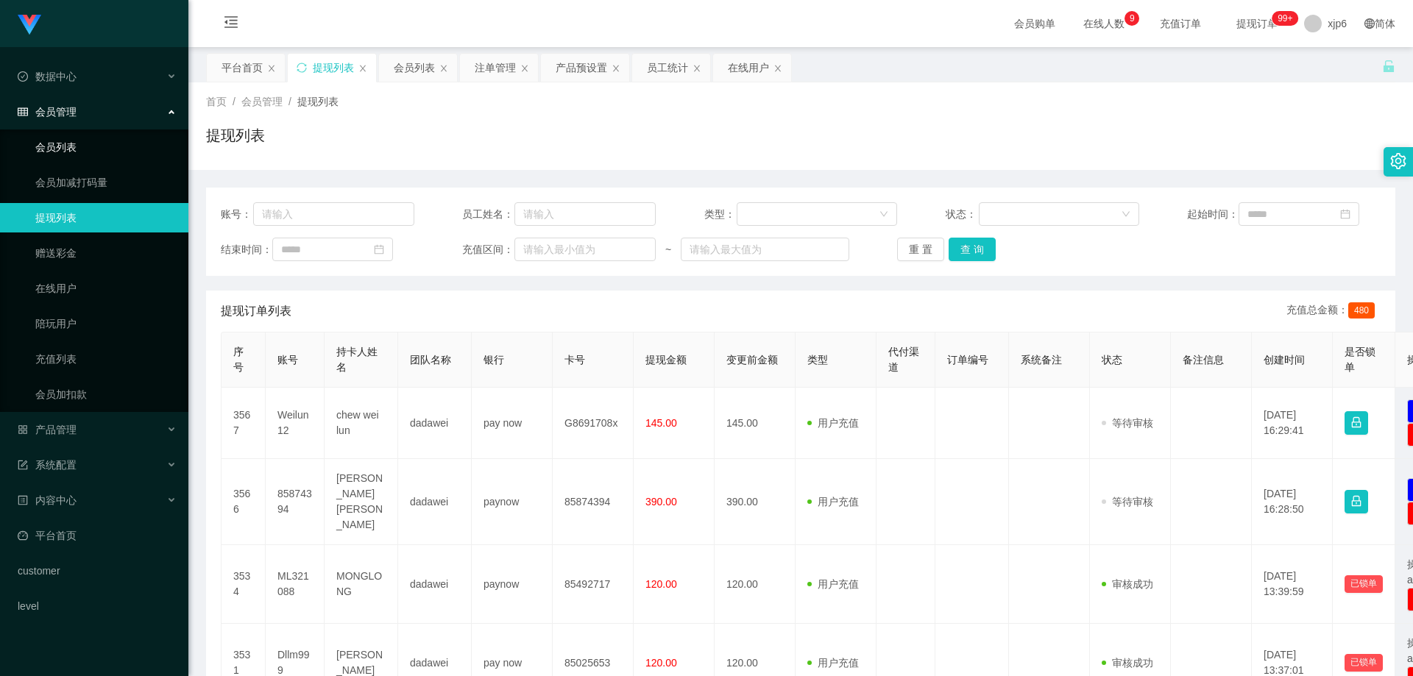
click at [75, 144] on link "会员列表" at bounding box center [105, 146] width 141 height 29
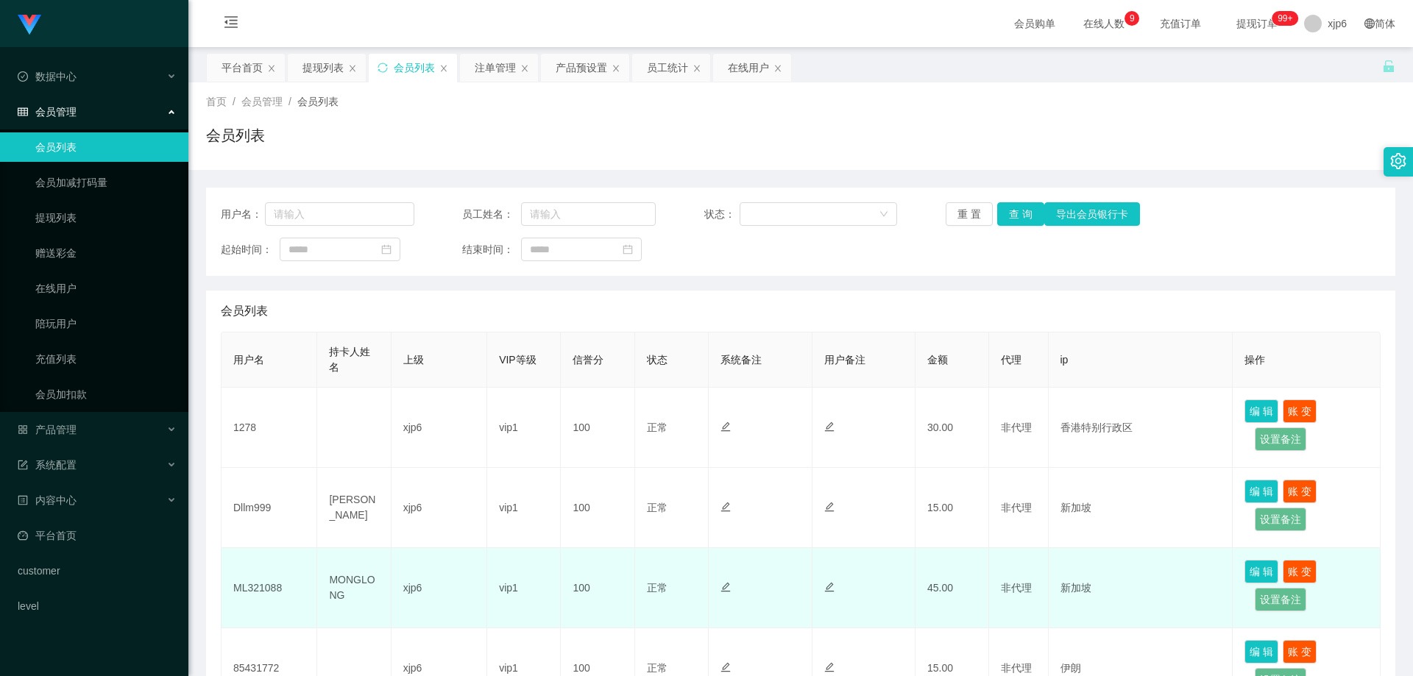
scroll to position [74, 0]
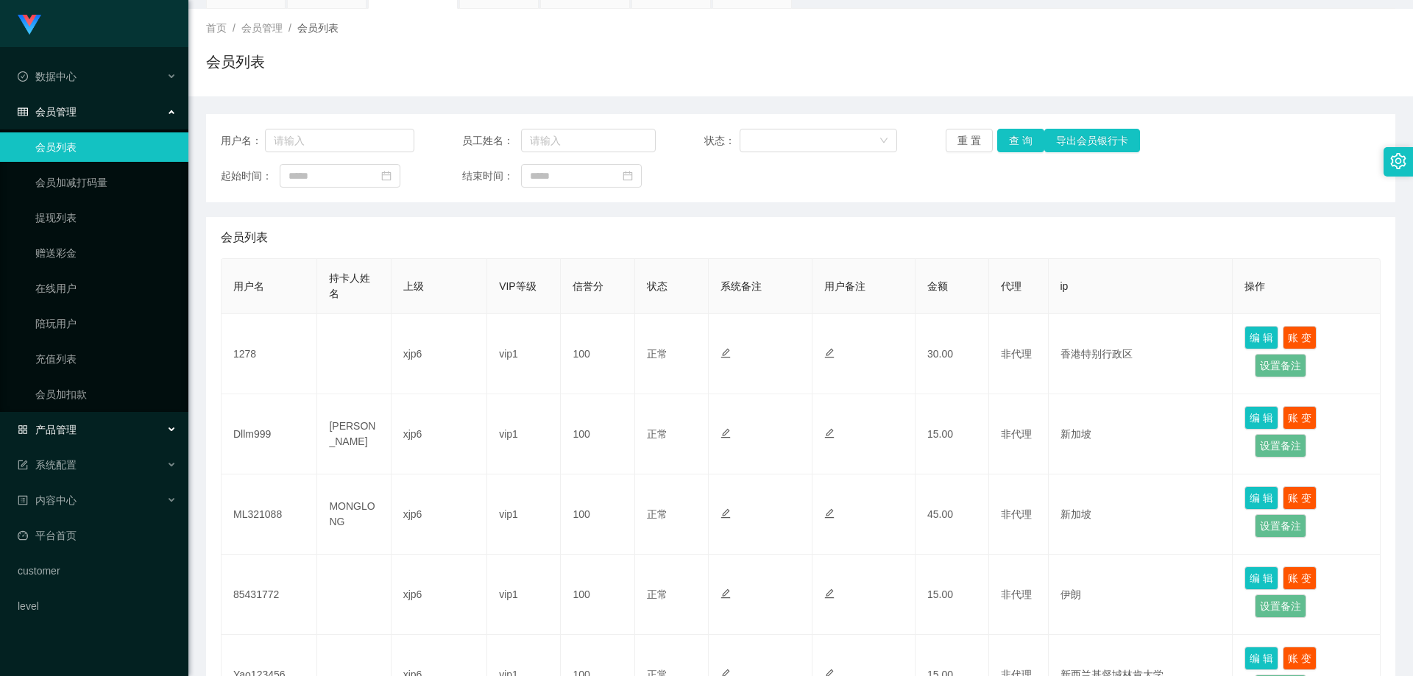
click at [79, 424] on div "产品管理" at bounding box center [94, 429] width 188 height 29
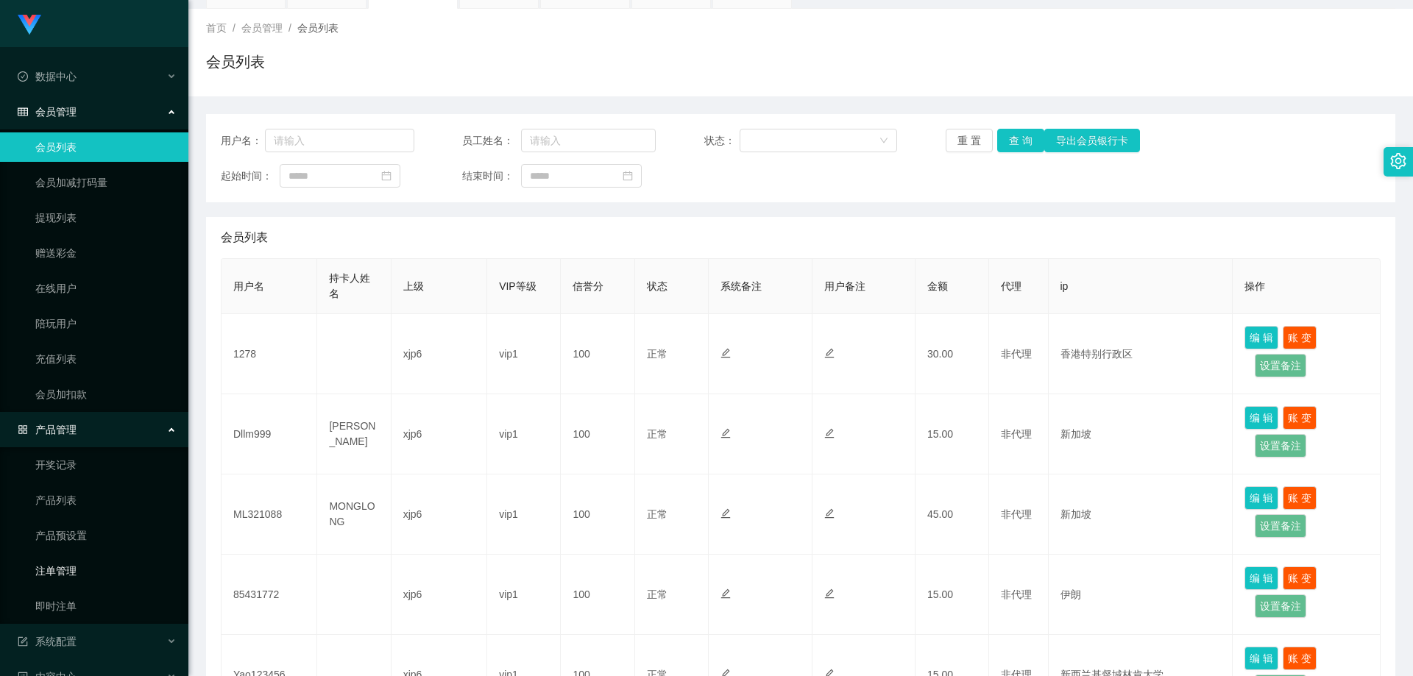
click at [71, 572] on link "注单管理" at bounding box center [105, 570] width 141 height 29
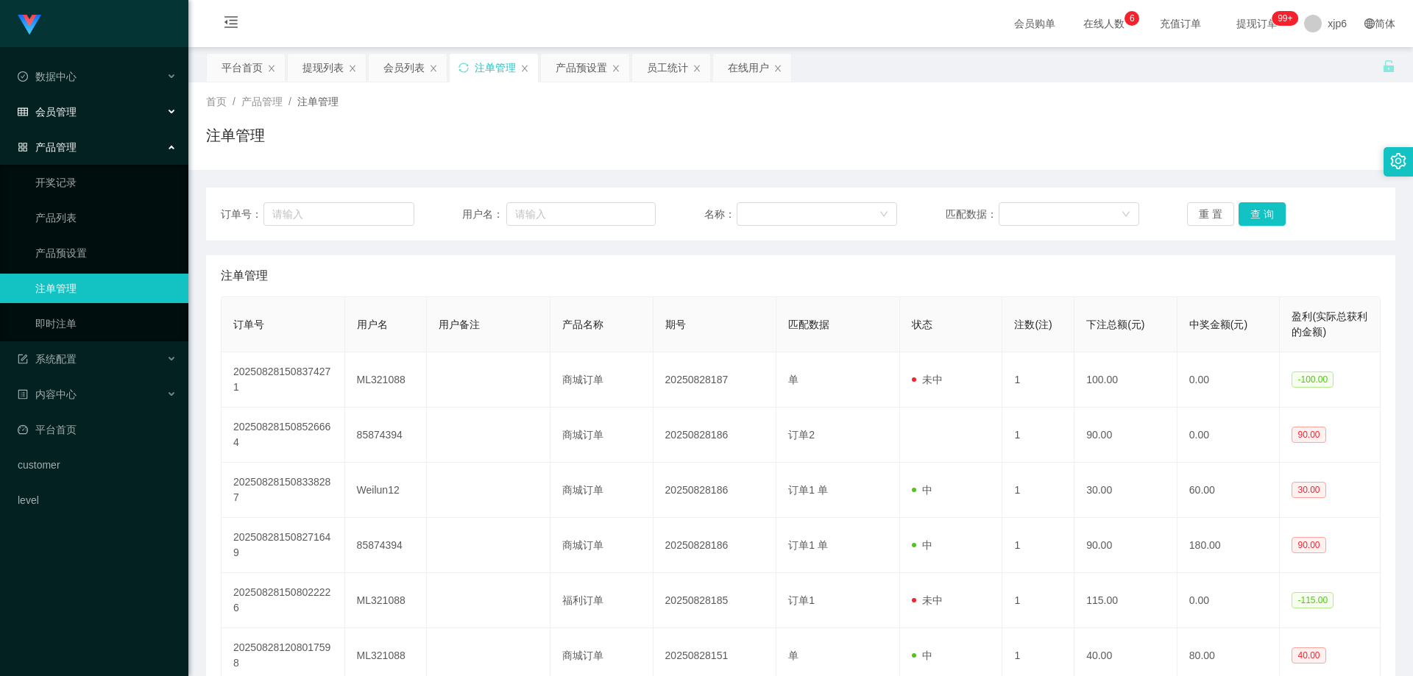
click at [63, 116] on span "会员管理" at bounding box center [47, 112] width 59 height 12
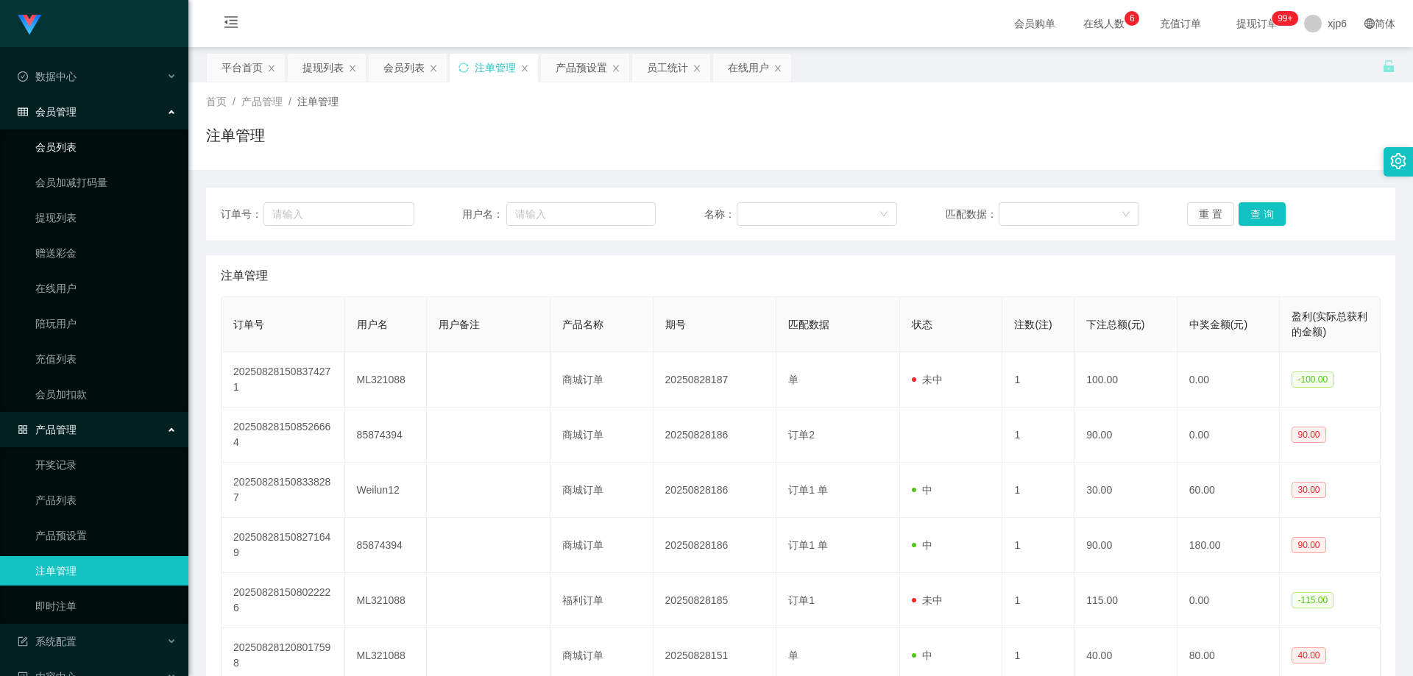
click at [77, 143] on link "会员列表" at bounding box center [105, 146] width 141 height 29
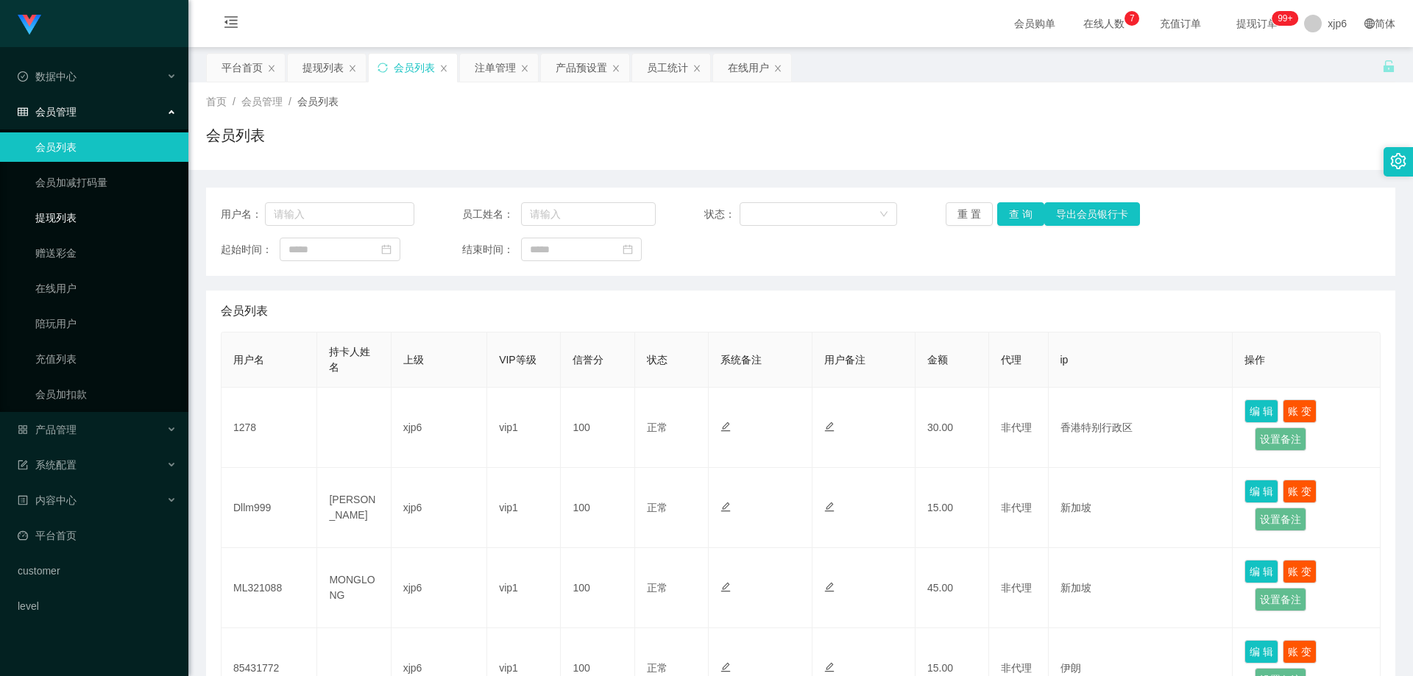
click at [78, 216] on link "提现列表" at bounding box center [105, 217] width 141 height 29
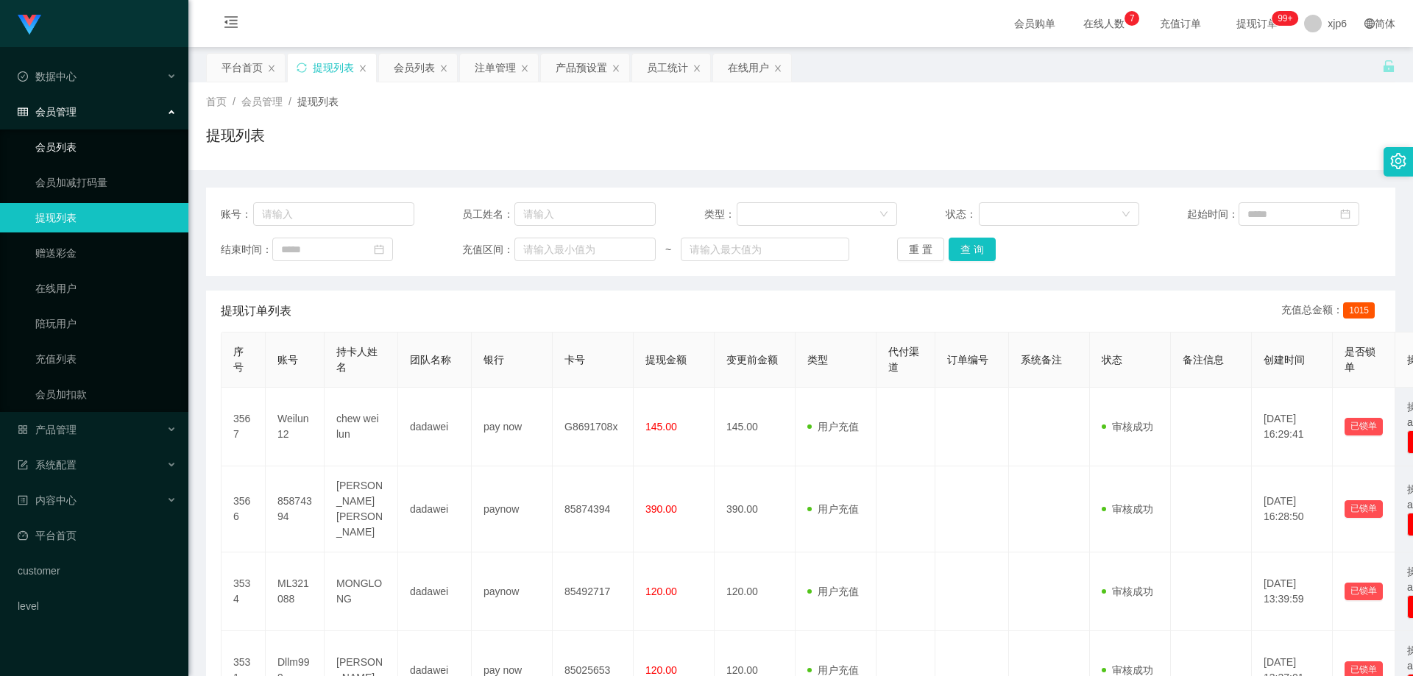
click at [110, 157] on link "会员列表" at bounding box center [105, 146] width 141 height 29
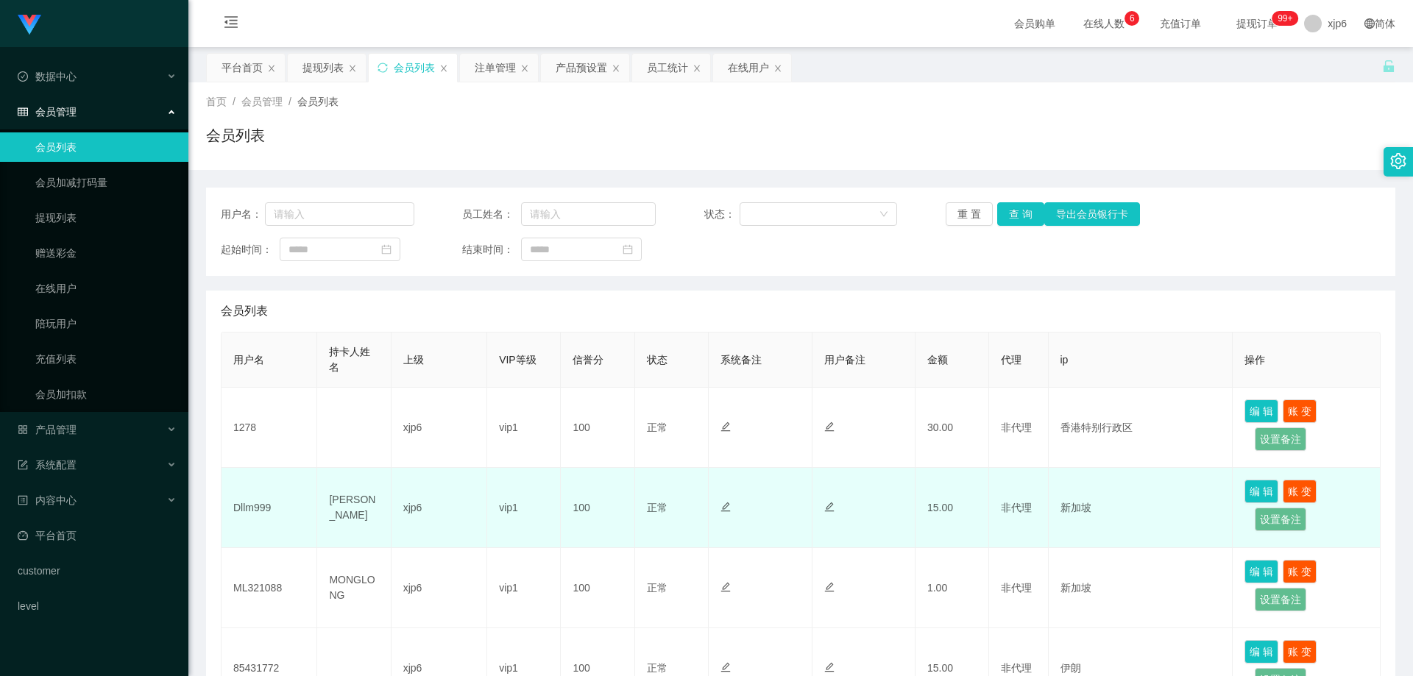
scroll to position [147, 0]
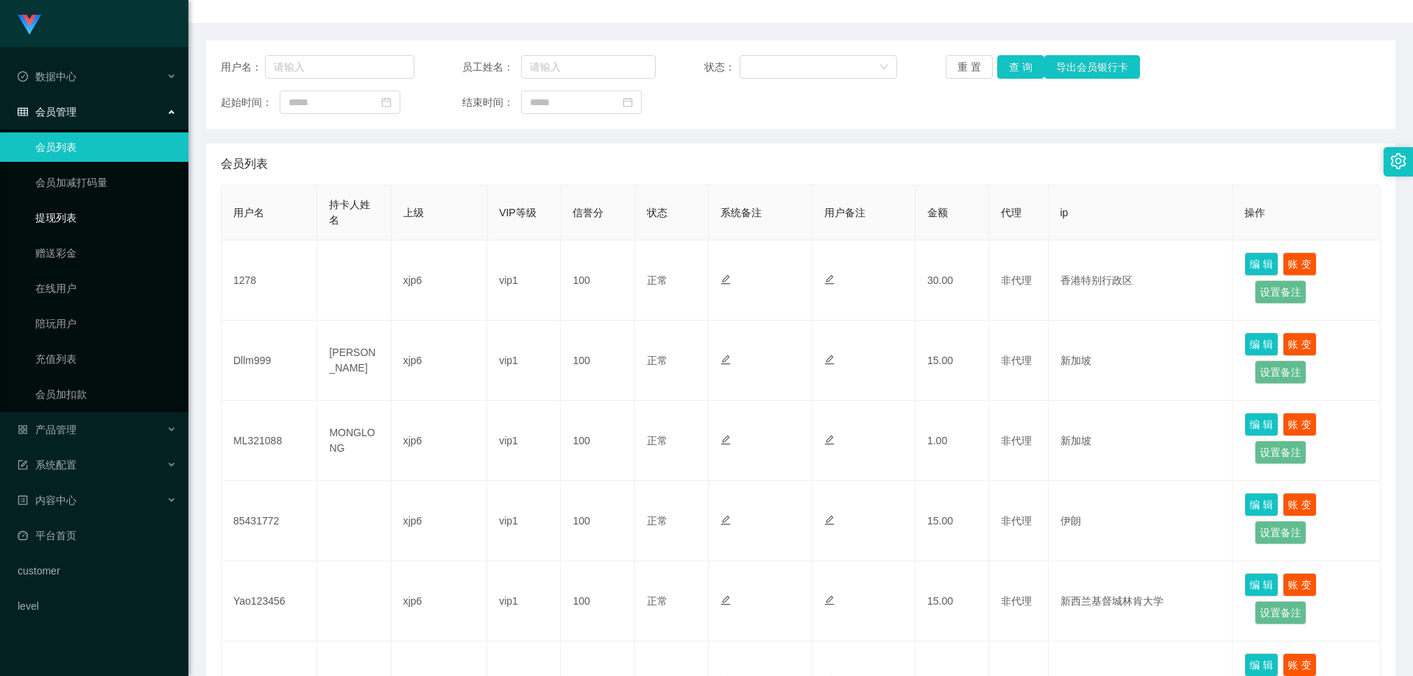
click at [65, 224] on link "提现列表" at bounding box center [105, 217] width 141 height 29
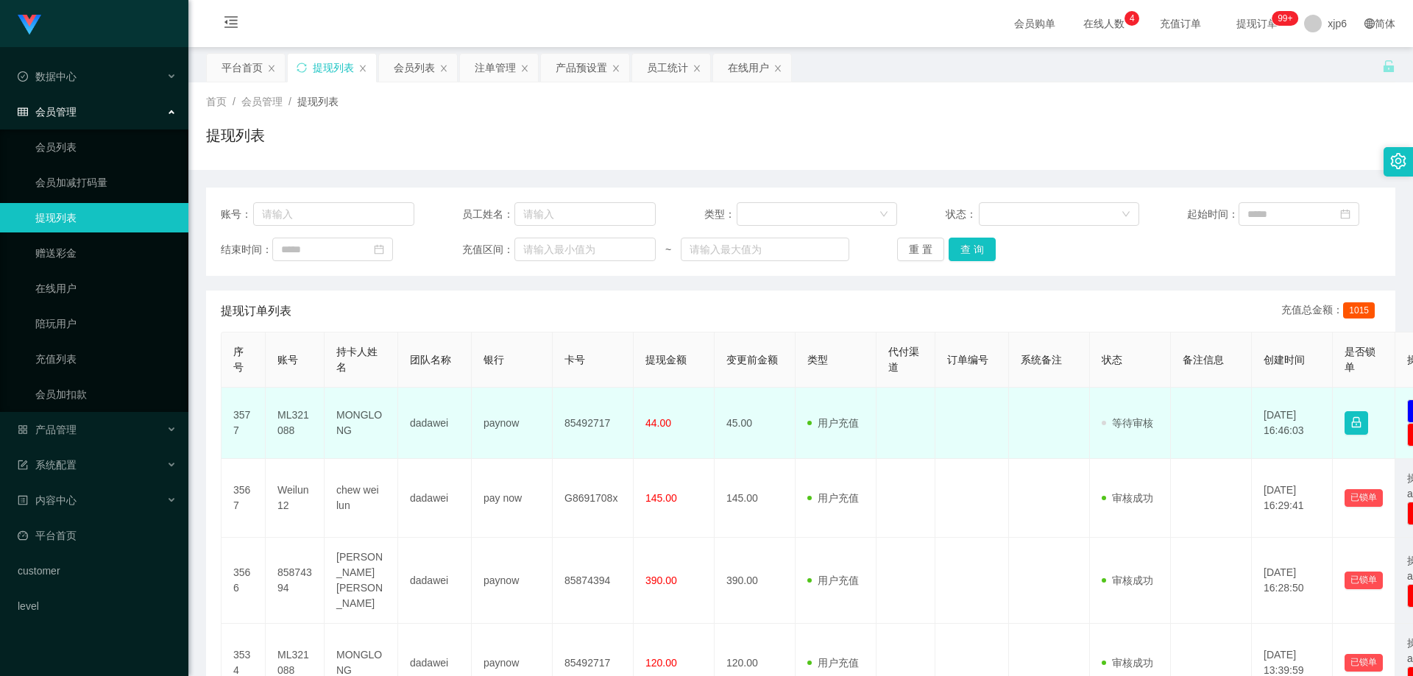
click at [294, 416] on td "ML321088" at bounding box center [295, 423] width 59 height 71
copy td "ML321088"
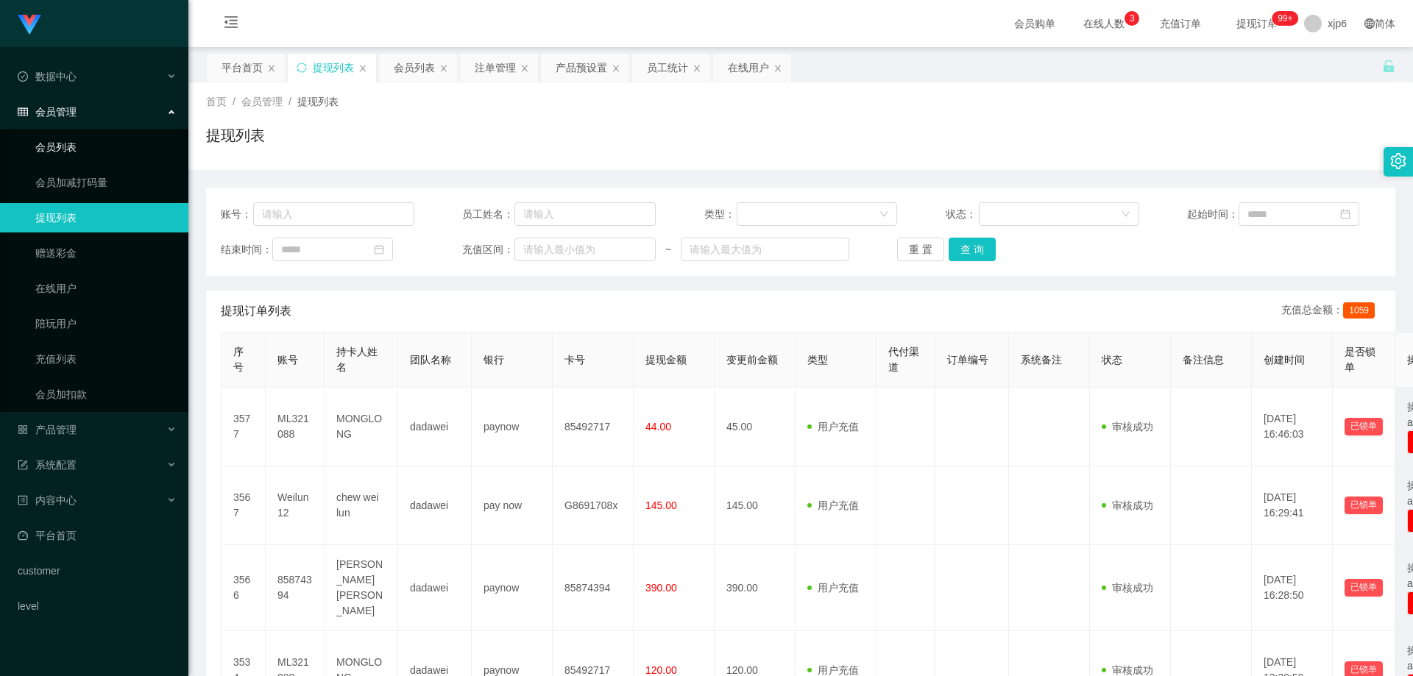
click at [78, 136] on link "会员列表" at bounding box center [105, 146] width 141 height 29
